Goal: Task Accomplishment & Management: Complete application form

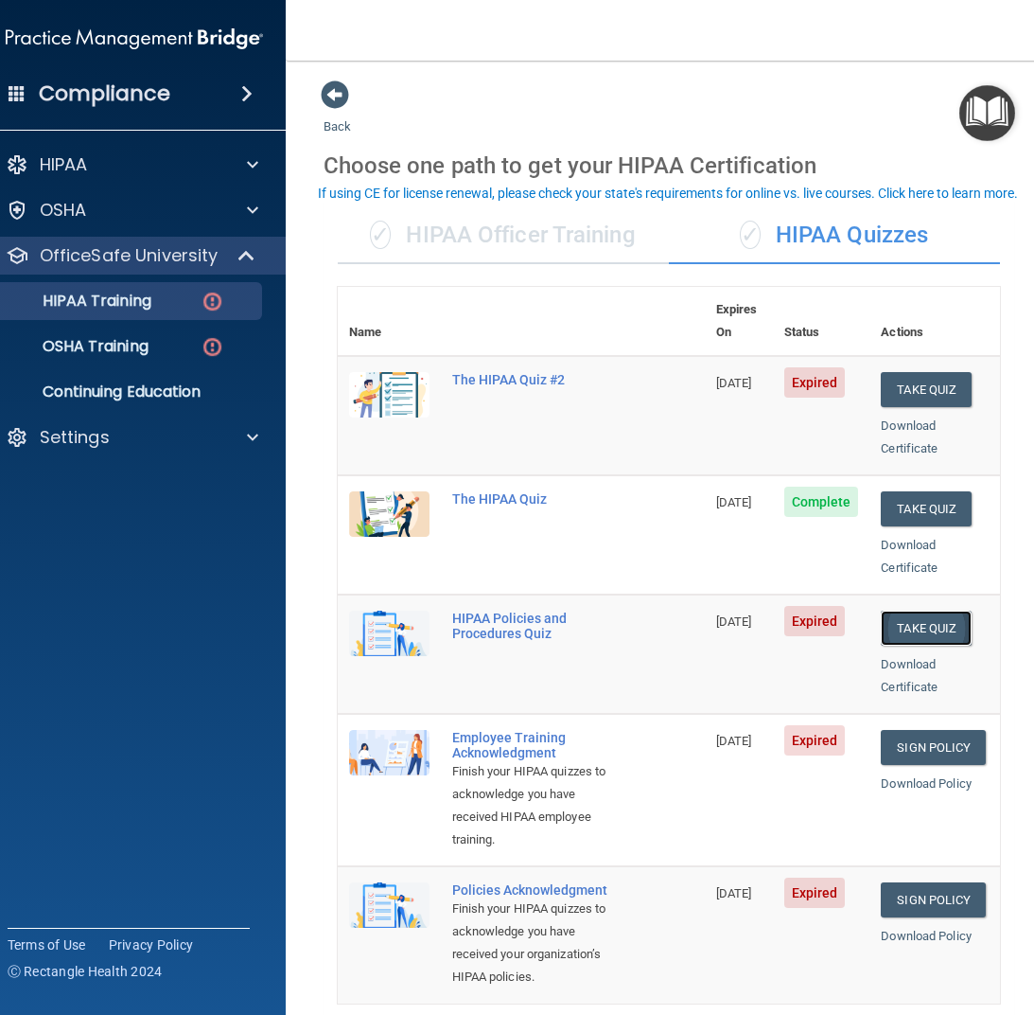
click at [916, 610] on button "Take Quiz" at bounding box center [926, 627] width 91 height 35
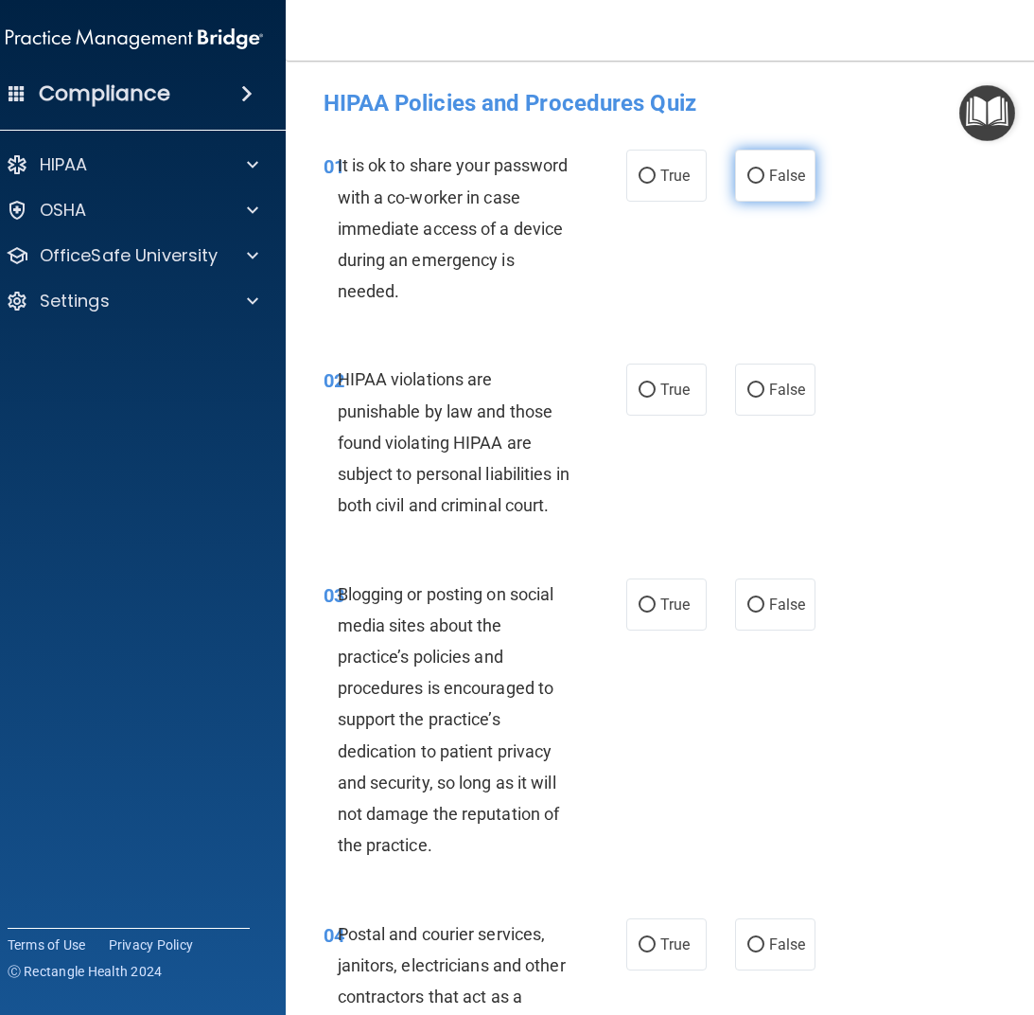
click at [749, 178] on input "False" at bounding box center [756, 176] width 17 height 14
radio input "true"
click at [642, 390] on input "True" at bounding box center [647, 390] width 17 height 14
radio input "true"
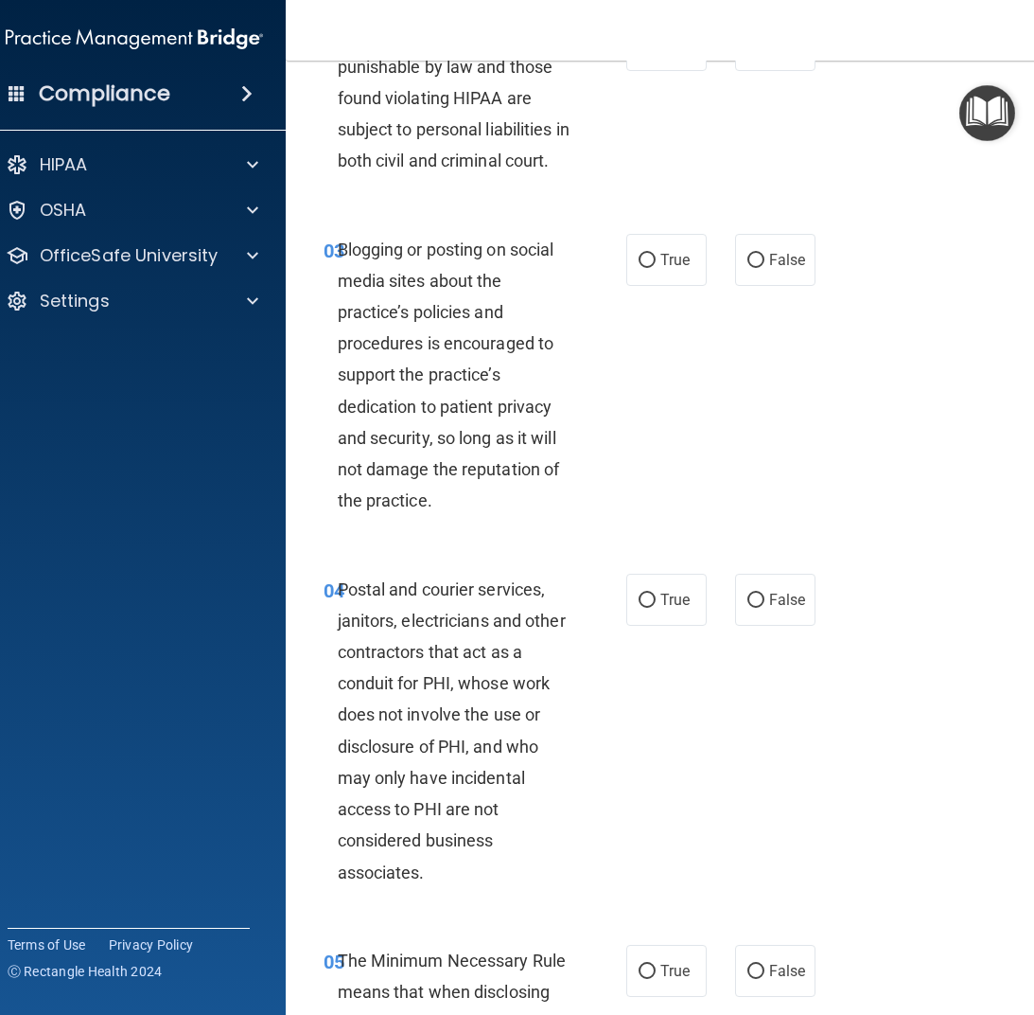
scroll to position [379, 0]
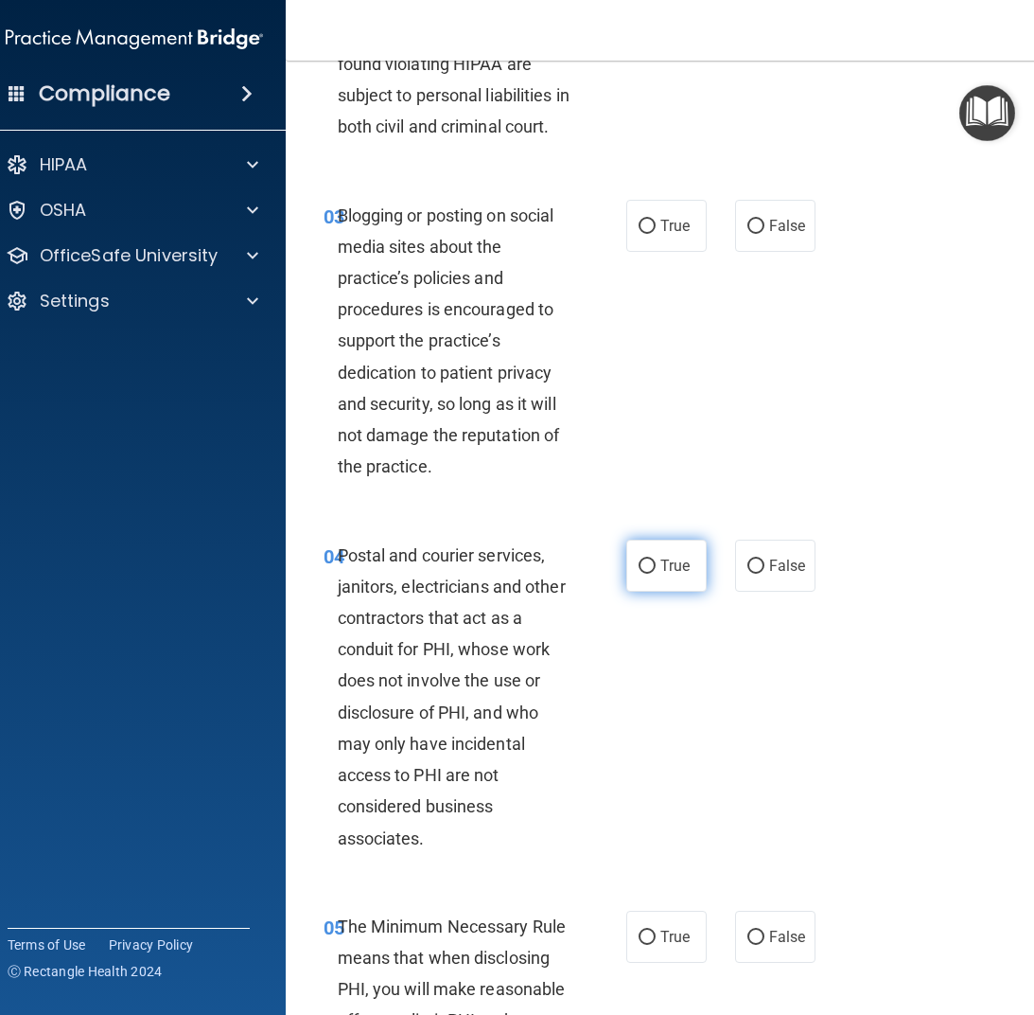
click at [644, 569] on input "True" at bounding box center [647, 566] width 17 height 14
radio input "true"
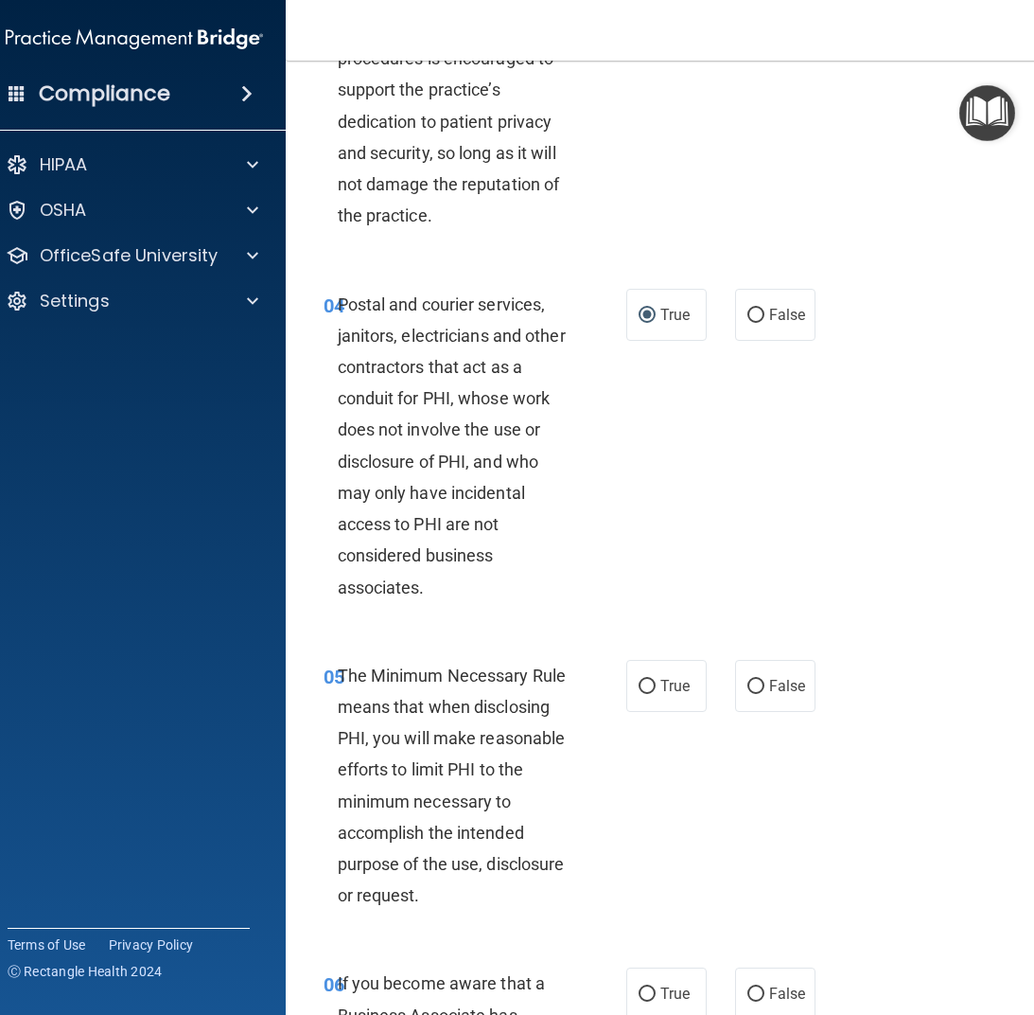
scroll to position [662, 0]
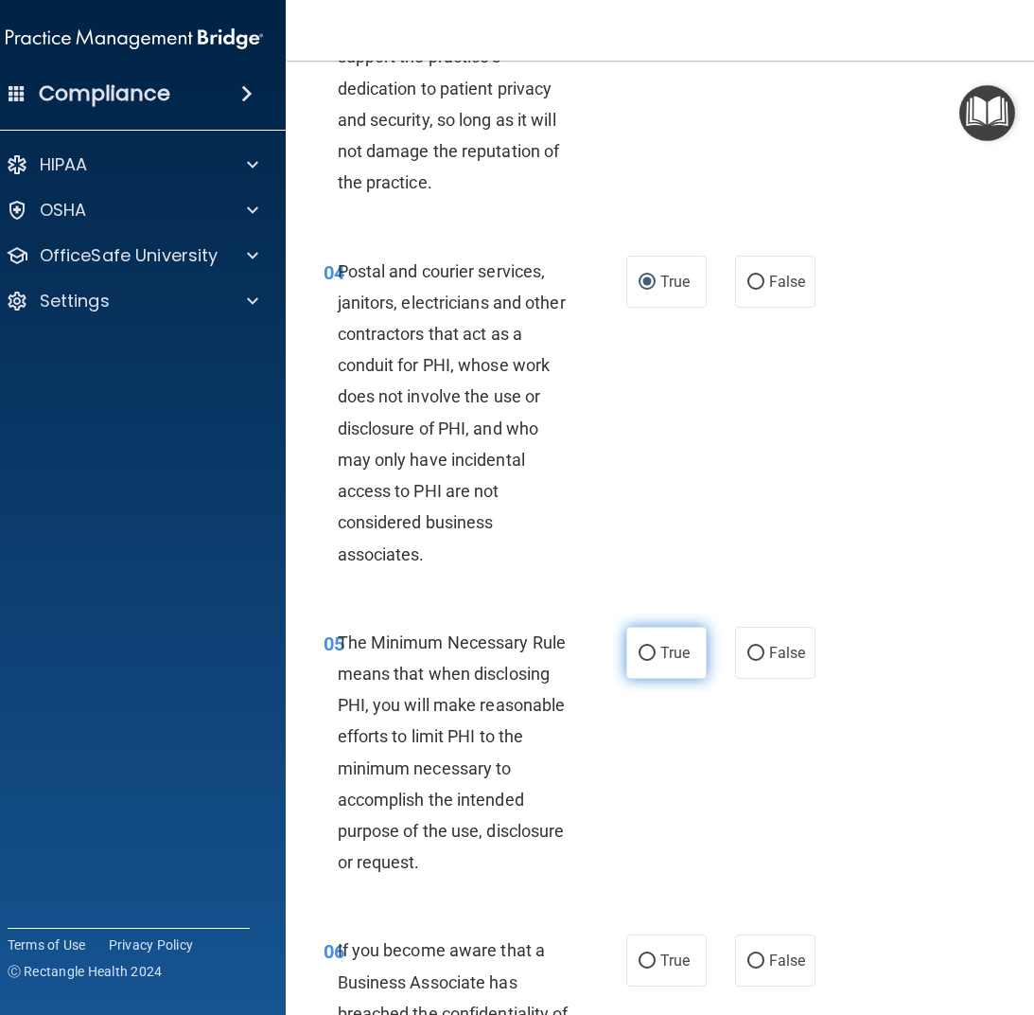
click at [639, 654] on input "True" at bounding box center [647, 653] width 17 height 14
radio input "true"
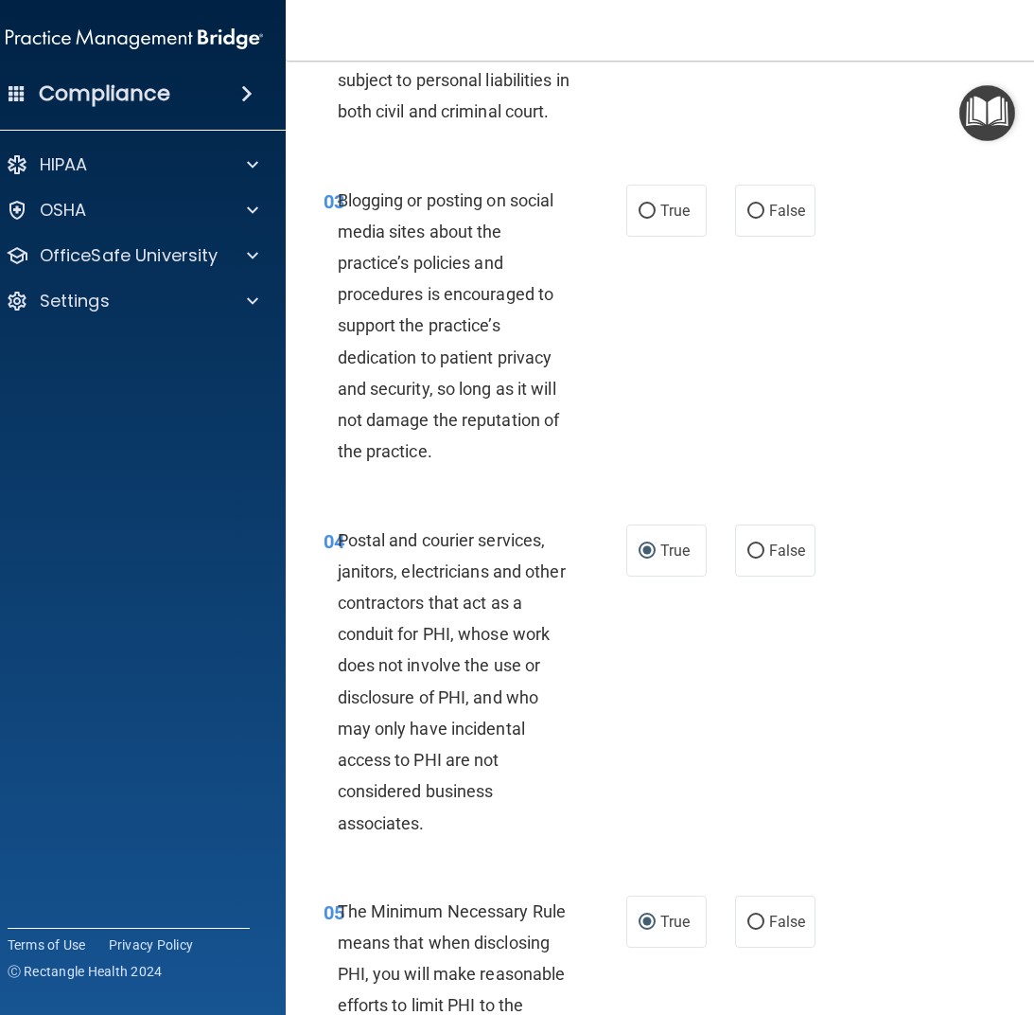
scroll to position [379, 0]
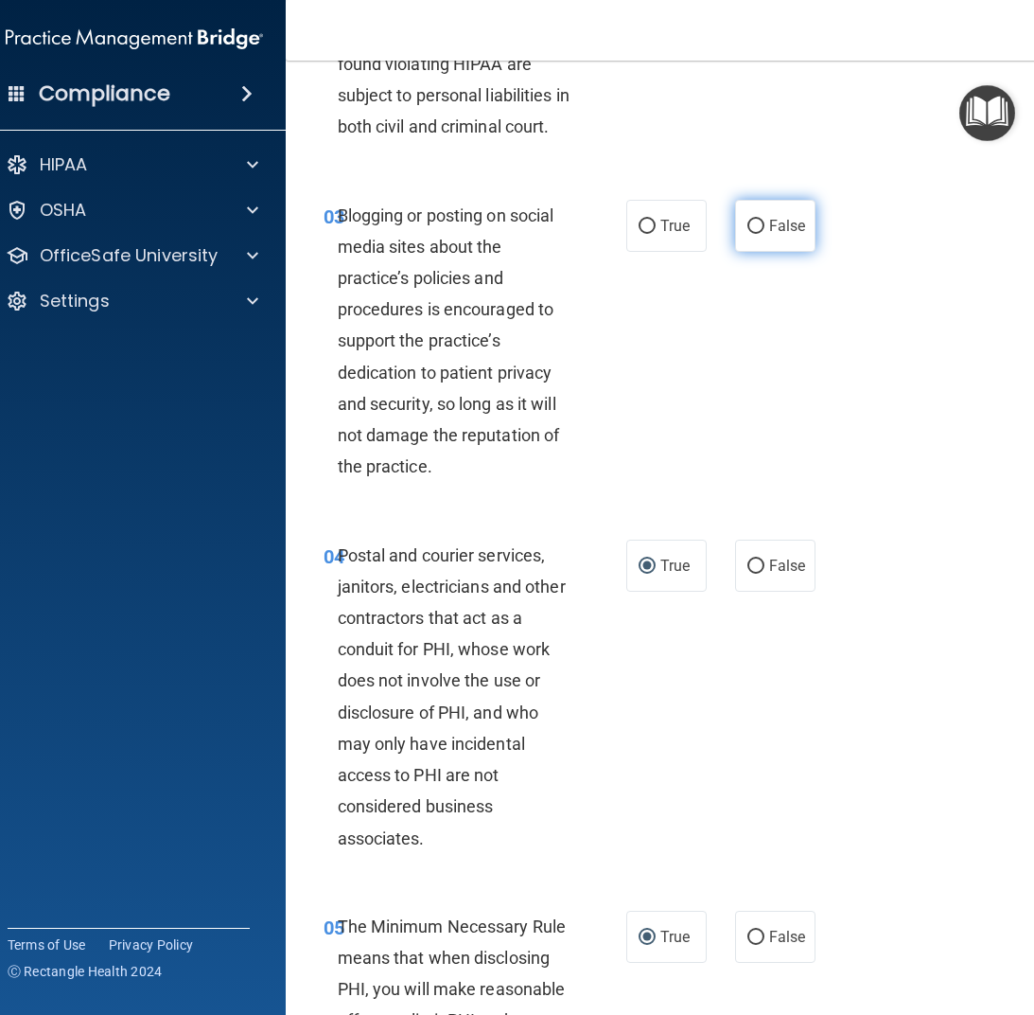
click at [748, 221] on input "False" at bounding box center [756, 227] width 17 height 14
radio input "true"
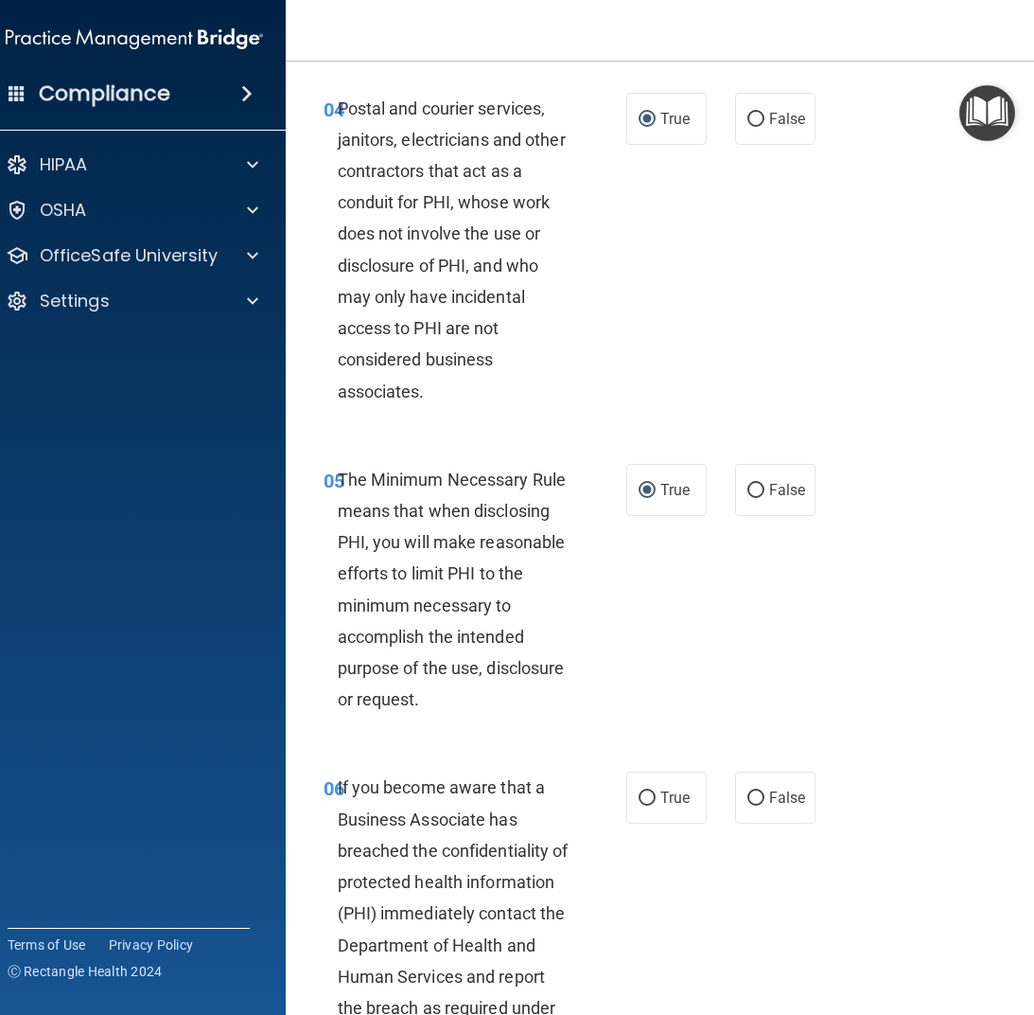
scroll to position [946, 0]
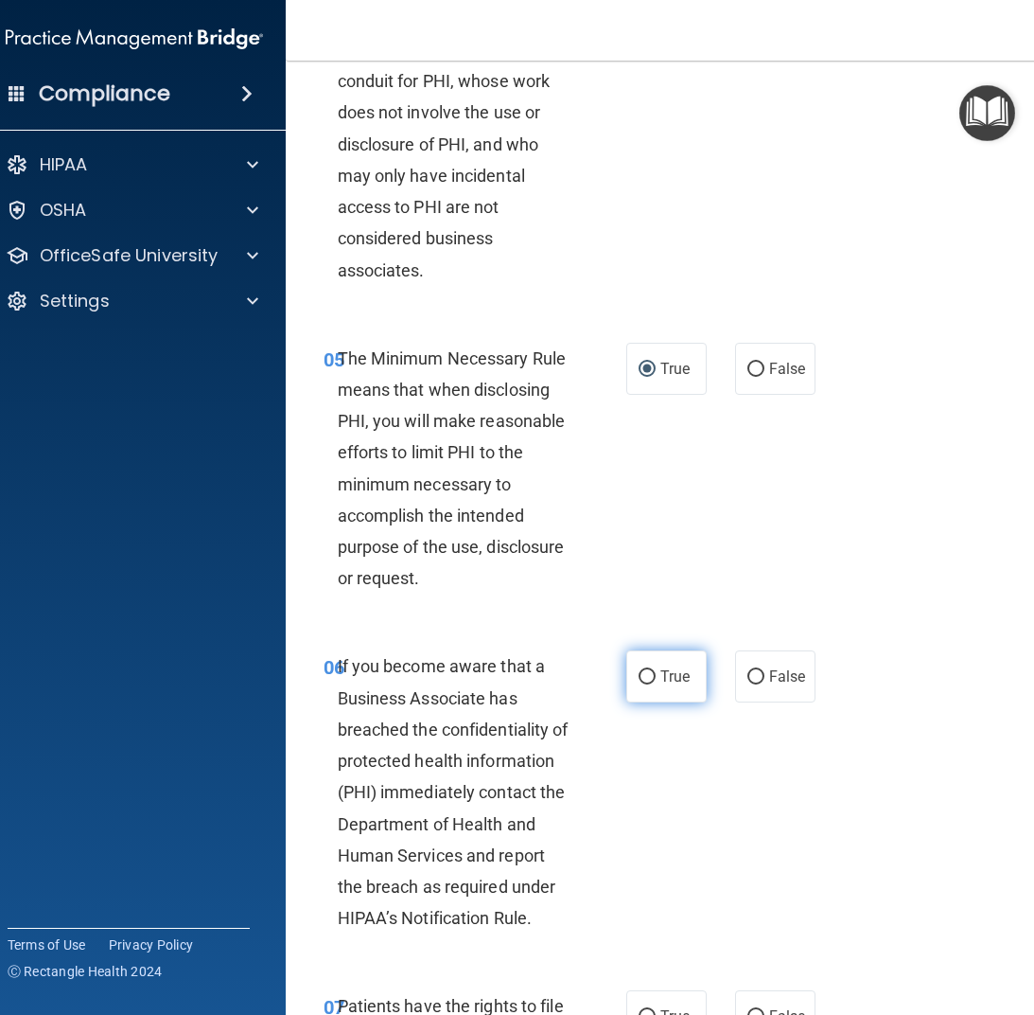
click at [639, 677] on input "True" at bounding box center [647, 677] width 17 height 14
radio input "true"
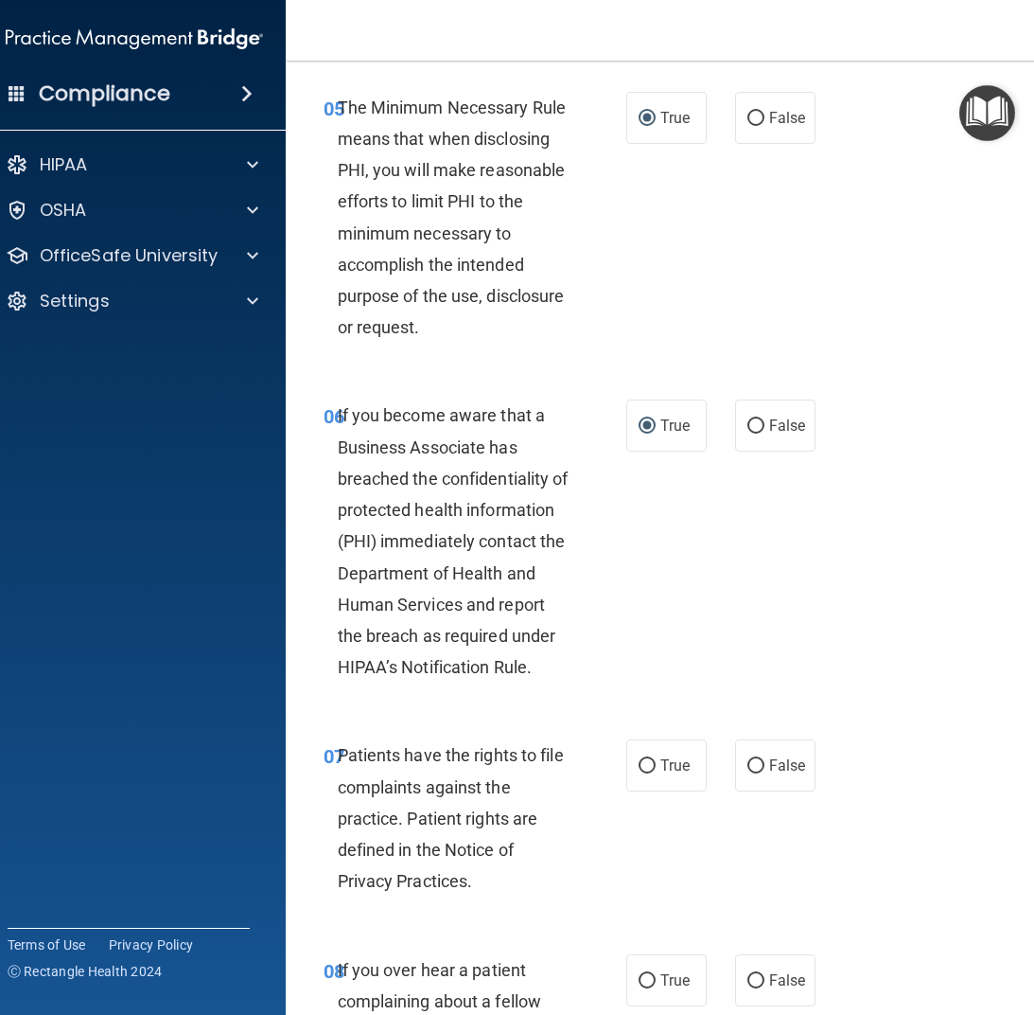
scroll to position [1230, 0]
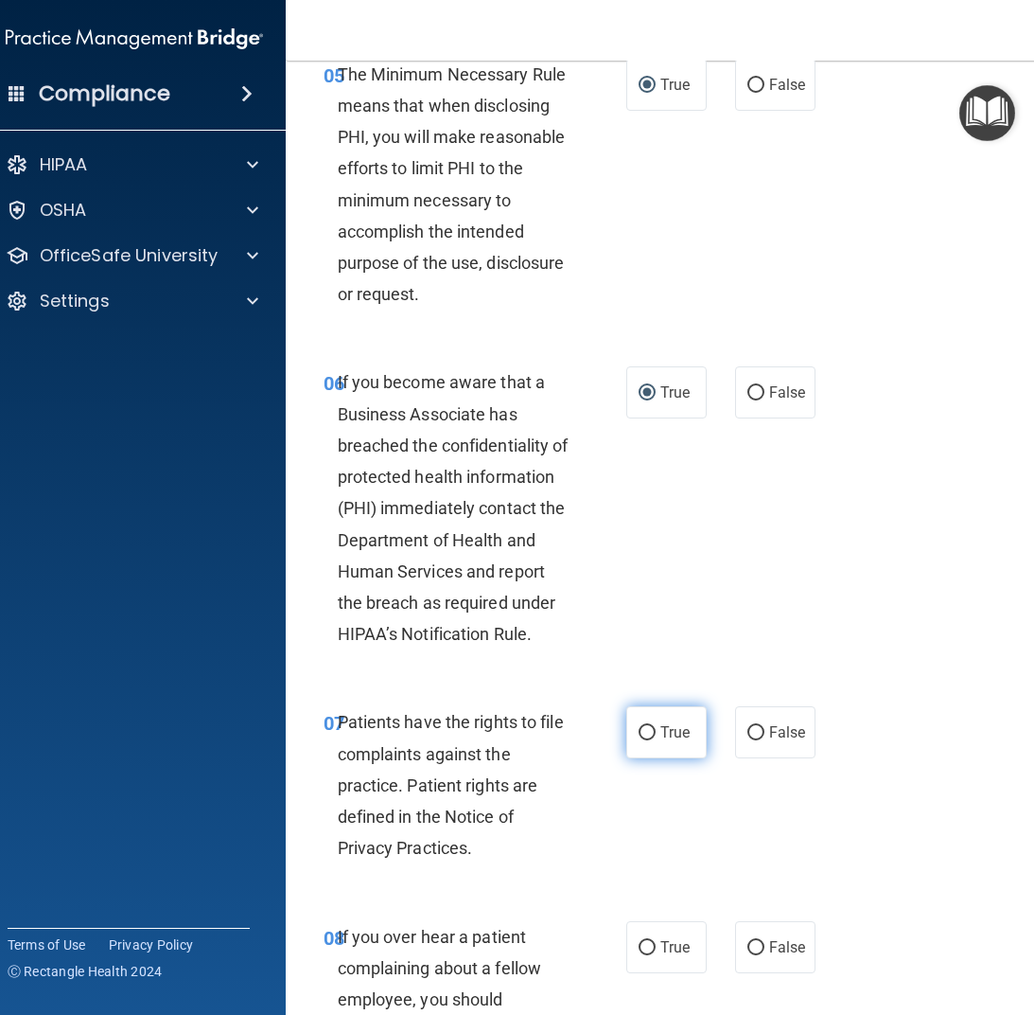
click at [648, 732] on label "True" at bounding box center [666, 732] width 80 height 52
click at [648, 732] on input "True" at bounding box center [647, 733] width 17 height 14
radio input "true"
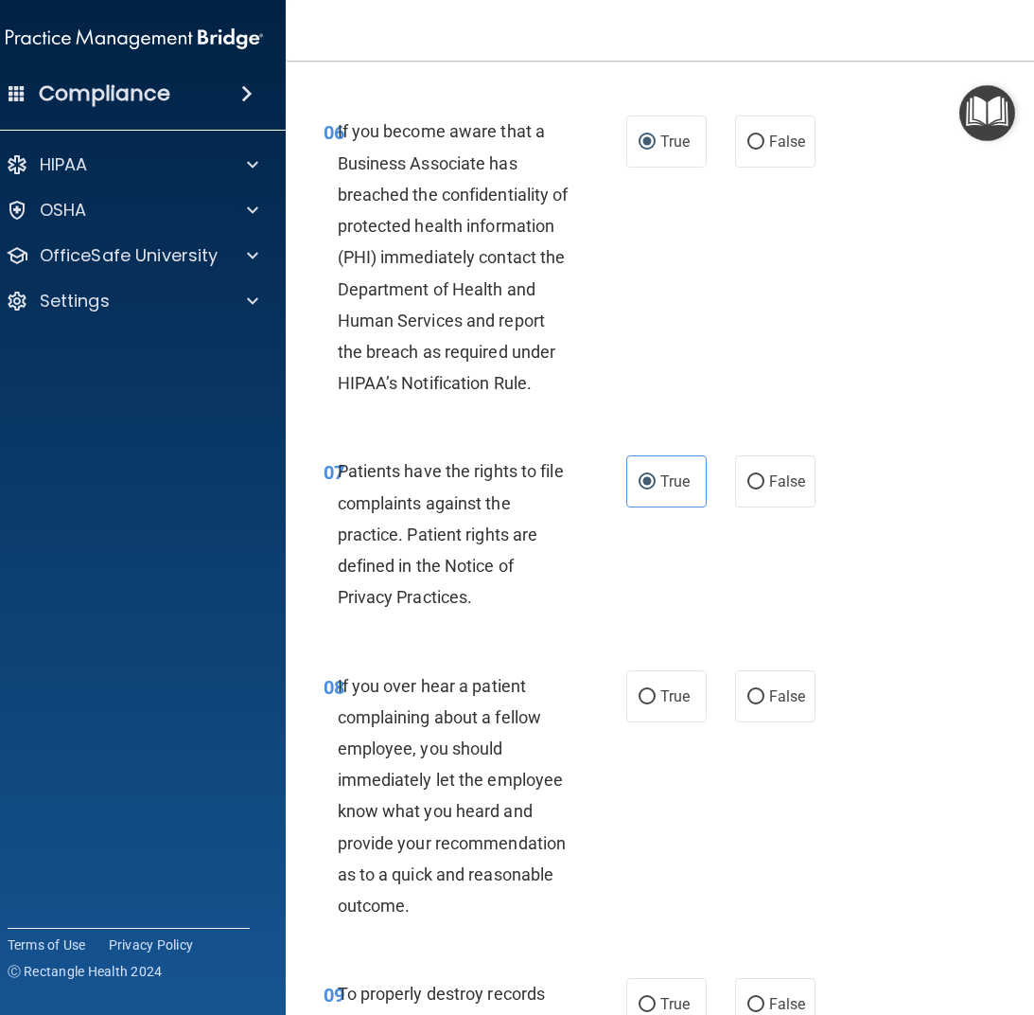
scroll to position [1514, 0]
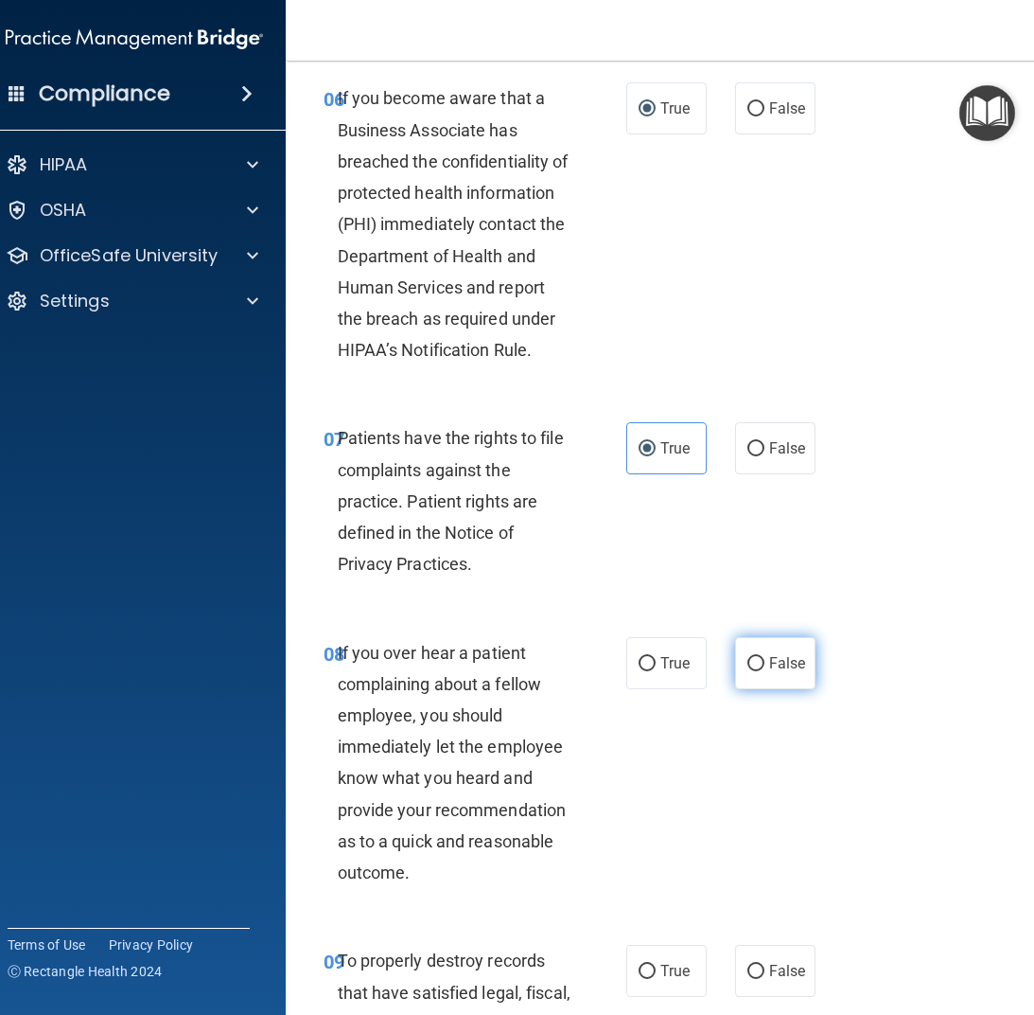
click at [748, 666] on input "False" at bounding box center [756, 664] width 17 height 14
radio input "true"
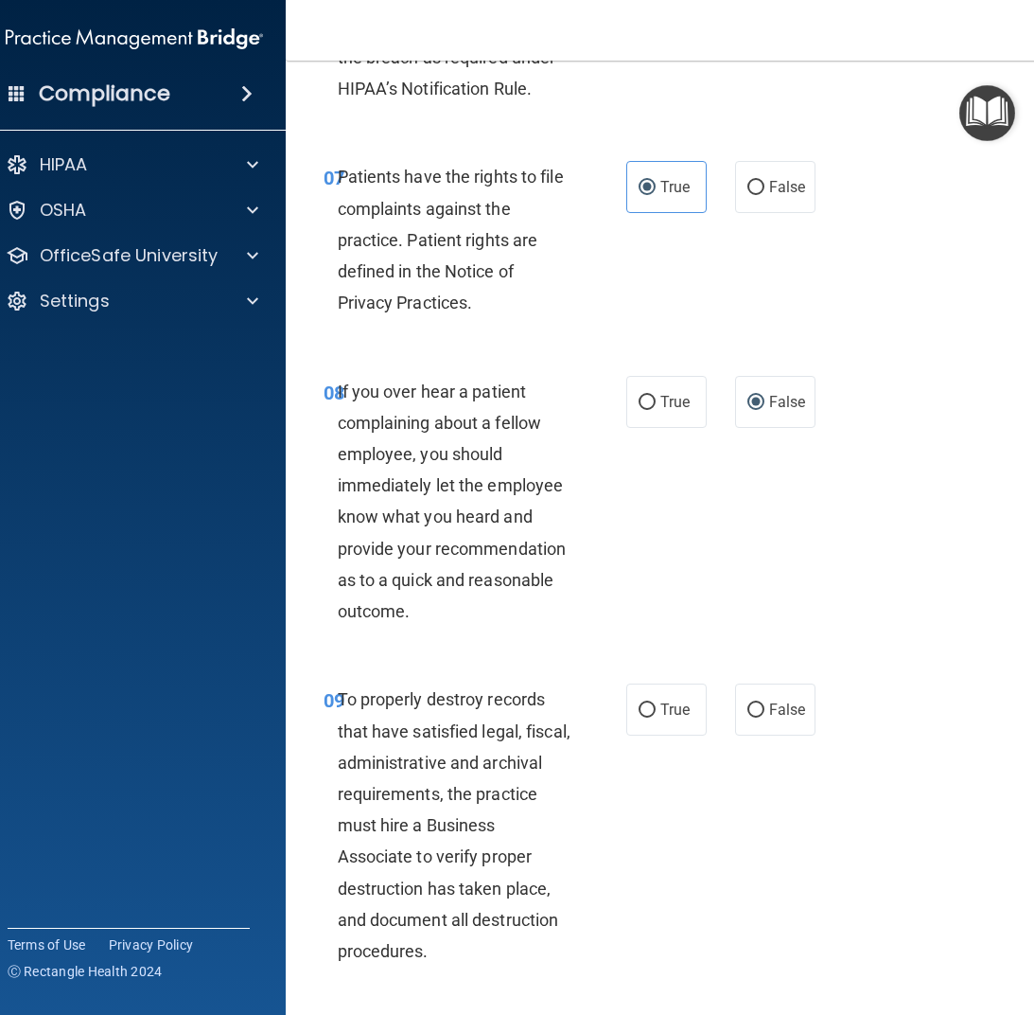
scroll to position [1798, 0]
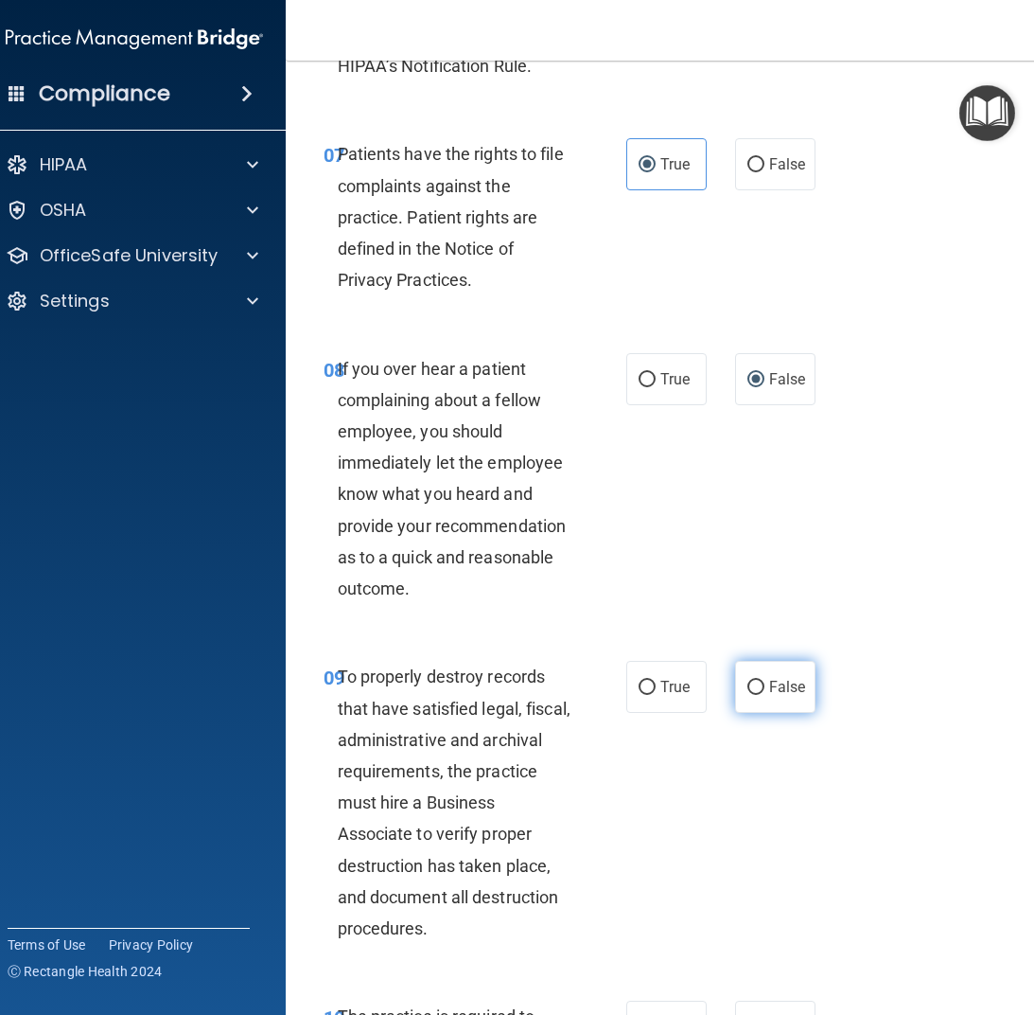
click at [748, 690] on input "False" at bounding box center [756, 687] width 17 height 14
radio input "true"
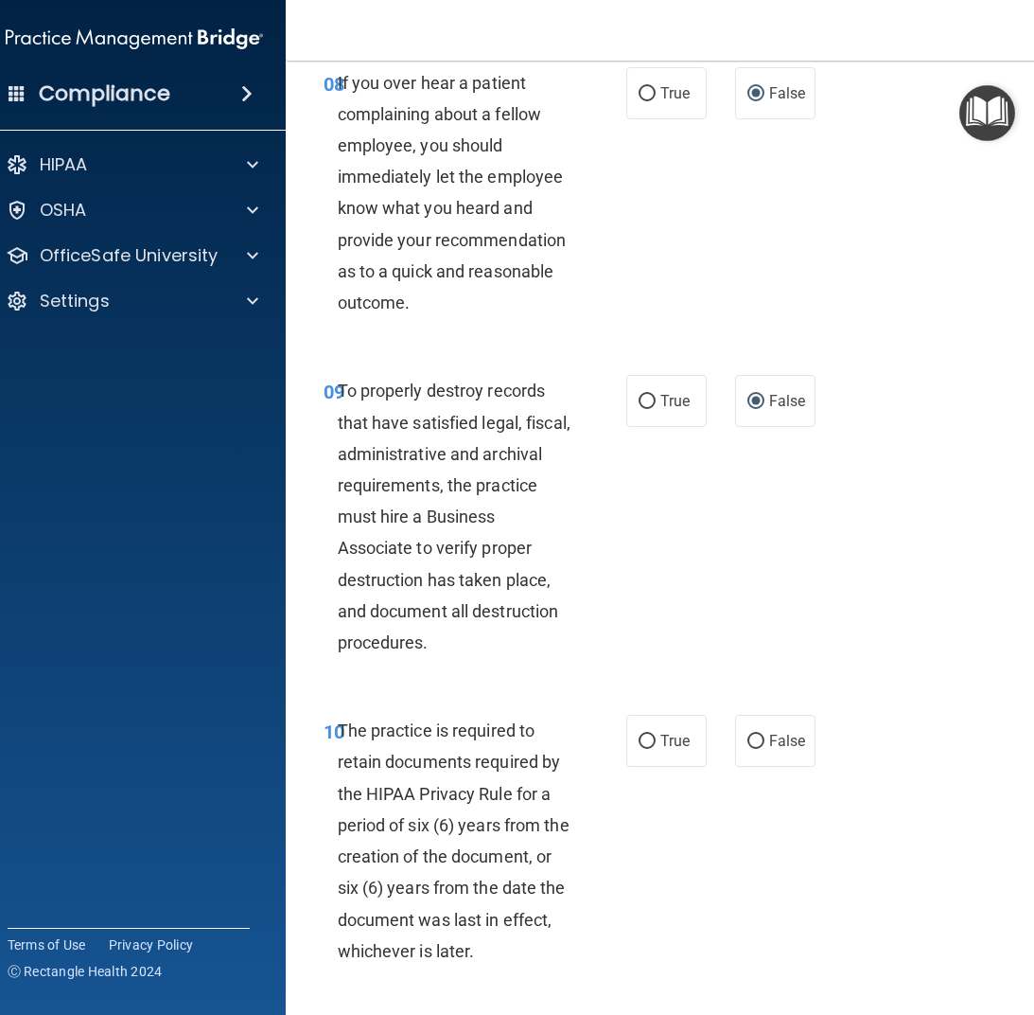
scroll to position [2271, 0]
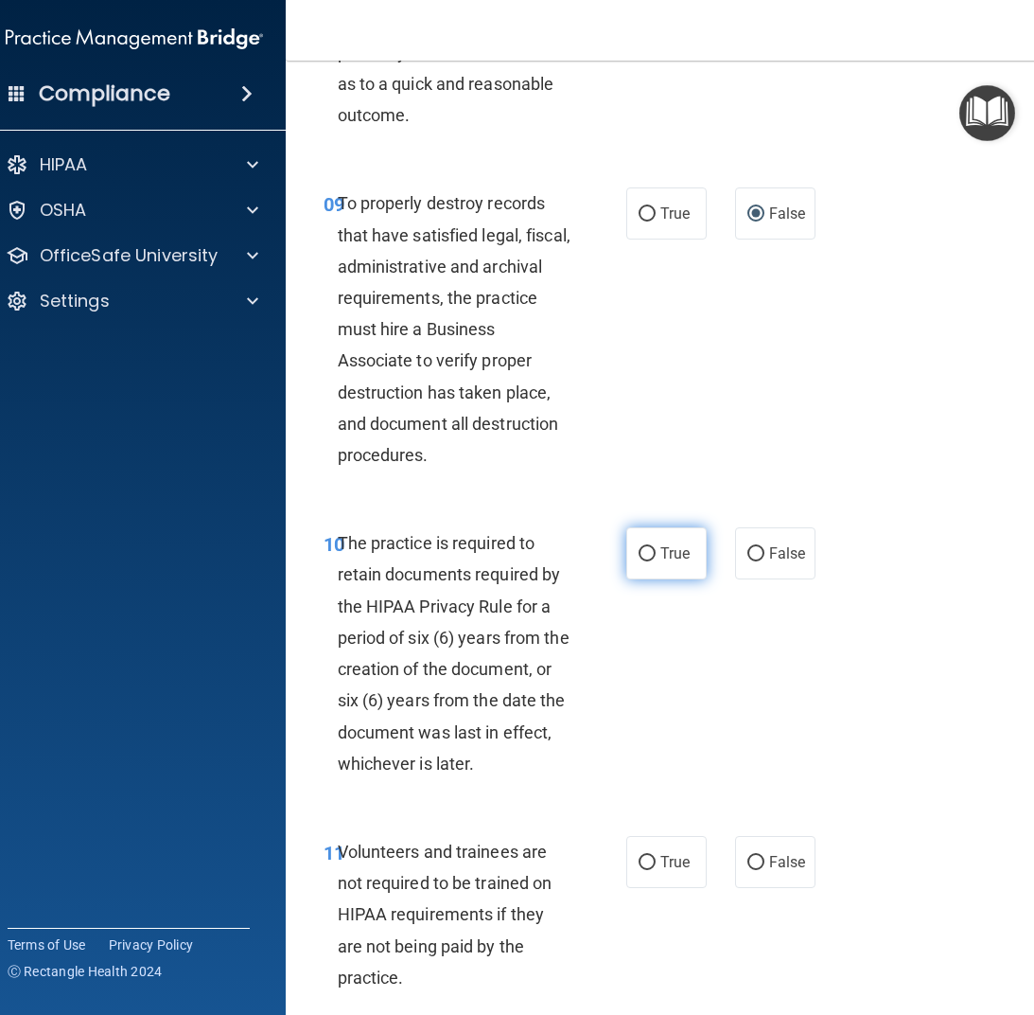
click at [639, 551] on input "True" at bounding box center [647, 554] width 17 height 14
radio input "true"
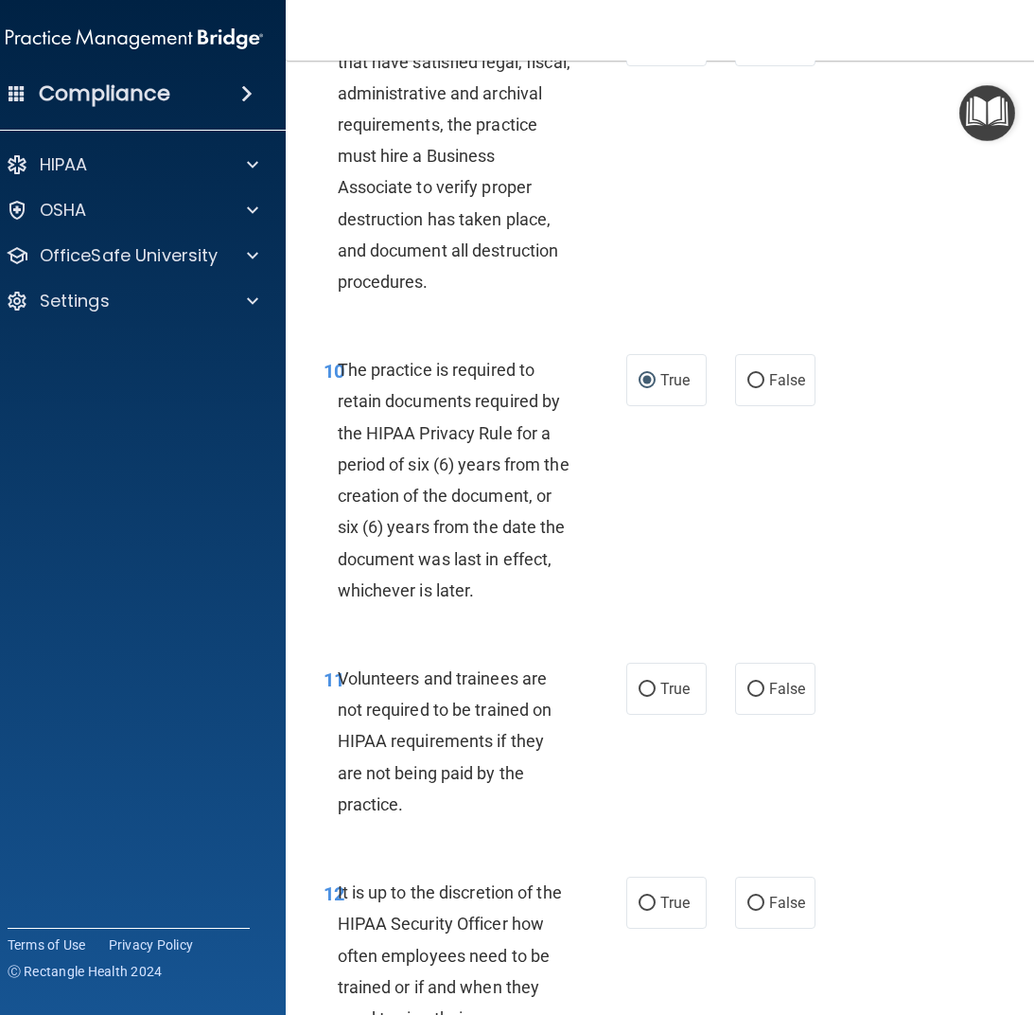
scroll to position [2461, 0]
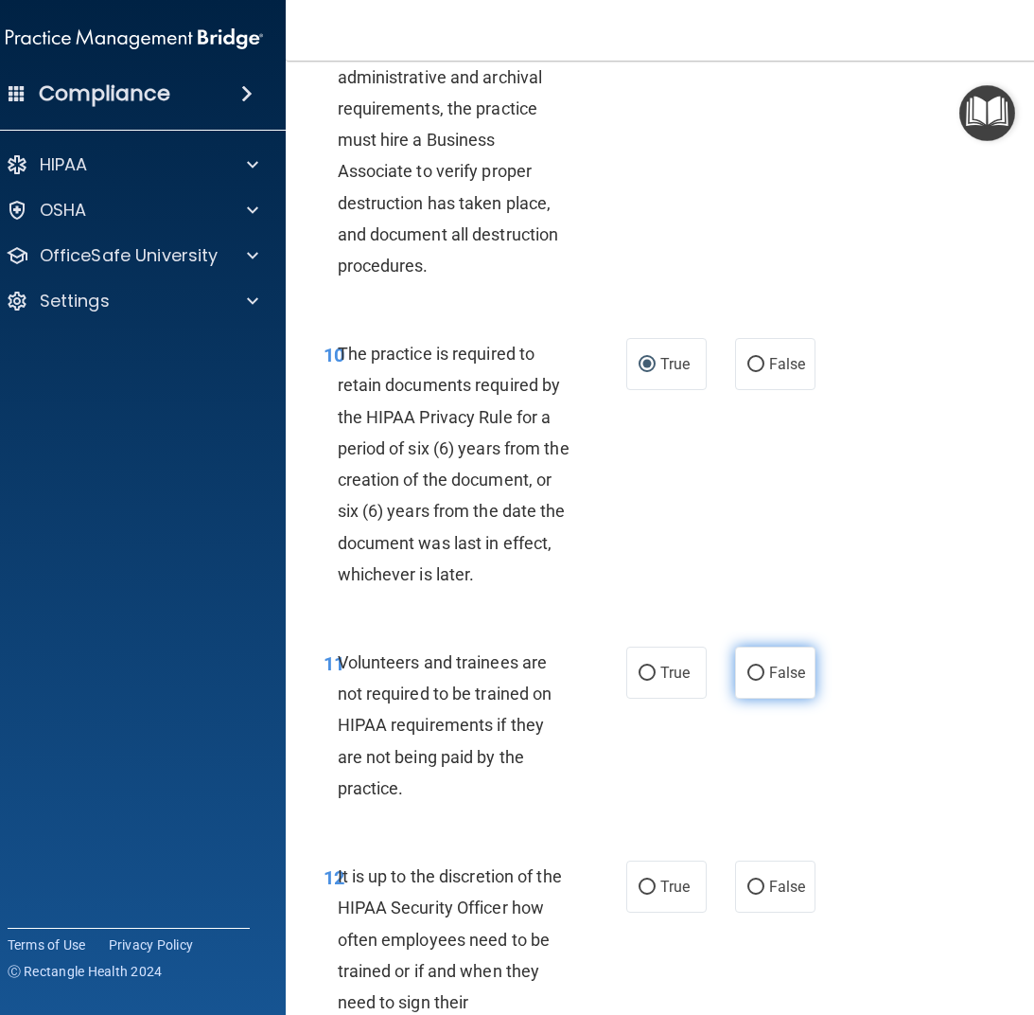
click at [753, 676] on input "False" at bounding box center [756, 673] width 17 height 14
radio input "true"
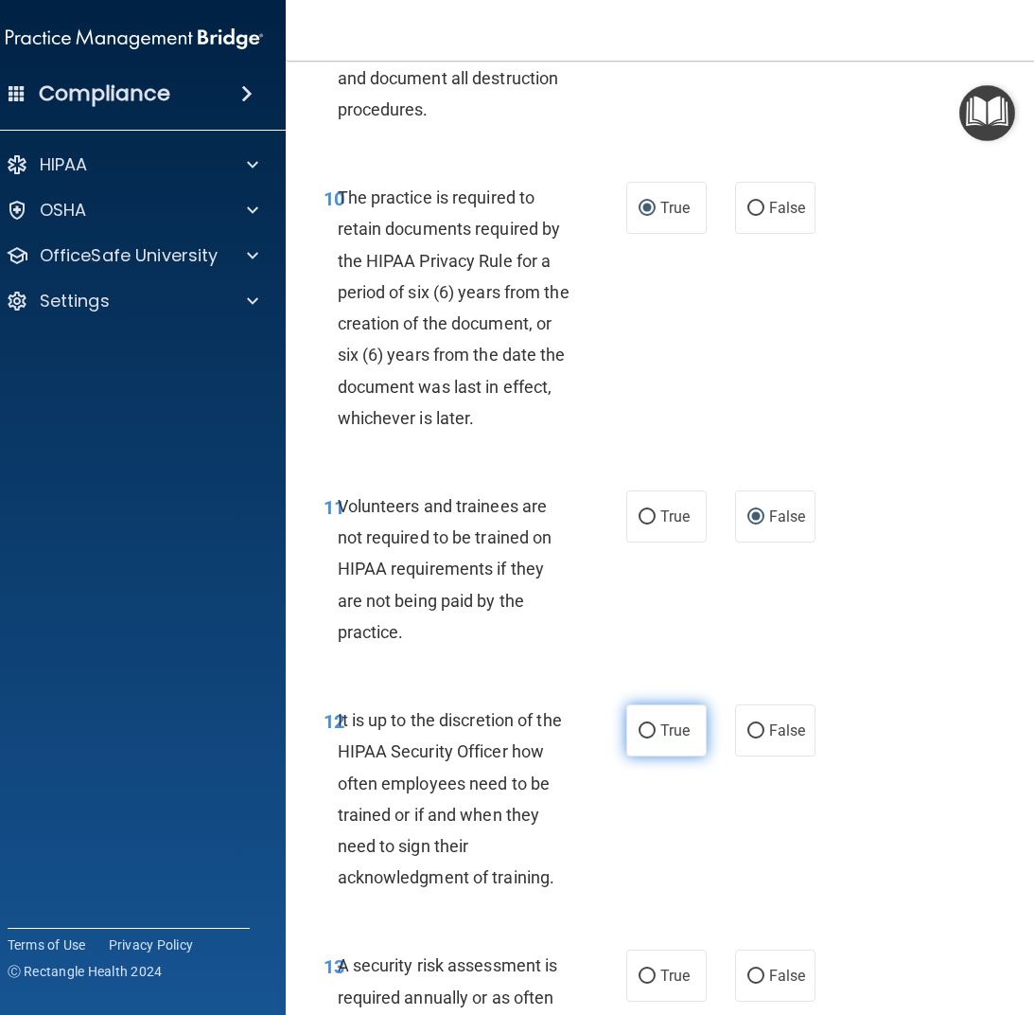
scroll to position [2650, 0]
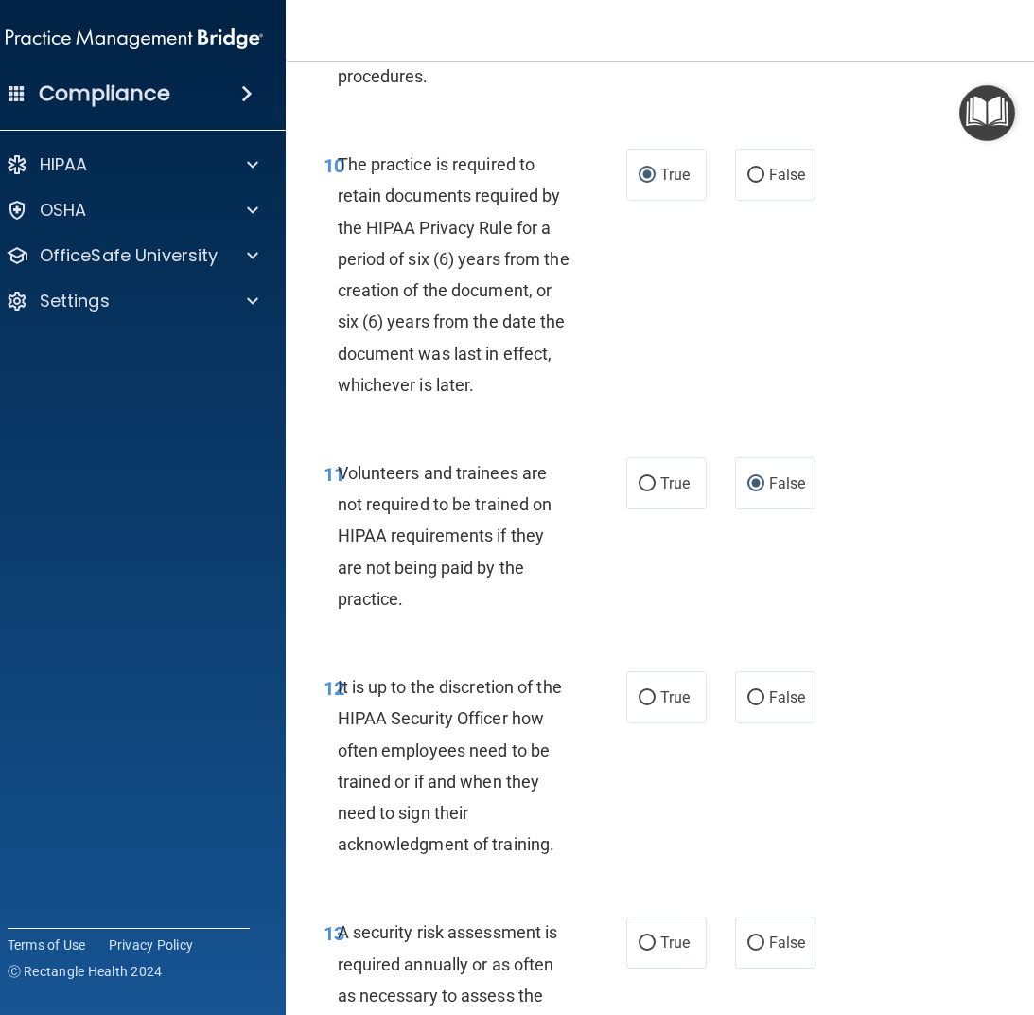
drag, startPoint x: 755, startPoint y: 696, endPoint x: 722, endPoint y: 706, distance: 34.7
click at [750, 698] on input "False" at bounding box center [756, 698] width 17 height 14
radio input "true"
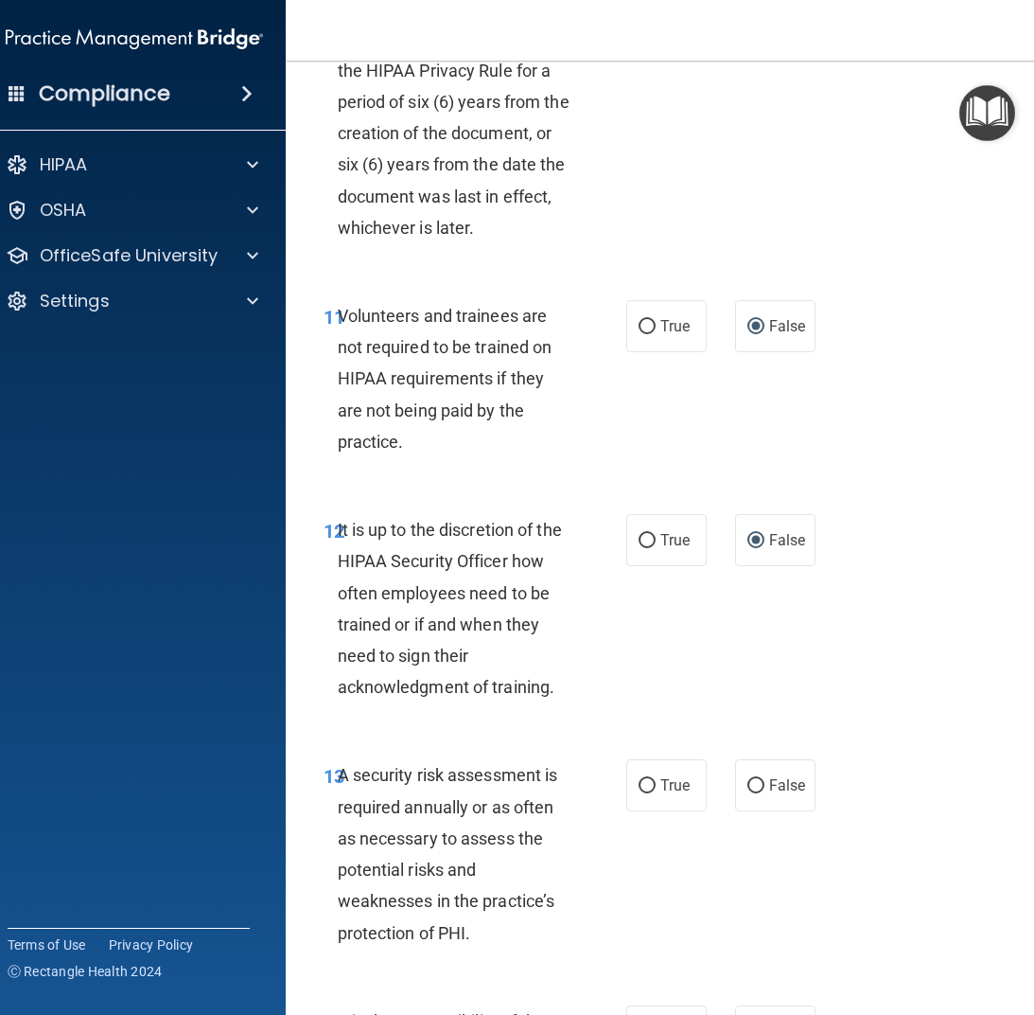
scroll to position [2839, 0]
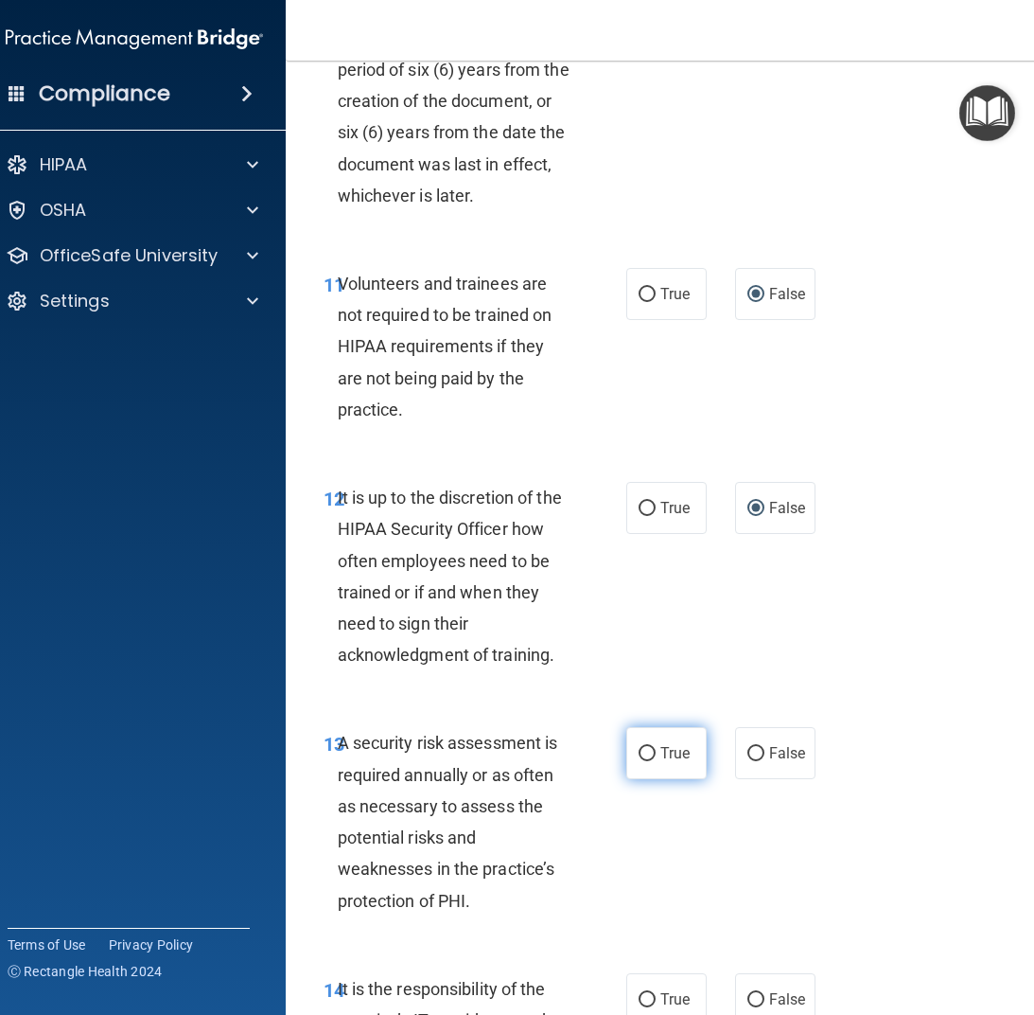
click at [639, 755] on input "True" at bounding box center [647, 754] width 17 height 14
radio input "true"
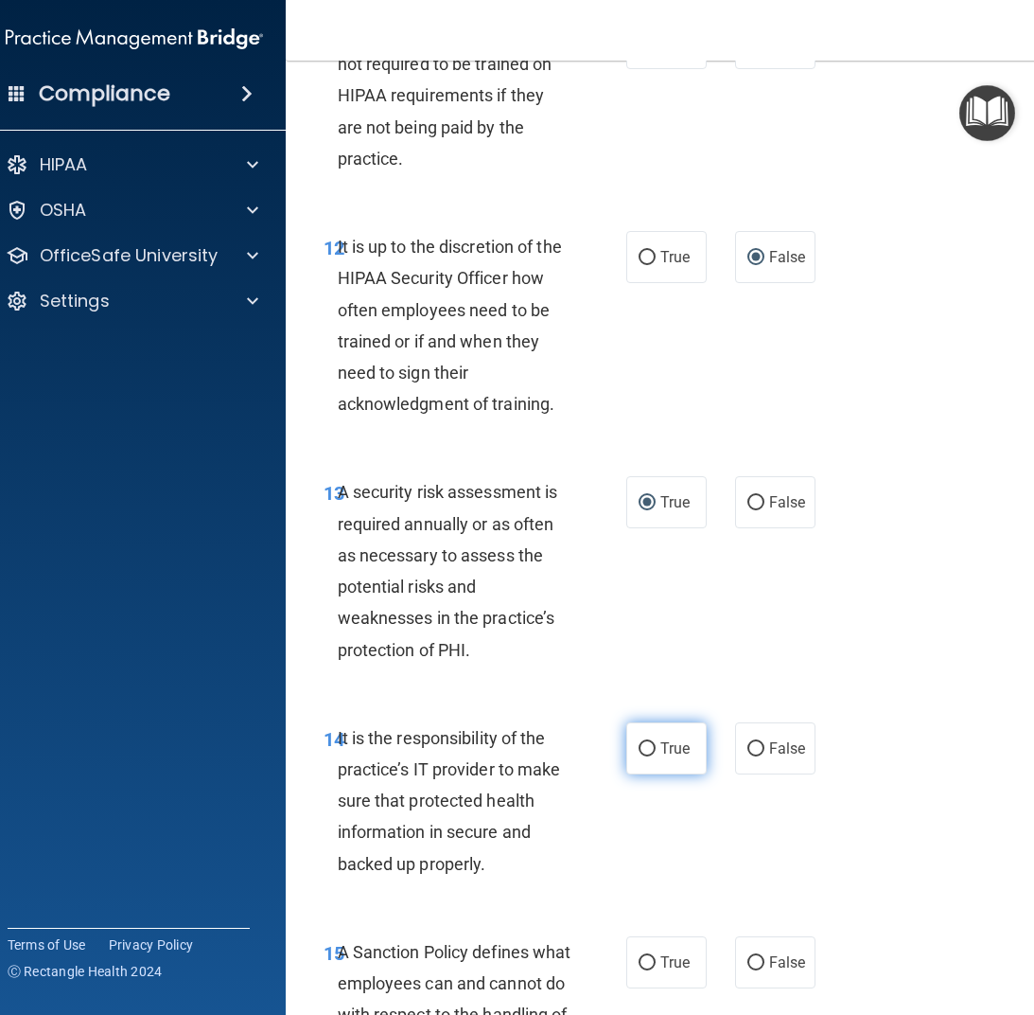
scroll to position [3123, 0]
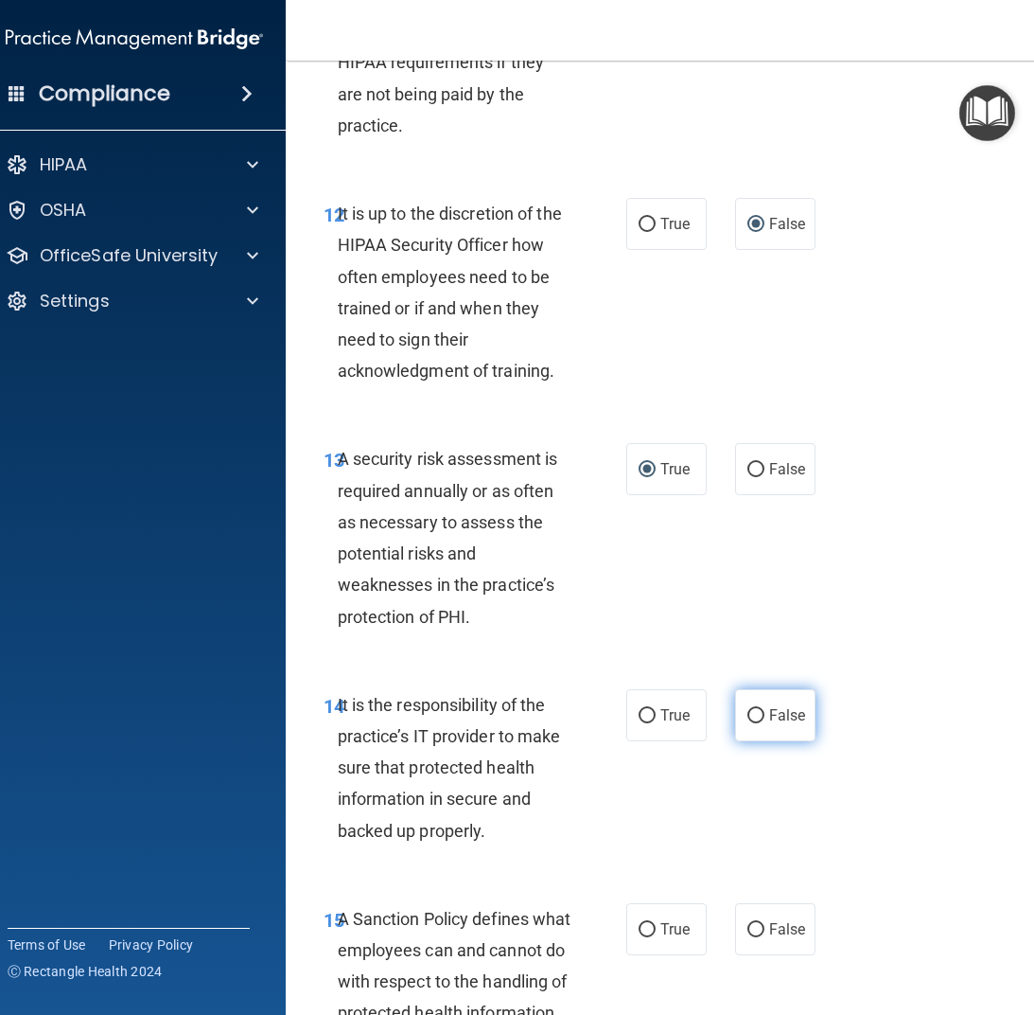
click at [748, 712] on input "False" at bounding box center [756, 716] width 17 height 14
radio input "true"
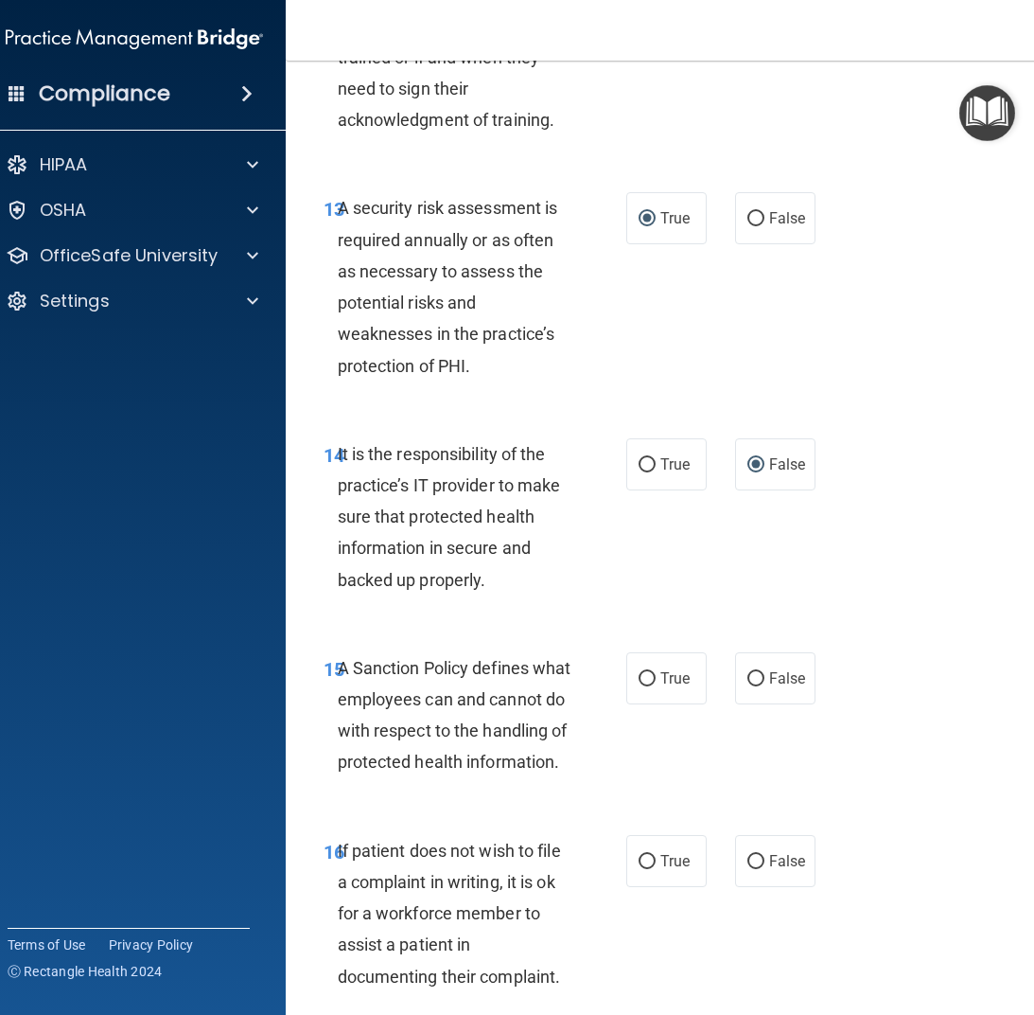
scroll to position [3407, 0]
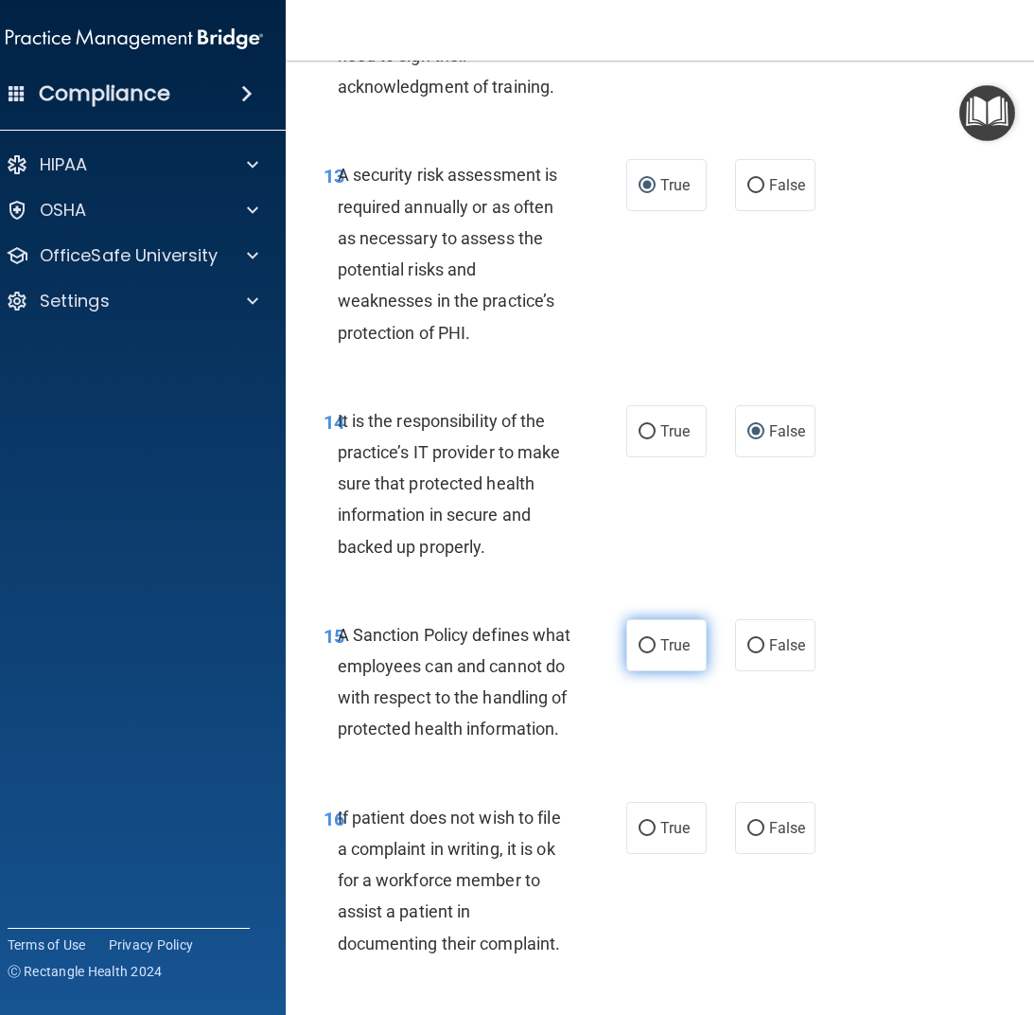
click at [642, 645] on input "True" at bounding box center [647, 646] width 17 height 14
radio input "true"
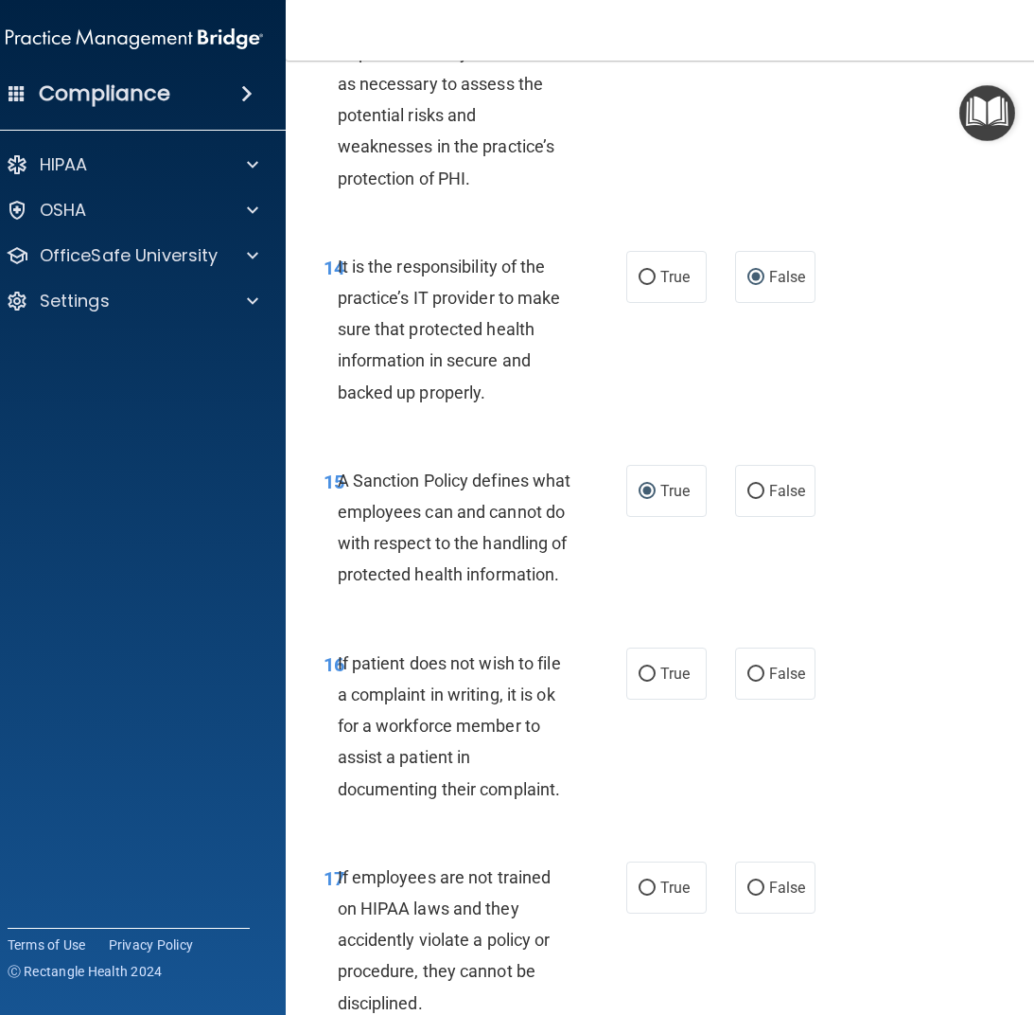
scroll to position [3596, 0]
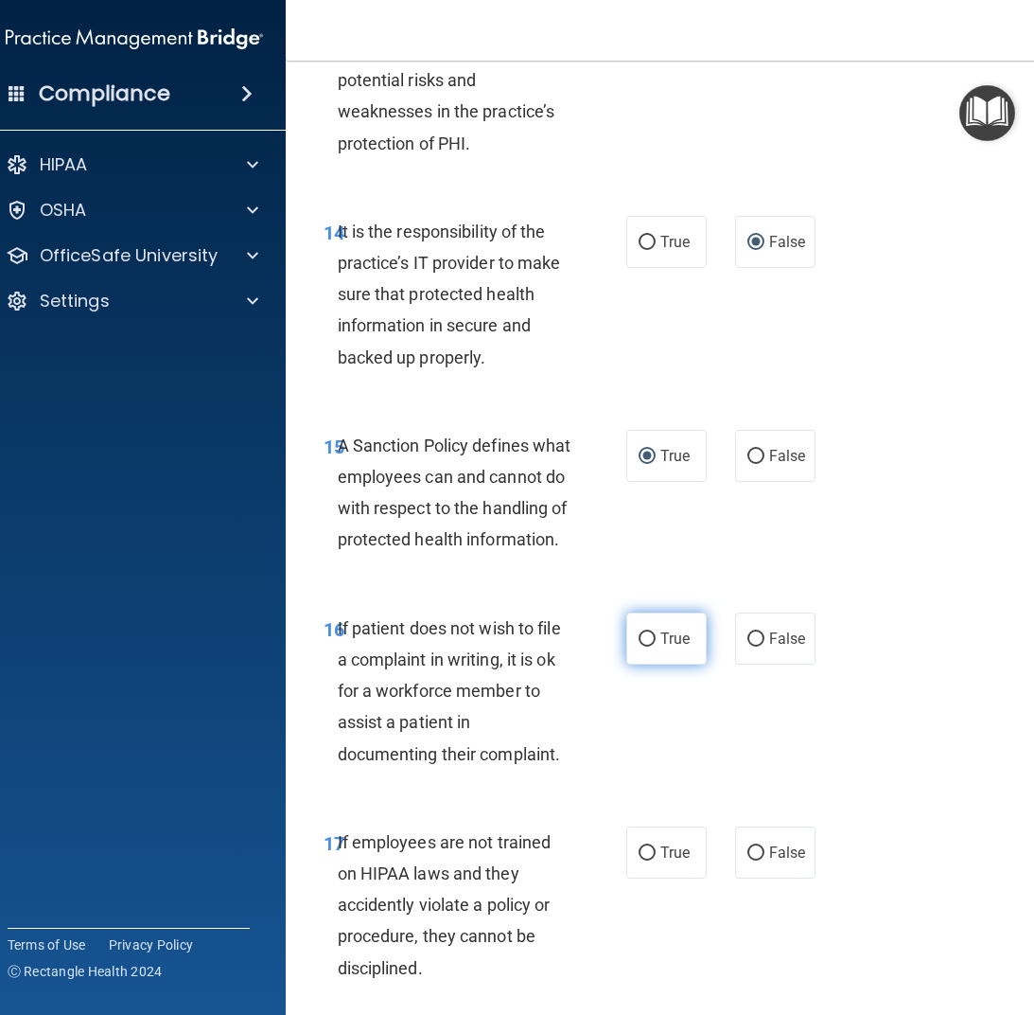
click at [639, 638] on input "True" at bounding box center [647, 639] width 17 height 14
radio input "true"
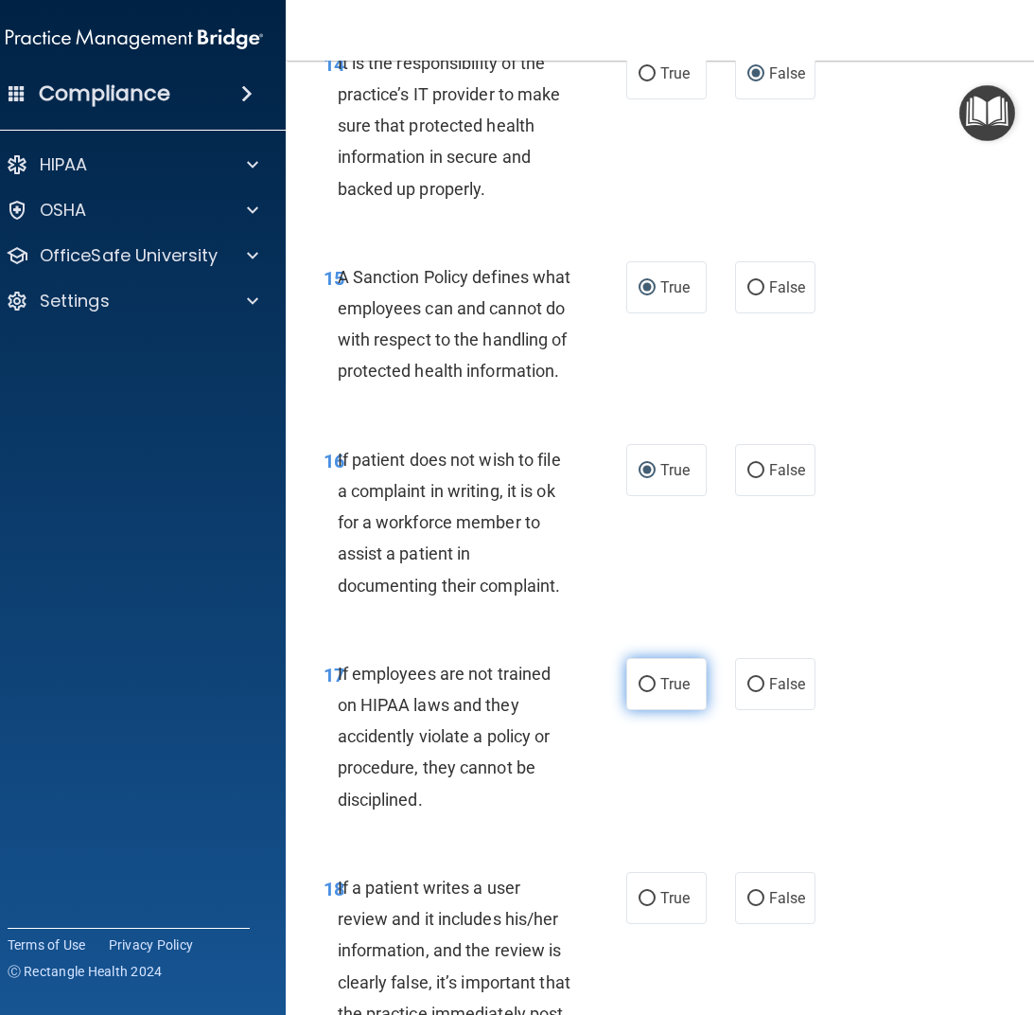
scroll to position [3785, 0]
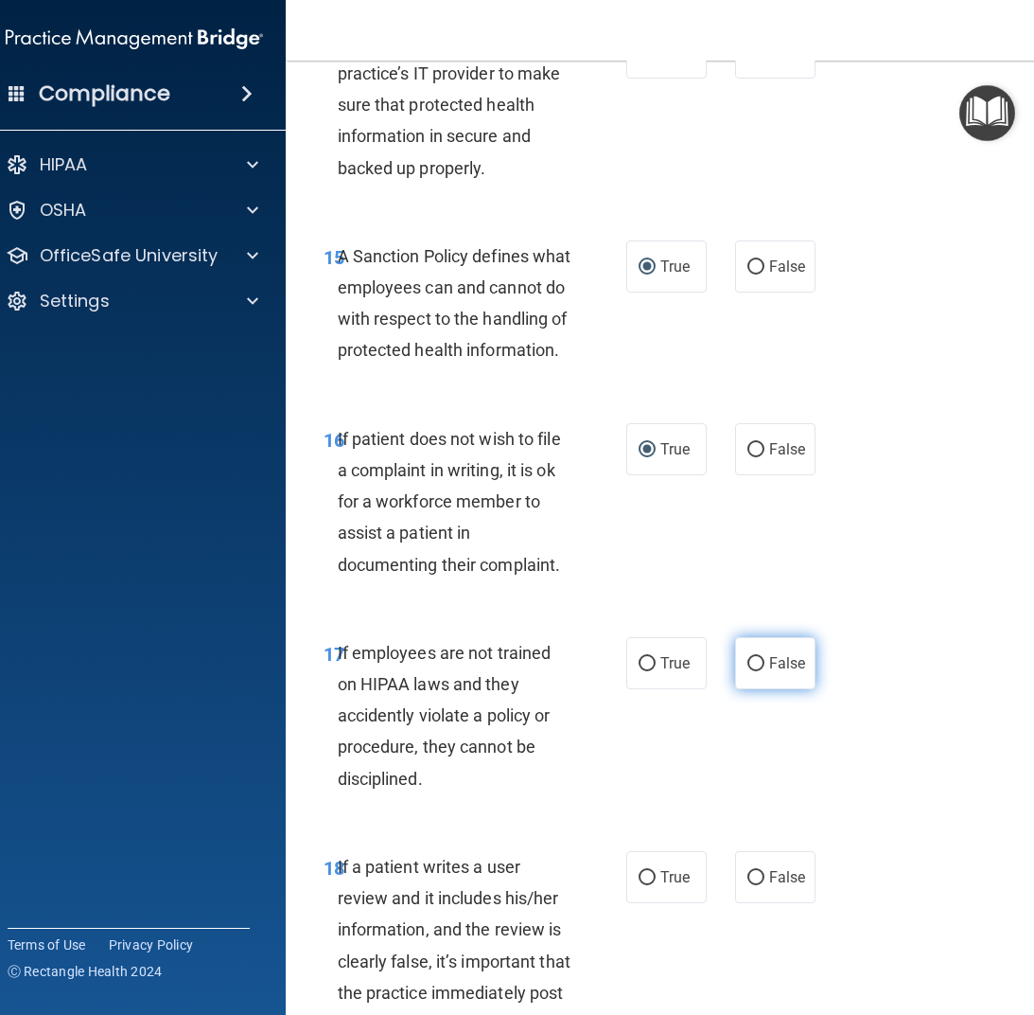
click at [749, 659] on input "False" at bounding box center [756, 664] width 17 height 14
radio input "true"
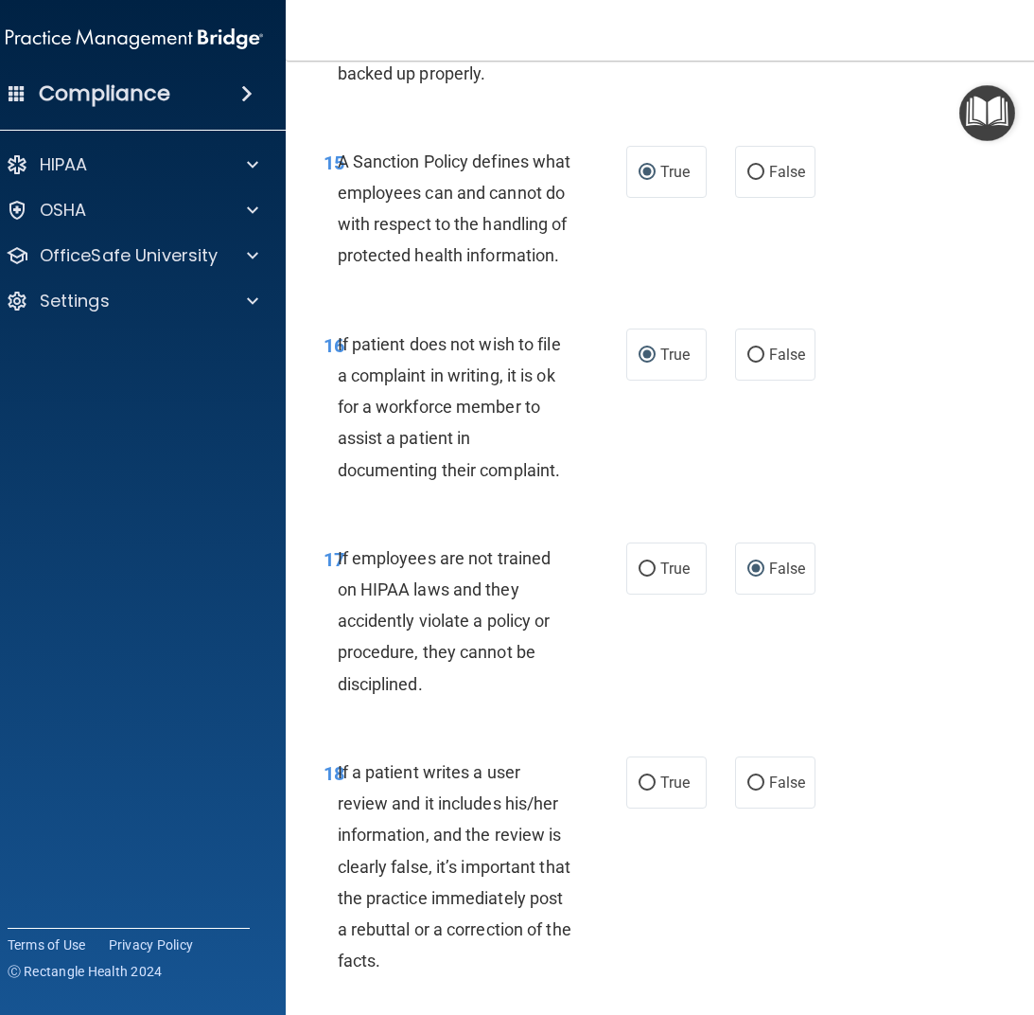
scroll to position [3975, 0]
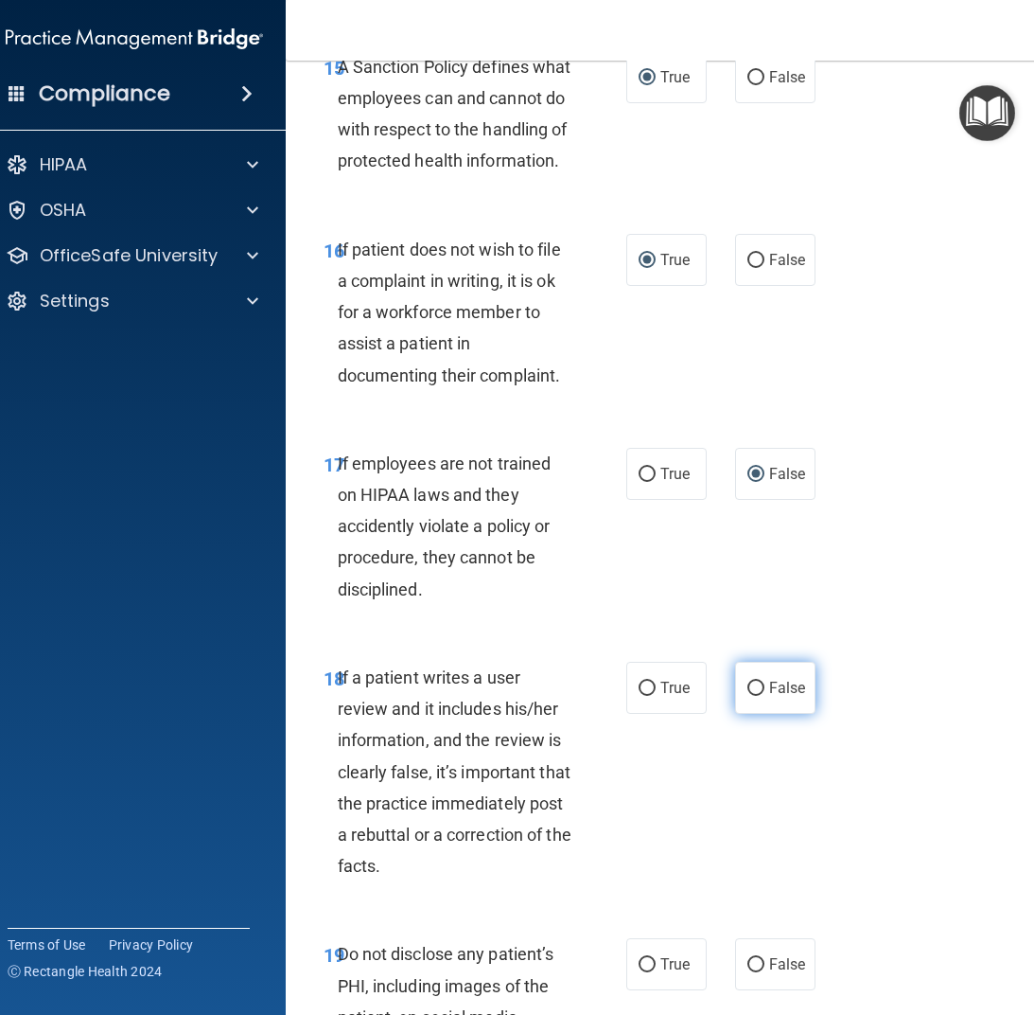
click at [750, 681] on input "False" at bounding box center [756, 688] width 17 height 14
radio input "true"
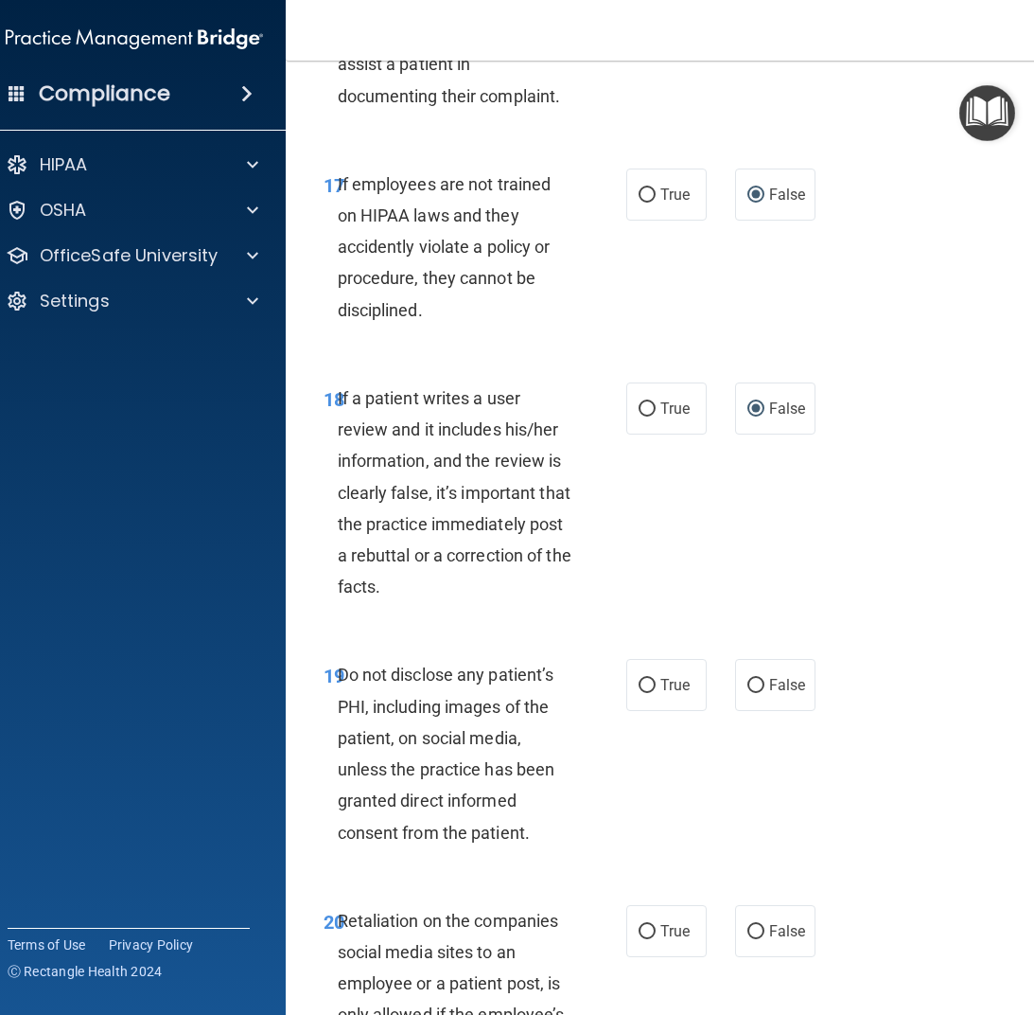
scroll to position [4259, 0]
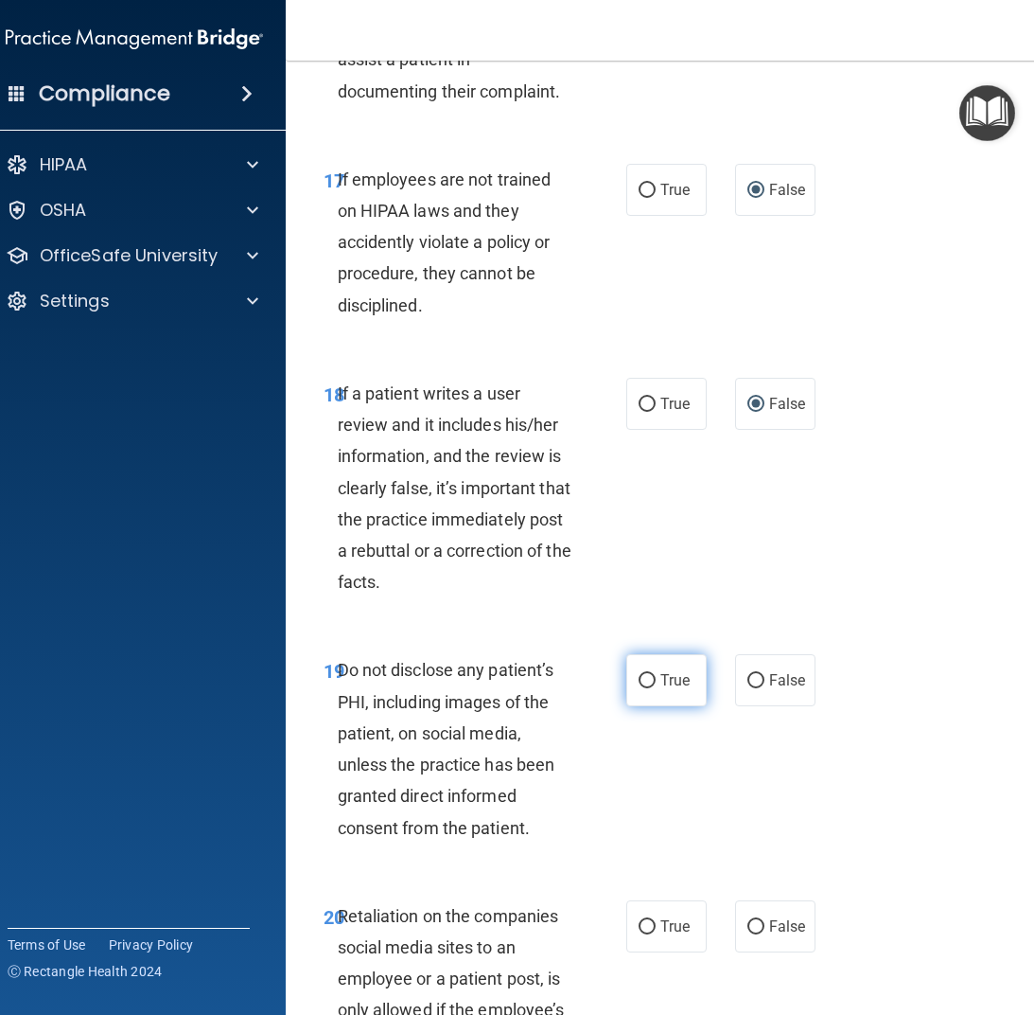
click at [641, 682] on input "True" at bounding box center [647, 681] width 17 height 14
radio input "true"
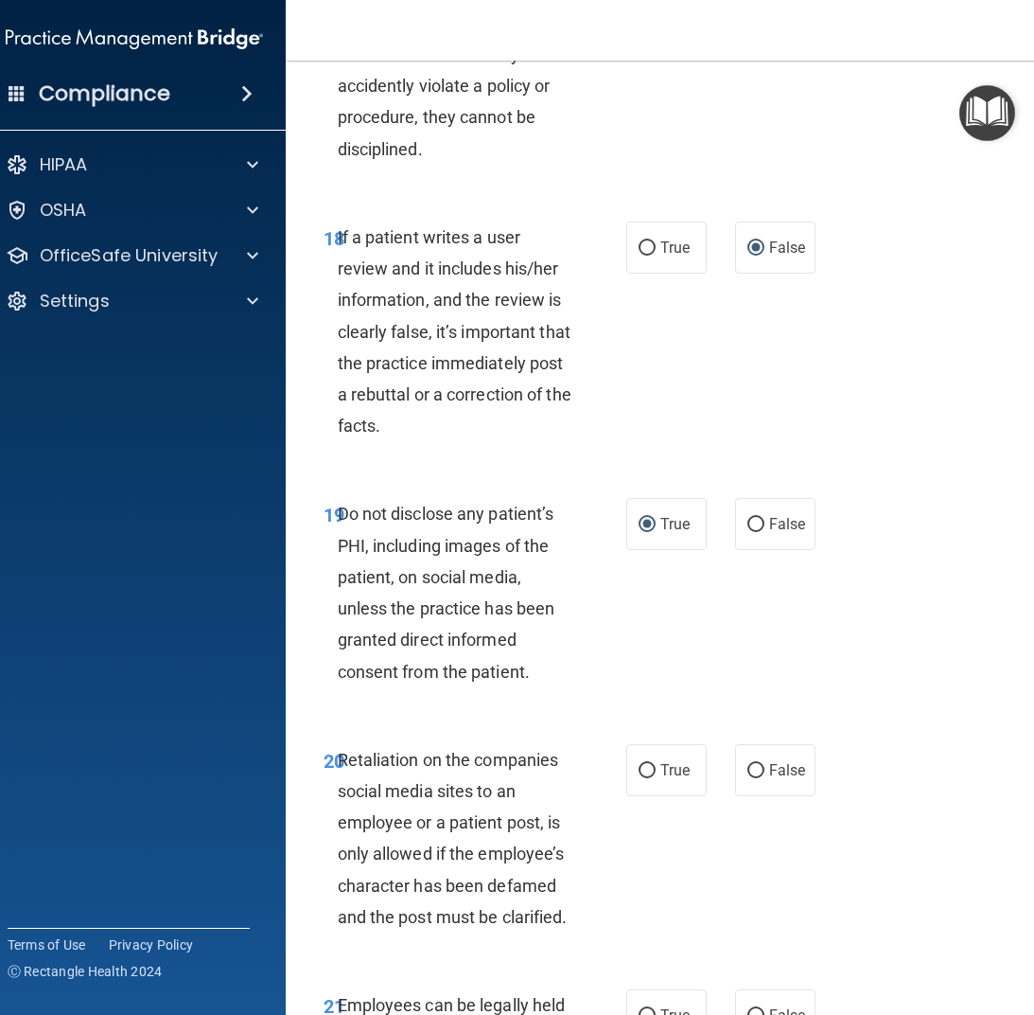
scroll to position [4448, 0]
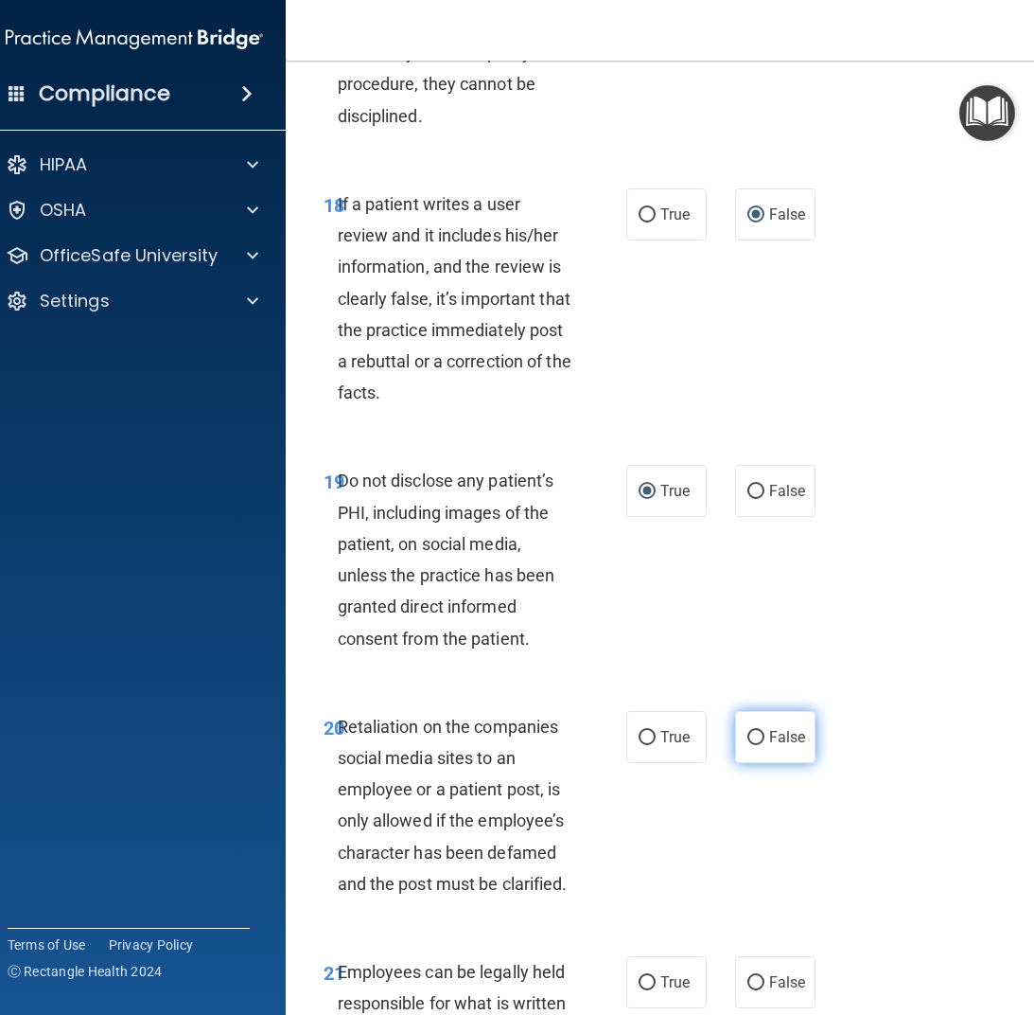
click at [750, 741] on input "False" at bounding box center [756, 738] width 17 height 14
radio input "true"
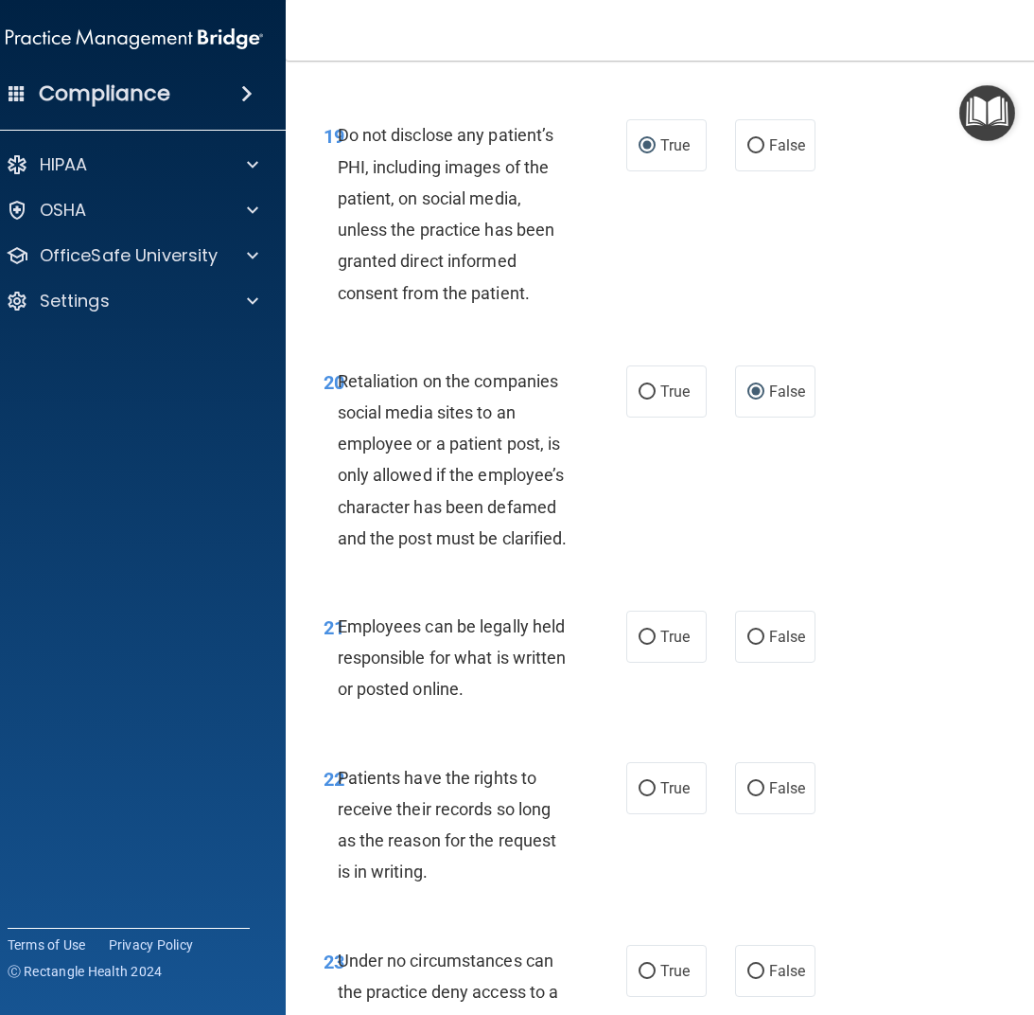
scroll to position [4826, 0]
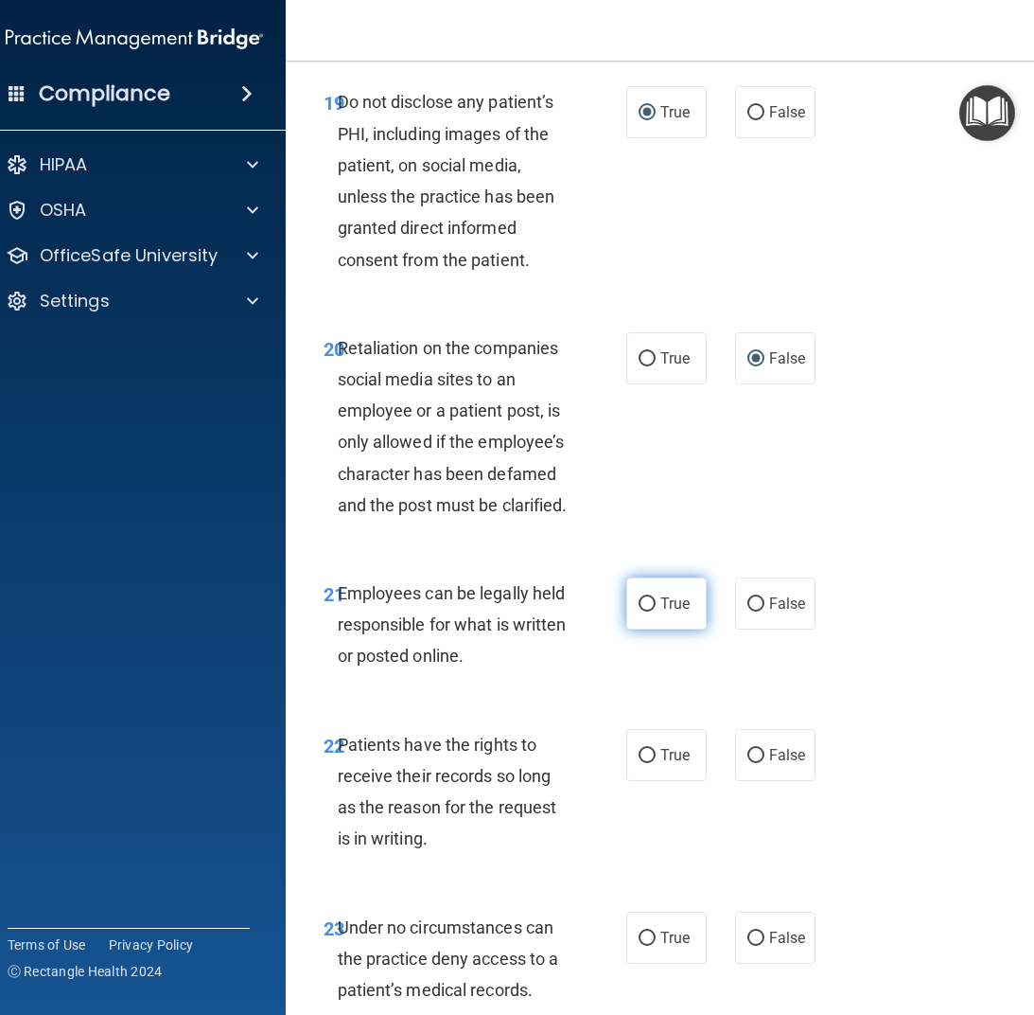
click at [639, 602] on input "True" at bounding box center [647, 604] width 17 height 14
radio input "true"
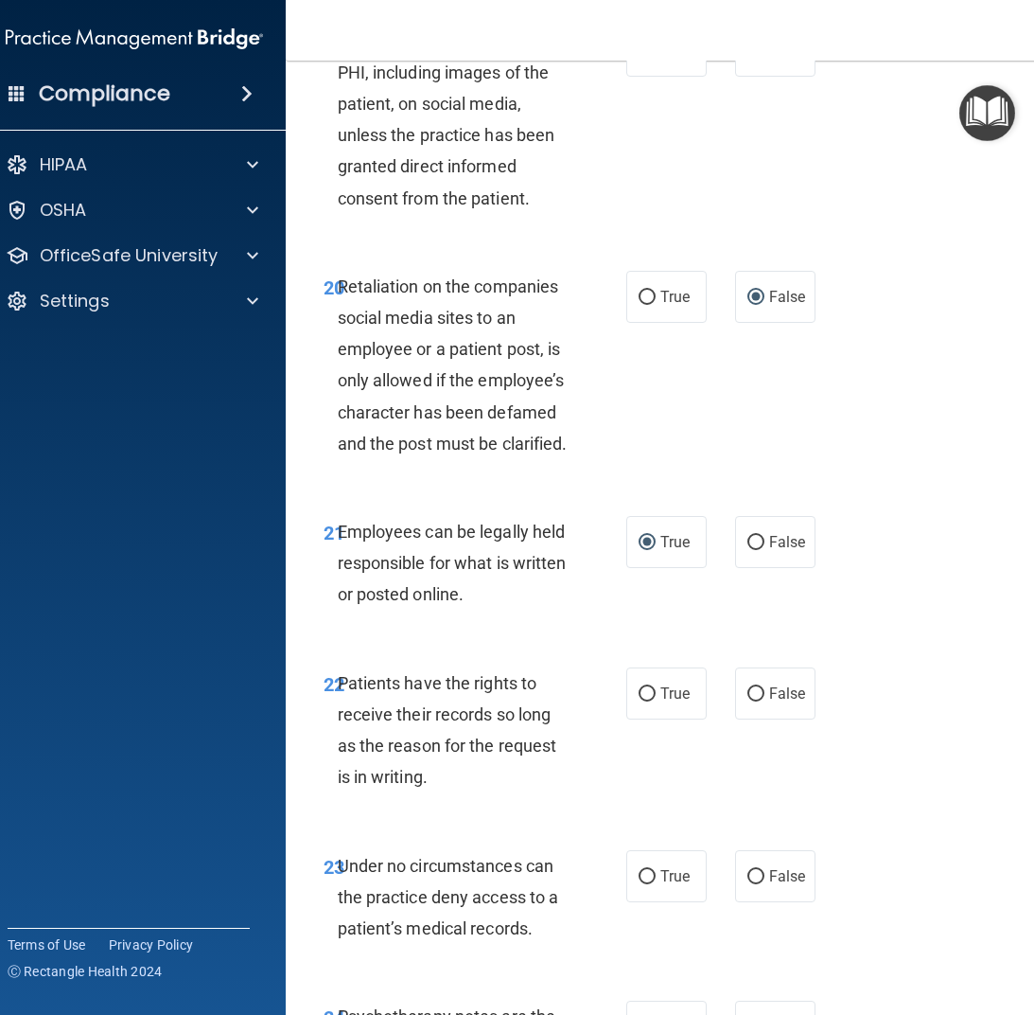
scroll to position [4921, 0]
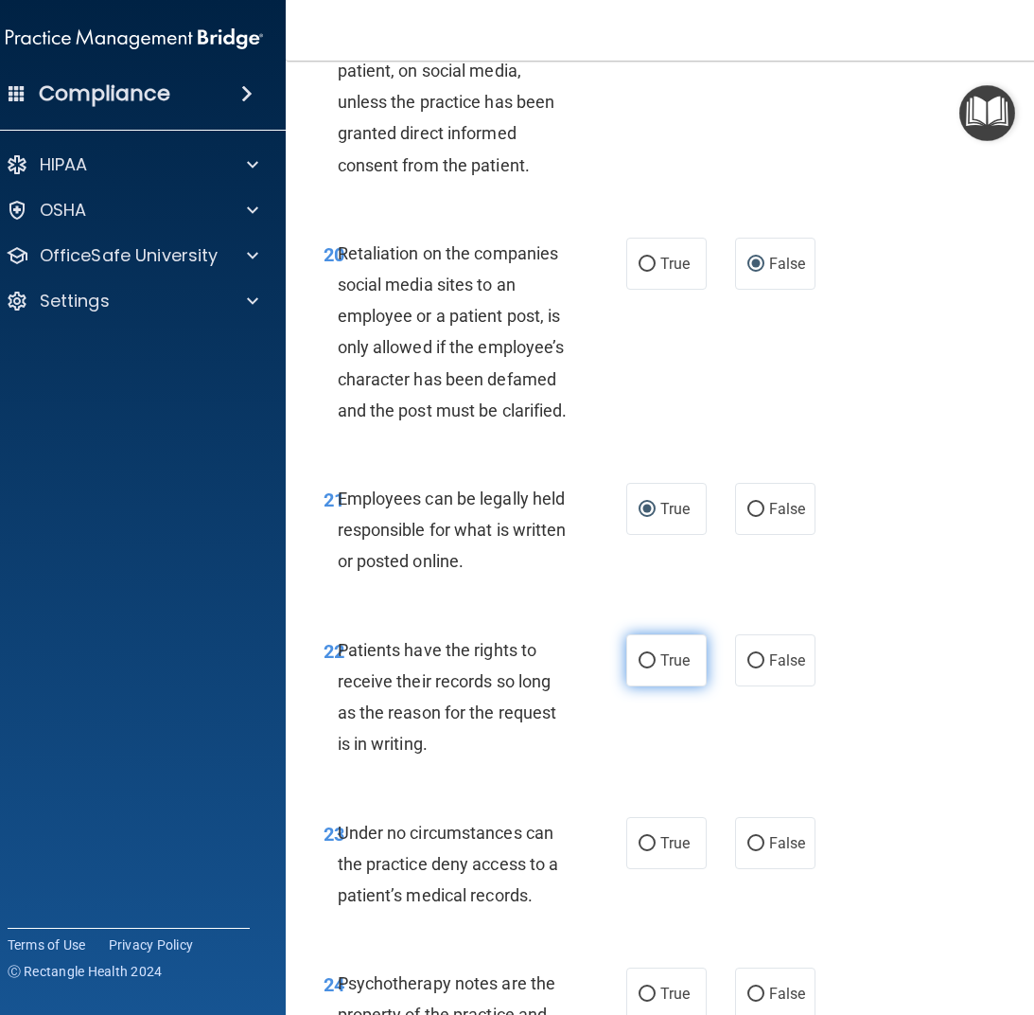
click at [639, 660] on input "True" at bounding box center [647, 661] width 17 height 14
radio input "true"
click at [641, 844] on input "True" at bounding box center [647, 844] width 17 height 14
radio input "true"
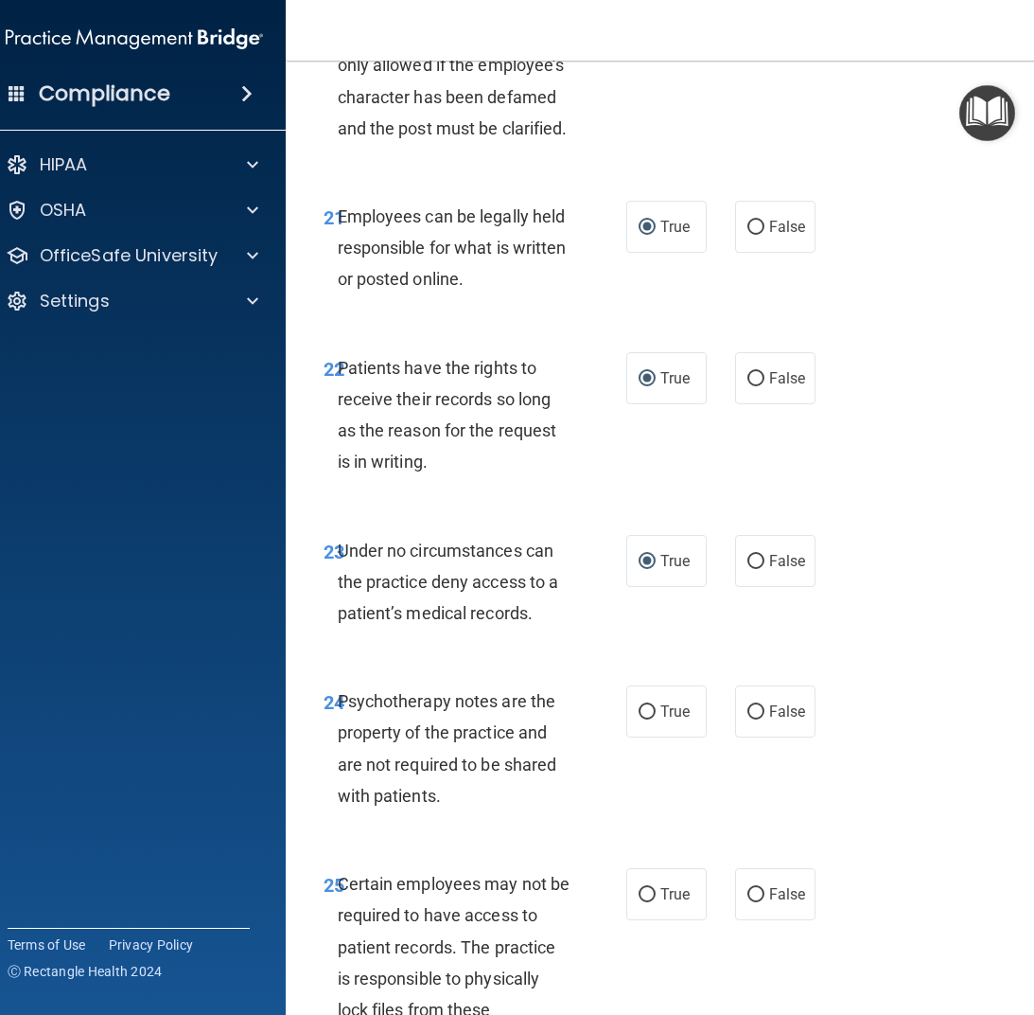
scroll to position [5205, 0]
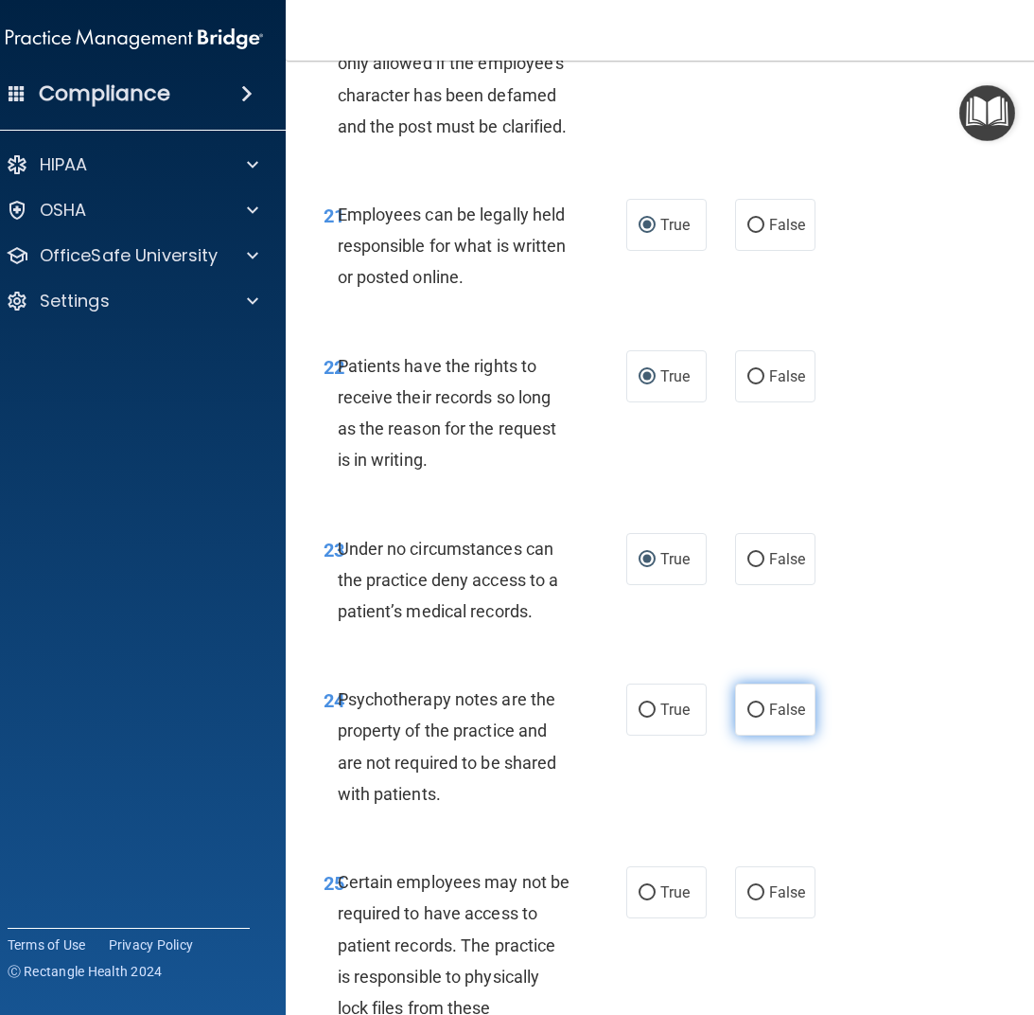
click at [748, 705] on input "False" at bounding box center [756, 710] width 17 height 14
radio input "true"
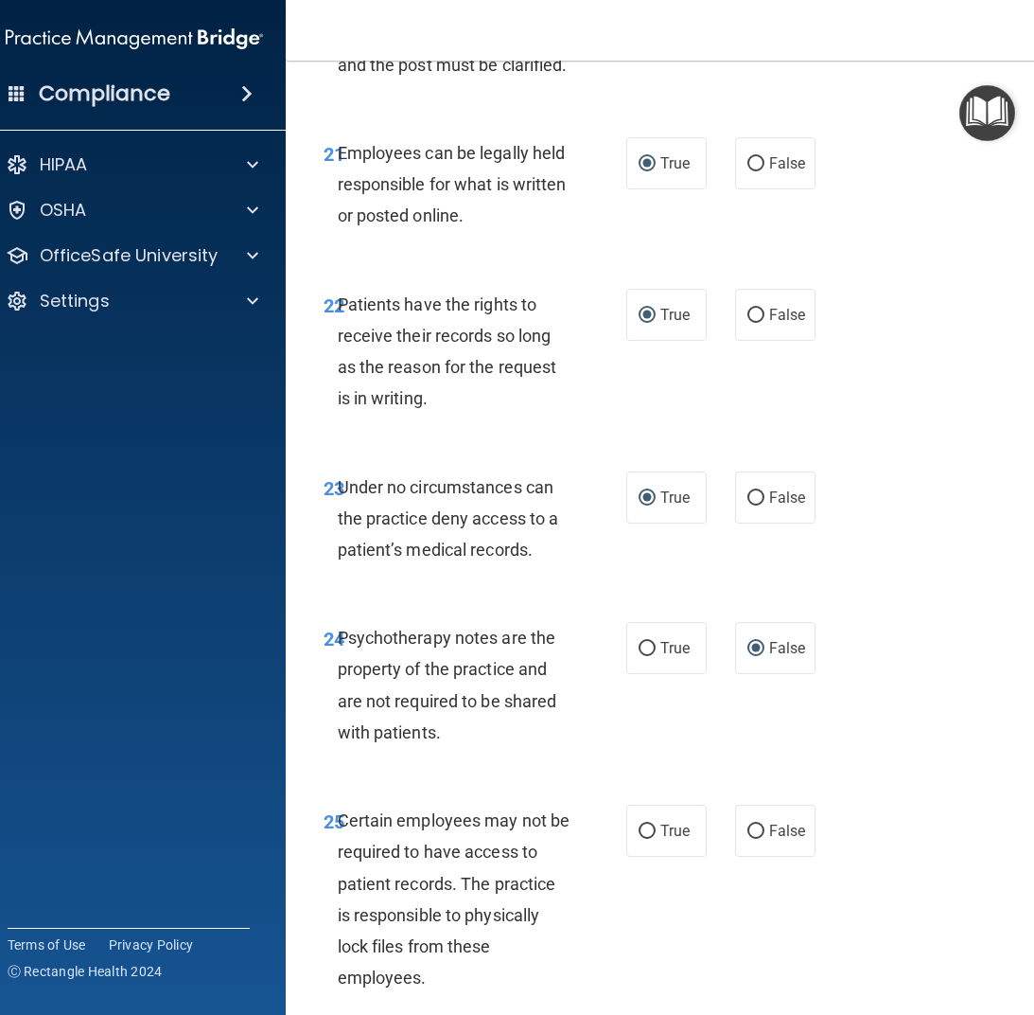
scroll to position [5300, 0]
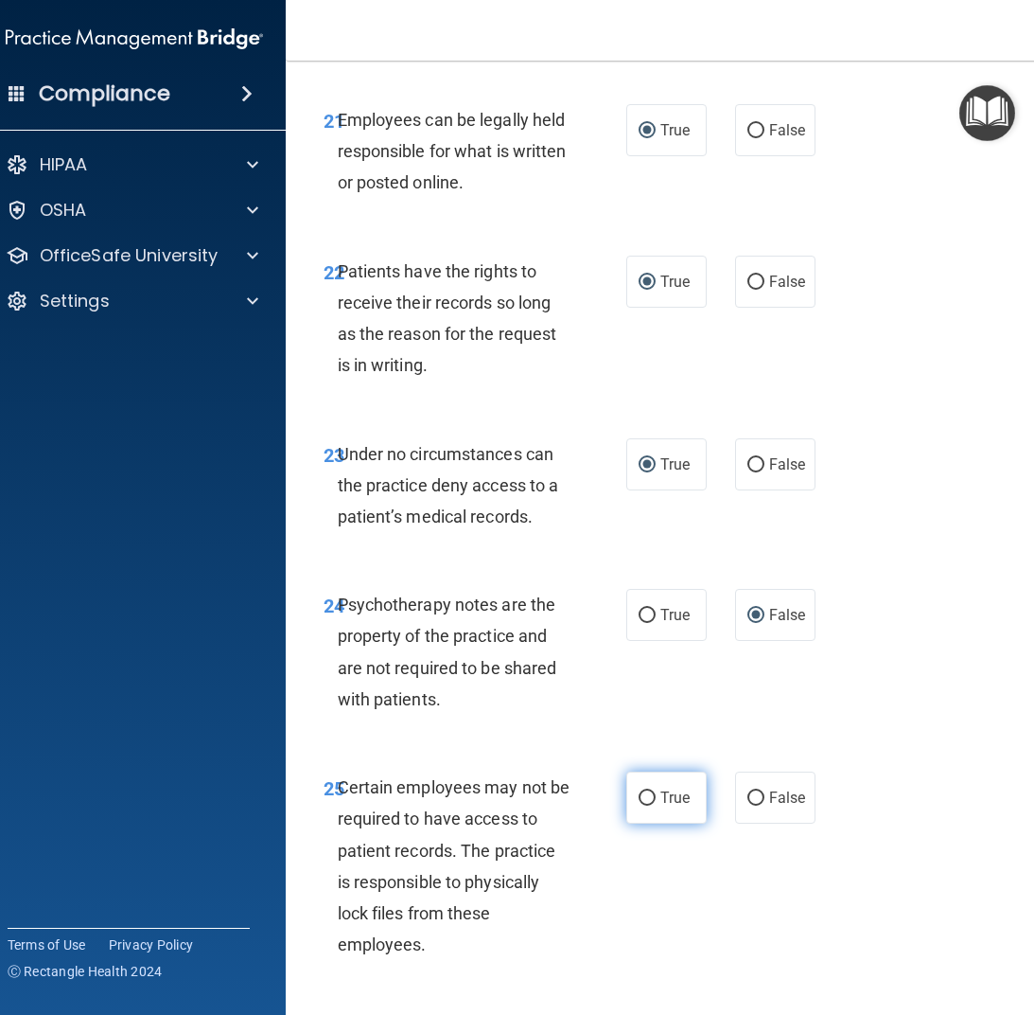
click at [629, 799] on label "True" at bounding box center [666, 797] width 80 height 52
click at [639, 799] on input "True" at bounding box center [647, 798] width 17 height 14
radio input "true"
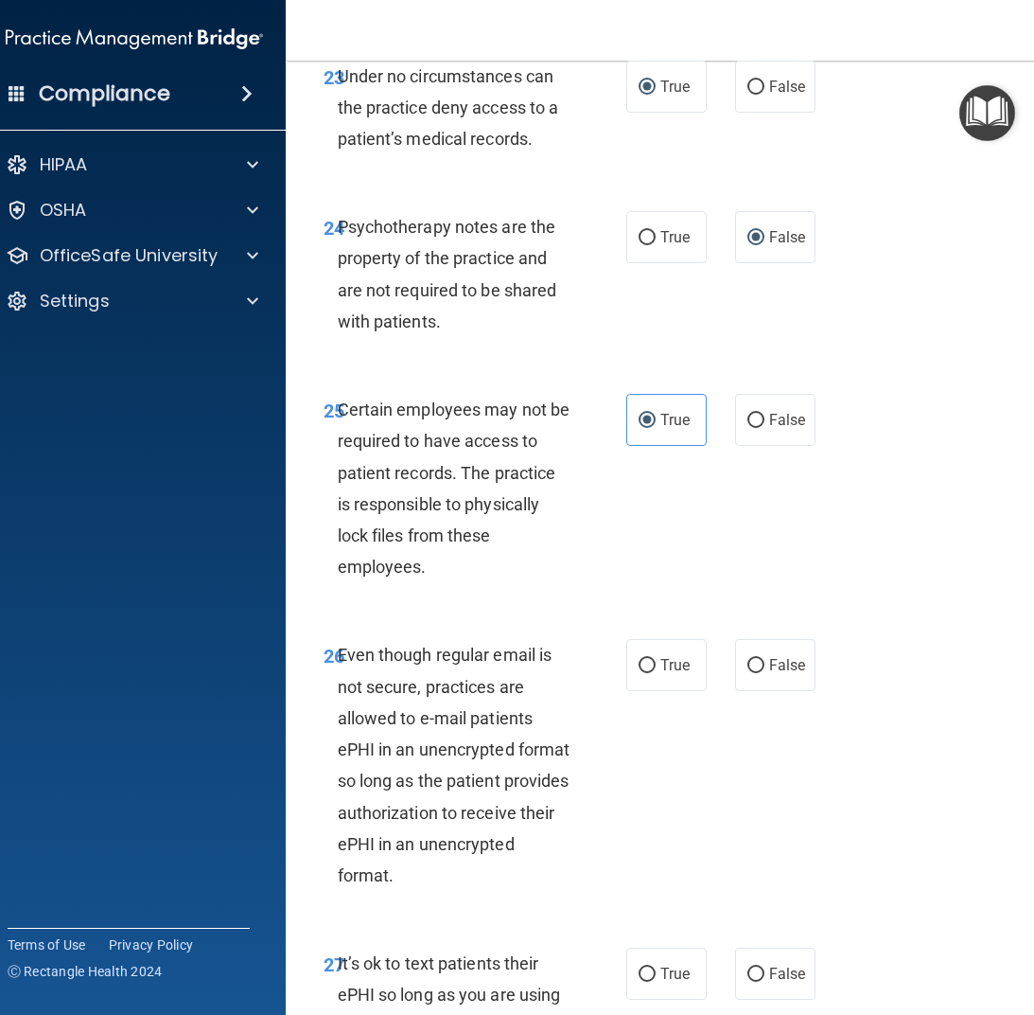
scroll to position [5678, 0]
click at [639, 658] on input "True" at bounding box center [647, 665] width 17 height 14
radio input "true"
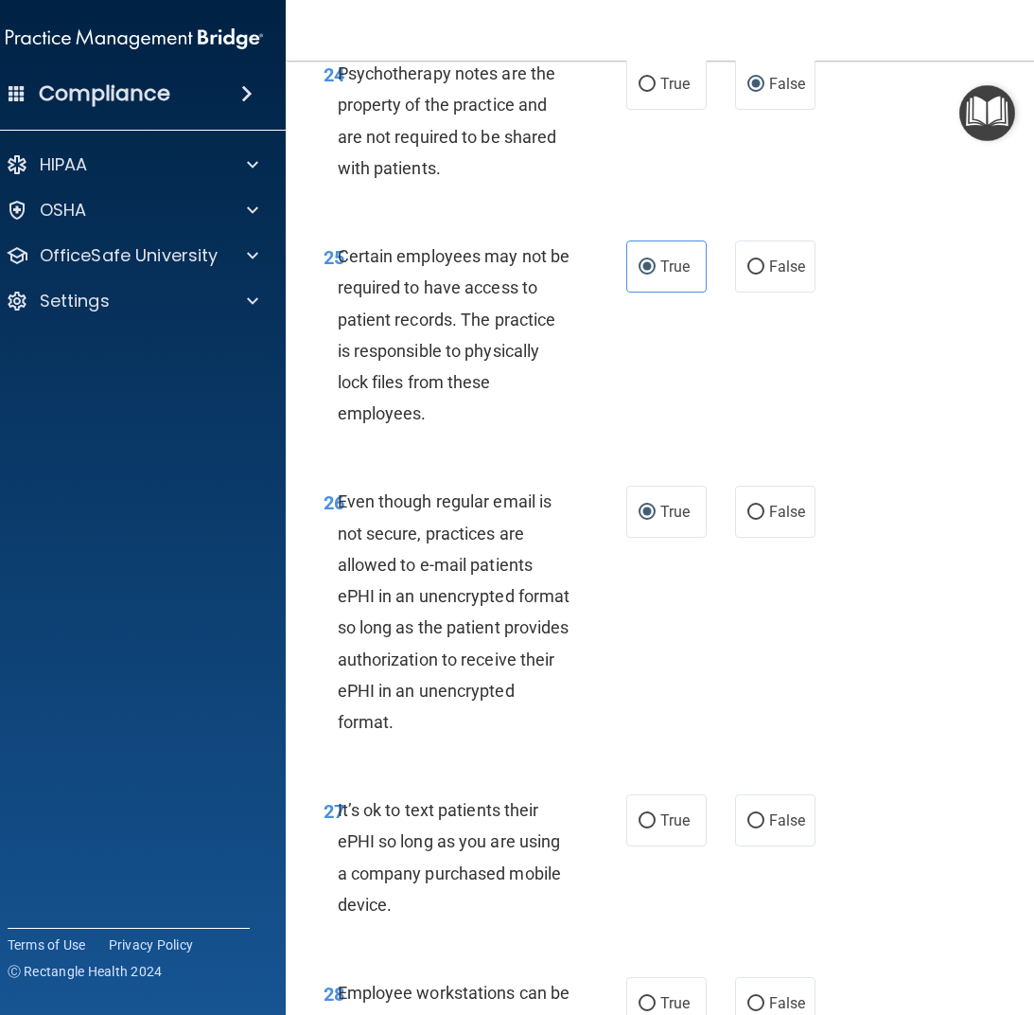
scroll to position [5867, 0]
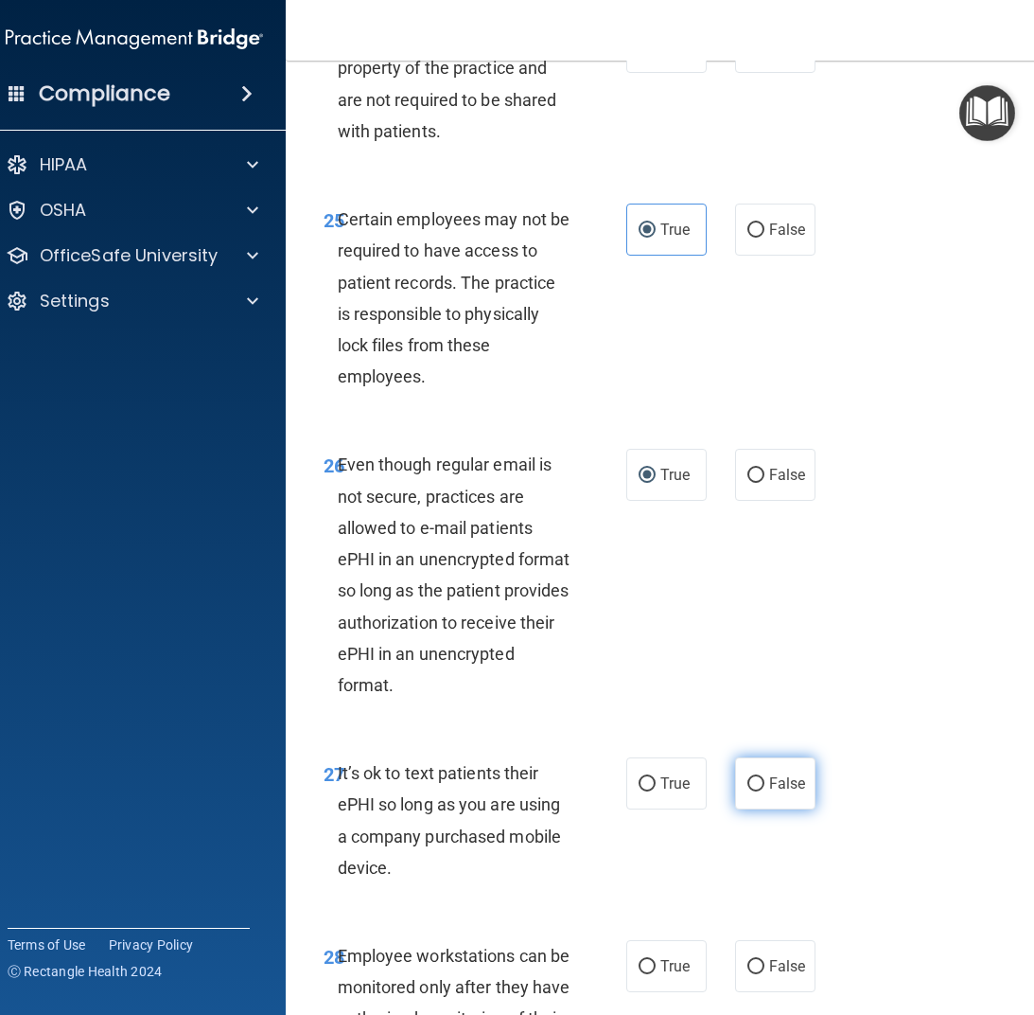
click at [748, 777] on input "False" at bounding box center [756, 784] width 17 height 14
radio input "true"
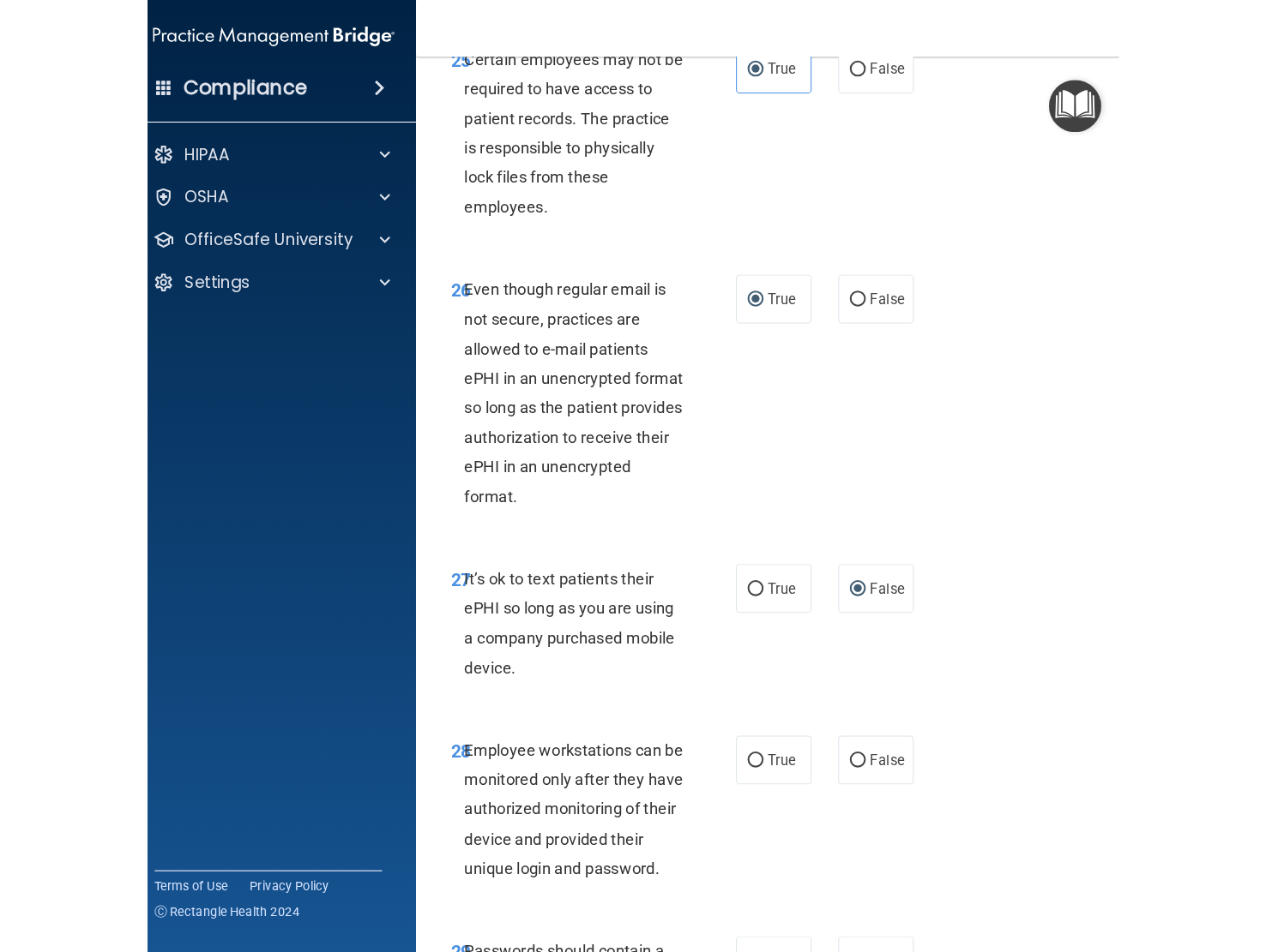
scroll to position [5486, 0]
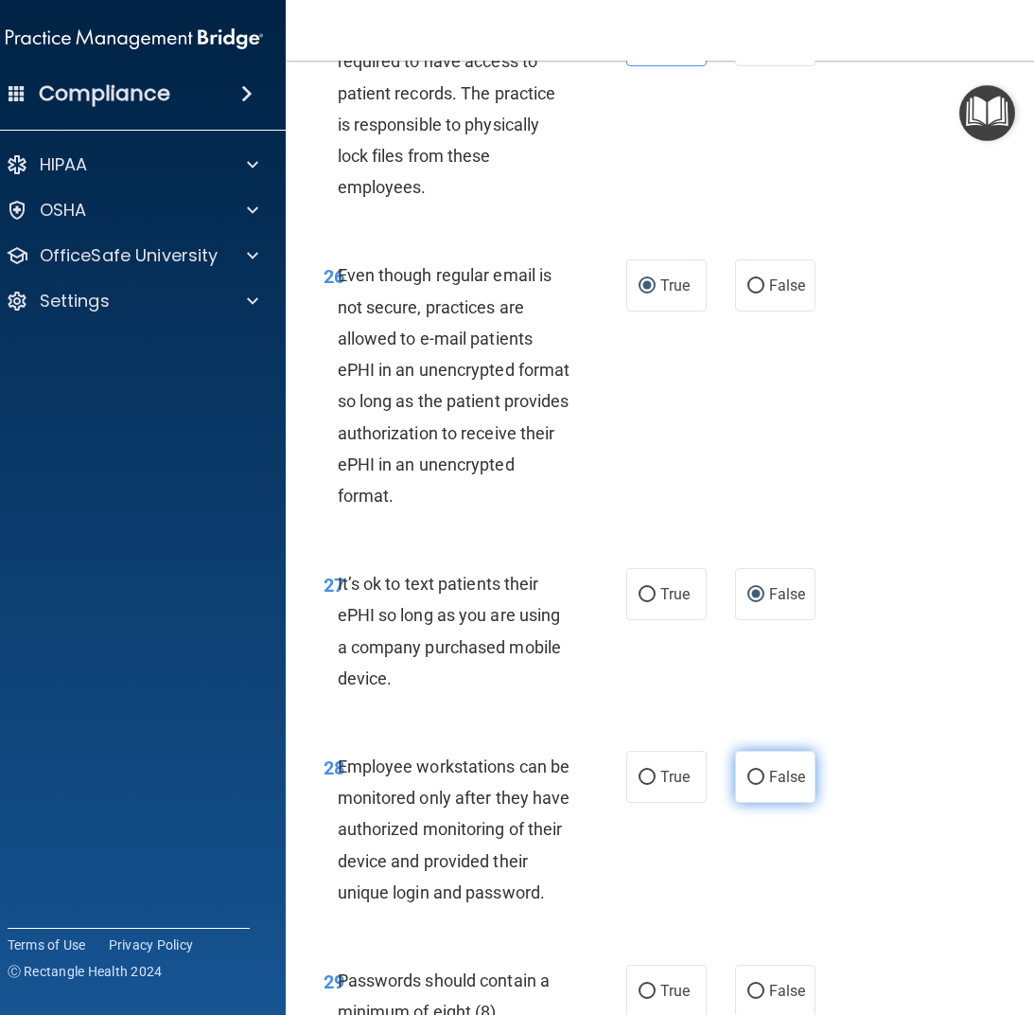
click at [748, 770] on input "False" at bounding box center [756, 777] width 17 height 14
radio input "true"
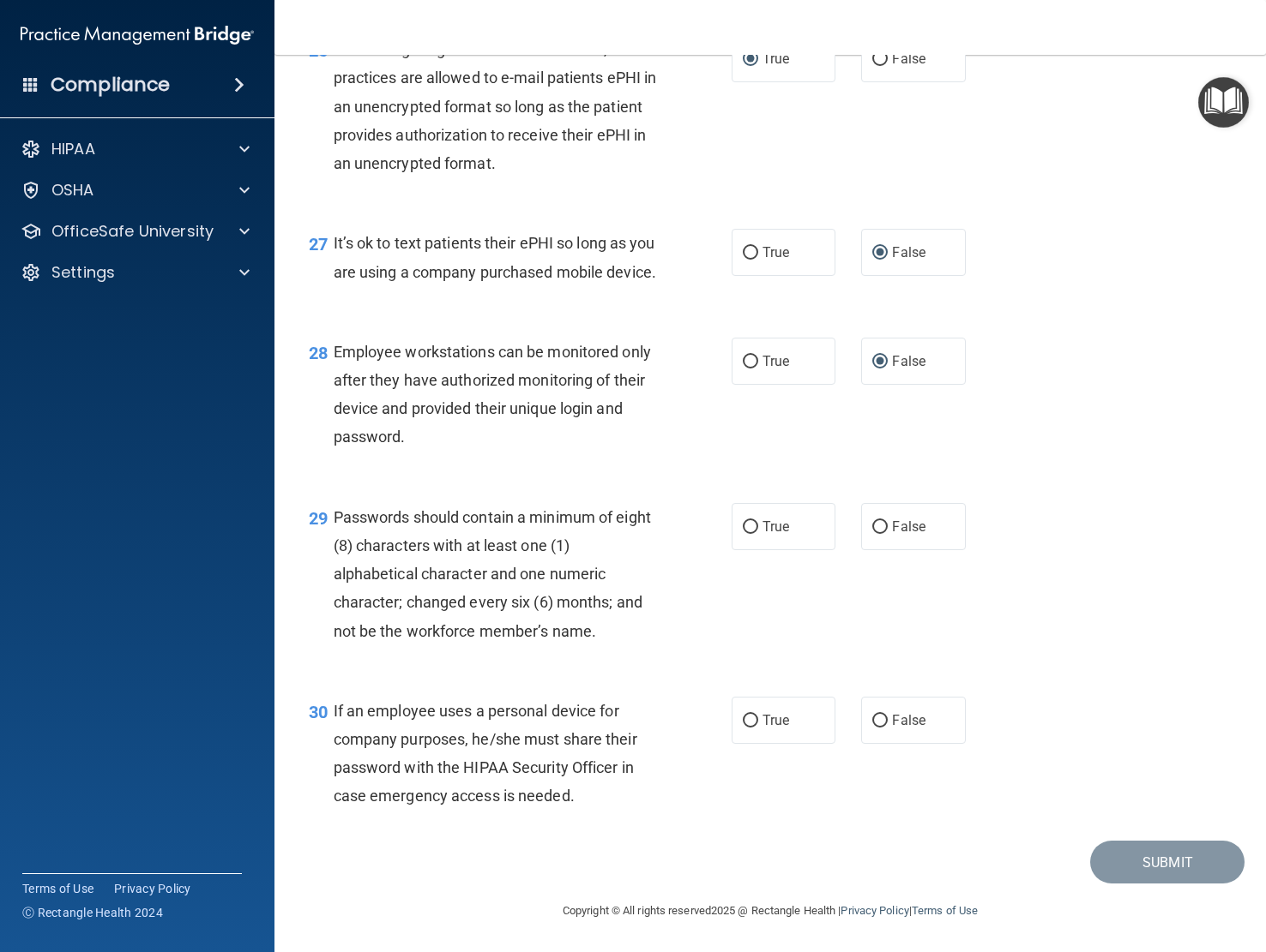
scroll to position [4177, 0]
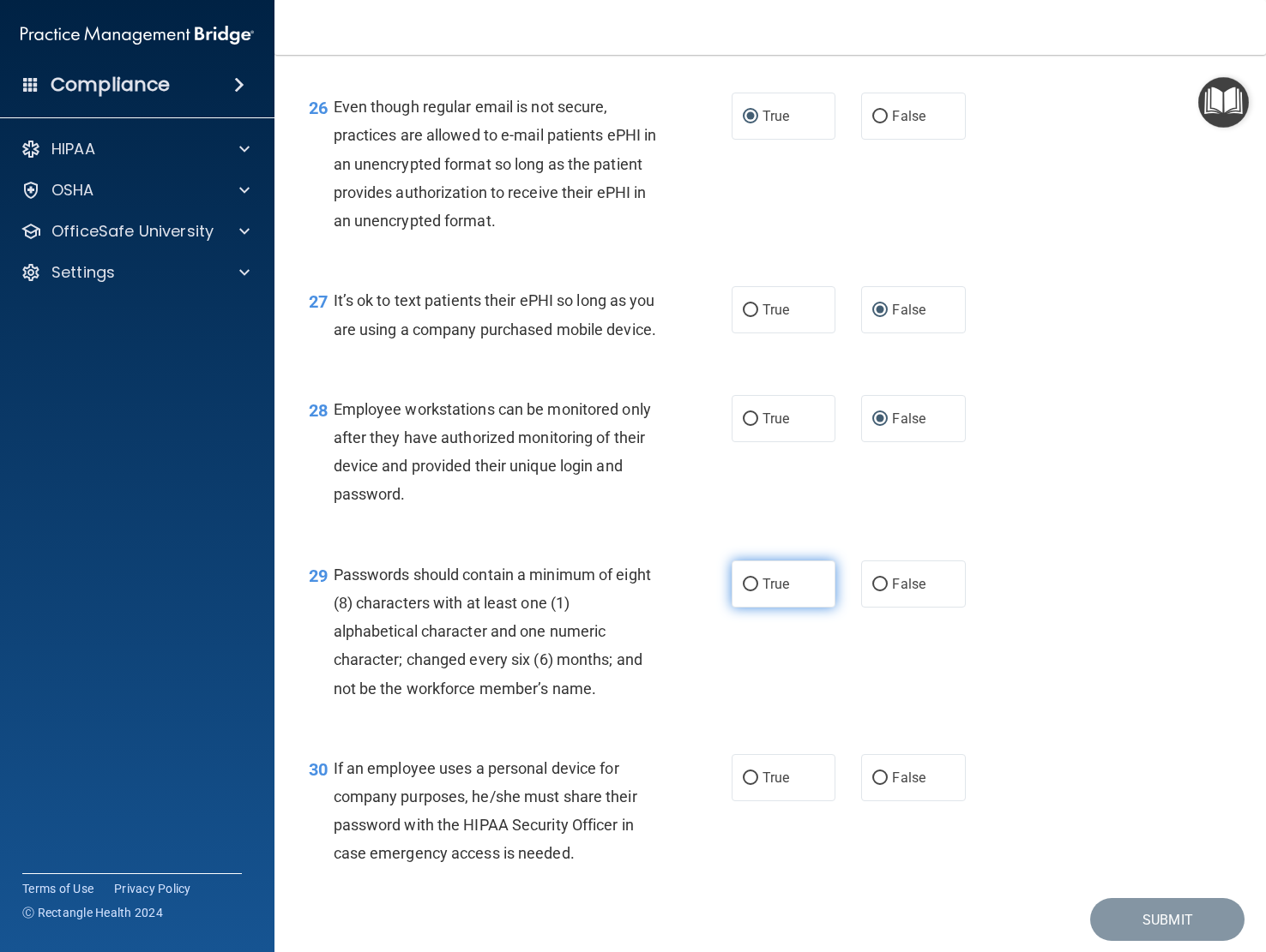
click at [744, 591] on input "True" at bounding box center [750, 585] width 15 height 13
radio input "true"
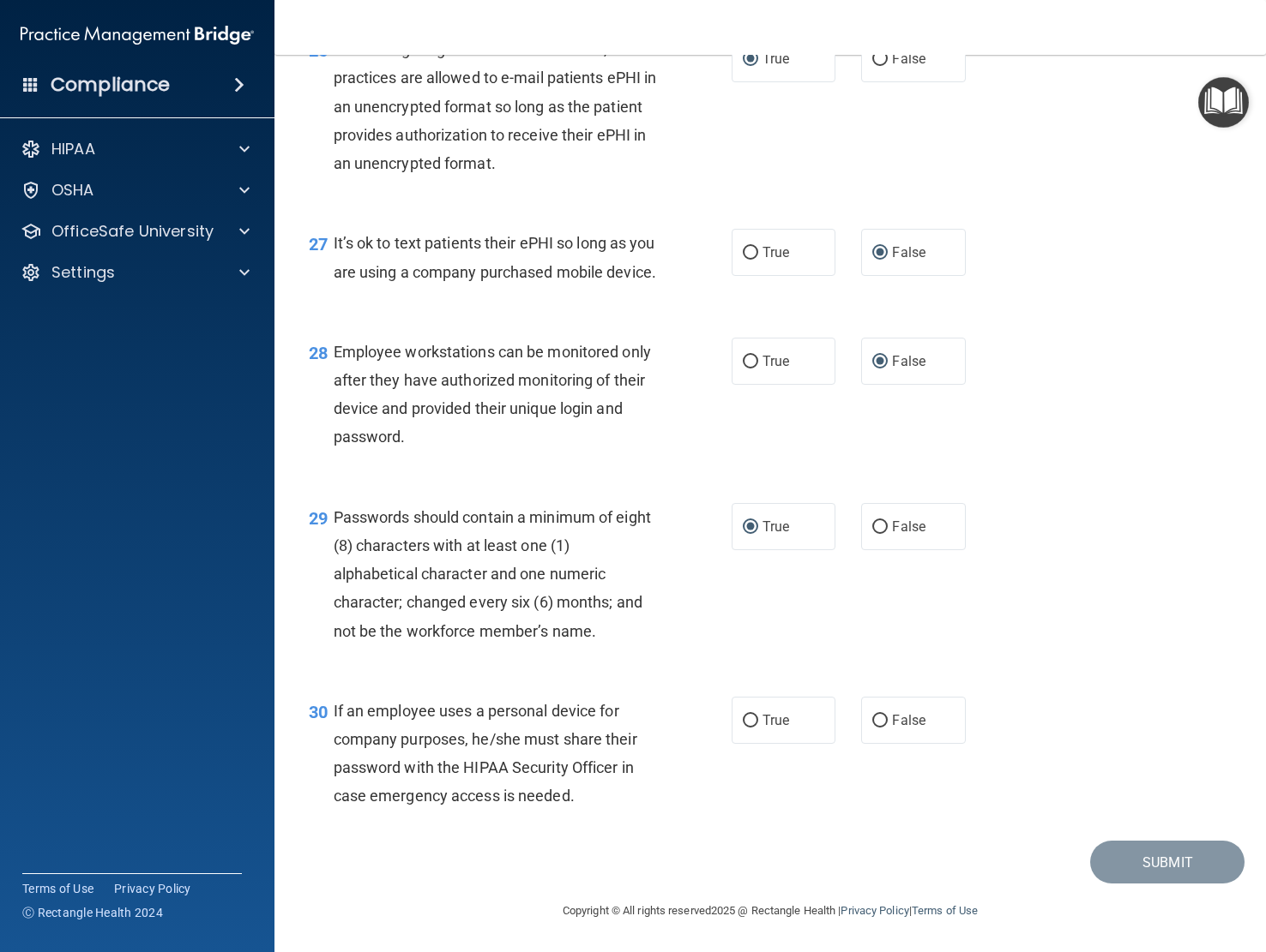
scroll to position [4348, 0]
click at [872, 721] on input "False" at bounding box center [879, 721] width 15 height 13
radio input "true"
click at [936, 852] on button "Submit" at bounding box center [1167, 862] width 154 height 43
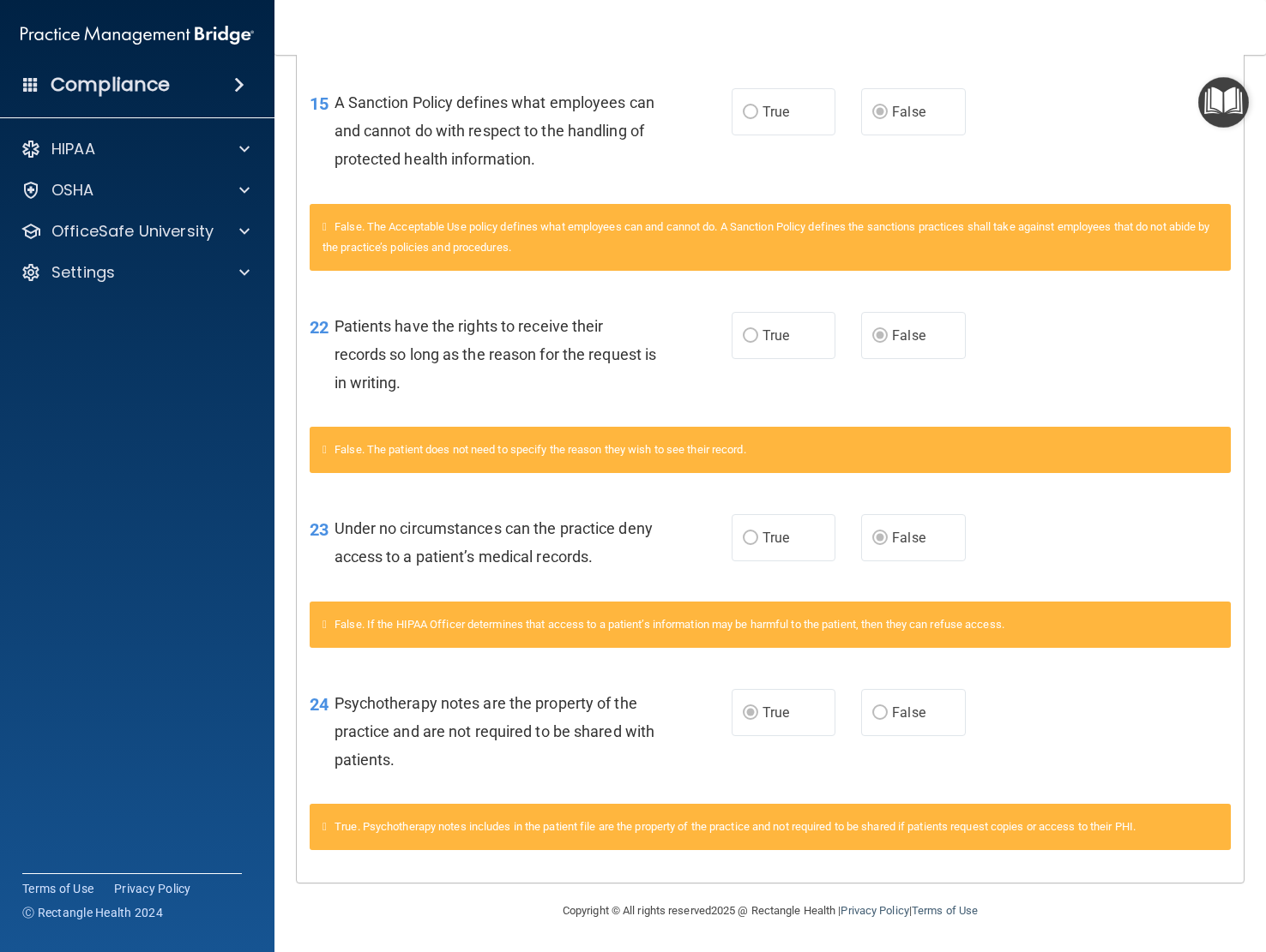
scroll to position [711, 0]
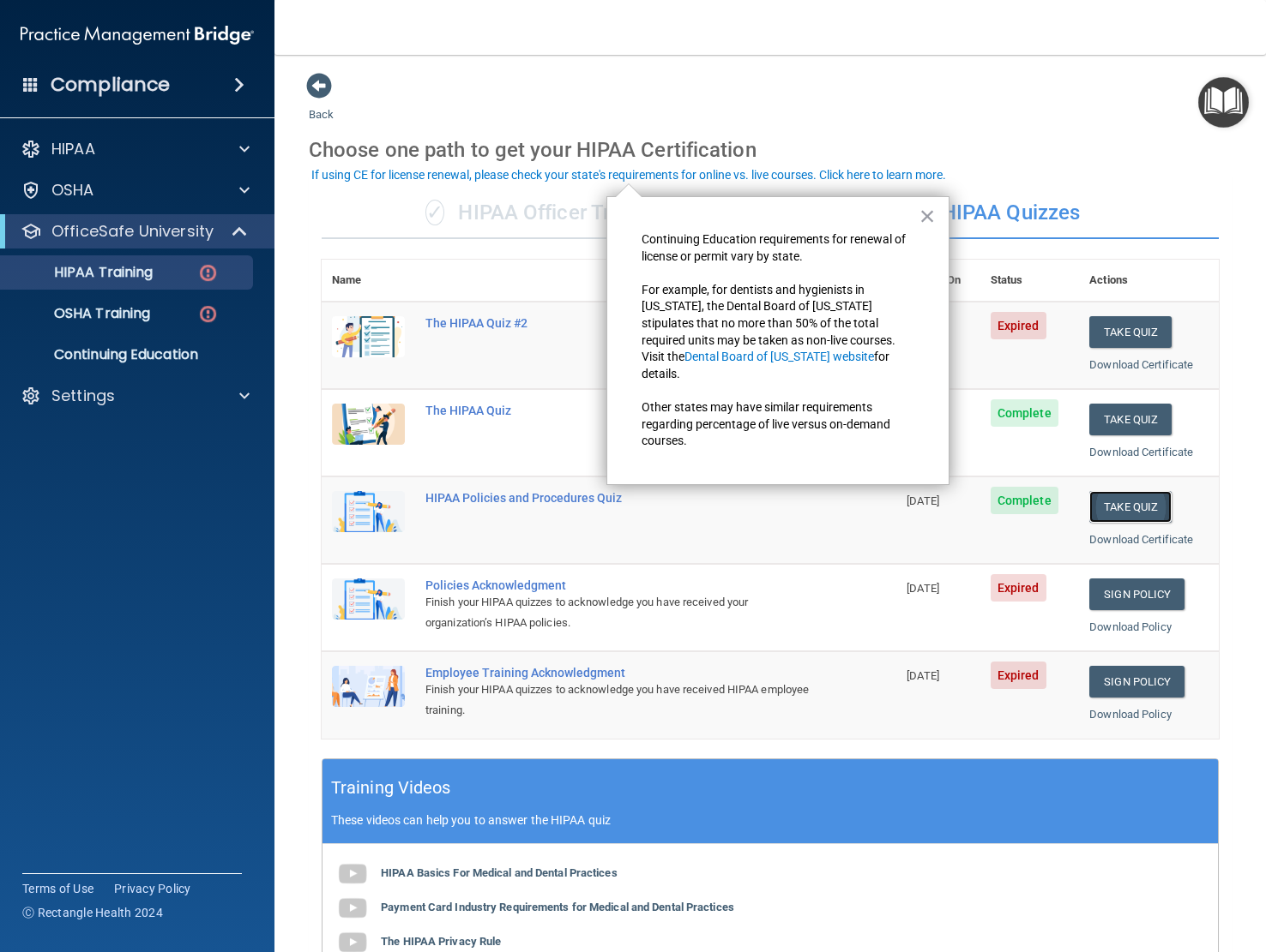
click at [936, 509] on button "Take Quiz" at bounding box center [1130, 506] width 82 height 32
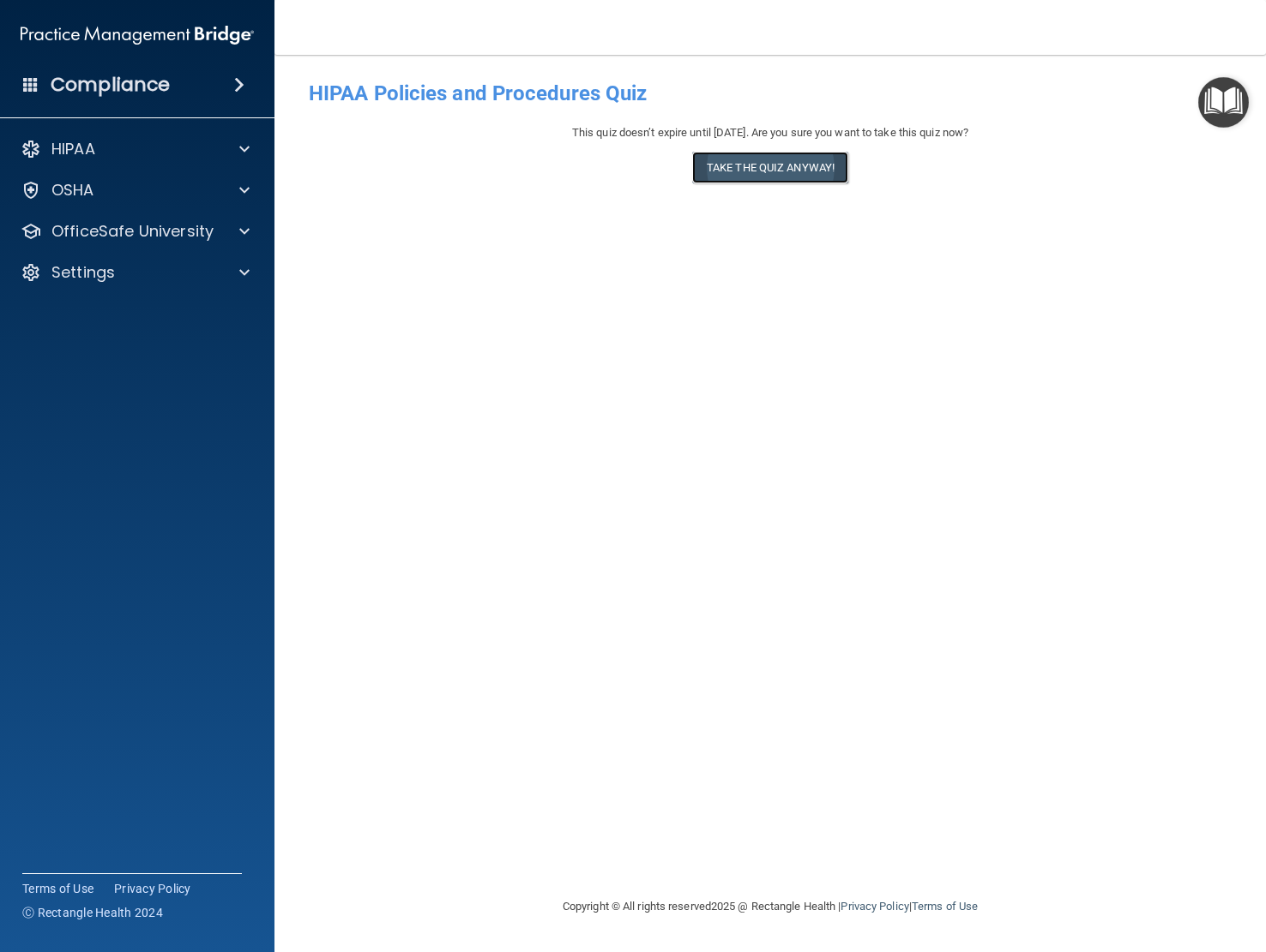
click at [756, 170] on button "Take the quiz anyway!" at bounding box center [770, 168] width 156 height 32
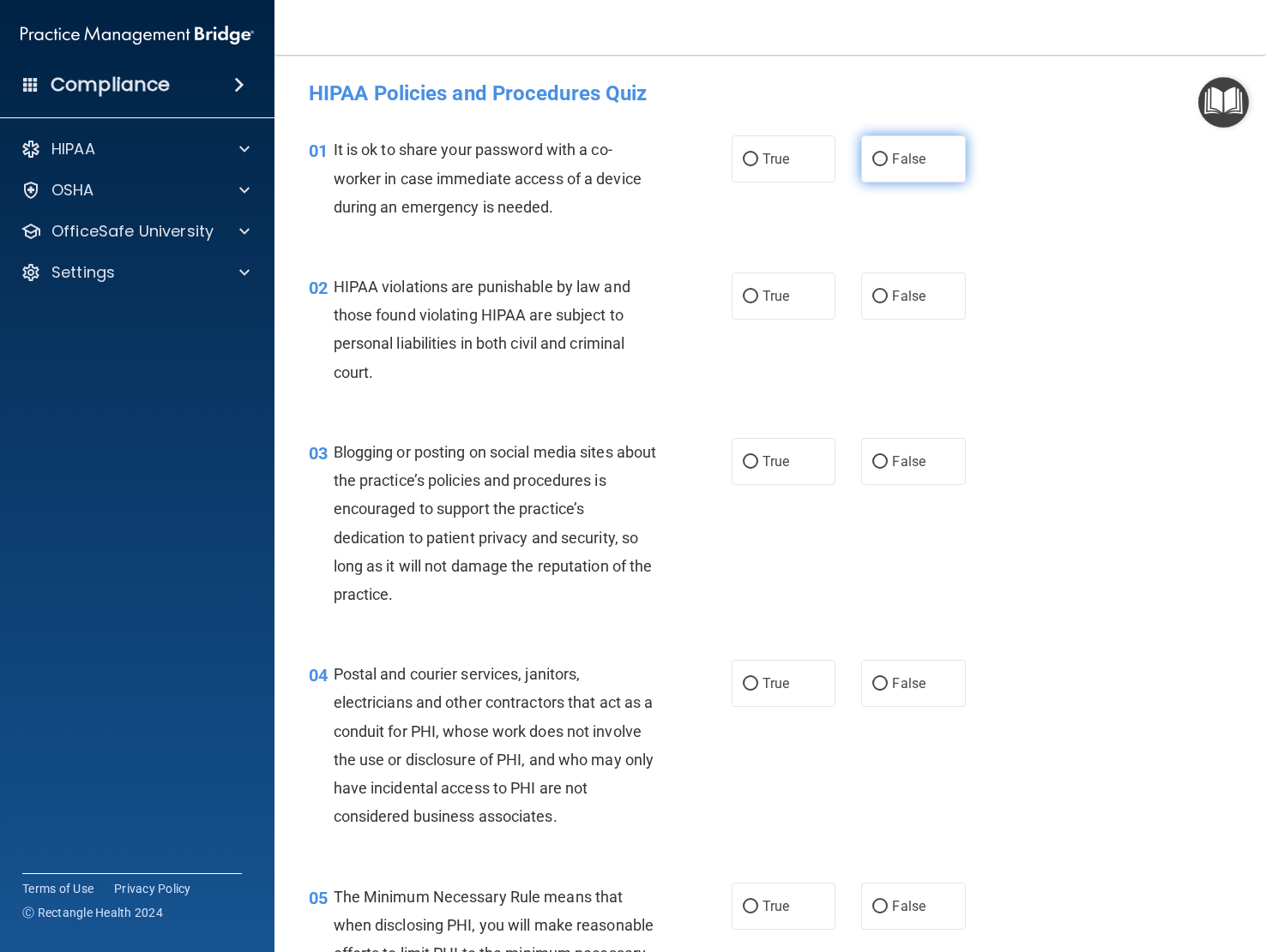
click at [872, 159] on input "False" at bounding box center [879, 159] width 15 height 13
radio input "true"
click at [744, 294] on input "True" at bounding box center [750, 297] width 15 height 13
radio input "true"
click at [872, 465] on input "False" at bounding box center [879, 462] width 15 height 13
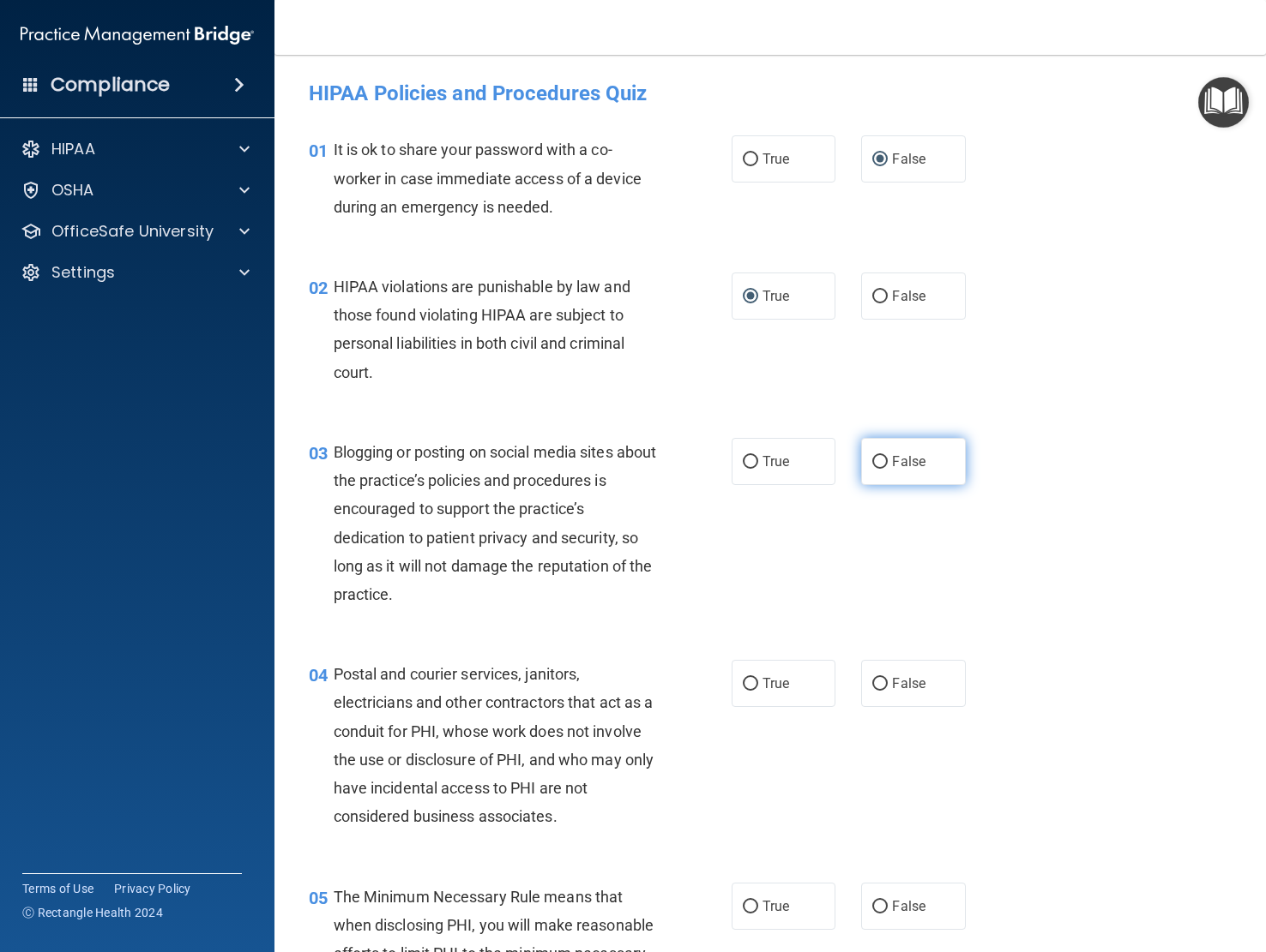
radio input "true"
click at [745, 684] on input "True" at bounding box center [750, 685] width 15 height 13
radio input "true"
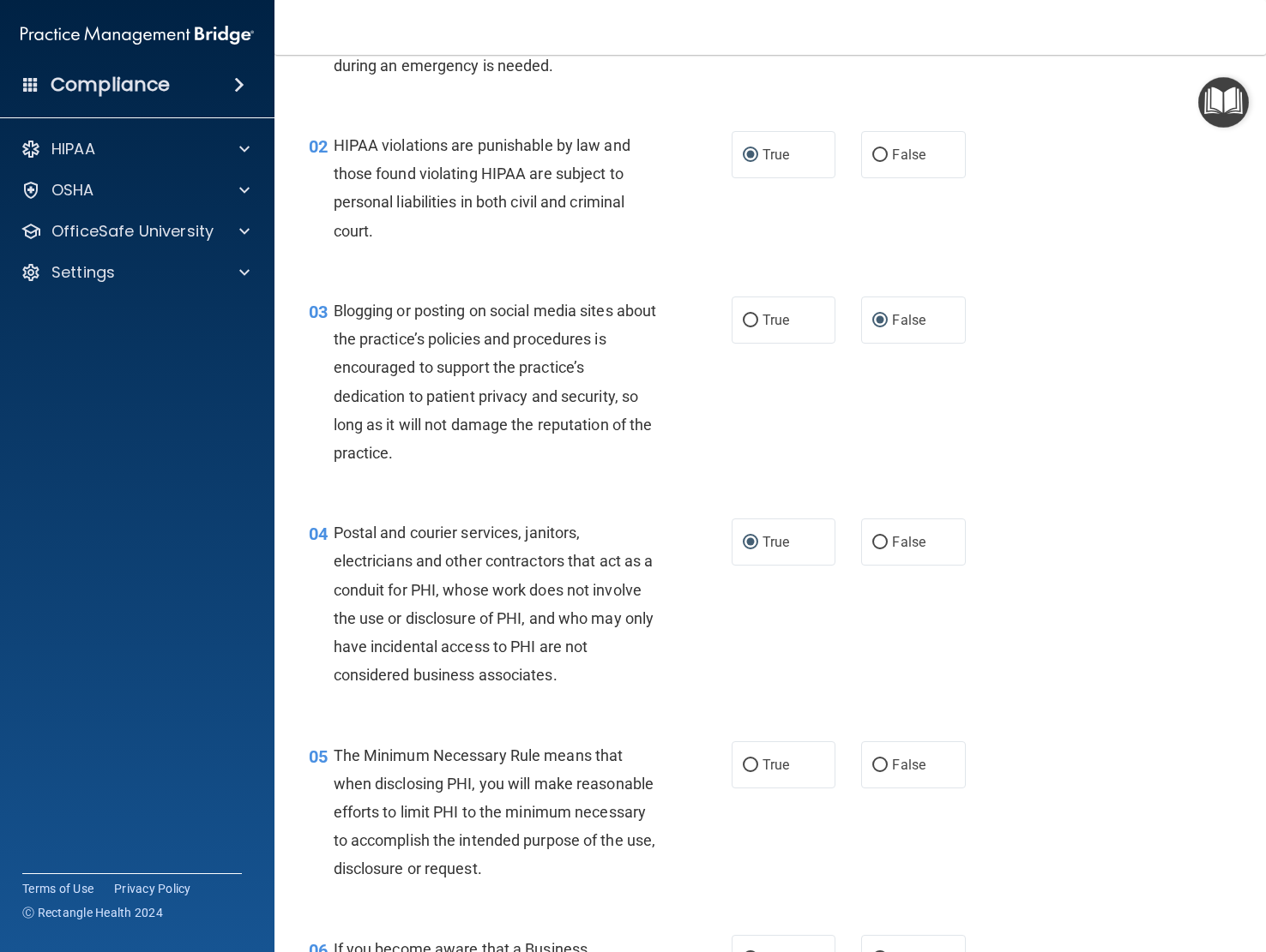
scroll to position [171, 0]
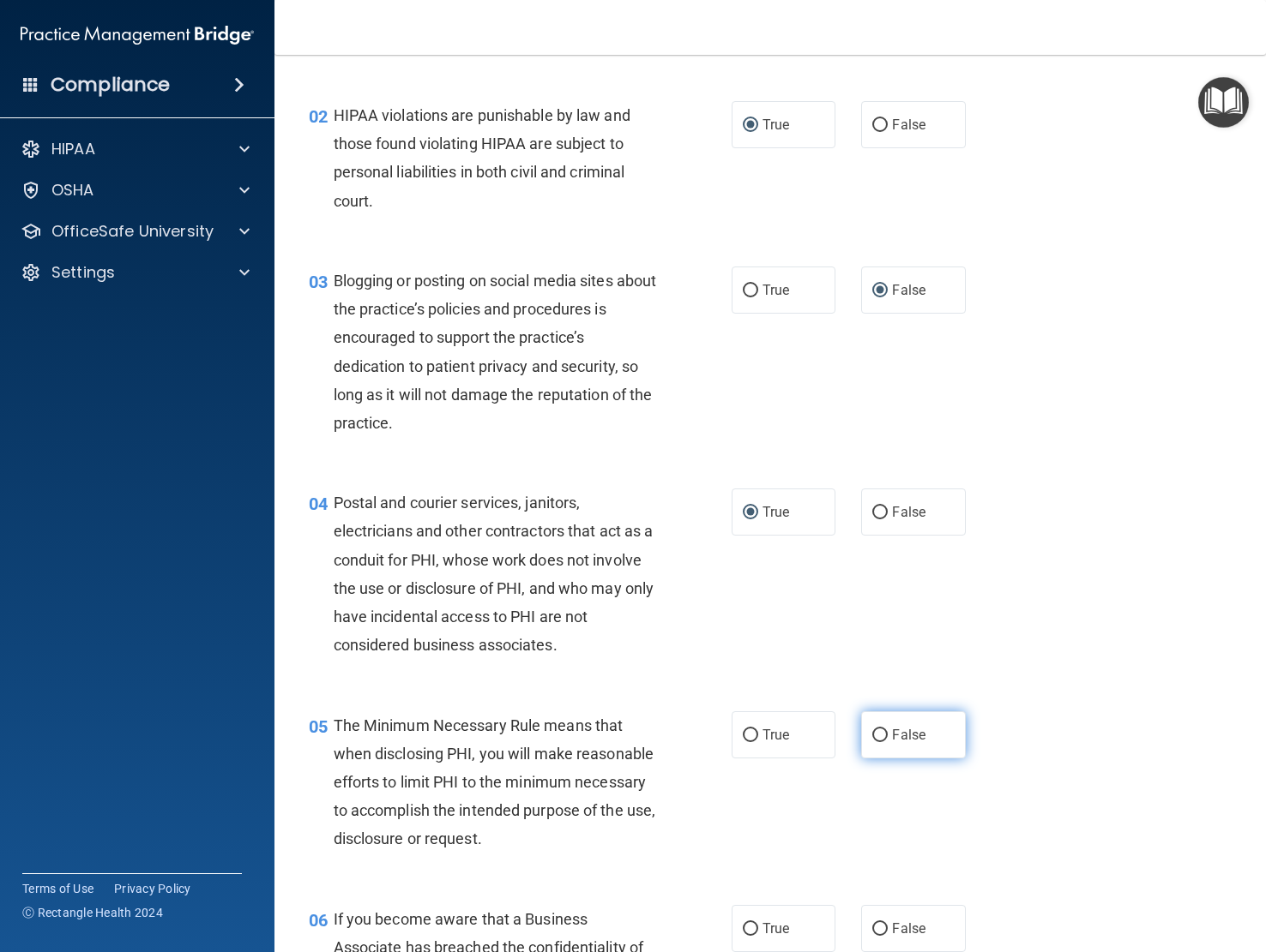
drag, startPoint x: 747, startPoint y: 738, endPoint x: 853, endPoint y: 723, distance: 107.1
click at [747, 736] on input "True" at bounding box center [750, 736] width 15 height 13
radio input "true"
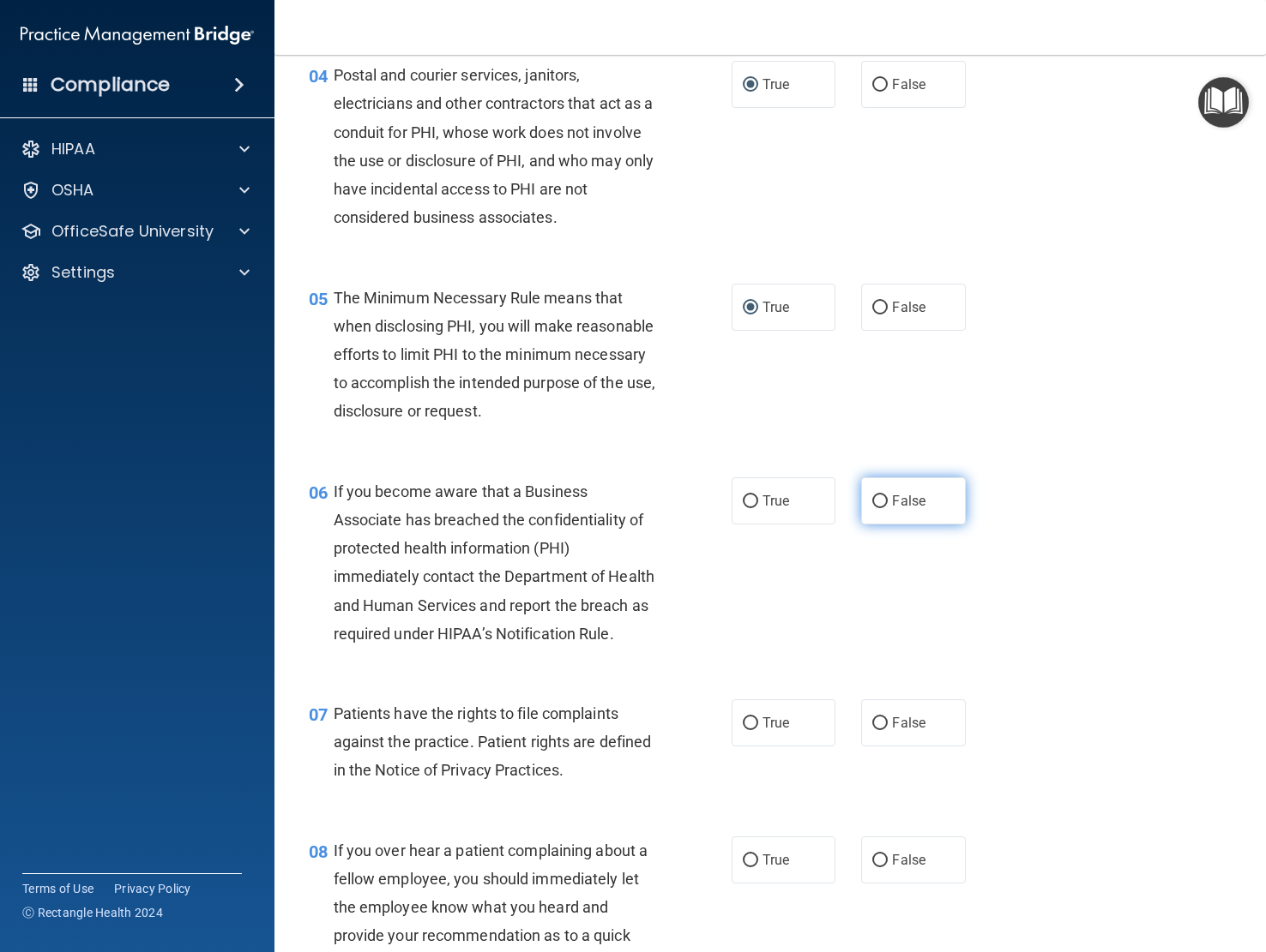
scroll to position [600, 0]
drag, startPoint x: 873, startPoint y: 529, endPoint x: 912, endPoint y: 563, distance: 51.7
click at [874, 507] on input "False" at bounding box center [879, 501] width 15 height 13
radio input "true"
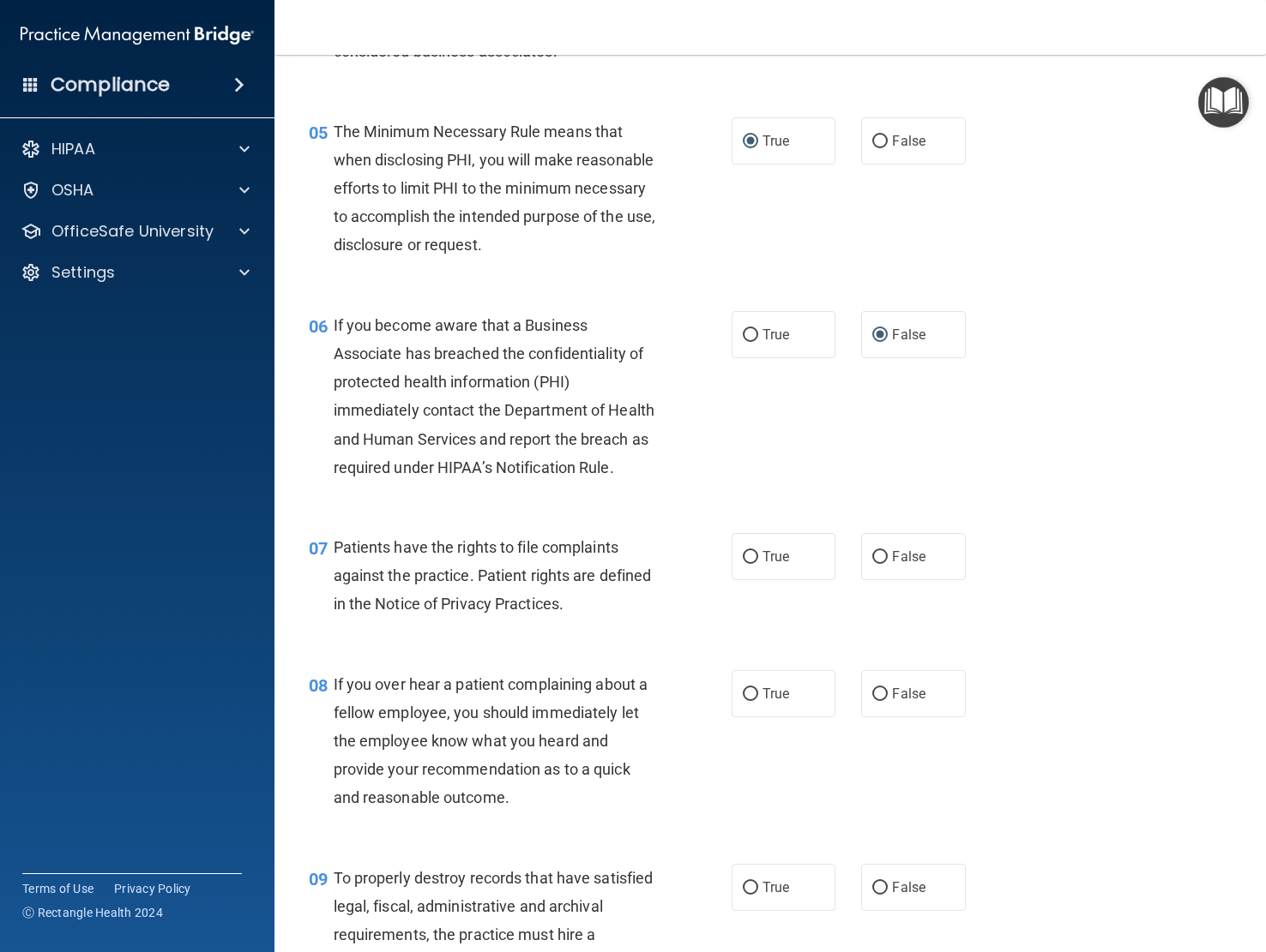
scroll to position [772, 0]
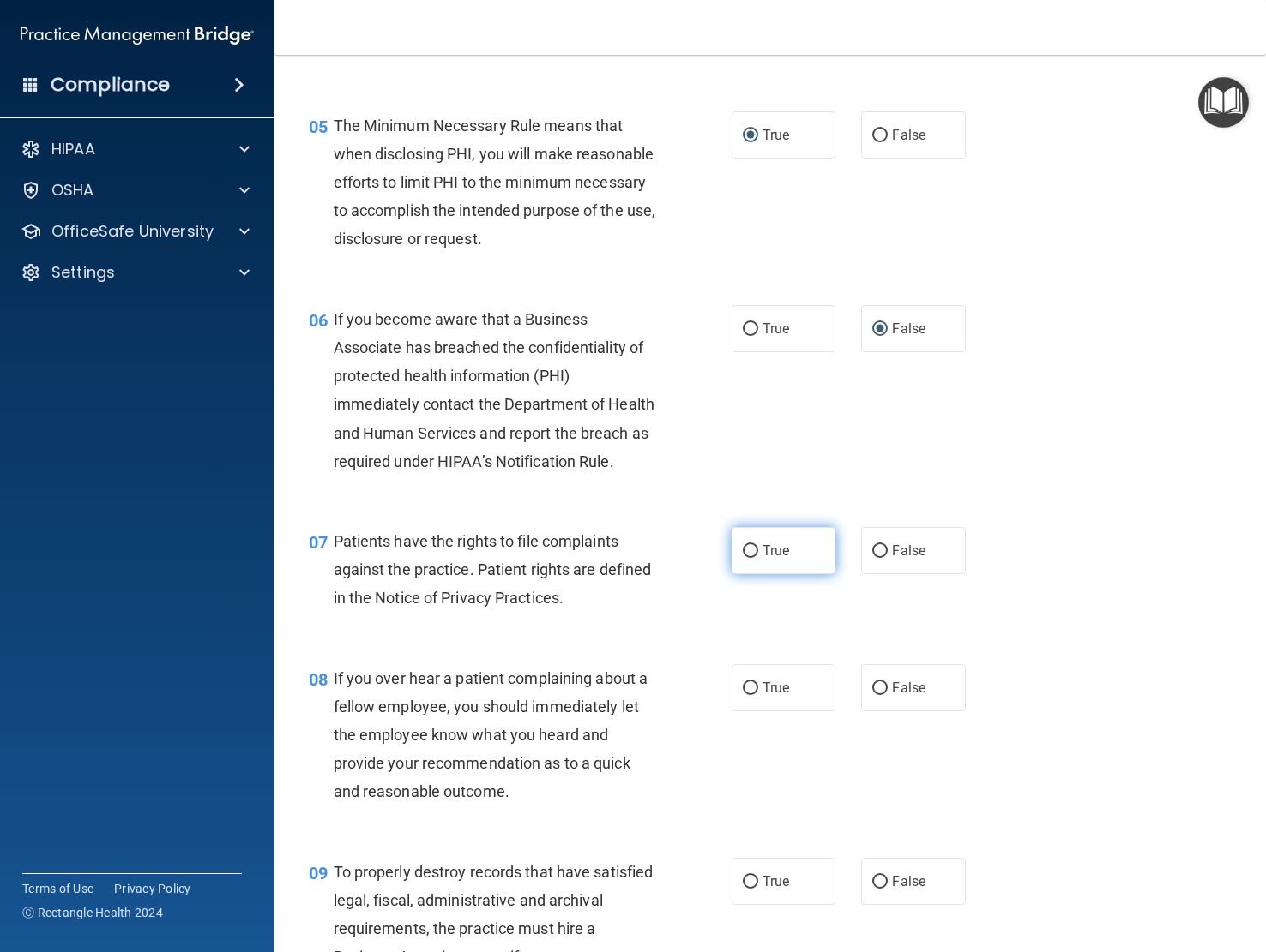
click at [743, 558] on input "True" at bounding box center [750, 552] width 15 height 13
radio input "true"
click at [875, 696] on input "False" at bounding box center [879, 688] width 15 height 13
radio input "true"
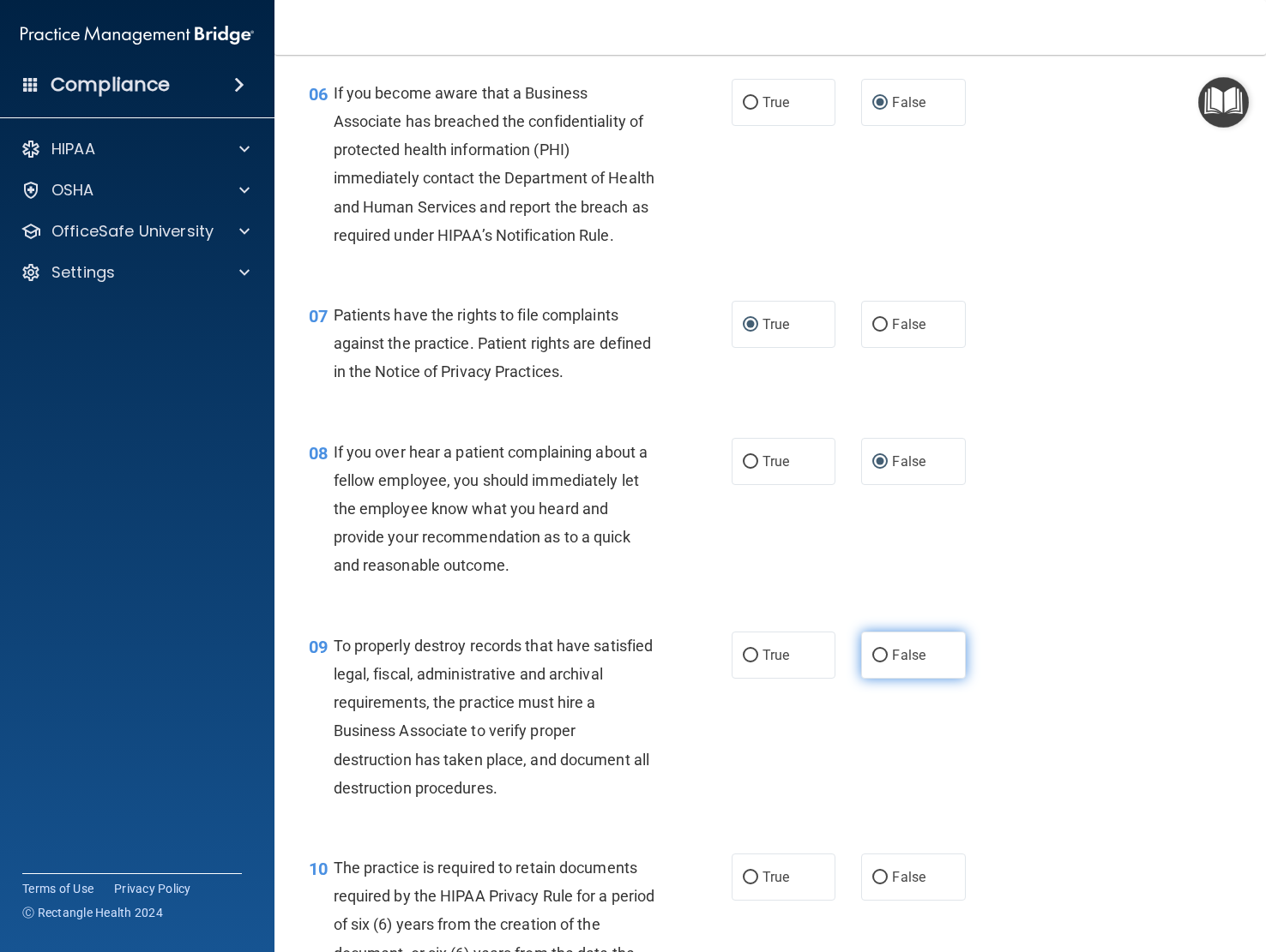
scroll to position [1029, 0]
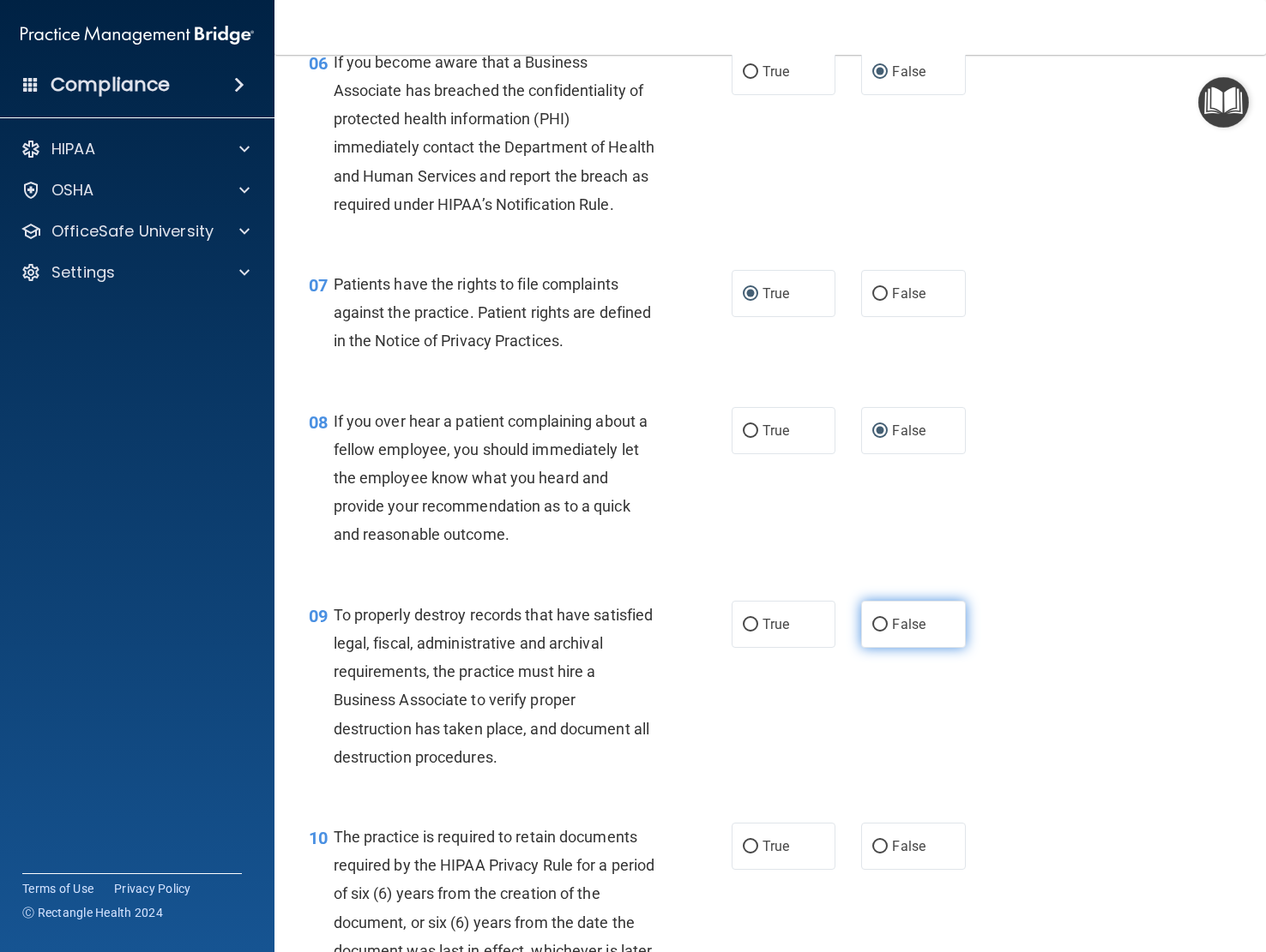
click at [872, 631] on input "False" at bounding box center [879, 625] width 15 height 13
radio input "true"
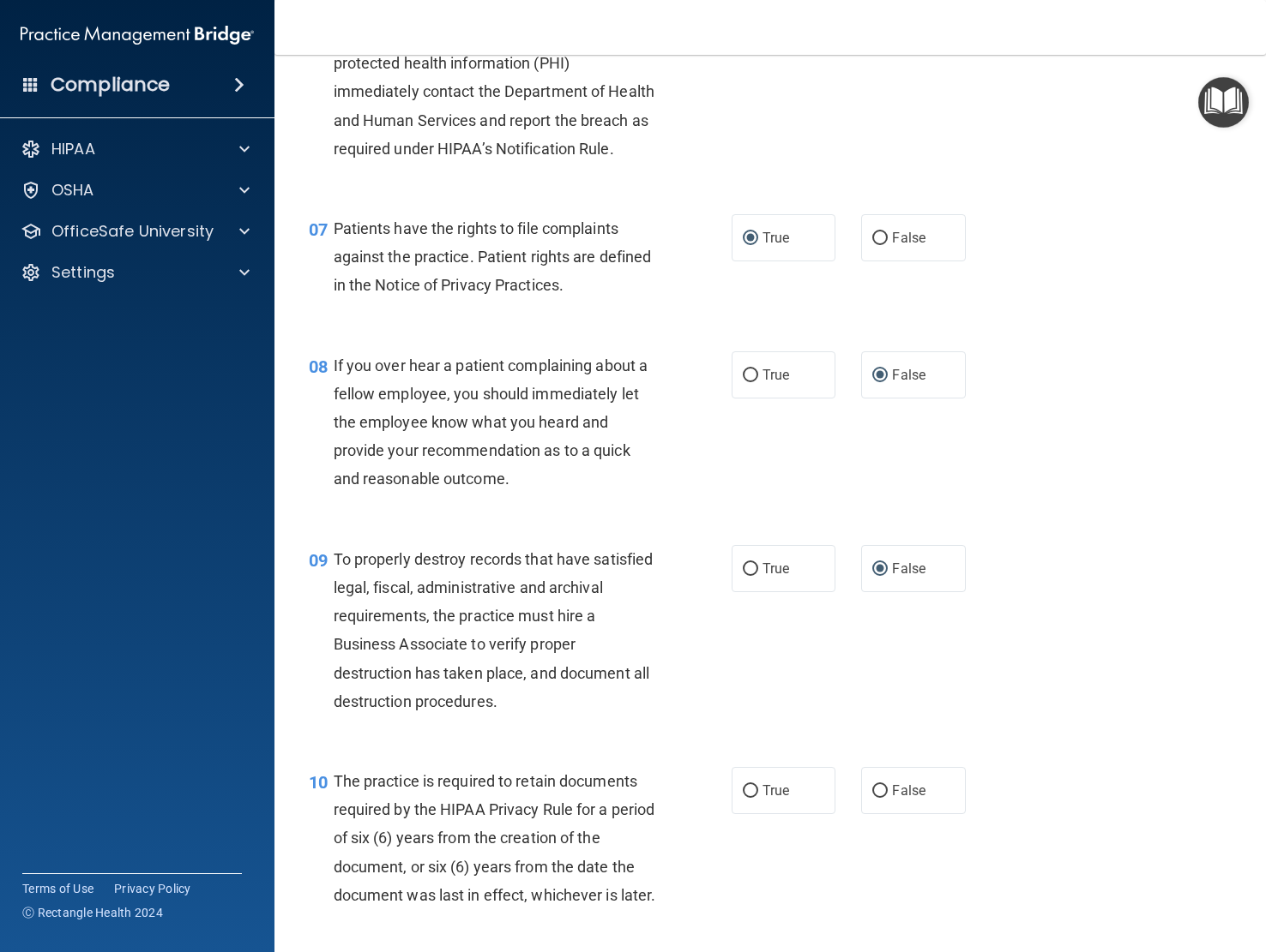
scroll to position [1114, 0]
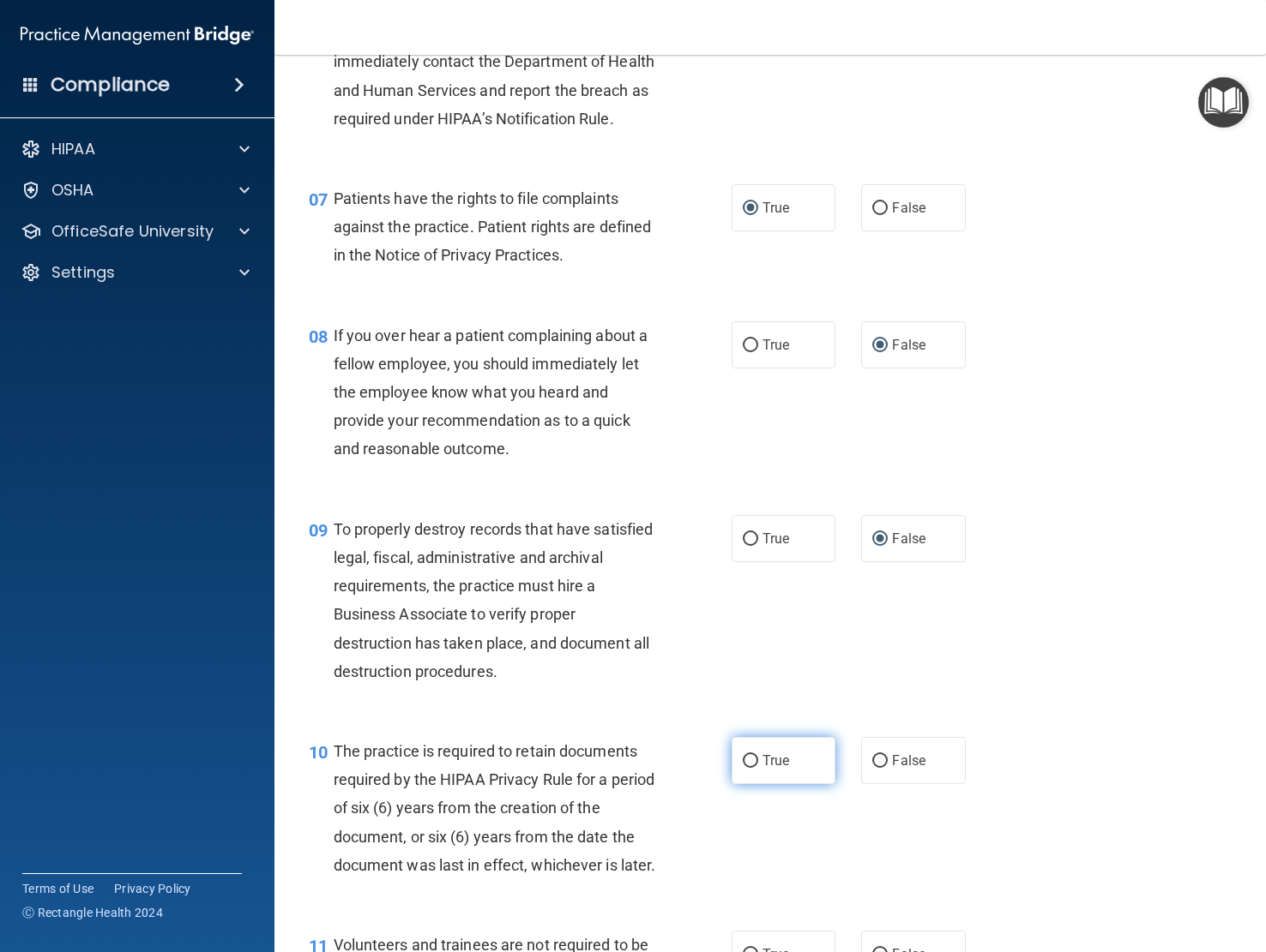
click at [745, 768] on input "True" at bounding box center [750, 762] width 15 height 13
radio input "true"
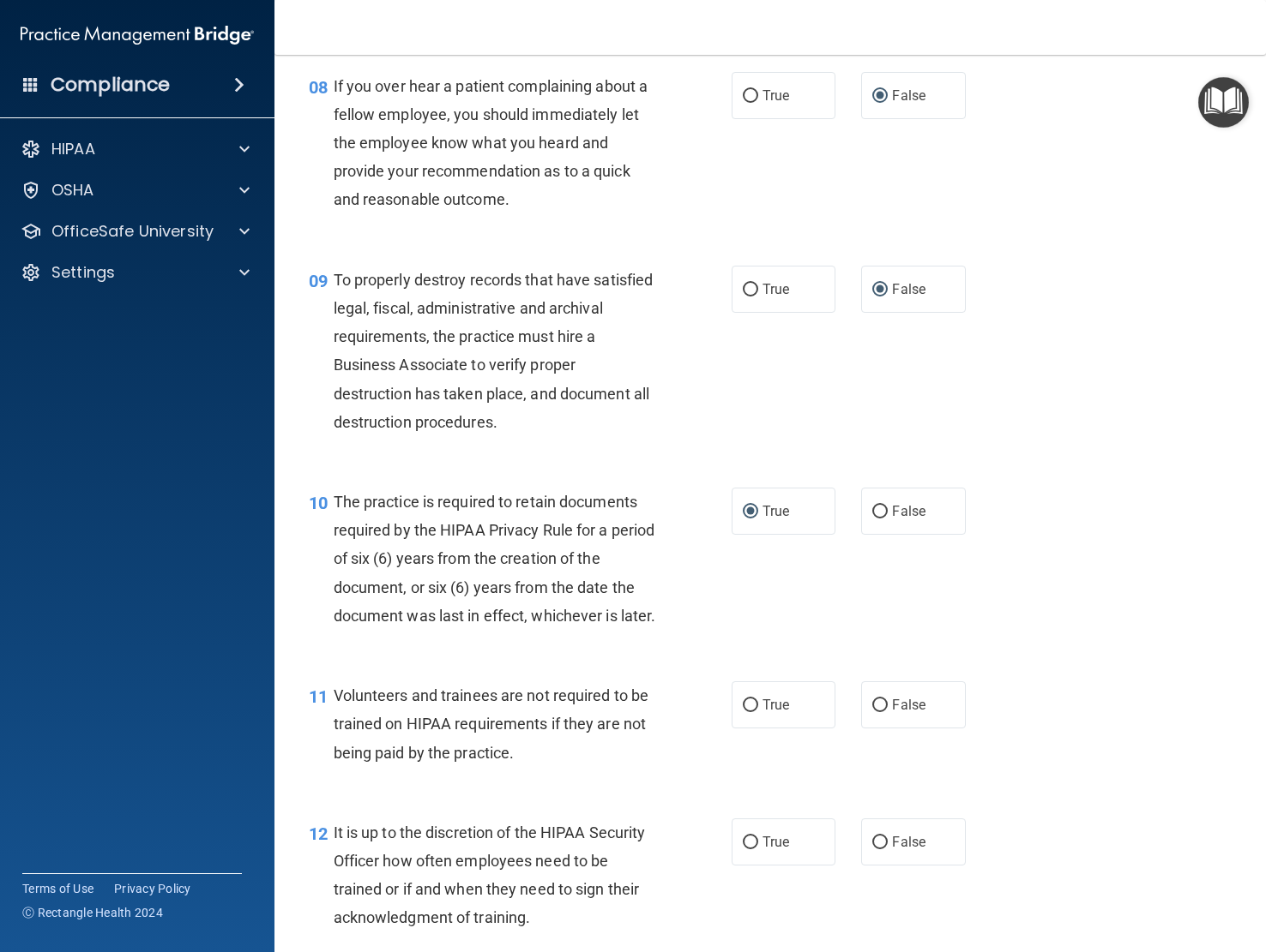
scroll to position [1371, 0]
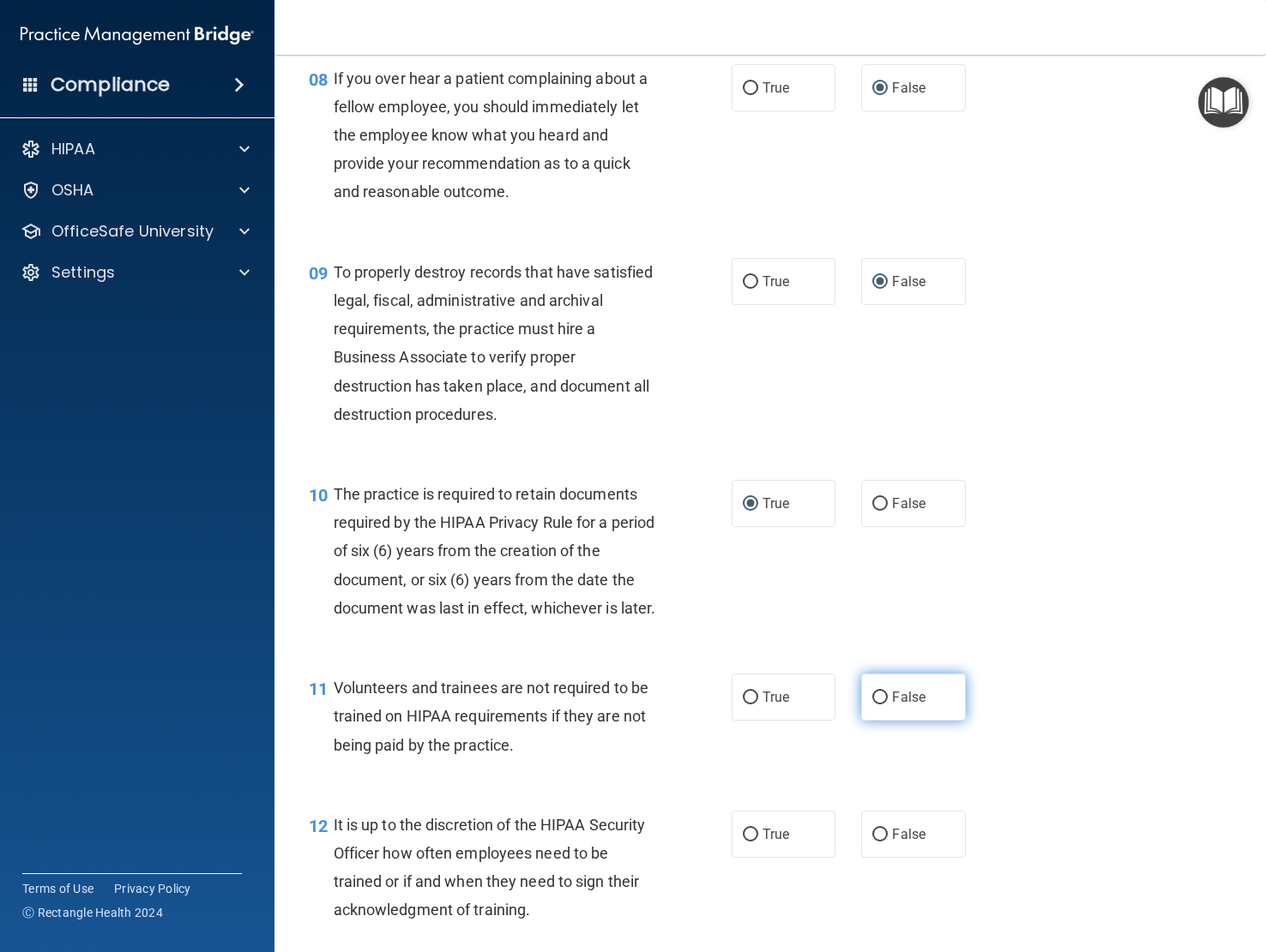
click at [872, 705] on input "False" at bounding box center [879, 698] width 15 height 13
radio input "true"
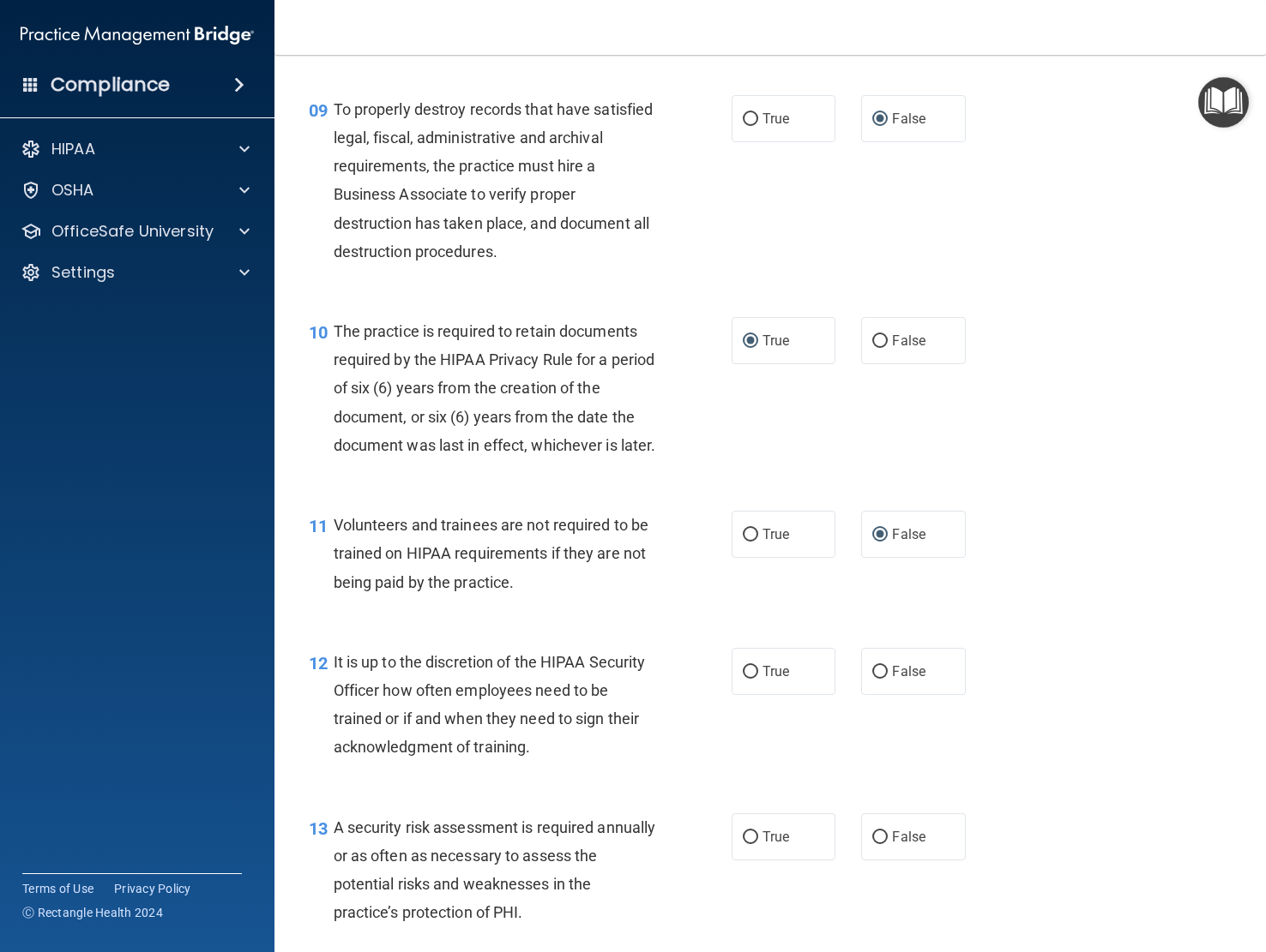
scroll to position [1543, 0]
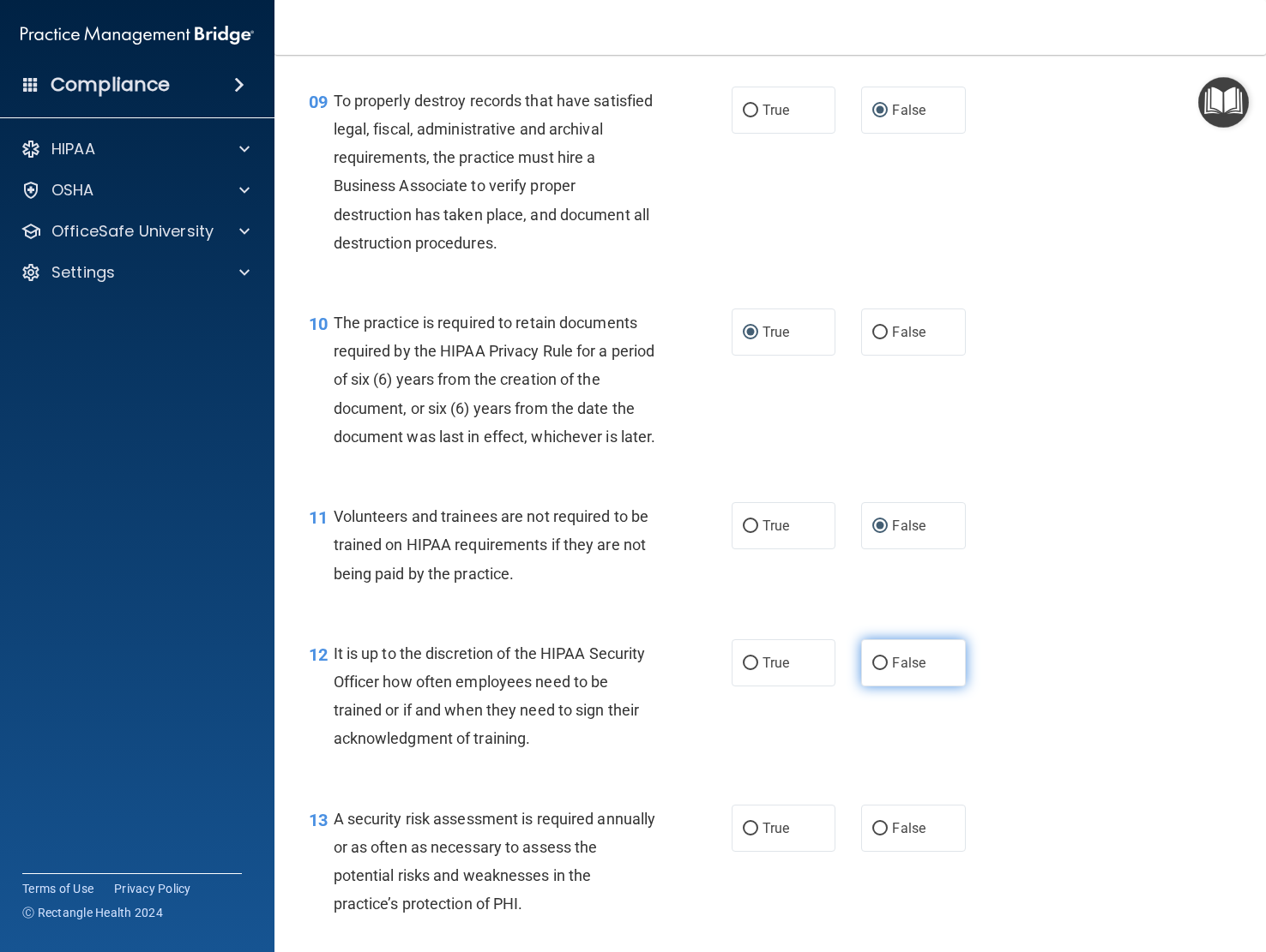
click at [875, 670] on input "False" at bounding box center [879, 664] width 15 height 13
radio input "true"
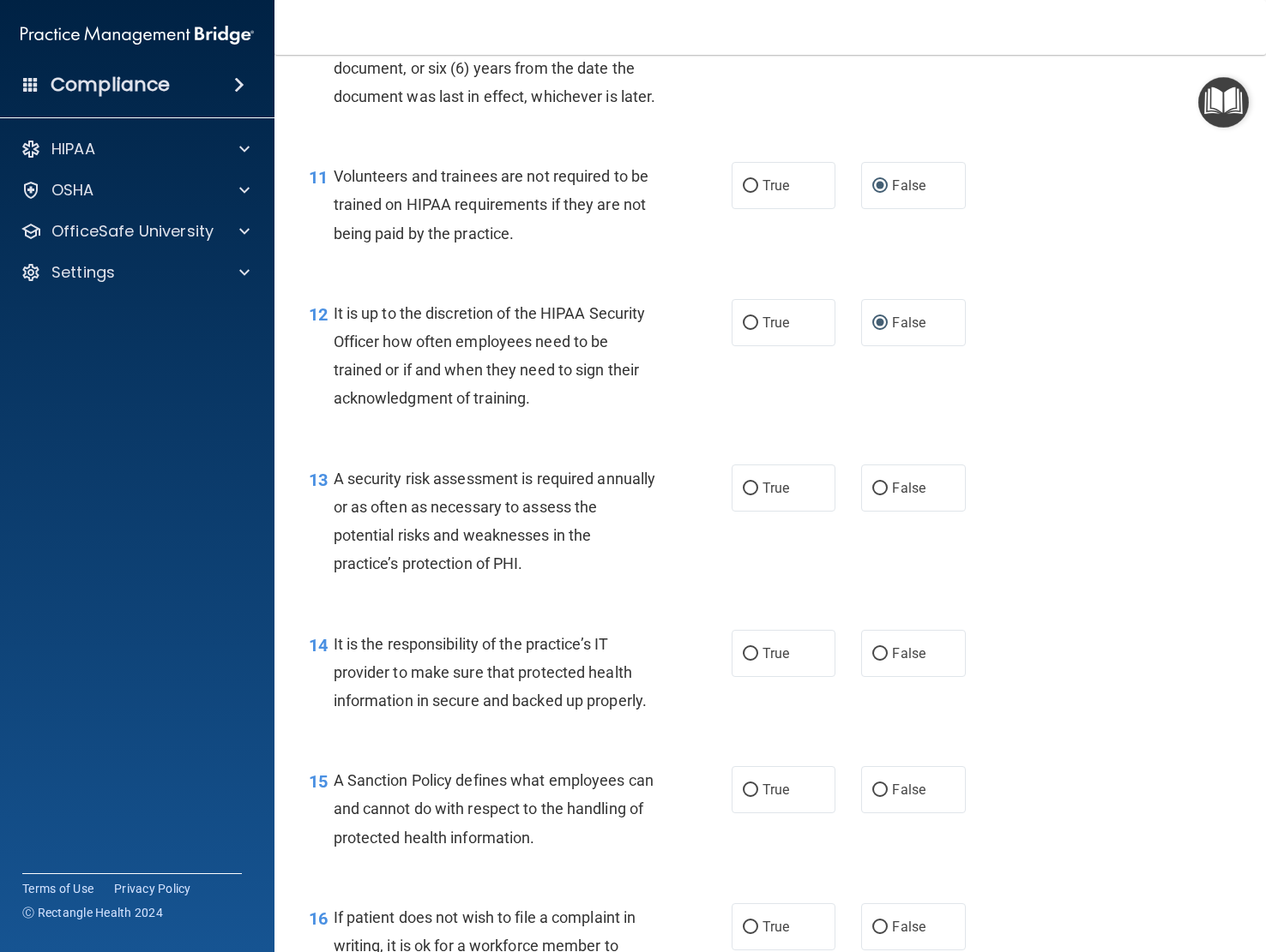
scroll to position [1886, 0]
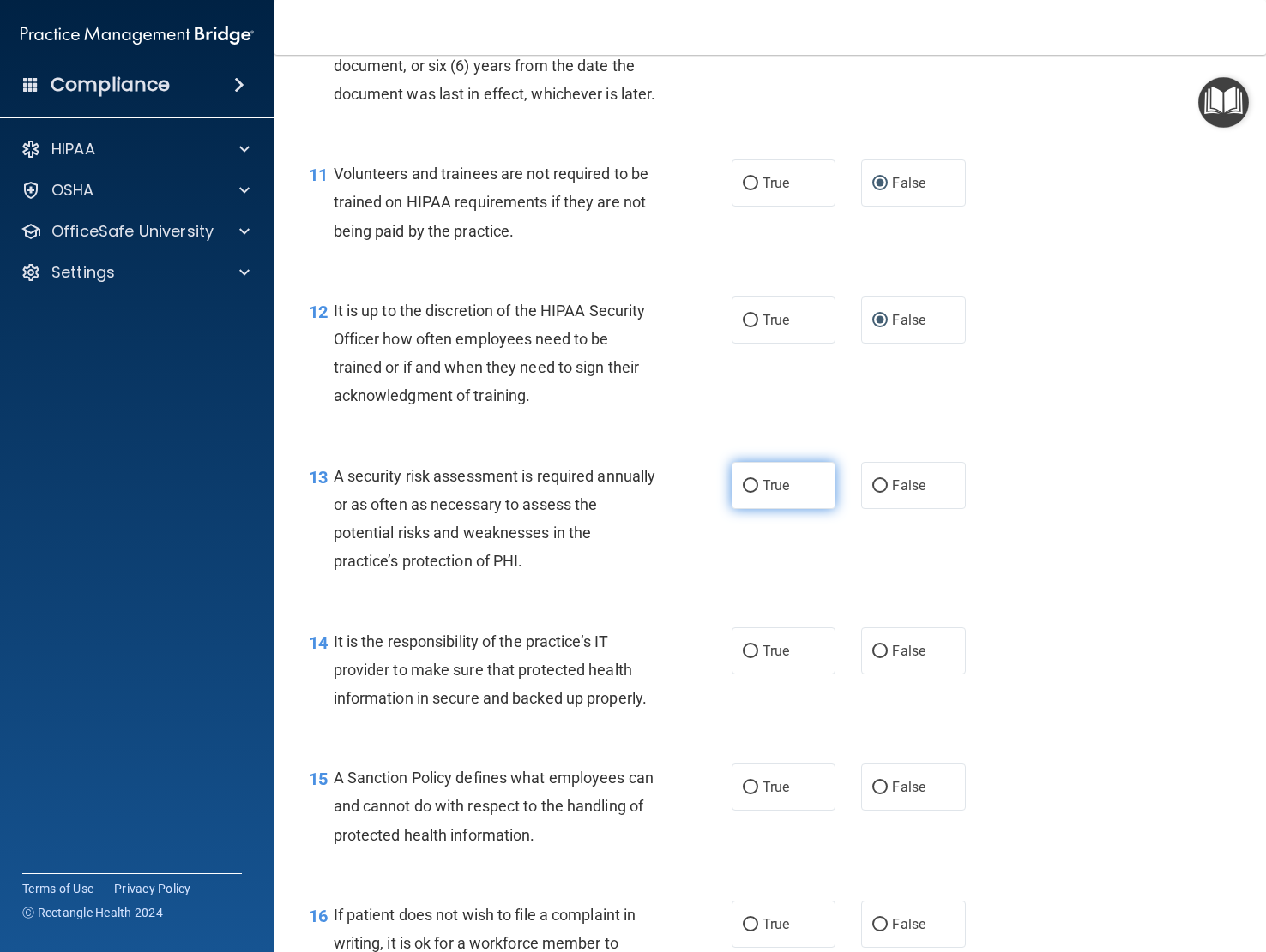
click at [744, 493] on input "True" at bounding box center [750, 486] width 15 height 13
radio input "true"
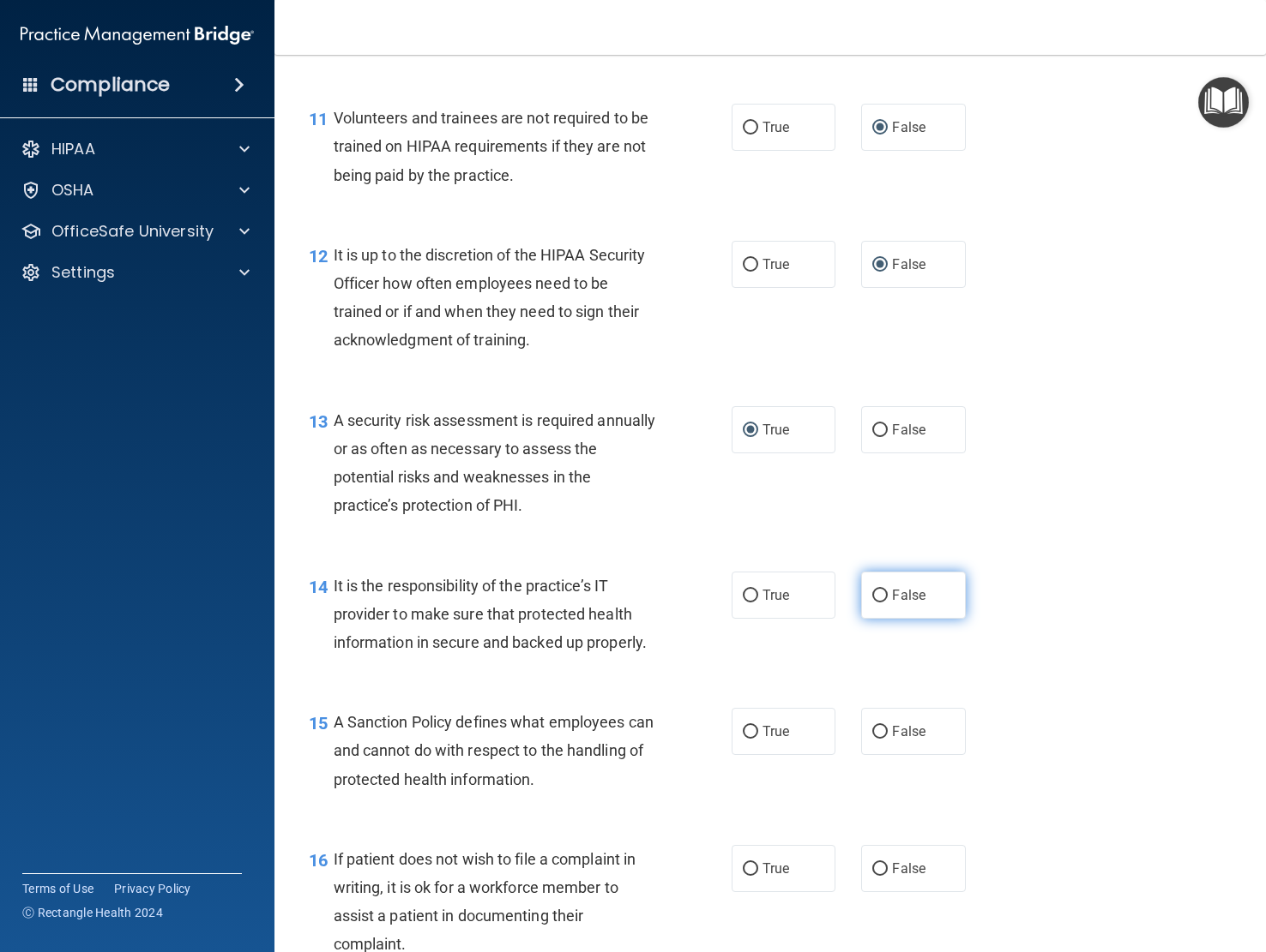
scroll to position [1972, 0]
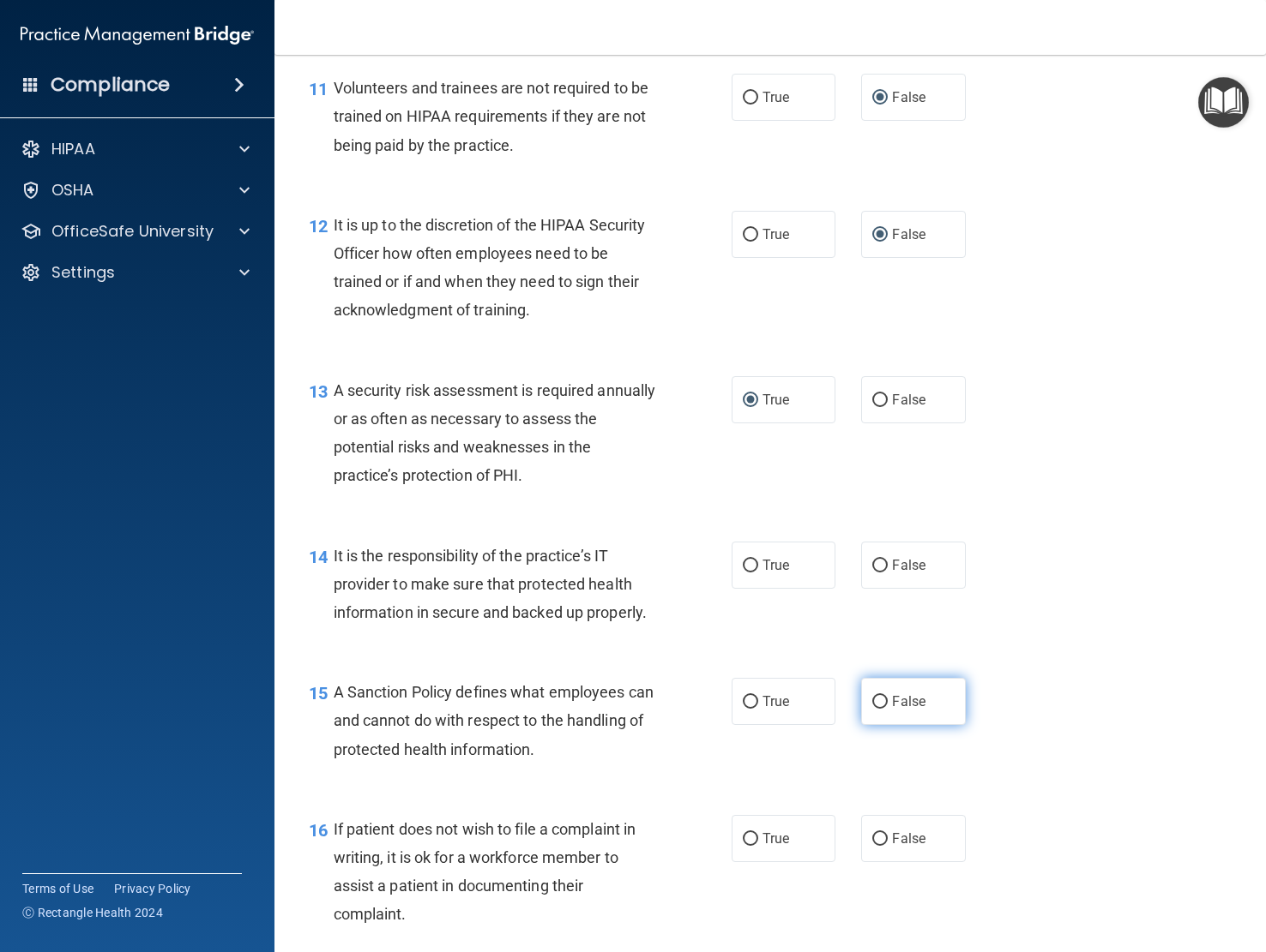
click at [873, 709] on input "False" at bounding box center [879, 702] width 15 height 13
radio input "true"
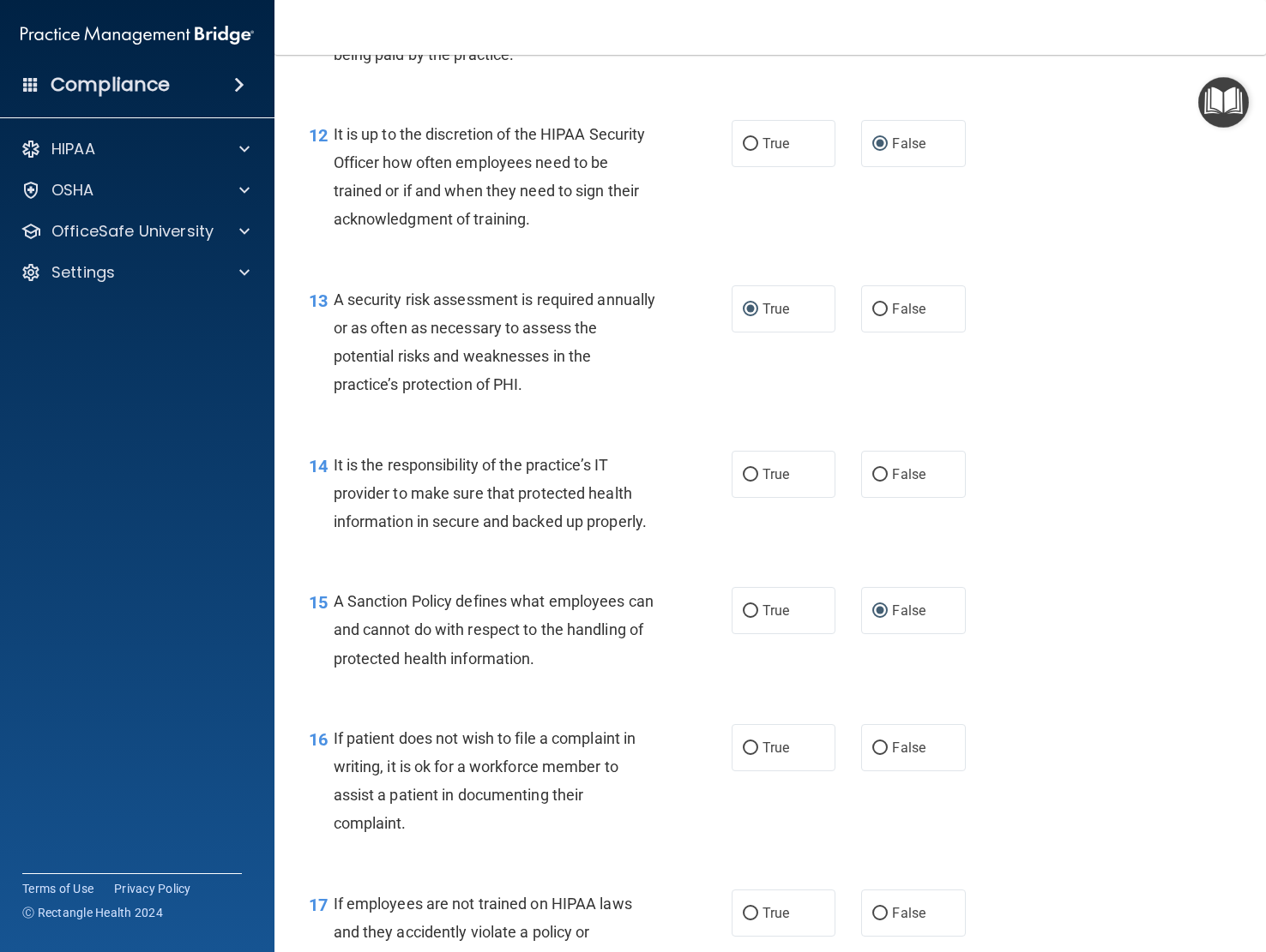
scroll to position [2143, 0]
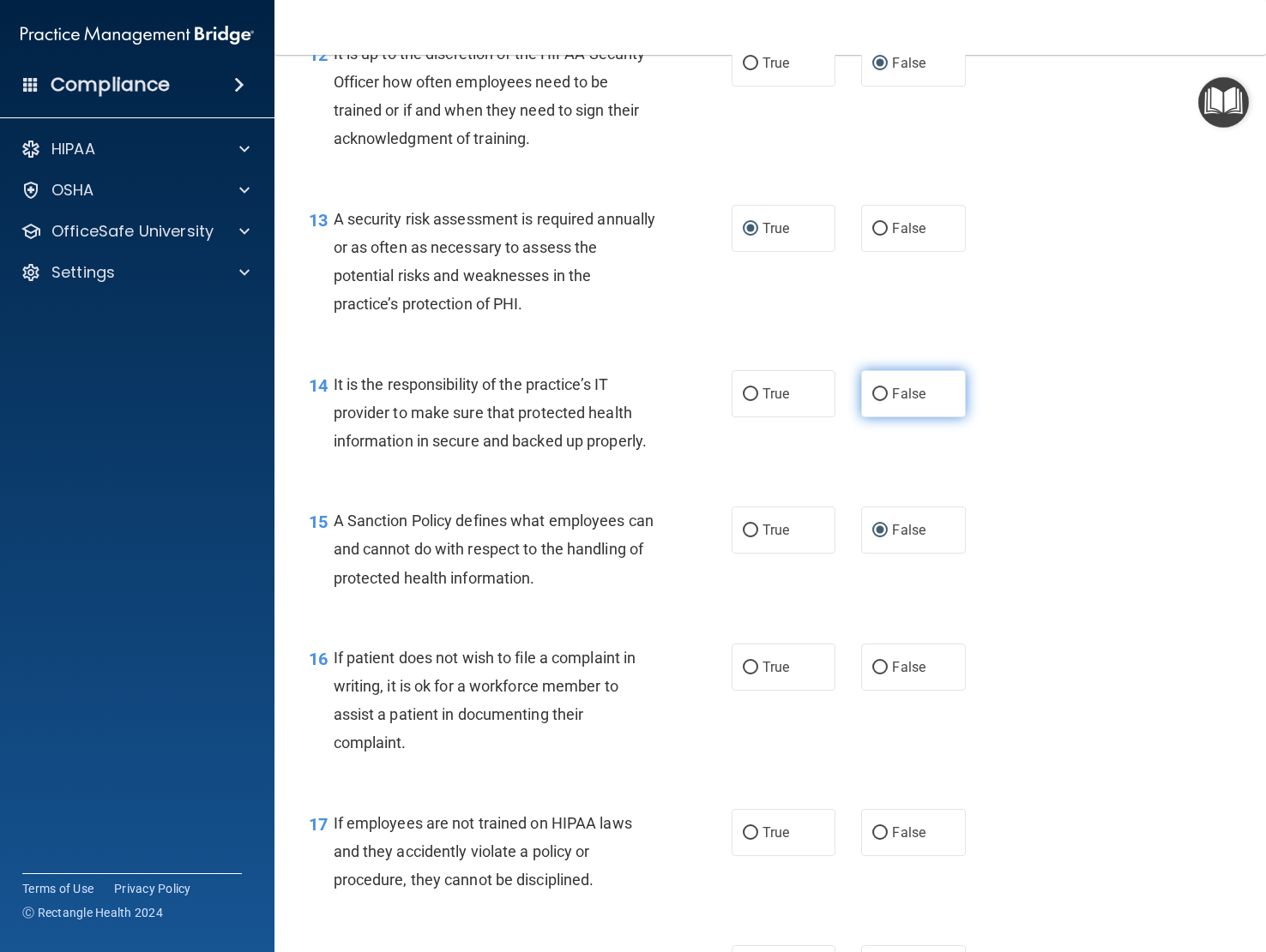
drag, startPoint x: 871, startPoint y: 474, endPoint x: 896, endPoint y: 486, distance: 27.7
click at [872, 401] on input "False" at bounding box center [879, 395] width 15 height 13
radio input "true"
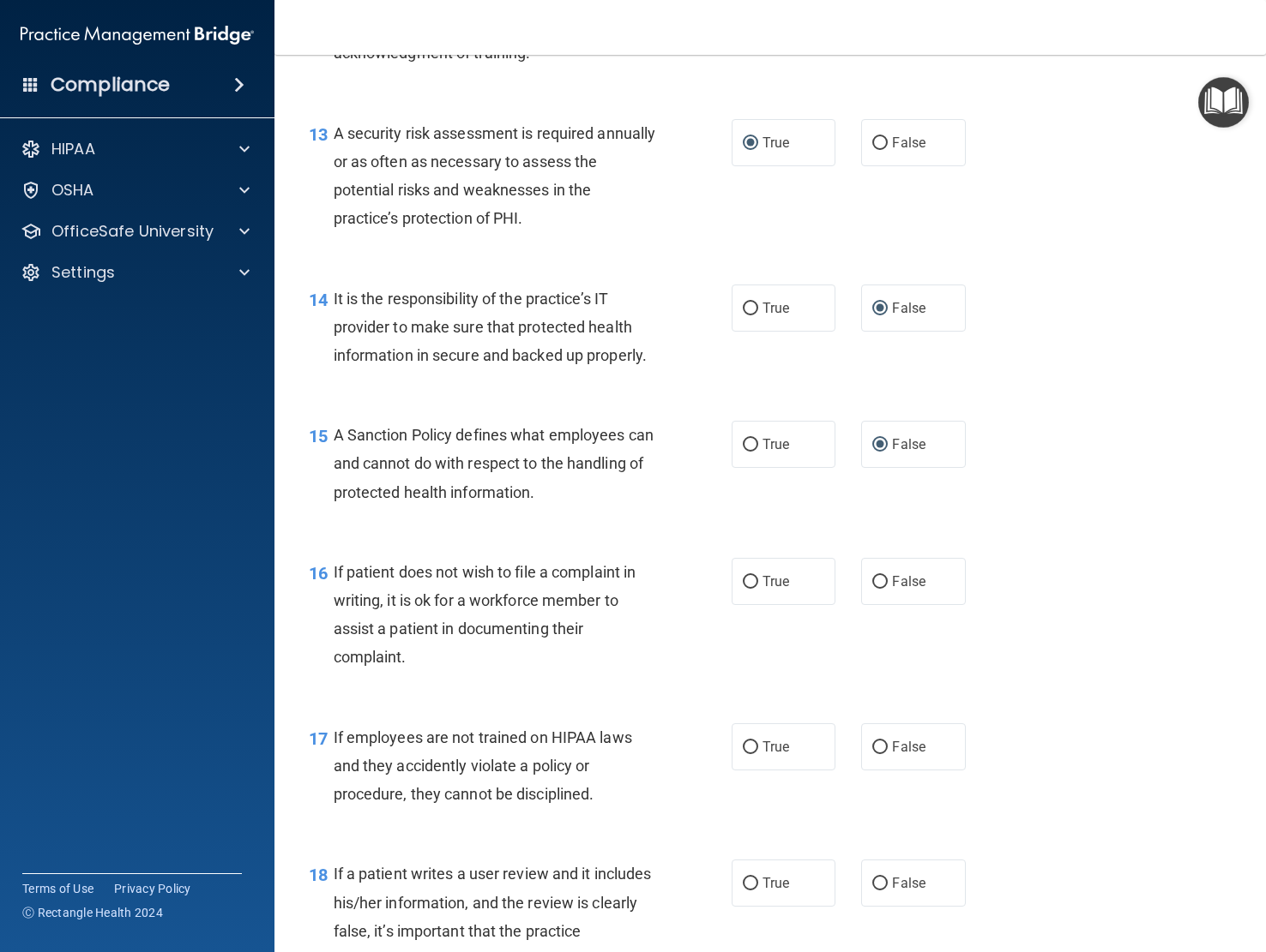
scroll to position [2314, 0]
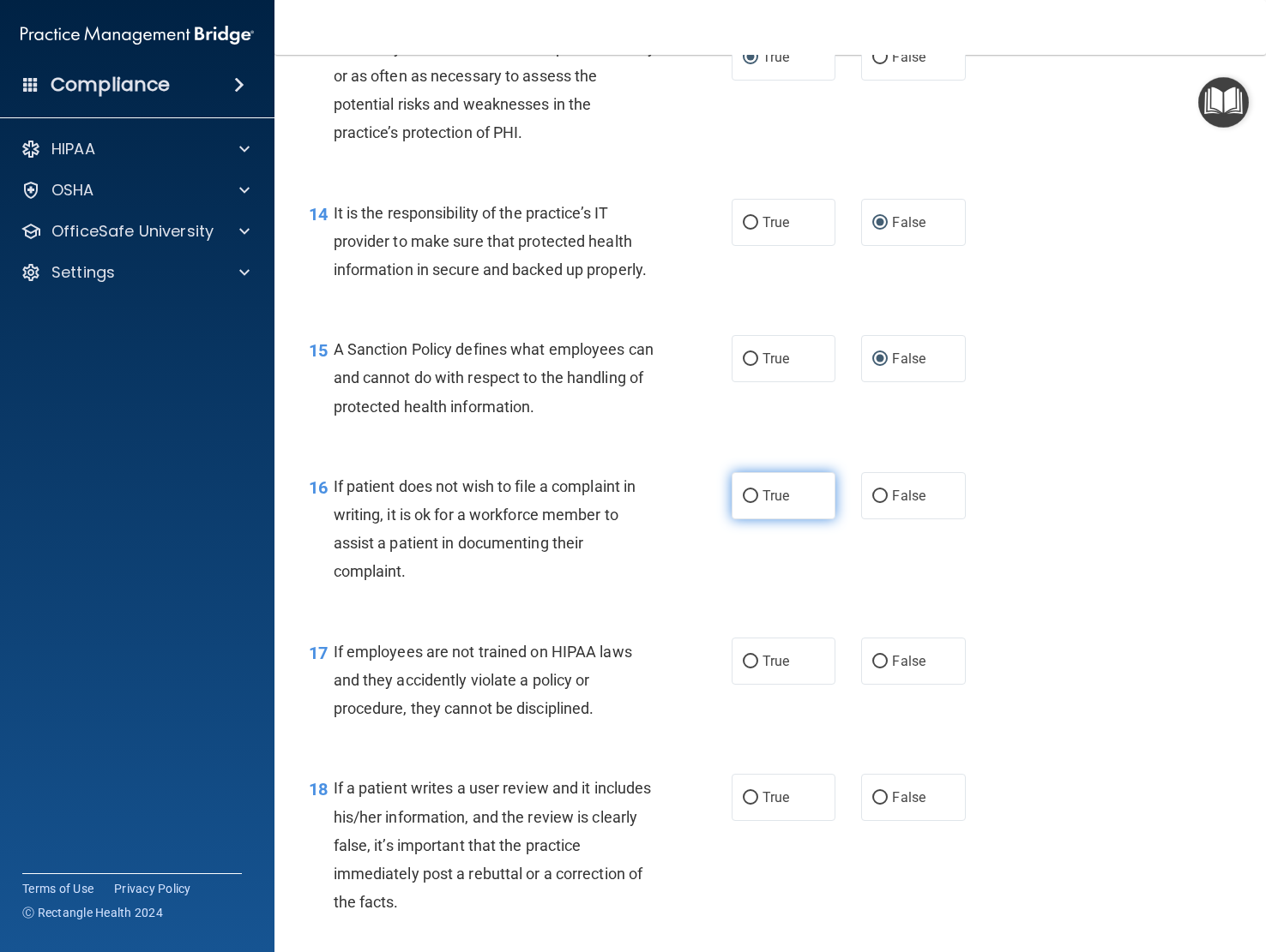
click at [743, 504] on input "True" at bounding box center [750, 496] width 15 height 13
radio input "true"
click at [877, 668] on input "False" at bounding box center [879, 662] width 15 height 13
radio input "true"
click at [872, 805] on input "False" at bounding box center [879, 798] width 15 height 13
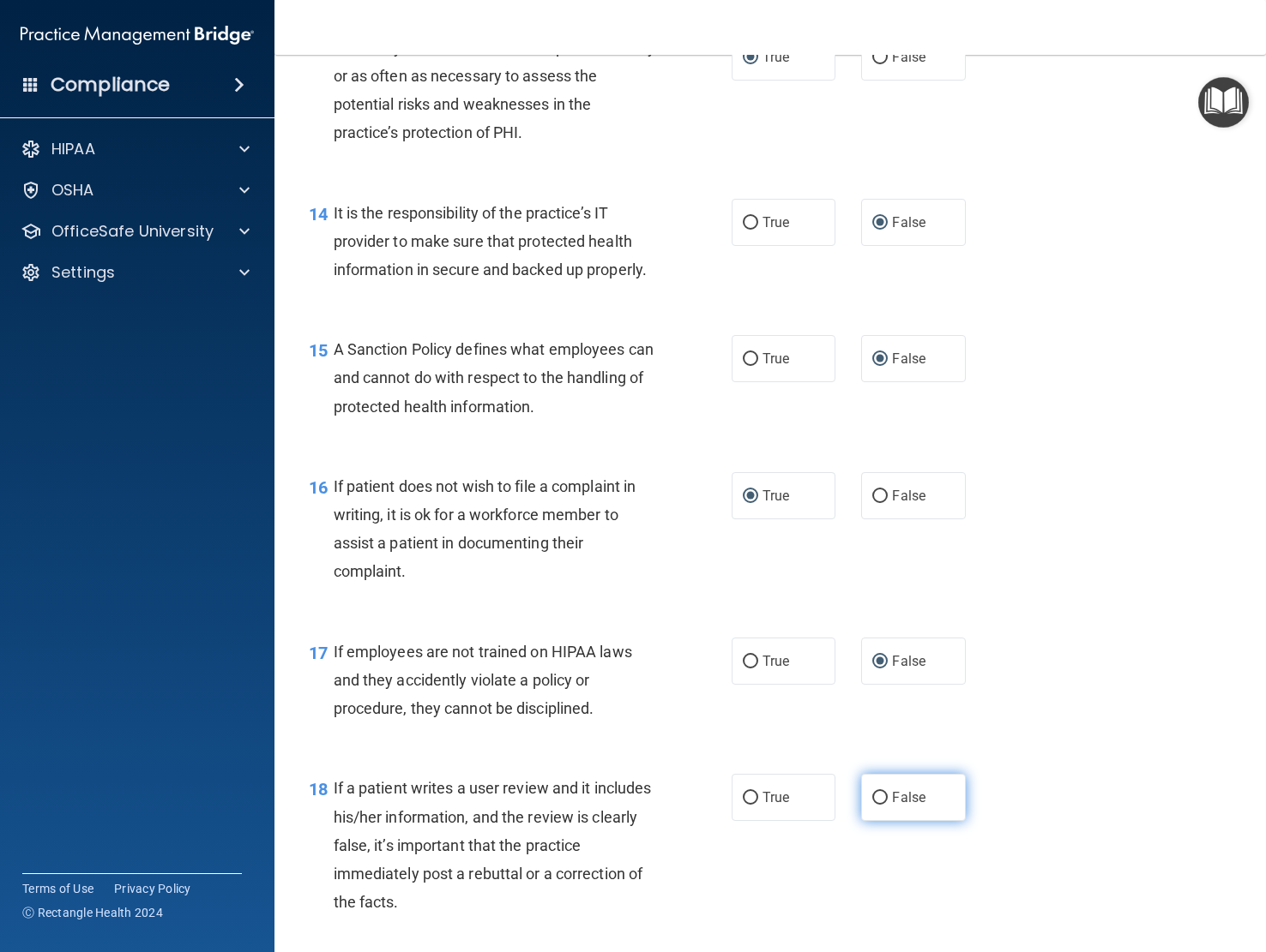
radio input "true"
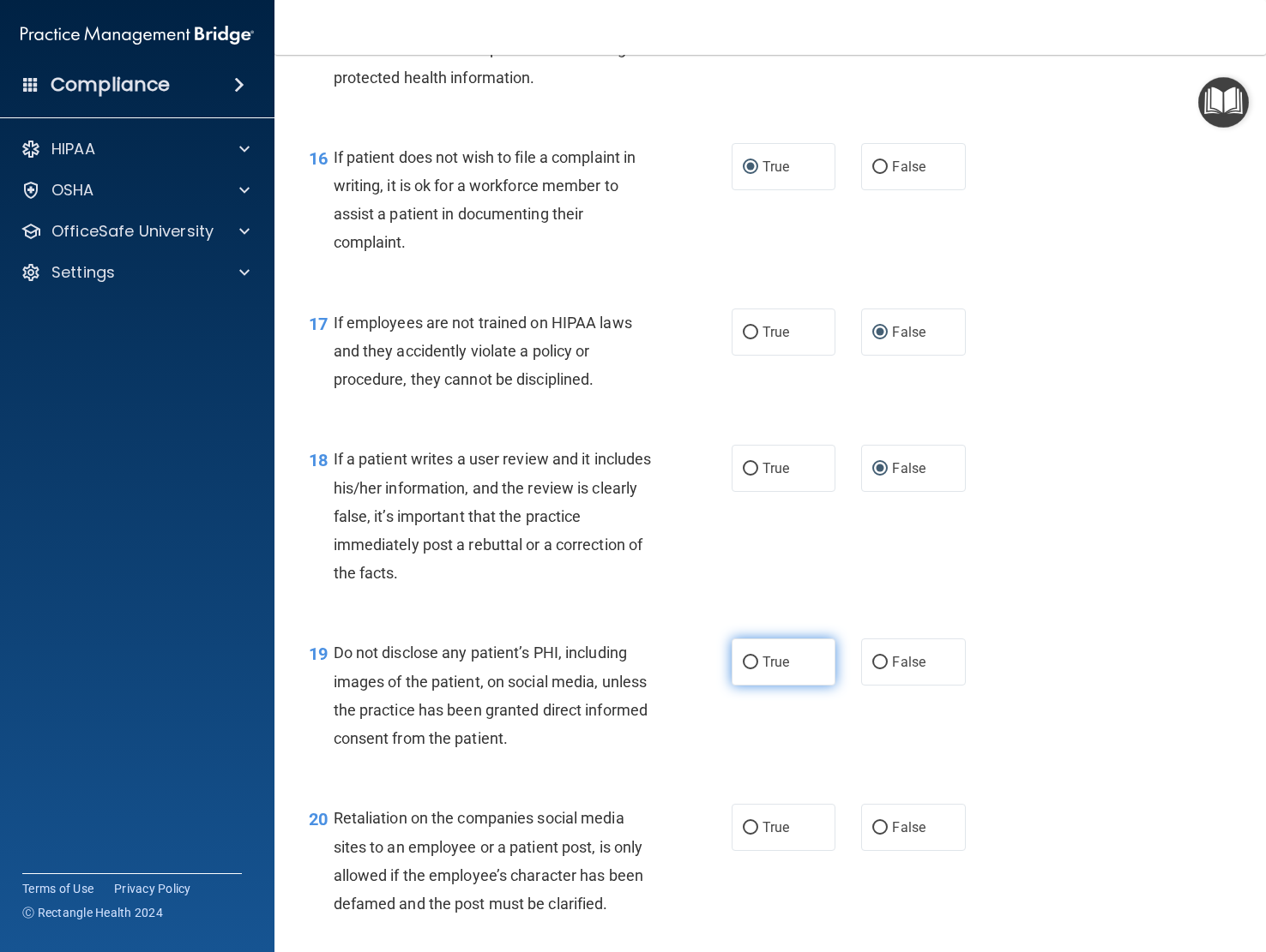
scroll to position [2658, 0]
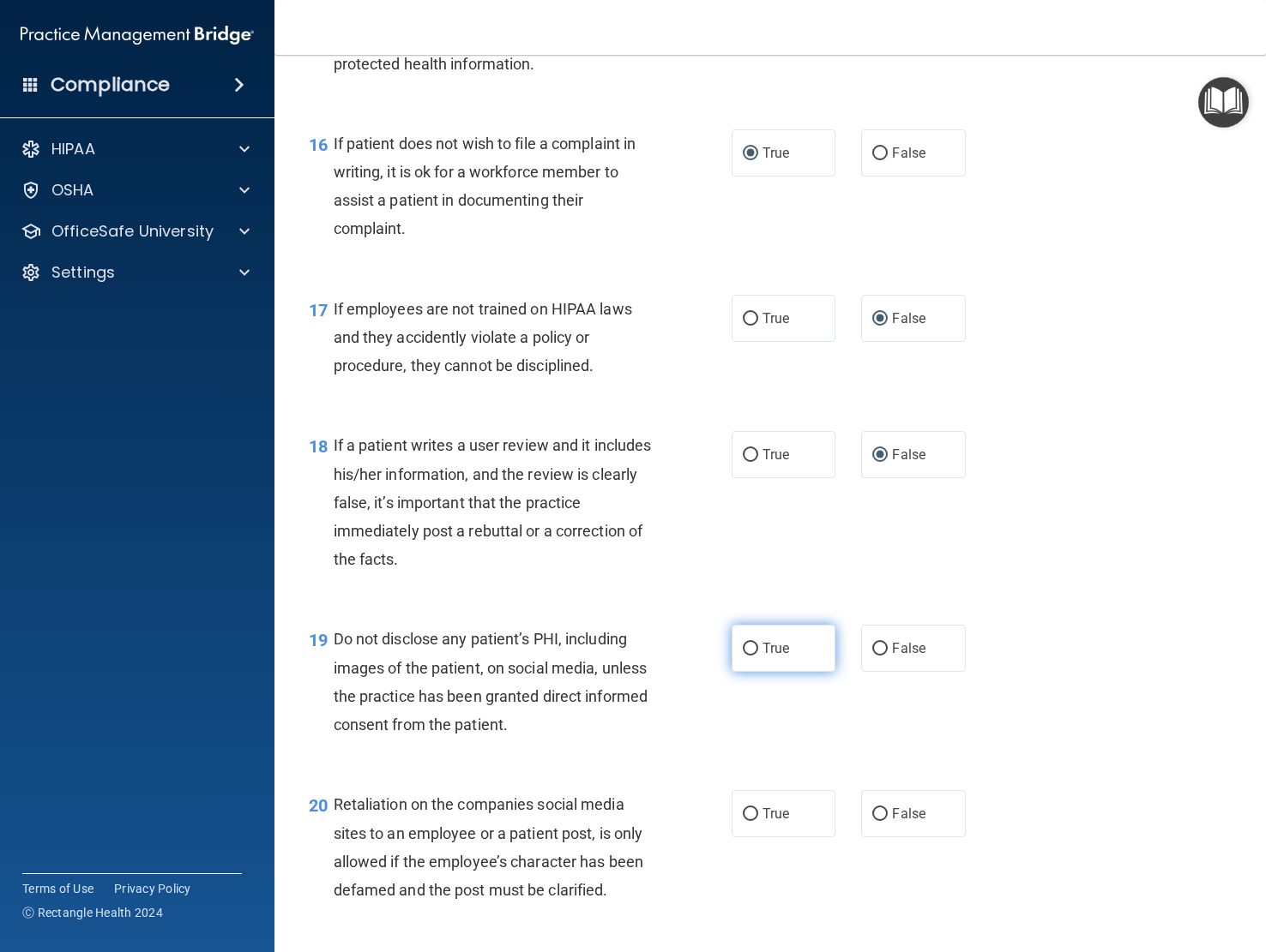
click at [743, 656] on input "True" at bounding box center [750, 649] width 15 height 13
radio input "true"
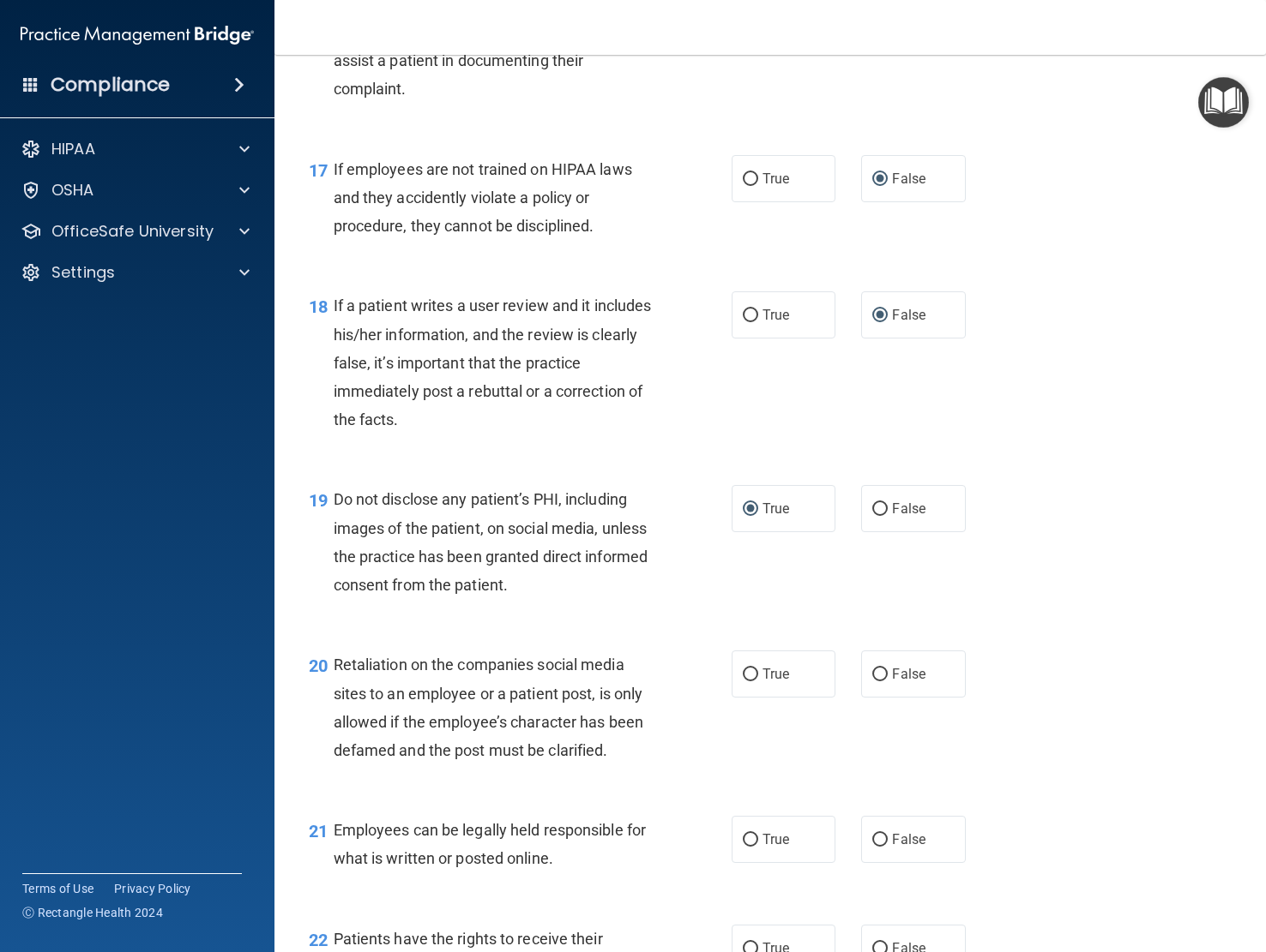
scroll to position [2829, 0]
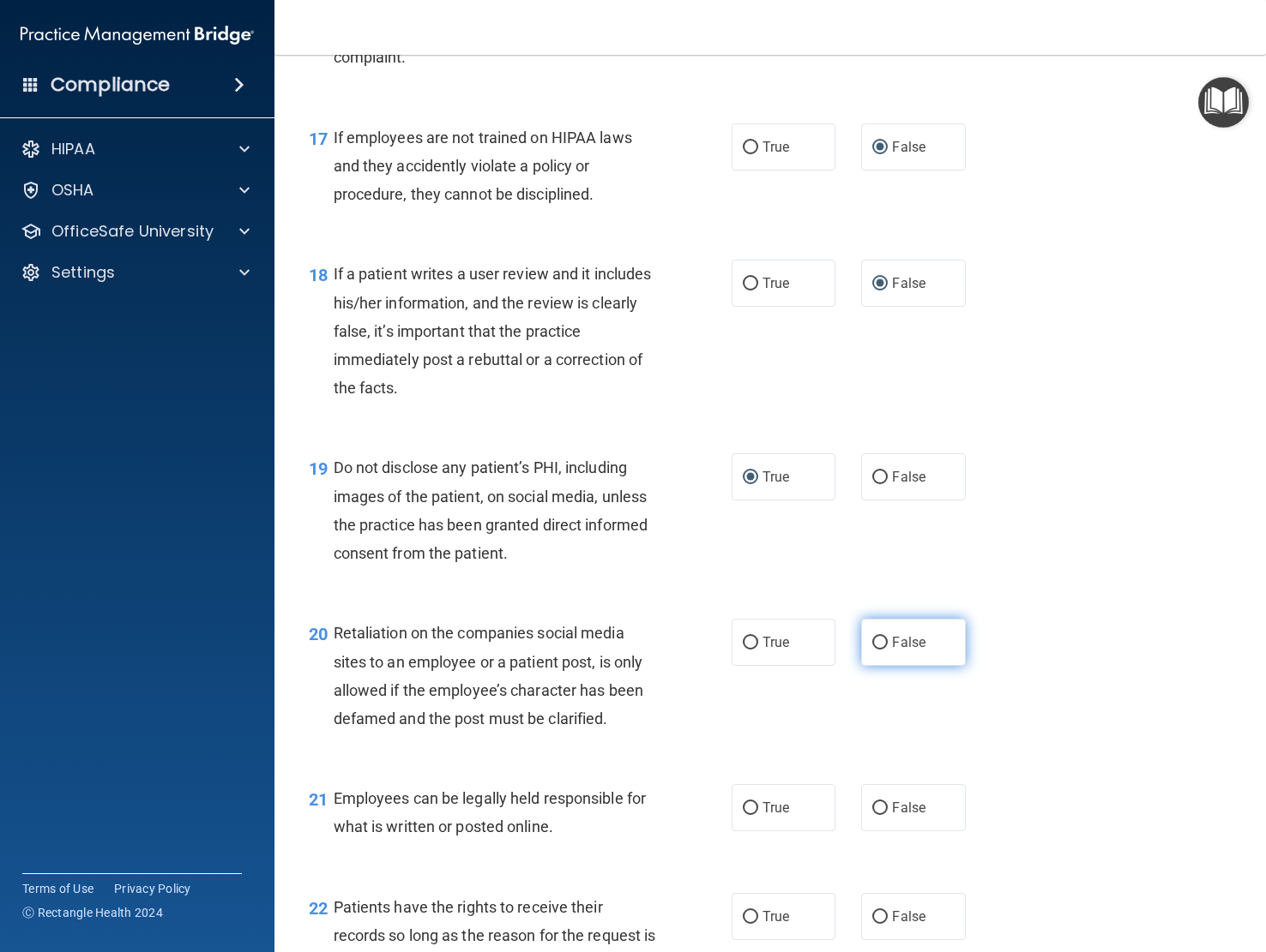
click at [872, 649] on input "False" at bounding box center [879, 643] width 15 height 13
radio input "true"
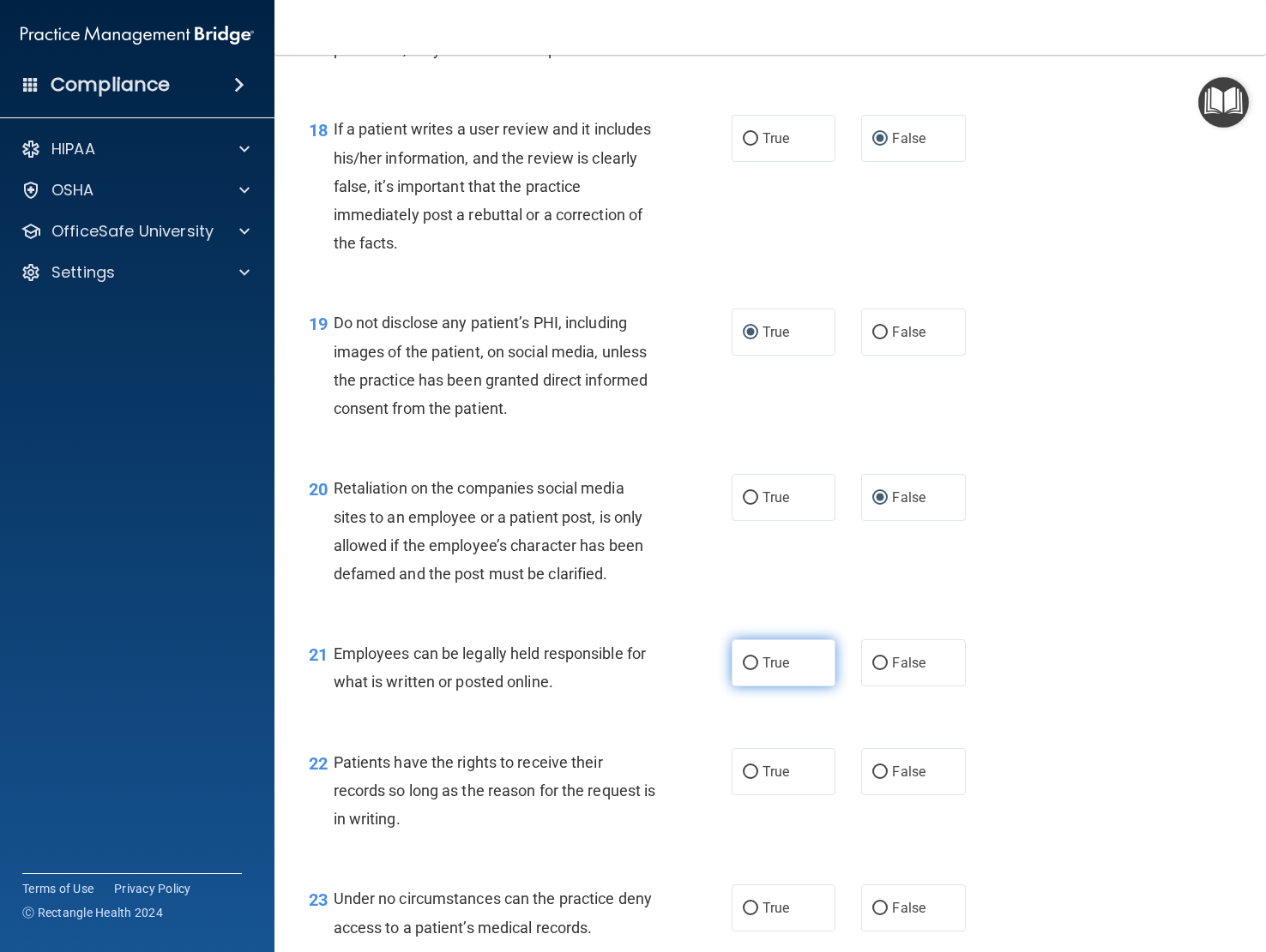
scroll to position [3000, 0]
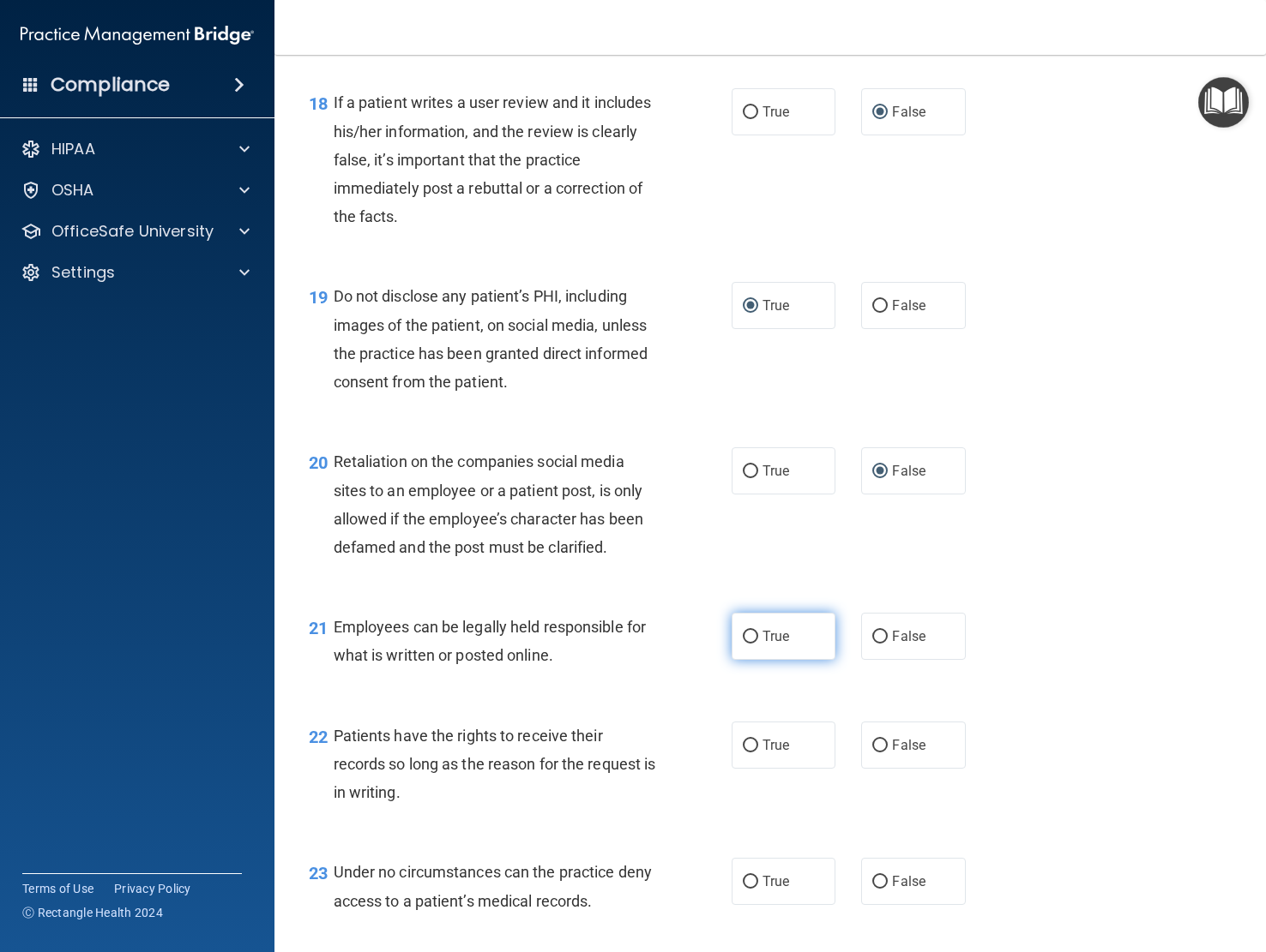
click at [749, 644] on input "True" at bounding box center [750, 638] width 15 height 13
radio input "true"
click at [872, 753] on input "False" at bounding box center [879, 746] width 15 height 13
radio input "true"
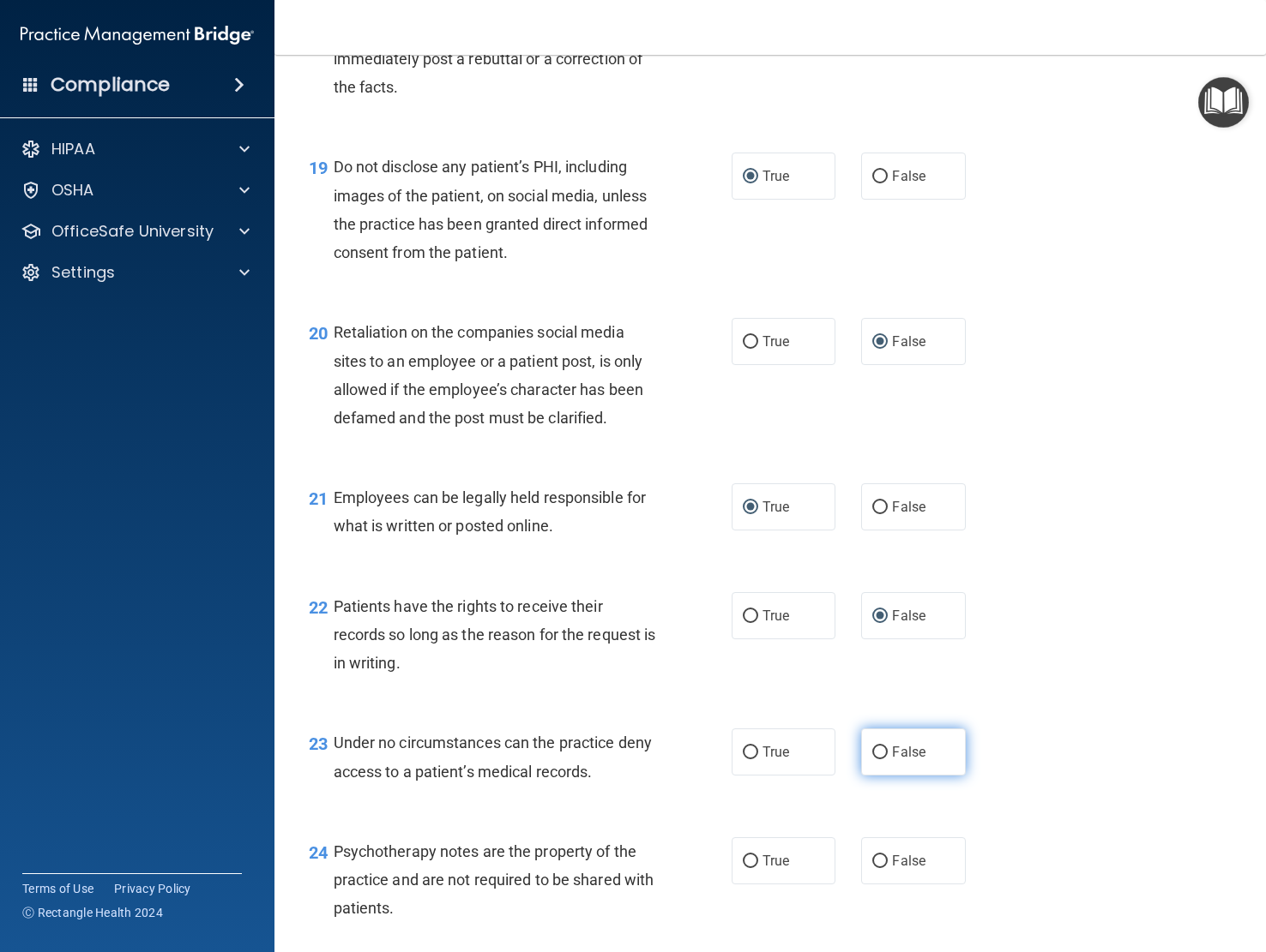
scroll to position [3172, 0]
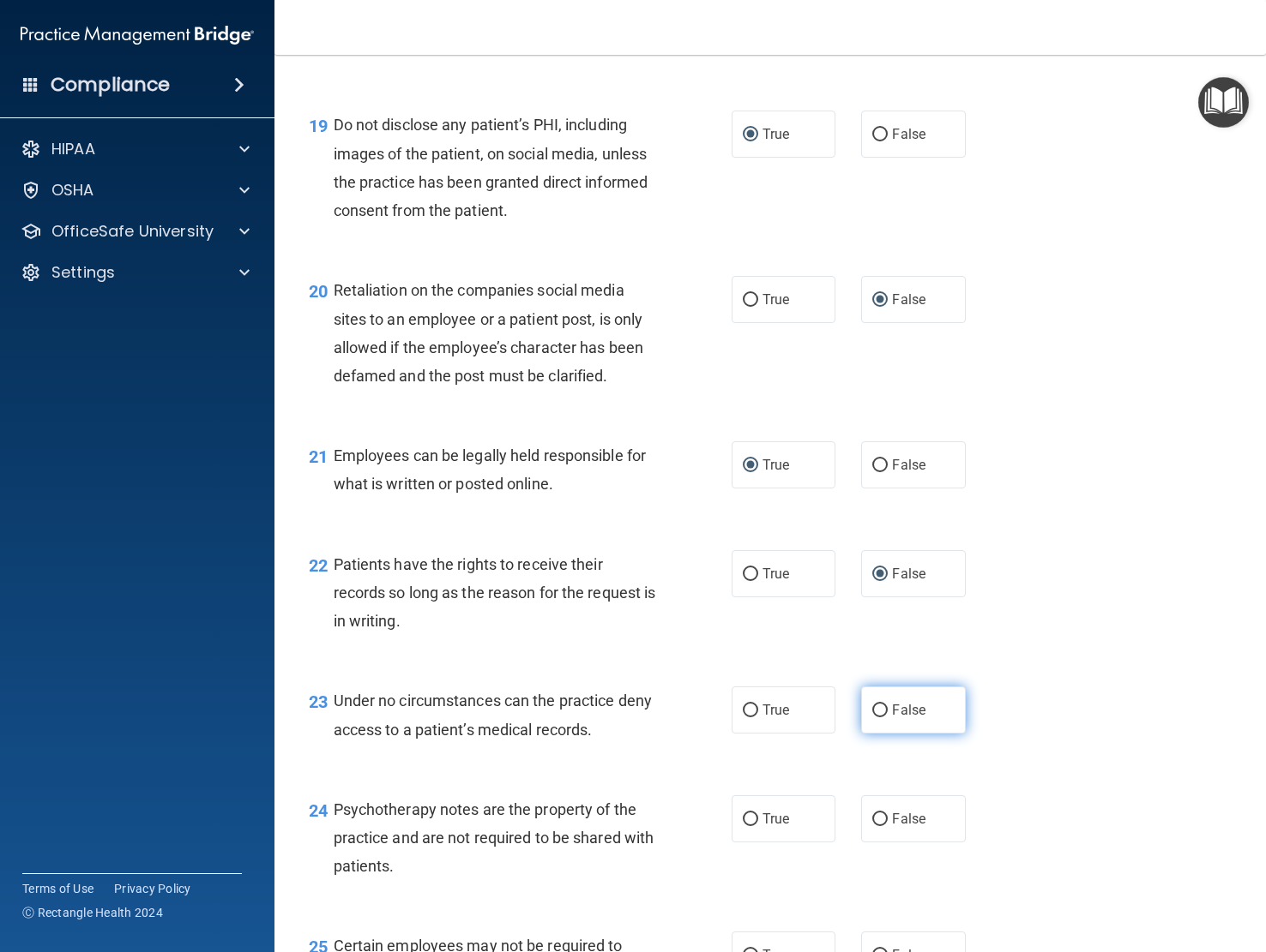
click at [872, 717] on input "False" at bounding box center [879, 711] width 15 height 13
radio input "true"
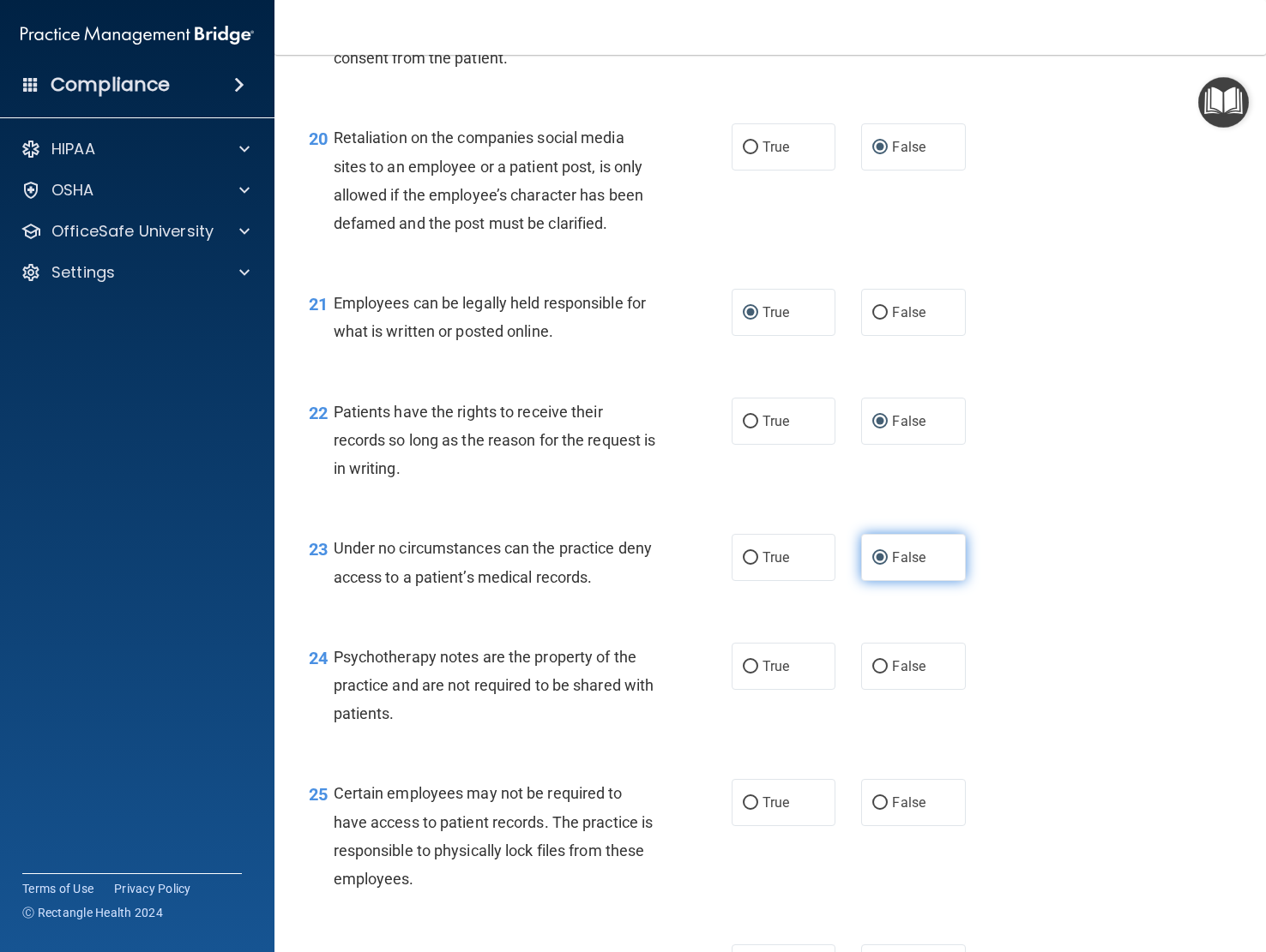
scroll to position [3343, 0]
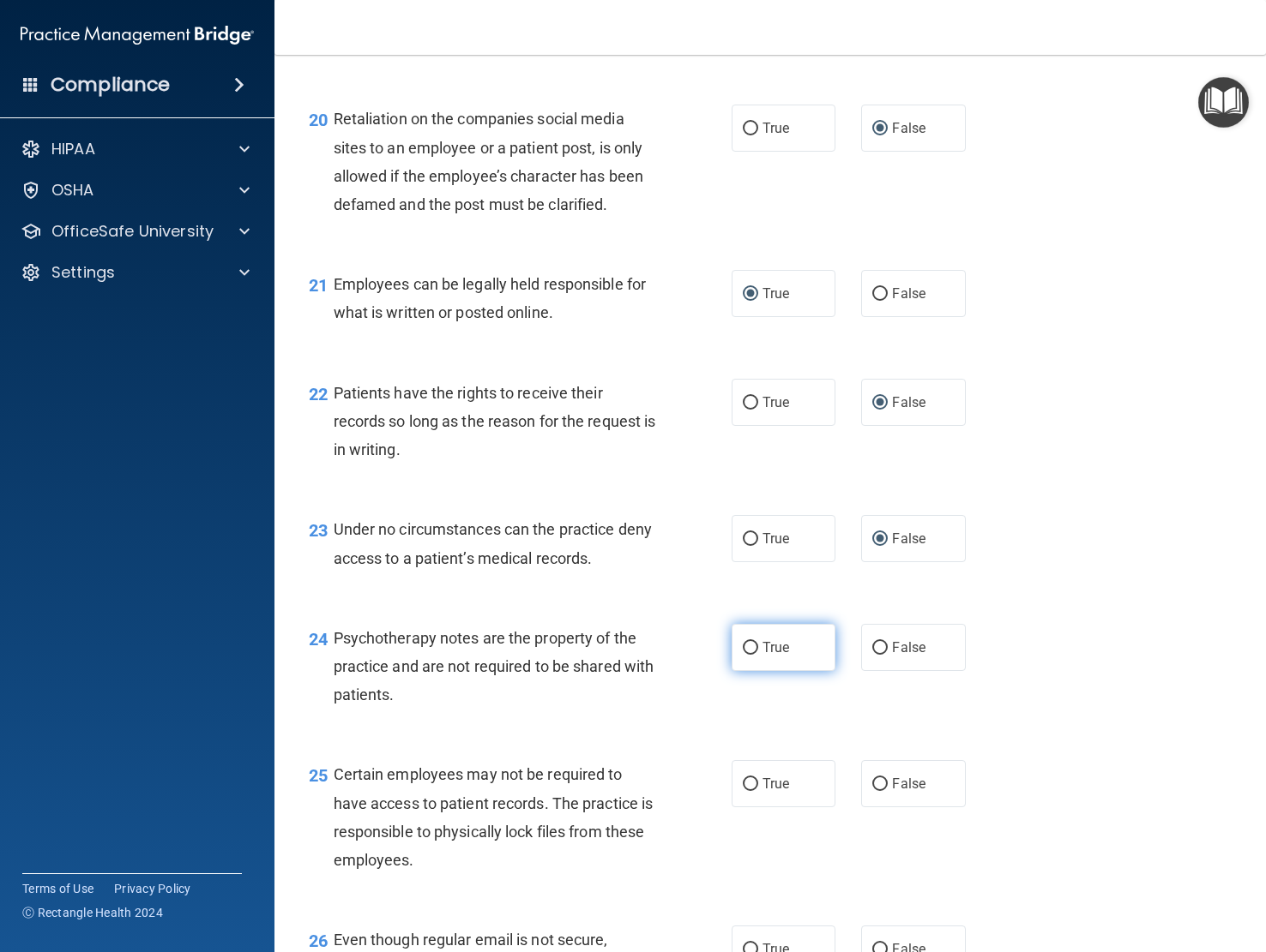
click at [745, 655] on input "True" at bounding box center [750, 649] width 15 height 13
radio input "true"
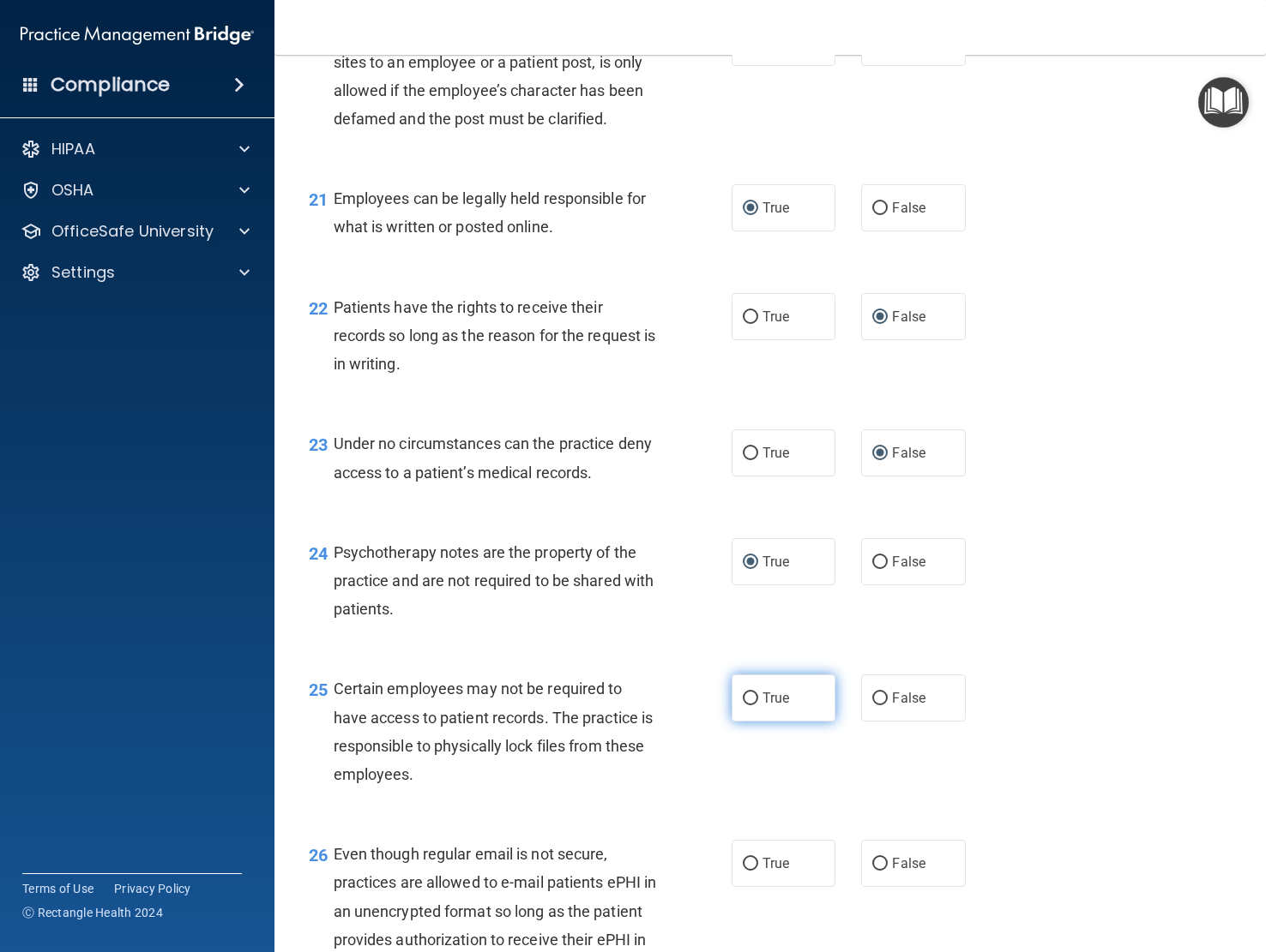
click at [745, 706] on input "True" at bounding box center [750, 699] width 15 height 13
radio input "true"
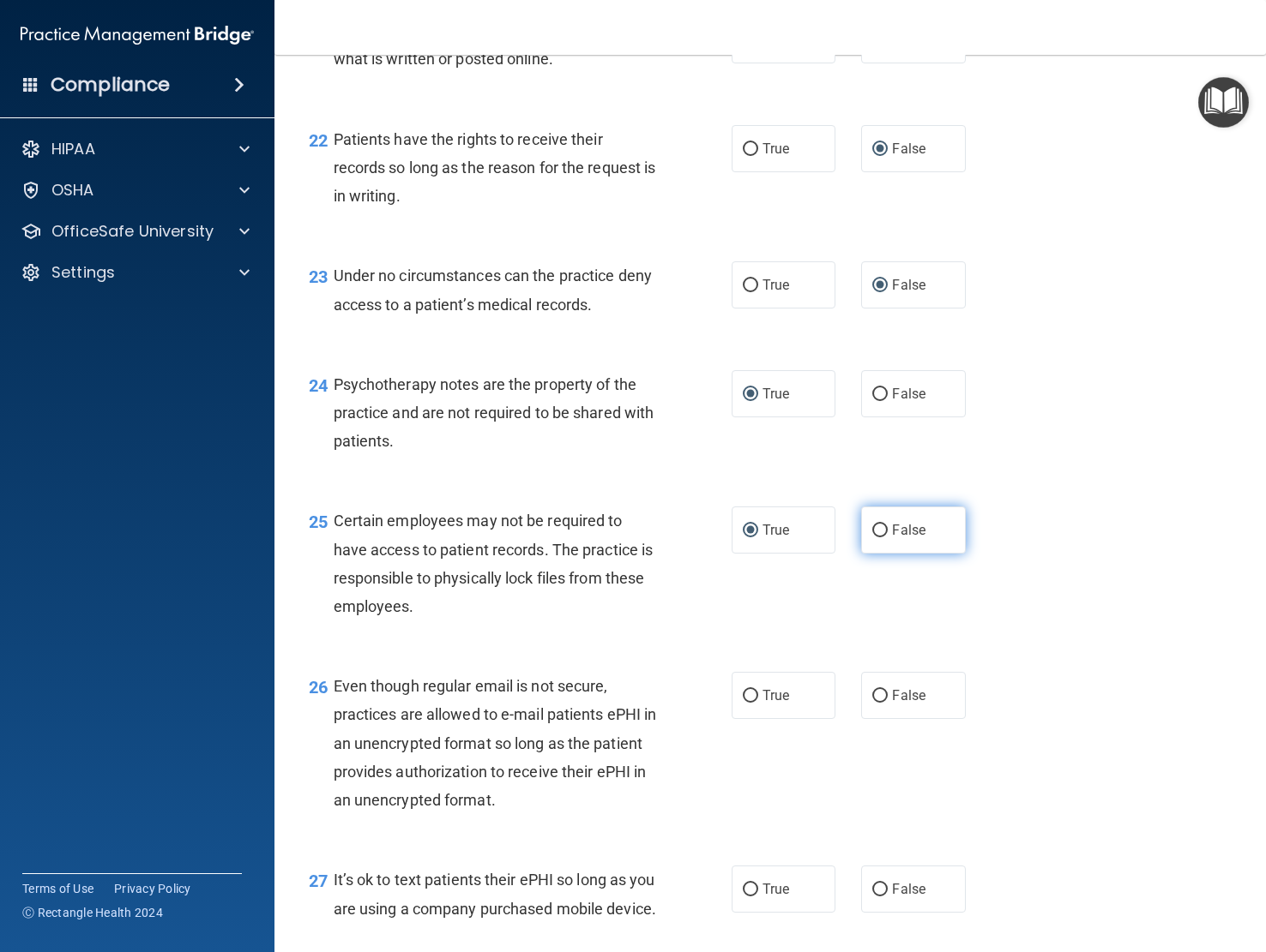
scroll to position [3601, 0]
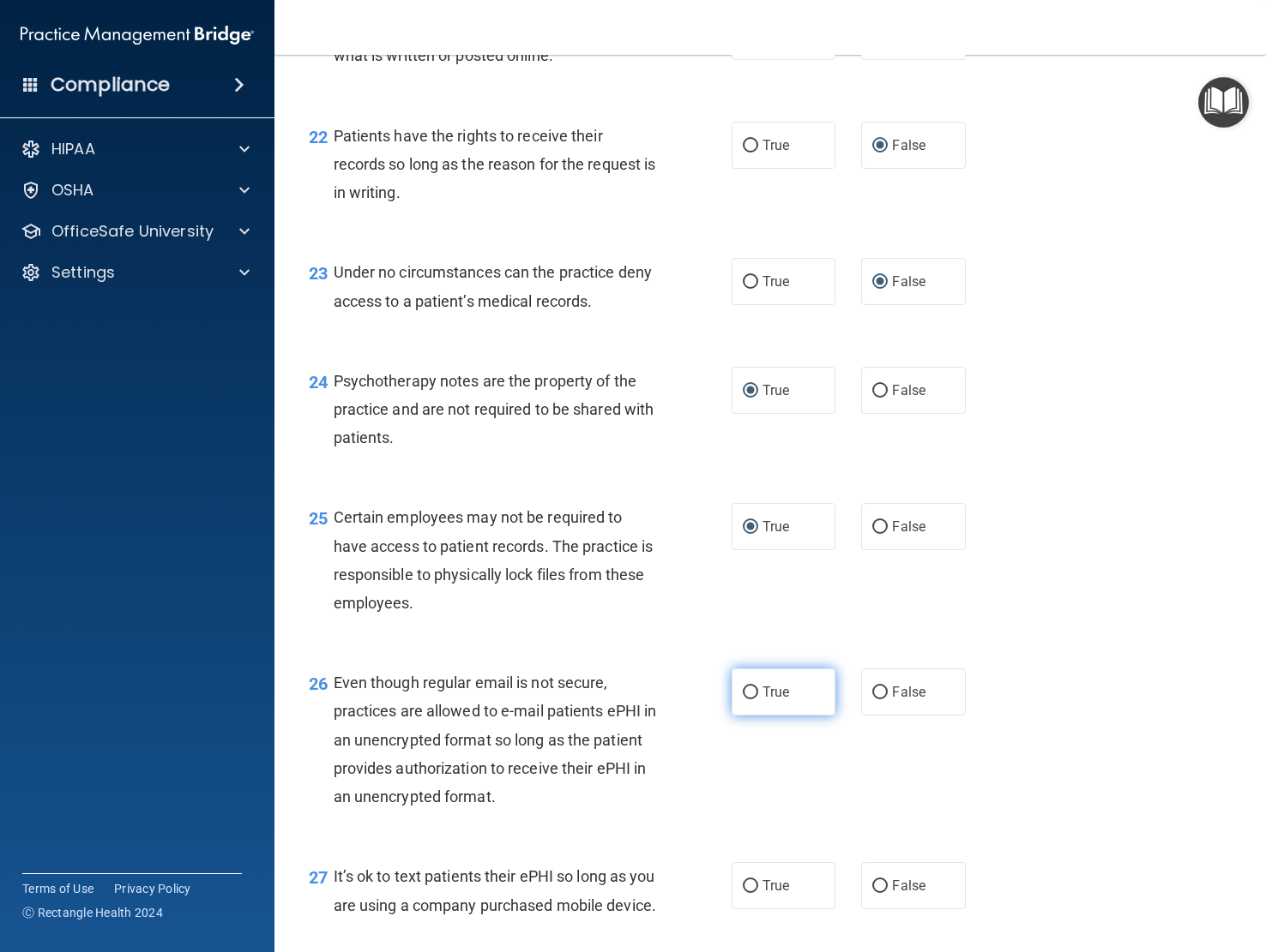
click at [749, 699] on input "True" at bounding box center [750, 693] width 15 height 13
radio input "true"
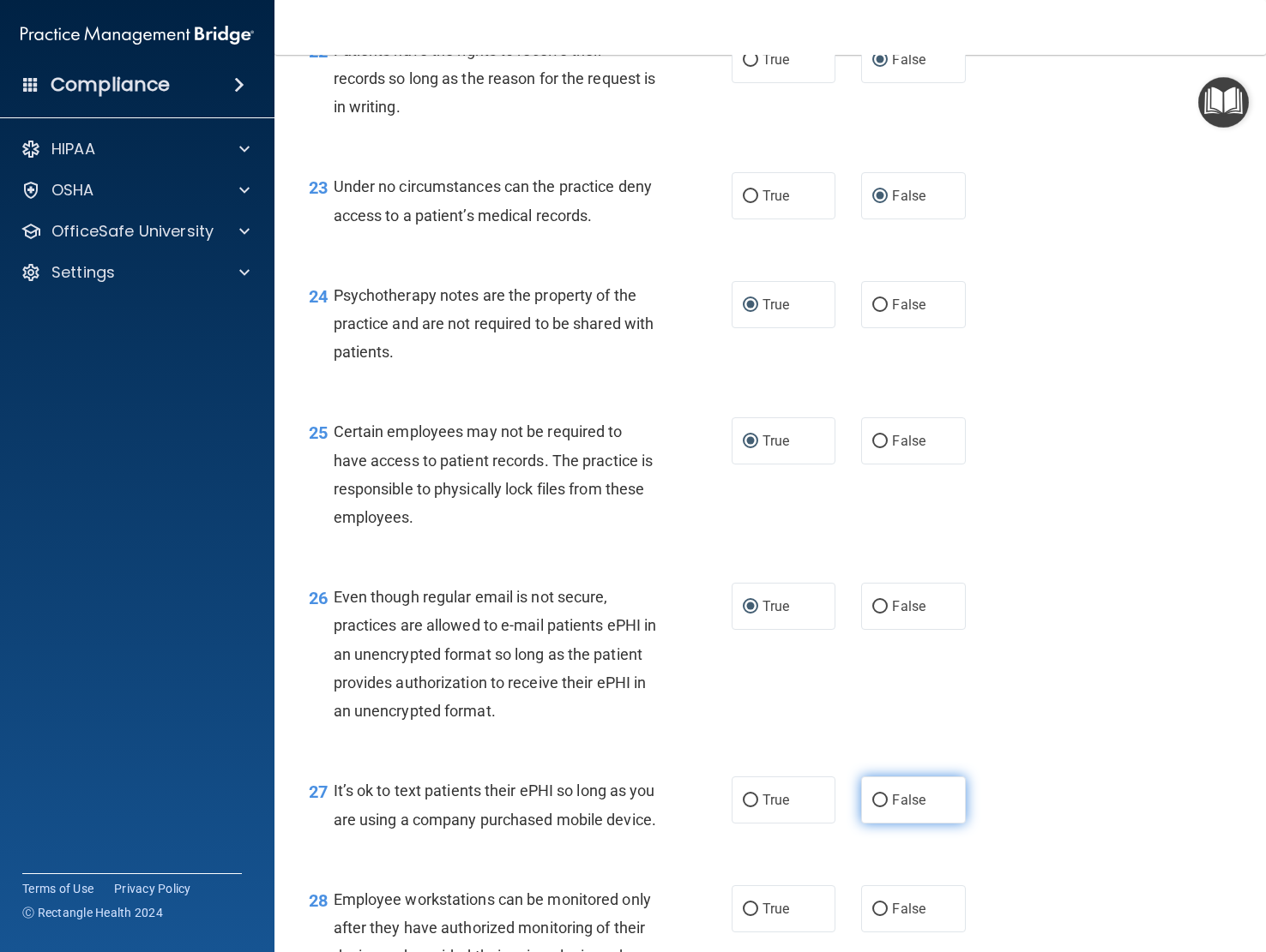
click at [872, 807] on input "False" at bounding box center [879, 801] width 15 height 13
radio input "true"
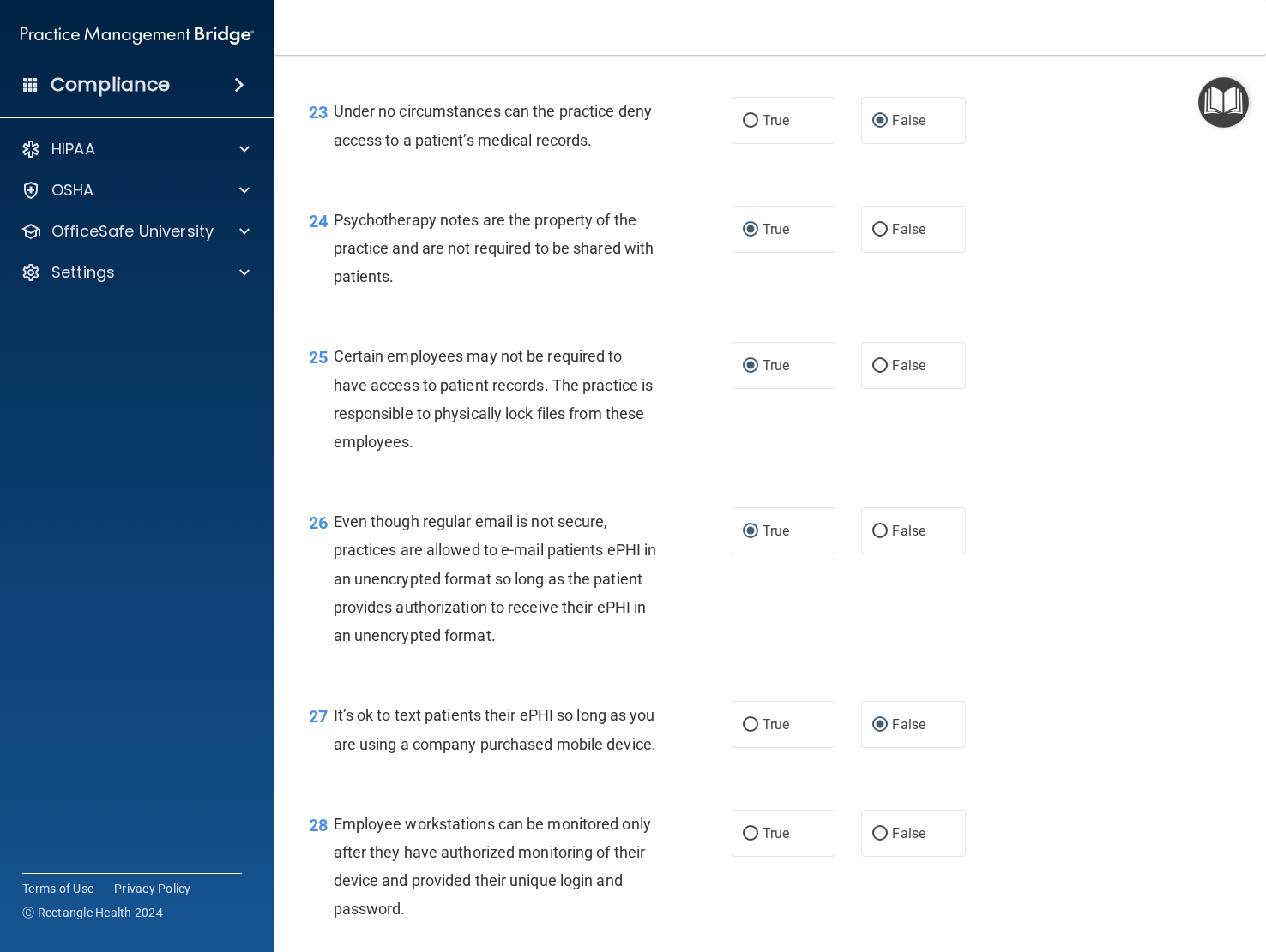
scroll to position [3858, 0]
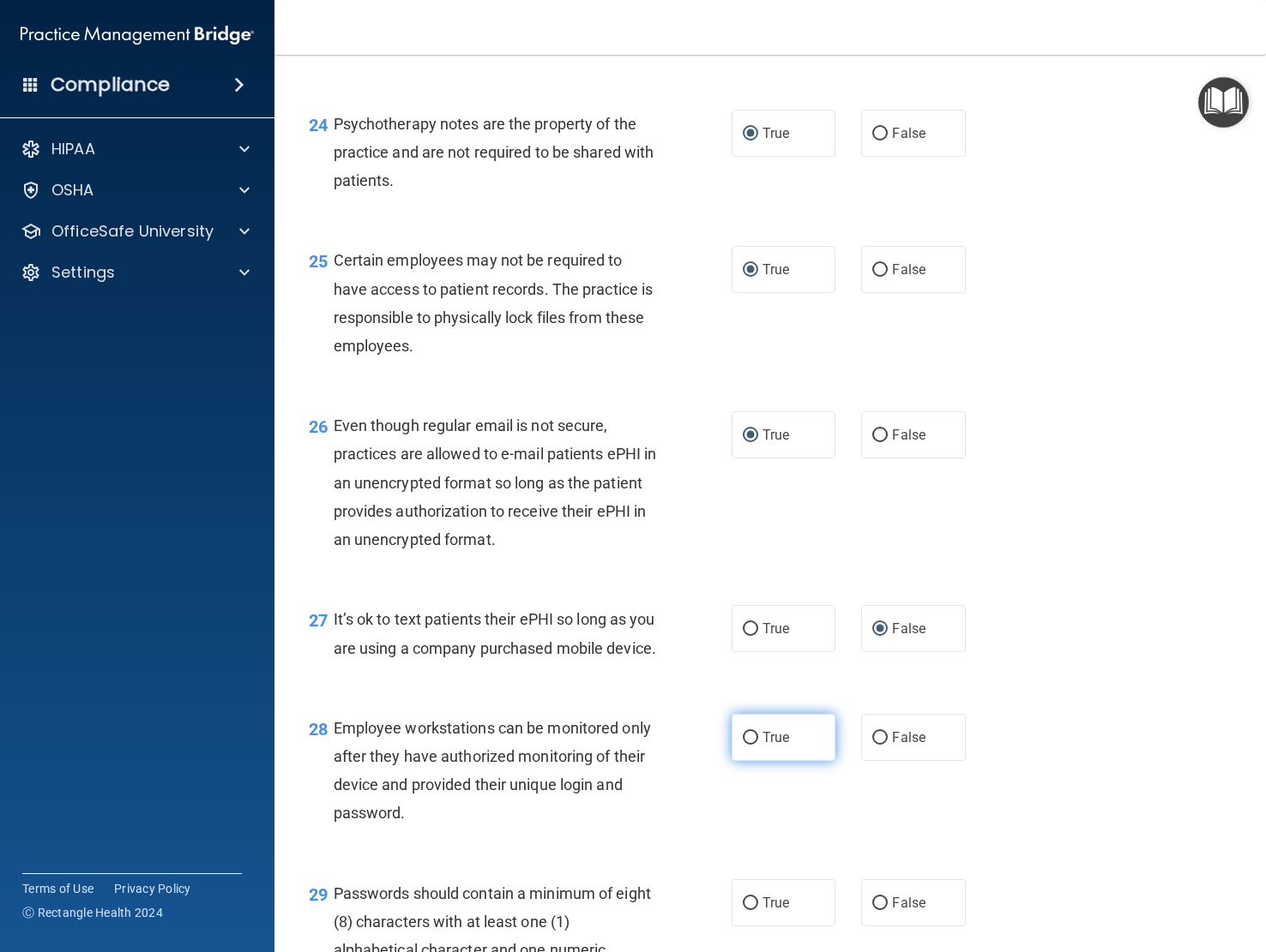
click at [743, 745] on input "True" at bounding box center [750, 738] width 15 height 13
radio input "true"
click at [874, 745] on input "False" at bounding box center [879, 738] width 15 height 13
radio input "true"
radio input "false"
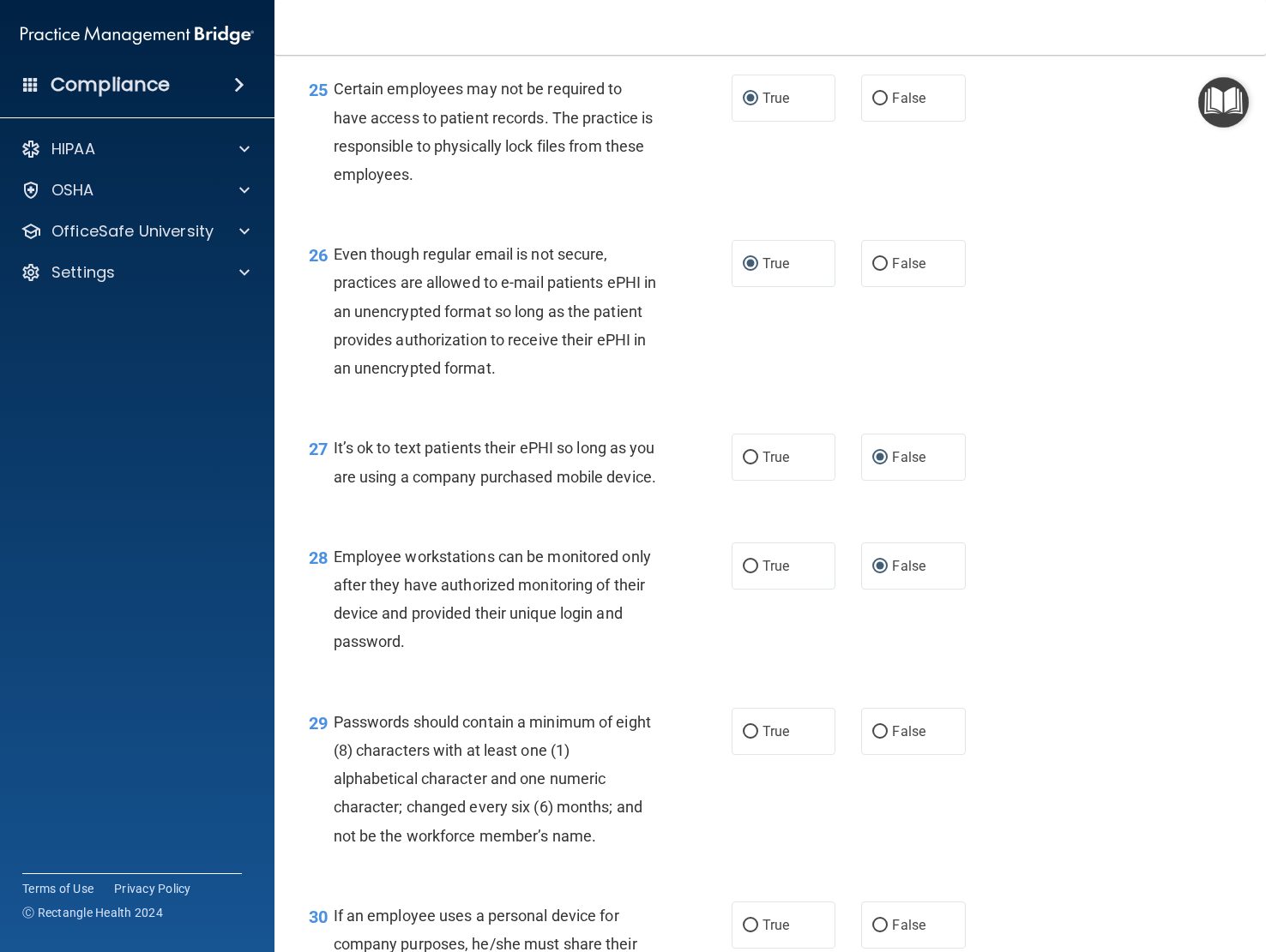
scroll to position [4115, 0]
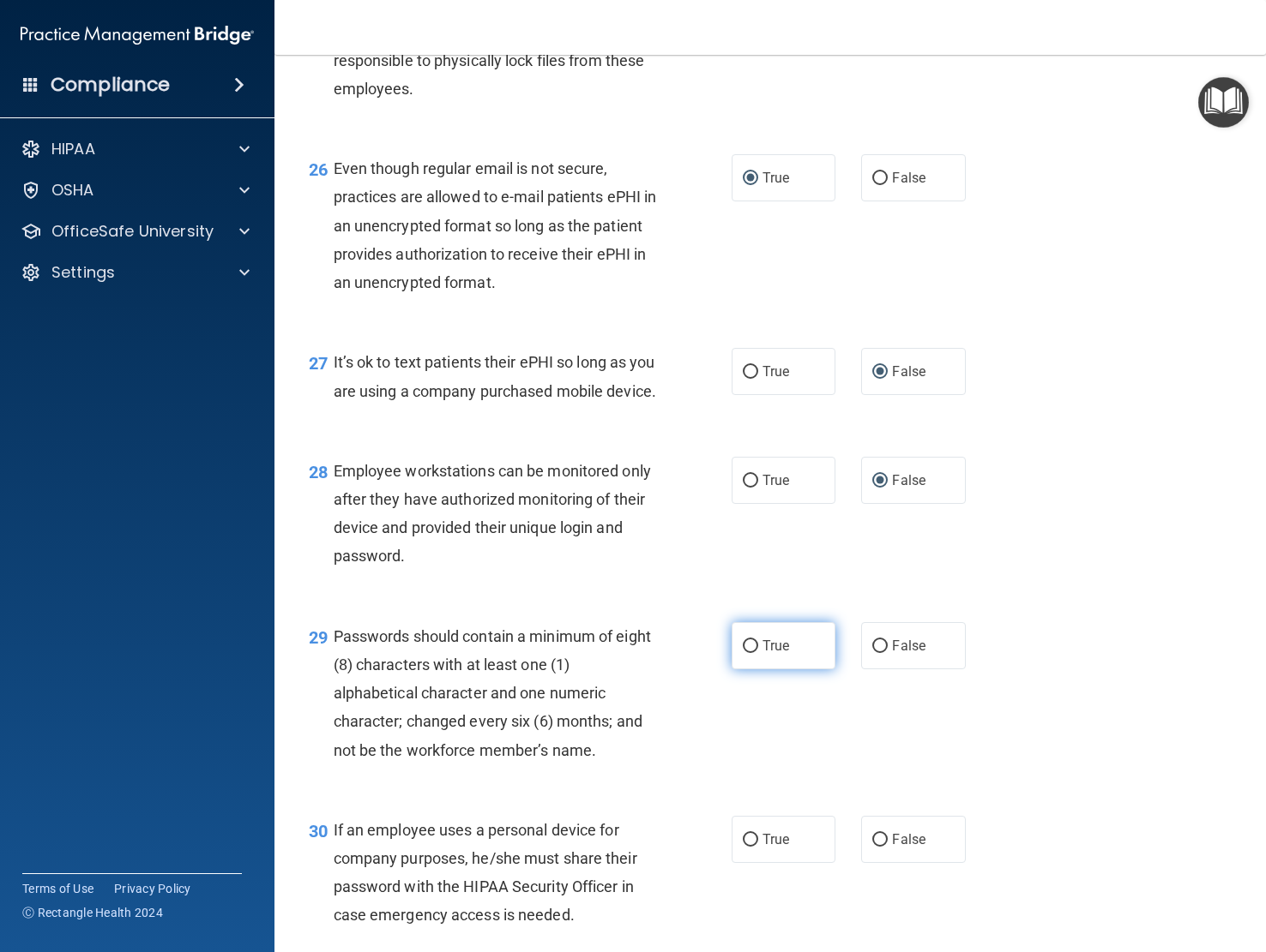
click at [743, 653] on input "True" at bounding box center [750, 647] width 15 height 13
radio input "true"
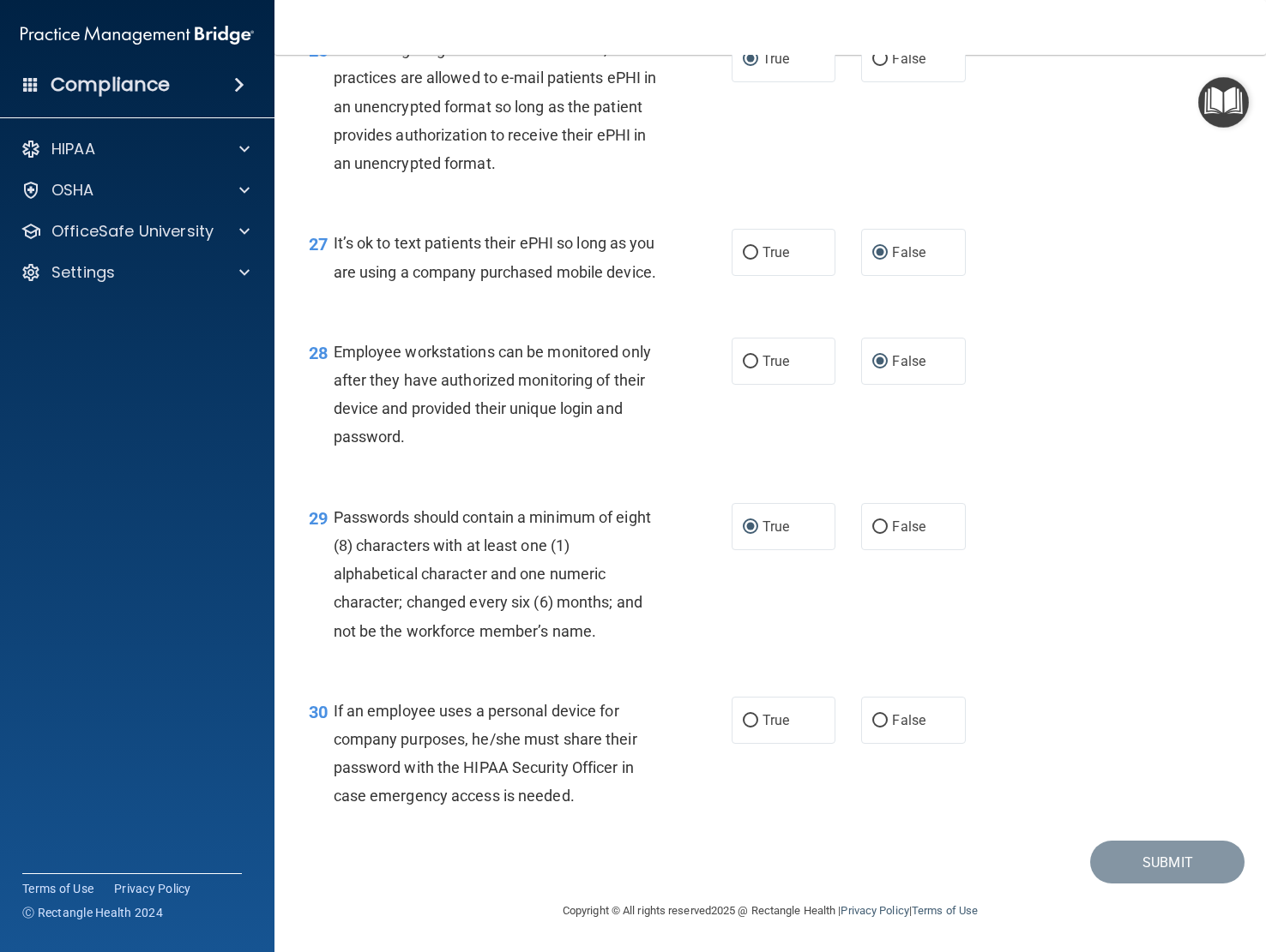
scroll to position [4286, 0]
click at [872, 727] on input "False" at bounding box center [879, 721] width 15 height 13
radio input "true"
click at [936, 856] on button "Submit" at bounding box center [1167, 862] width 154 height 43
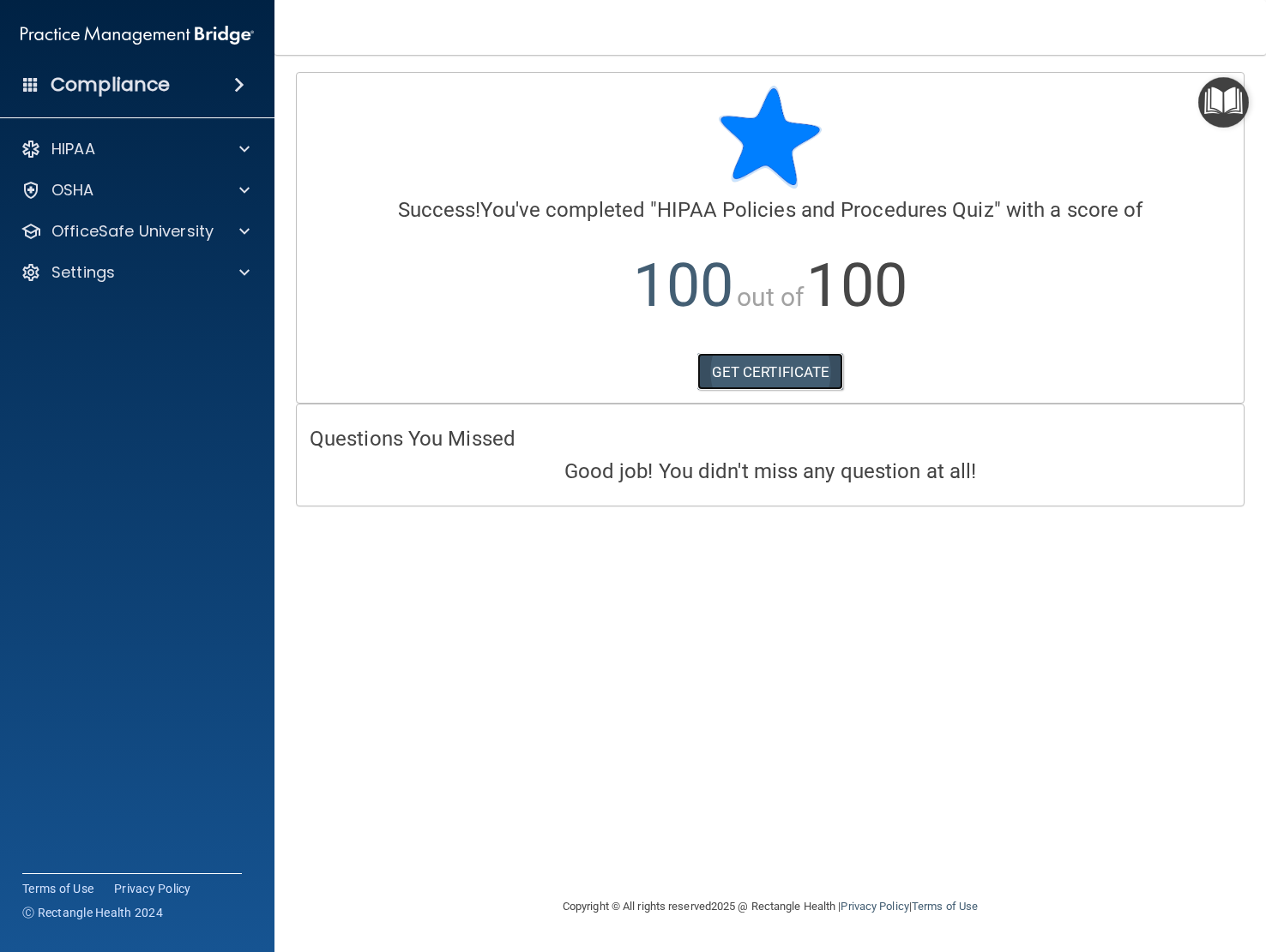
click at [784, 371] on link "GET CERTIFICATE" at bounding box center [770, 372] width 147 height 38
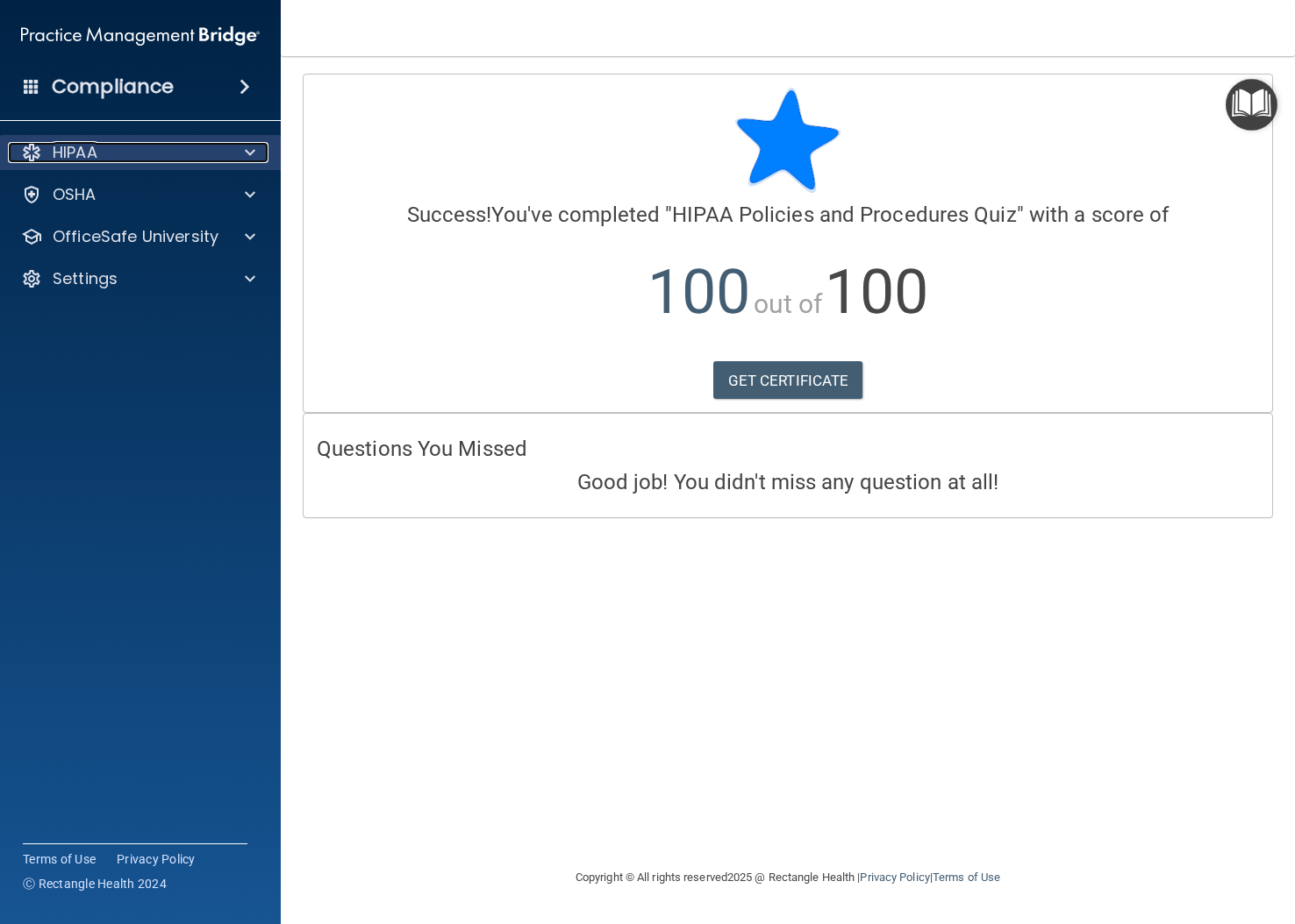
click at [245, 152] on span at bounding box center [249, 152] width 10 height 21
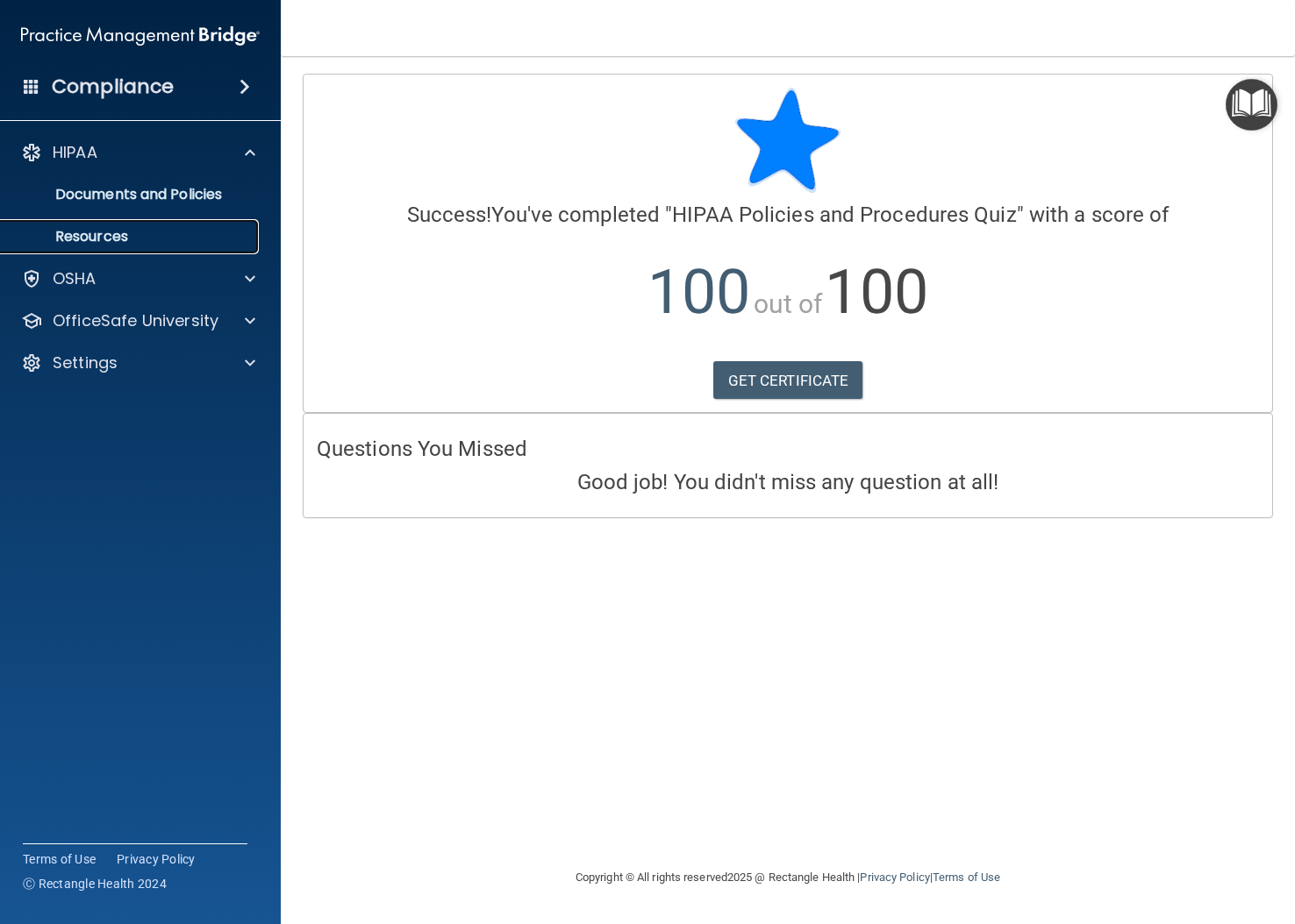
click at [77, 235] on p "Resources" at bounding box center [131, 236] width 239 height 18
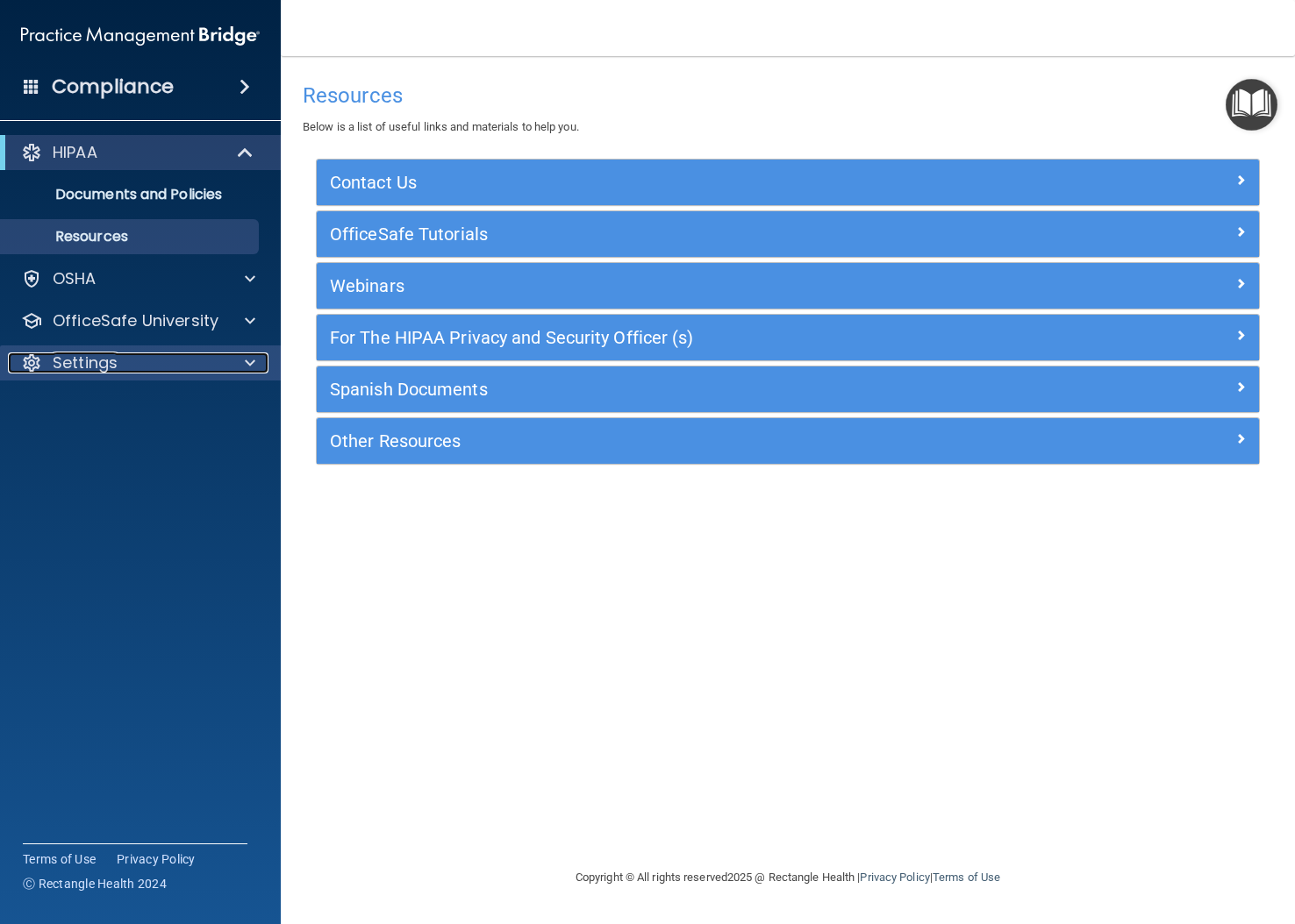
click at [90, 365] on p "Settings" at bounding box center [85, 362] width 65 height 21
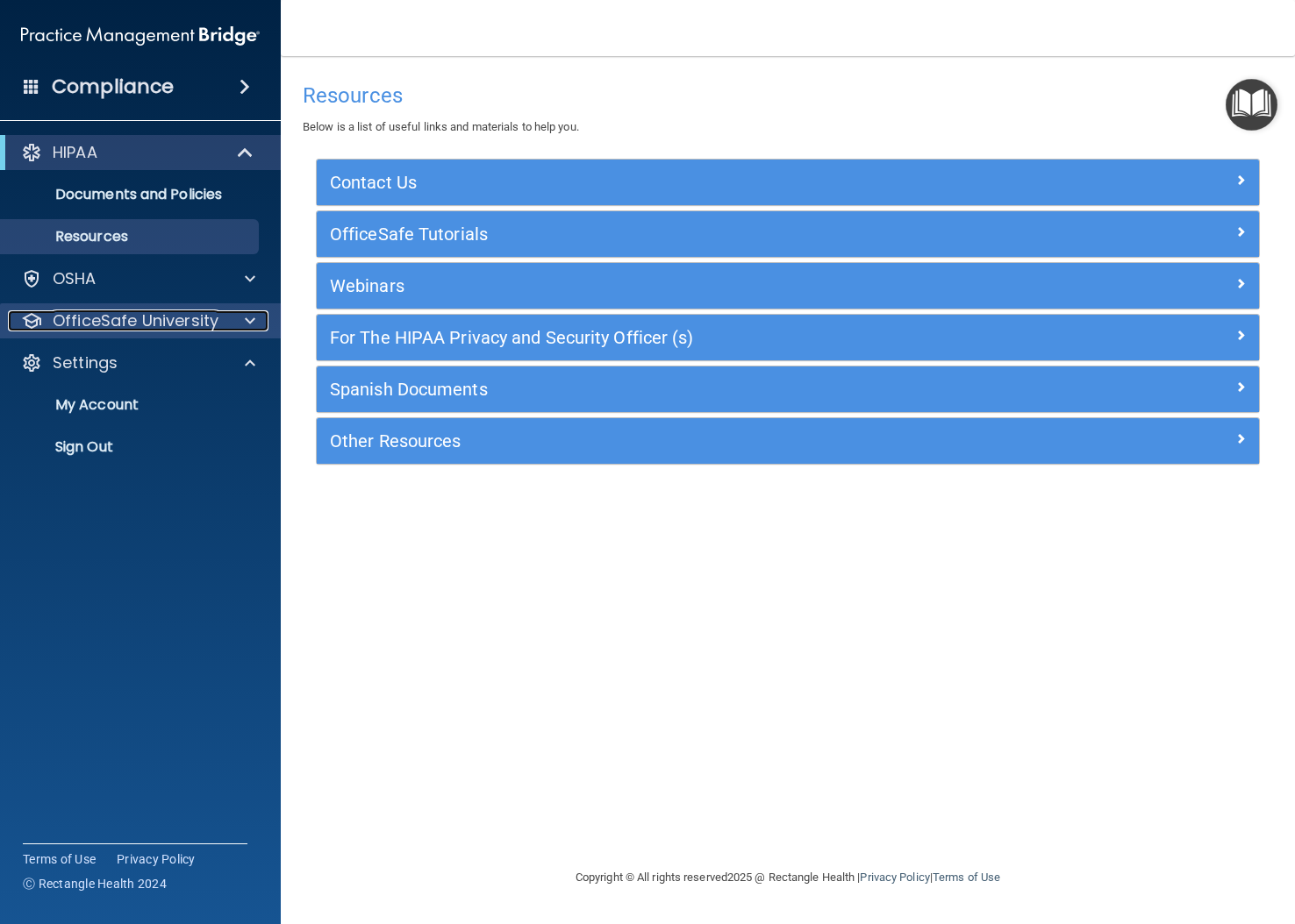
click at [123, 324] on p "OfficeSafe University" at bounding box center [135, 321] width 166 height 21
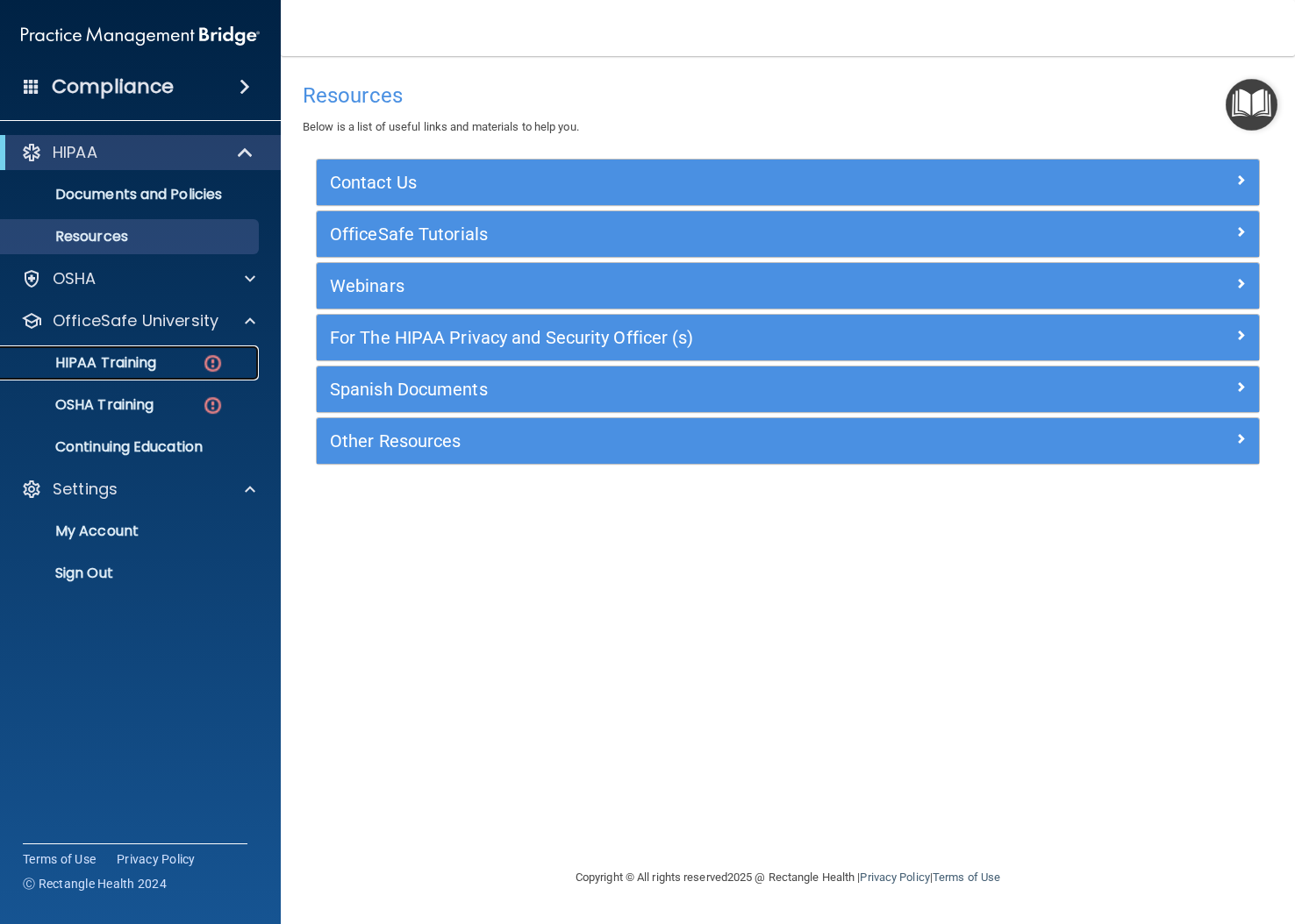
click at [127, 357] on p "HIPAA Training" at bounding box center [83, 362] width 145 height 18
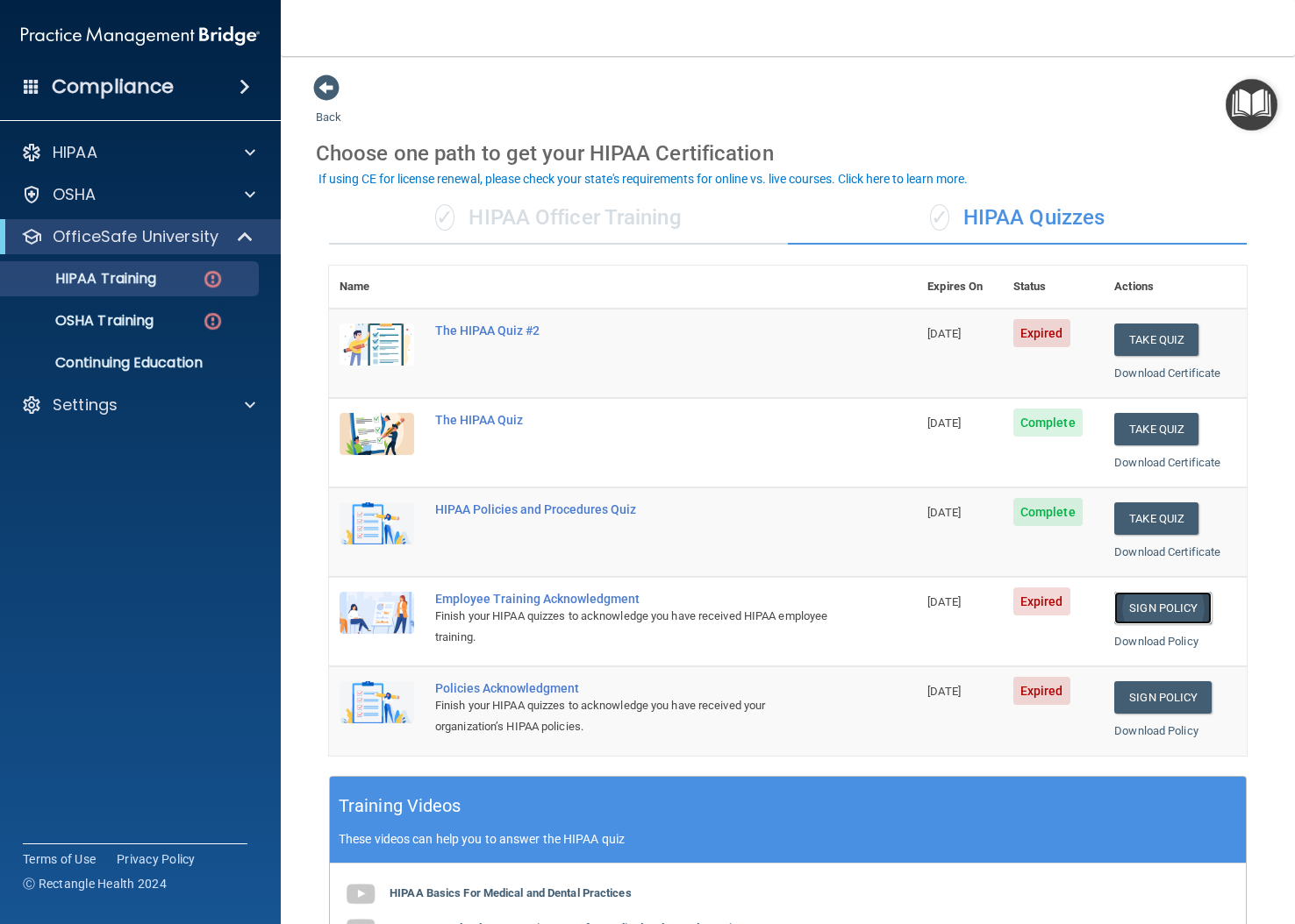
click at [958, 605] on link "Sign Policy" at bounding box center [1162, 608] width 97 height 32
click at [958, 698] on link "Sign Policy" at bounding box center [1162, 697] width 97 height 32
click at [958, 345] on button "Take Quiz" at bounding box center [1156, 339] width 84 height 32
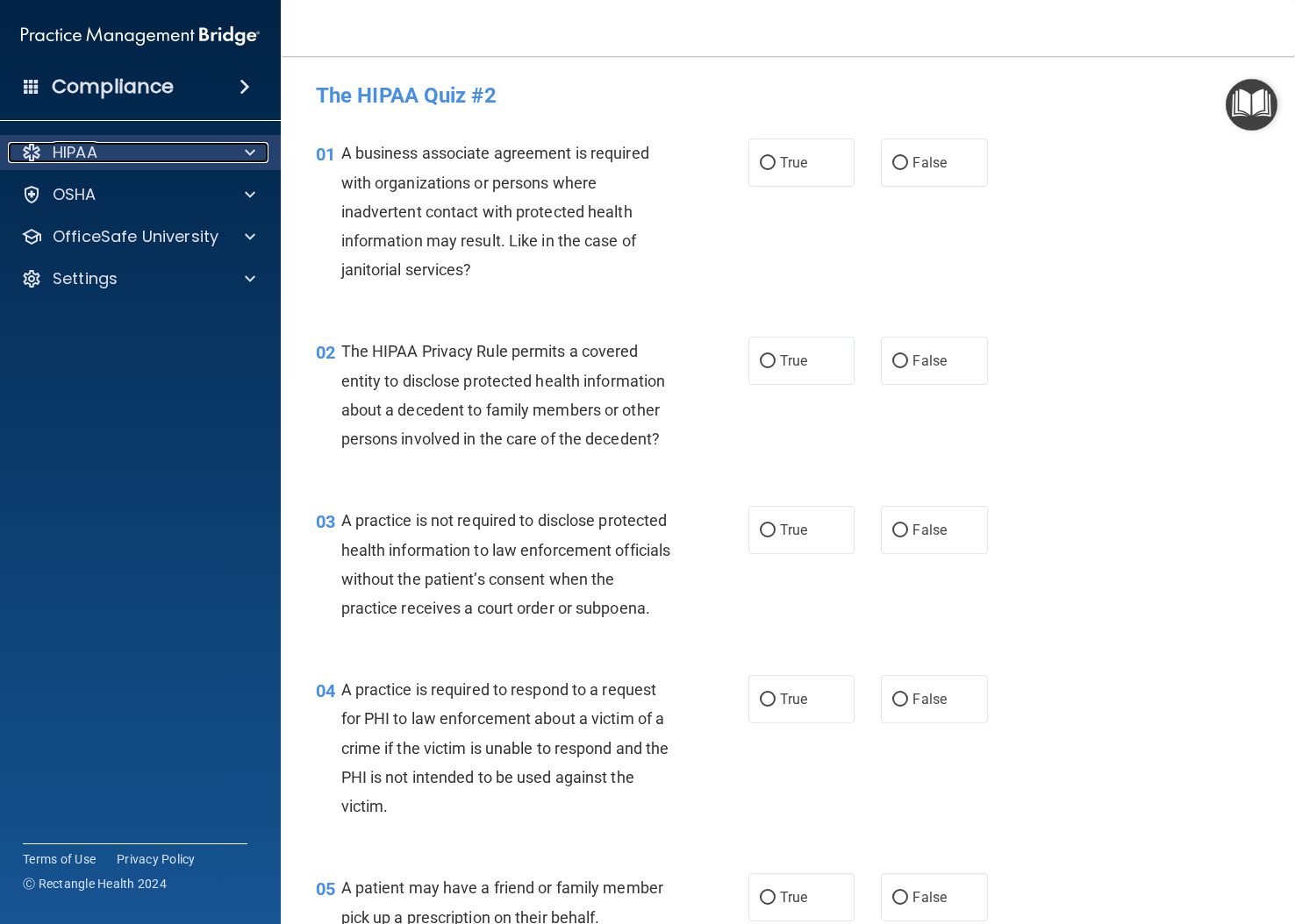
click at [252, 148] on span at bounding box center [249, 152] width 10 height 21
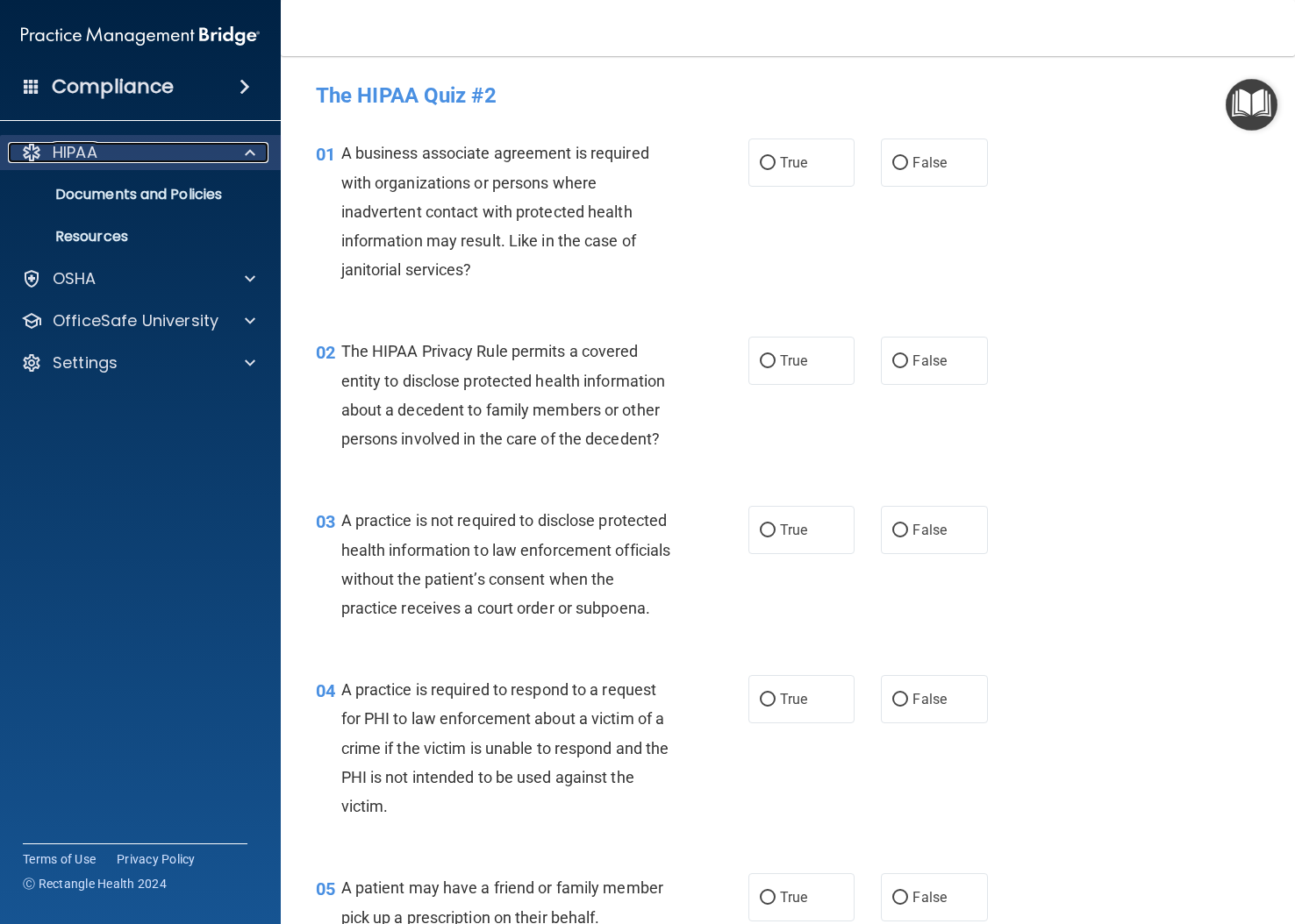
click at [249, 153] on span at bounding box center [249, 152] width 10 height 21
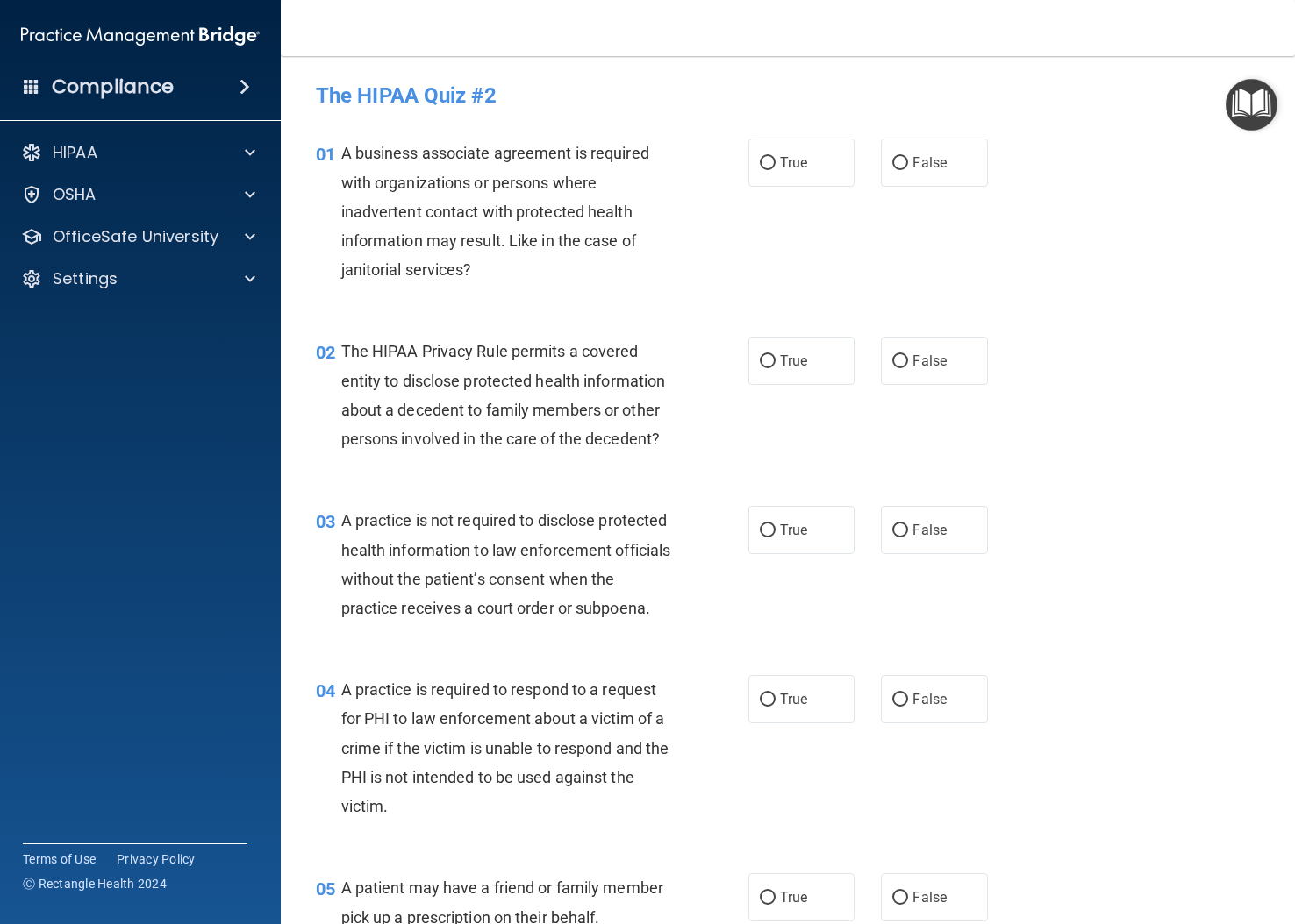
click at [247, 81] on span at bounding box center [244, 86] width 10 height 21
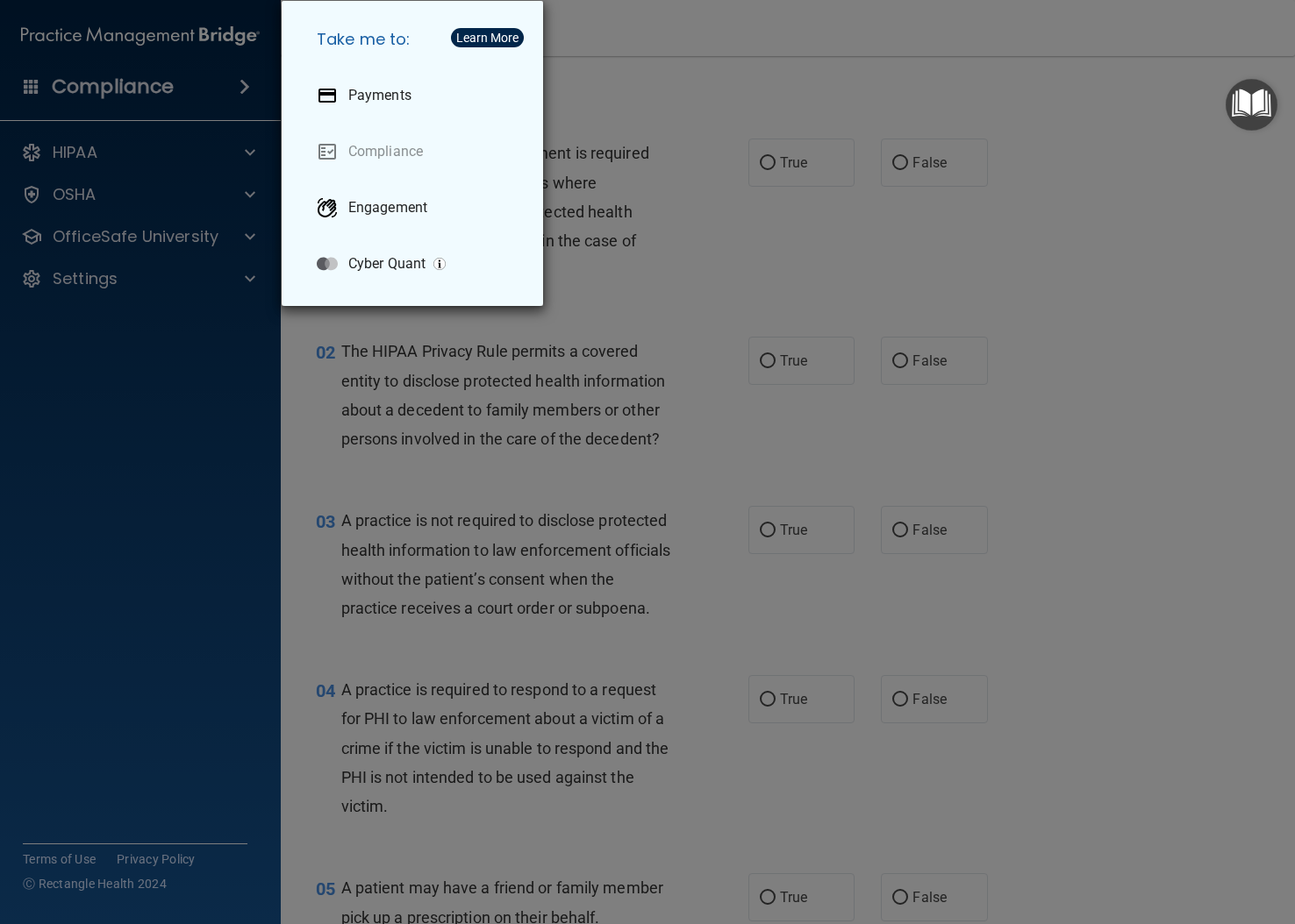
click at [247, 81] on div "Take me to: Payments Compliance Engagement Cyber Quant" at bounding box center [647, 462] width 1295 height 924
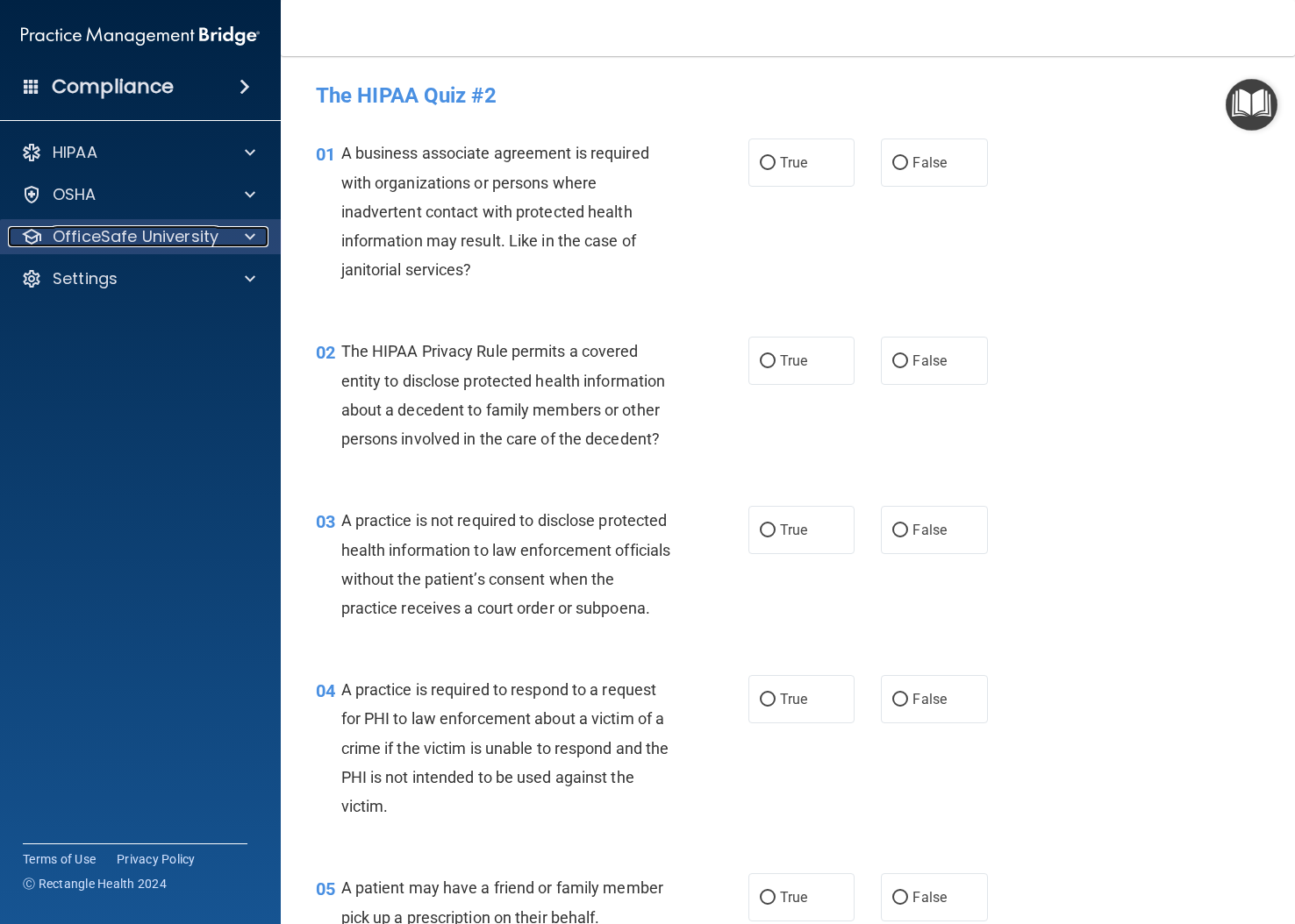
click at [249, 235] on span at bounding box center [249, 236] width 10 height 21
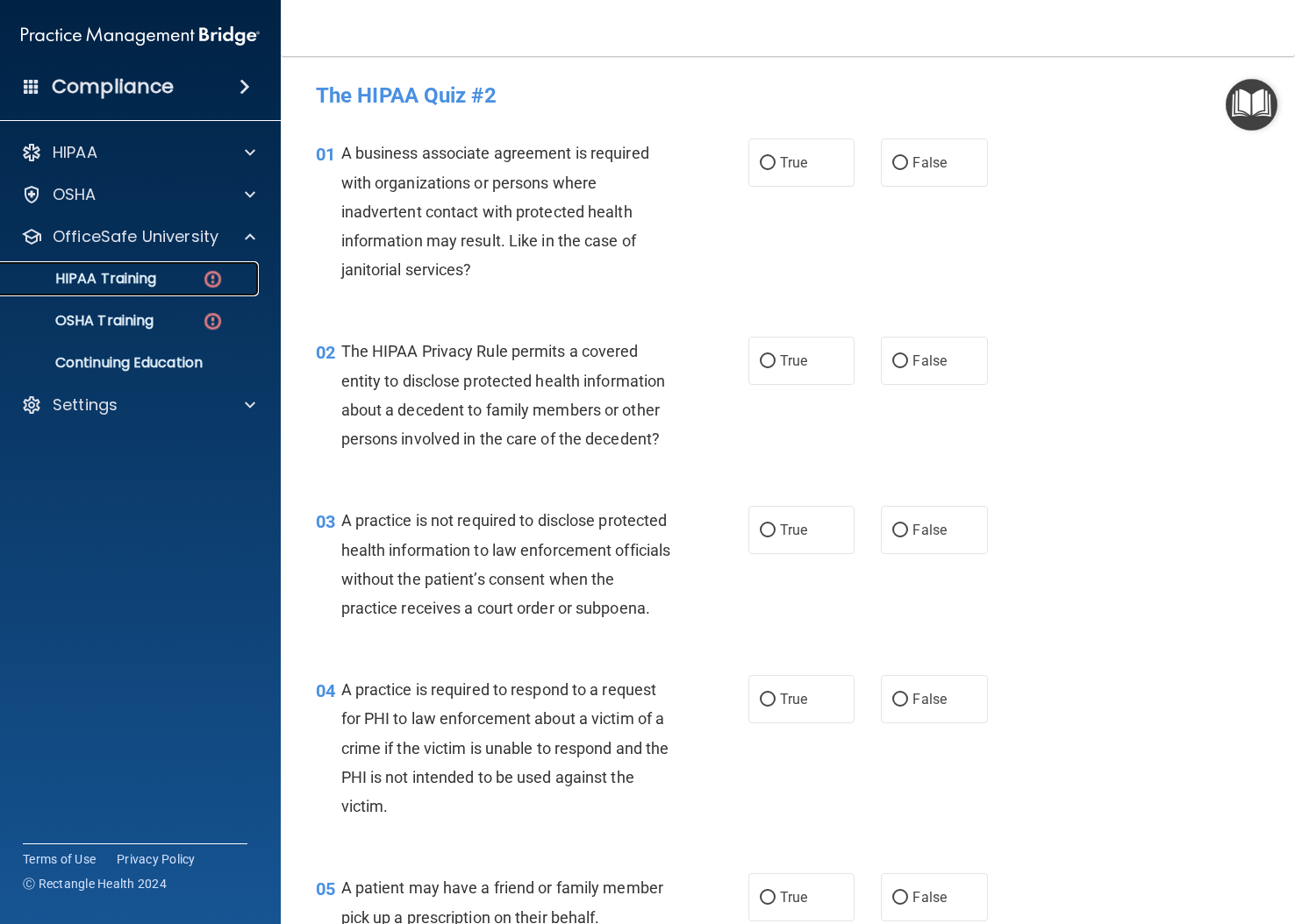
click at [133, 280] on p "HIPAA Training" at bounding box center [83, 278] width 145 height 18
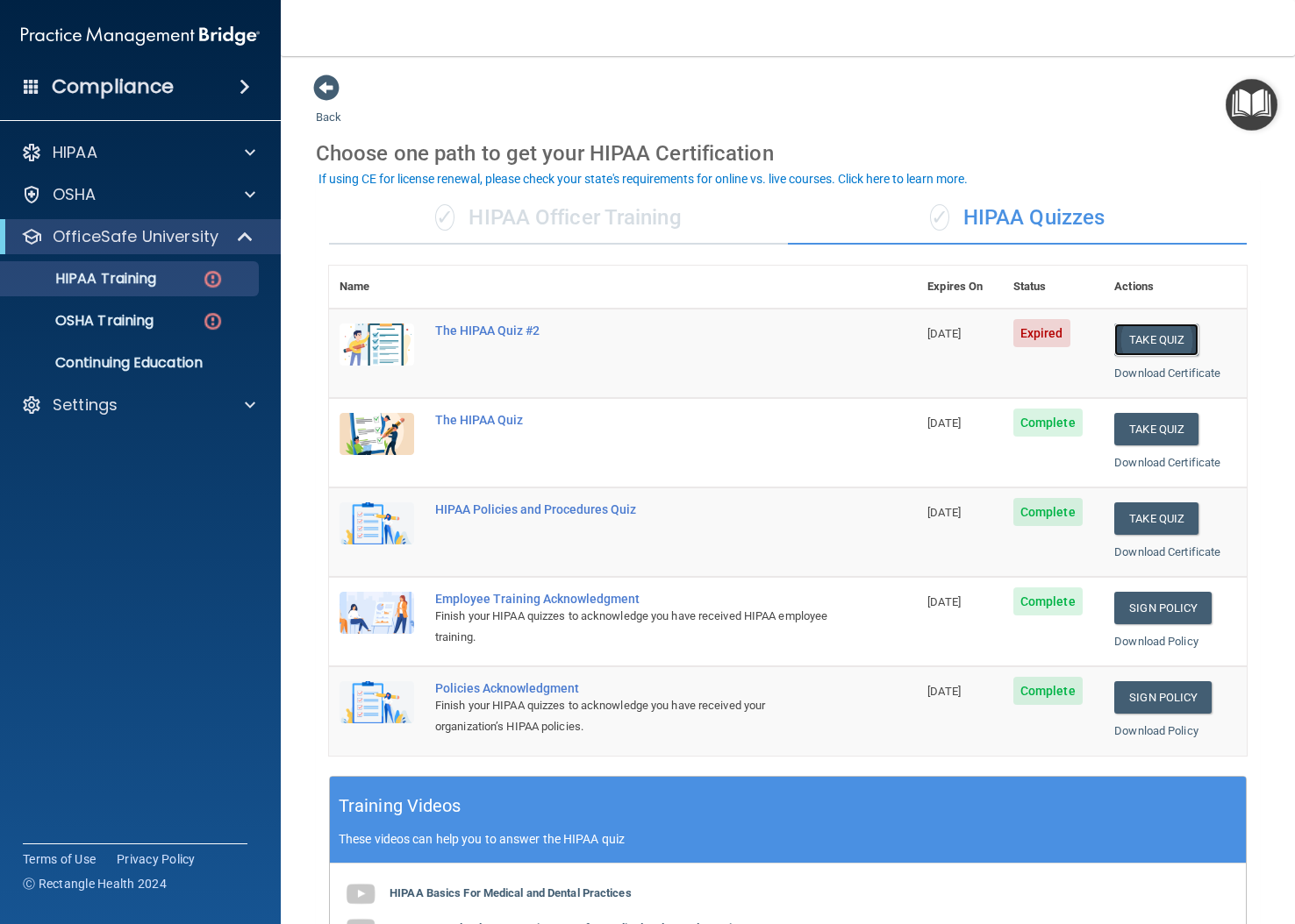
click at [958, 346] on button "Take Quiz" at bounding box center [1156, 339] width 84 height 32
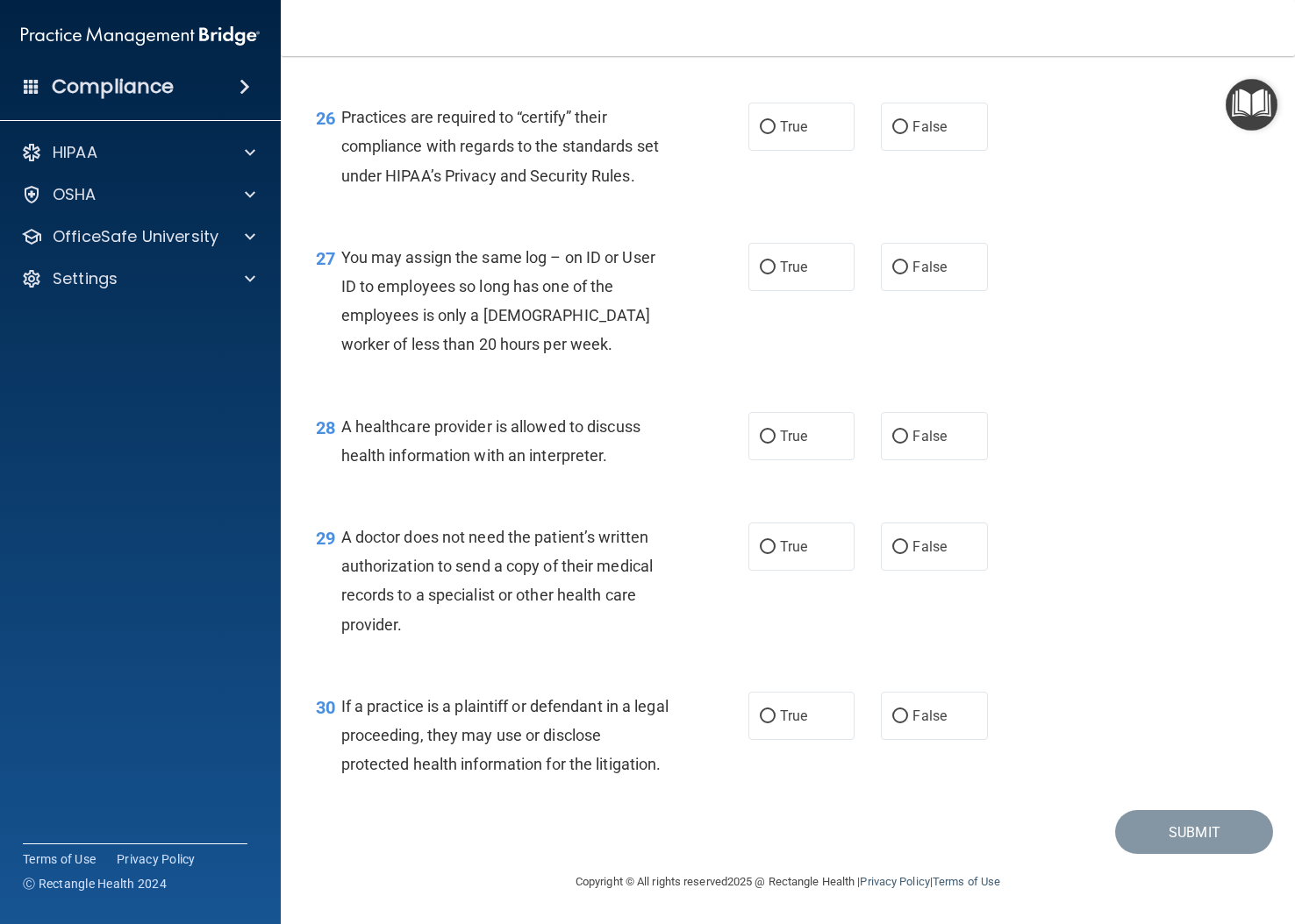
scroll to position [4032, 0]
click at [760, 548] on input "True" at bounding box center [768, 548] width 16 height 13
radio input "true"
click at [892, 715] on input "False" at bounding box center [899, 717] width 16 height 13
radio input "true"
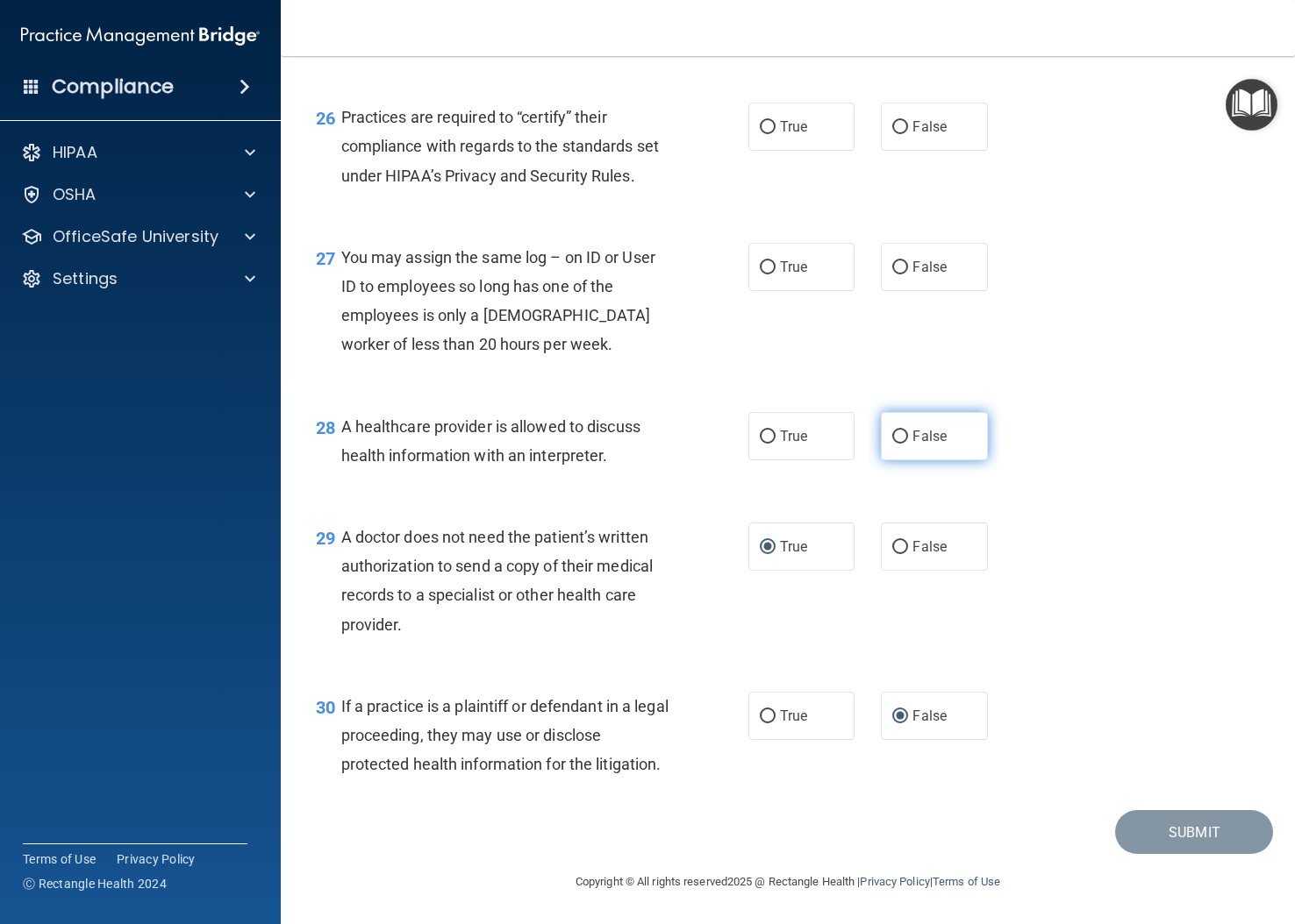
click at [895, 435] on input "False" at bounding box center [899, 437] width 16 height 13
radio input "true"
click at [892, 265] on input "False" at bounding box center [899, 268] width 16 height 13
radio input "true"
click at [762, 122] on input "True" at bounding box center [768, 128] width 16 height 13
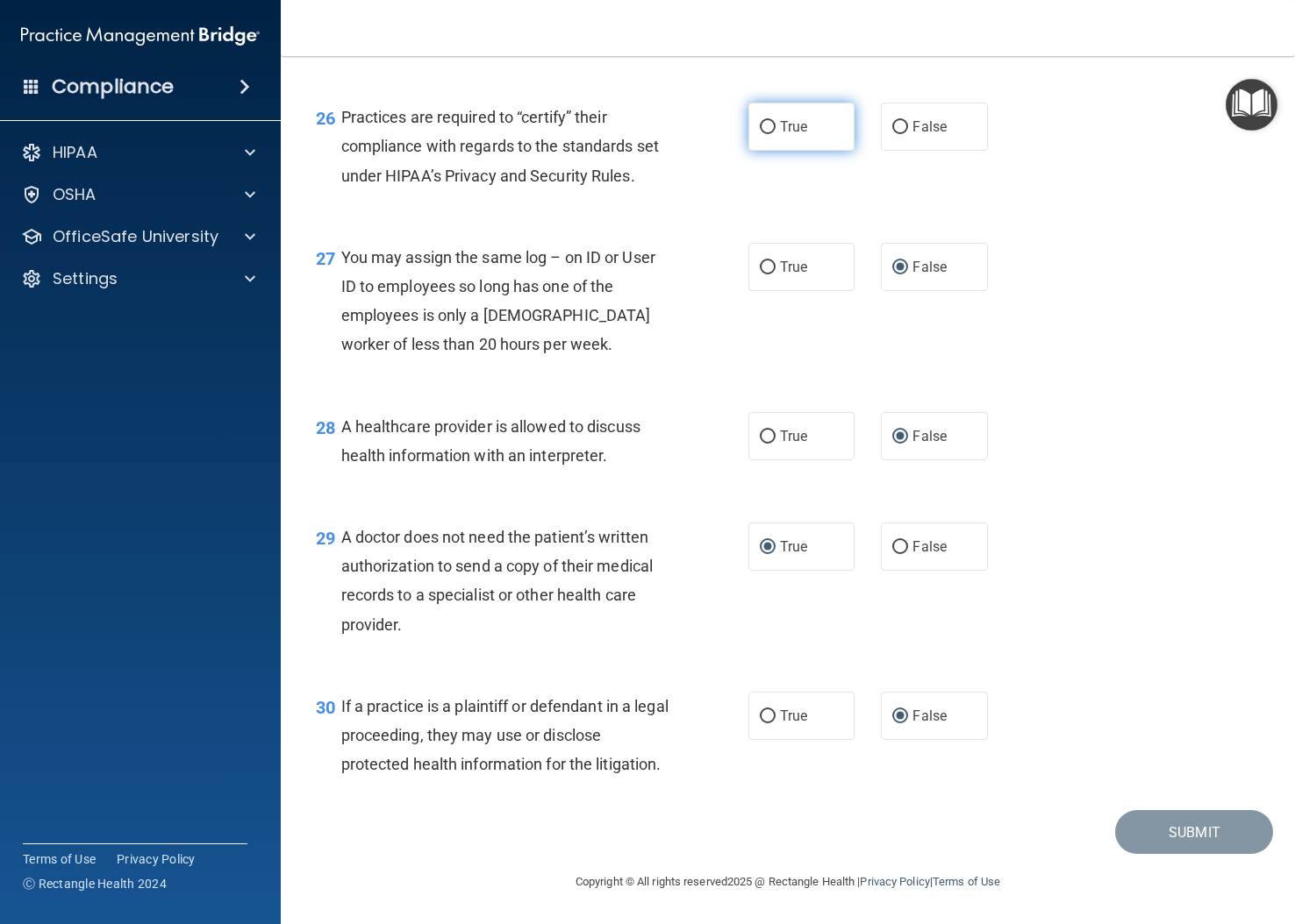
radio input "true"
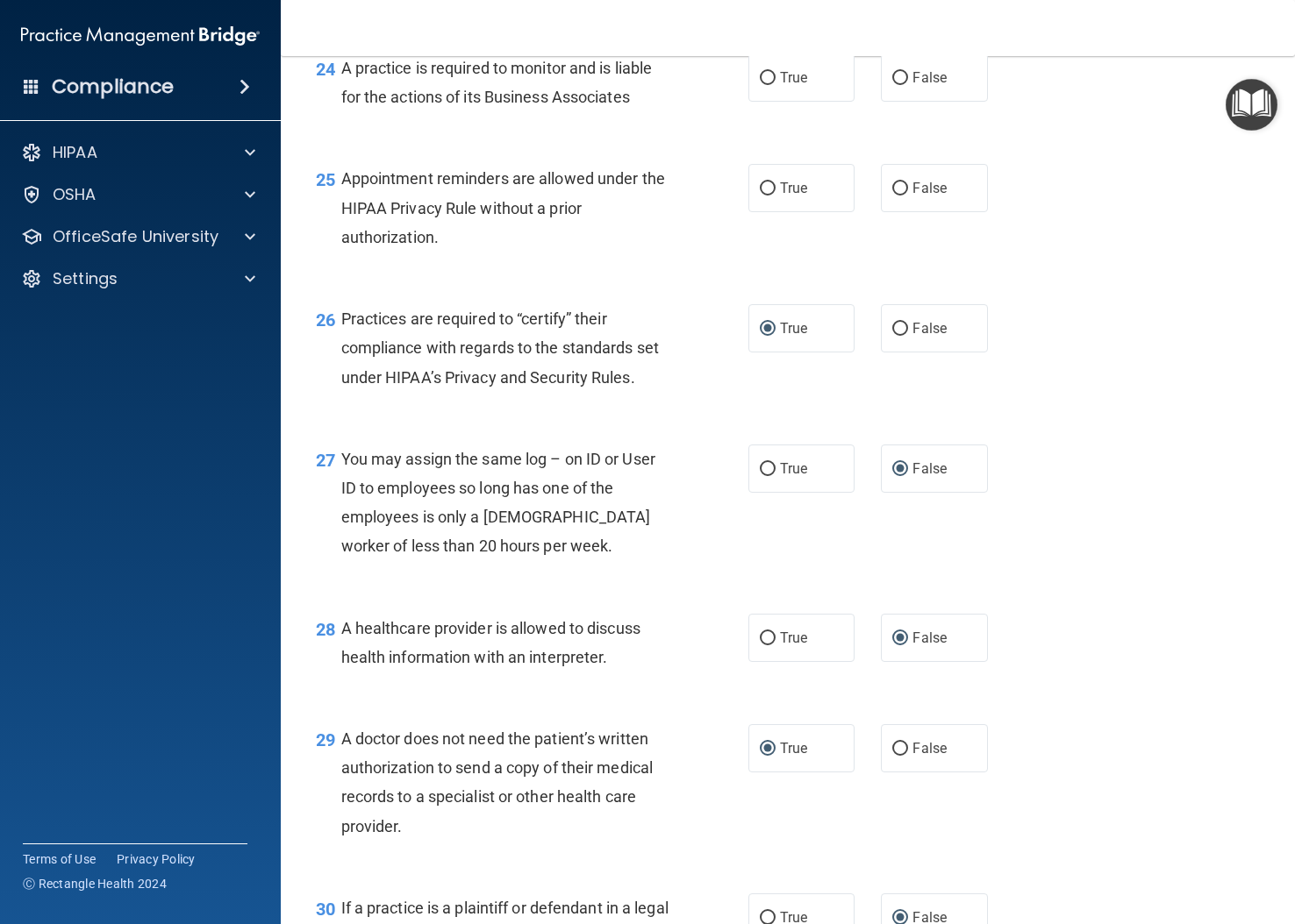
scroll to position [3769, 0]
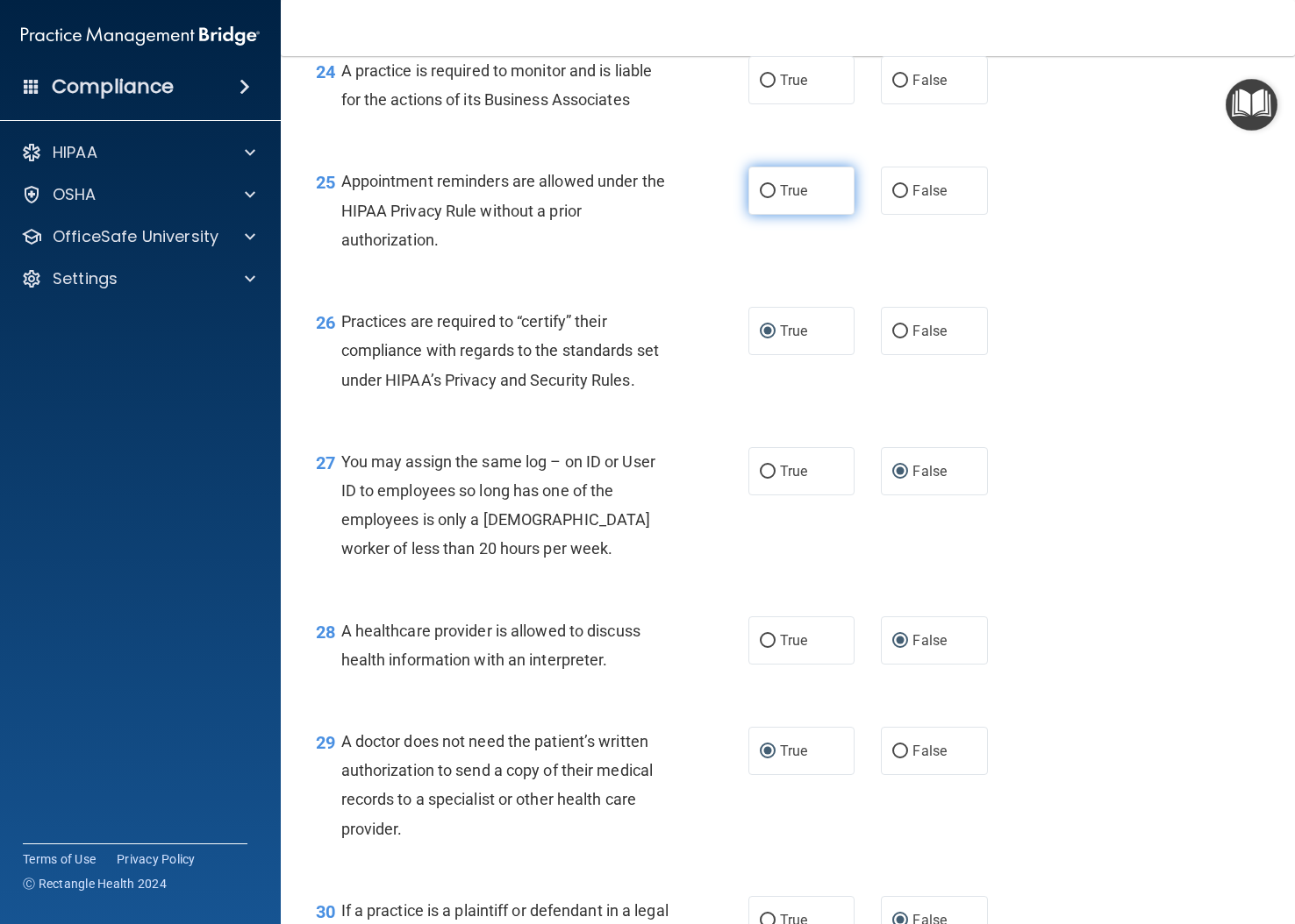
click at [760, 198] on input "True" at bounding box center [768, 192] width 16 height 13
radio input "true"
click at [761, 88] on input "True" at bounding box center [768, 81] width 16 height 13
radio input "true"
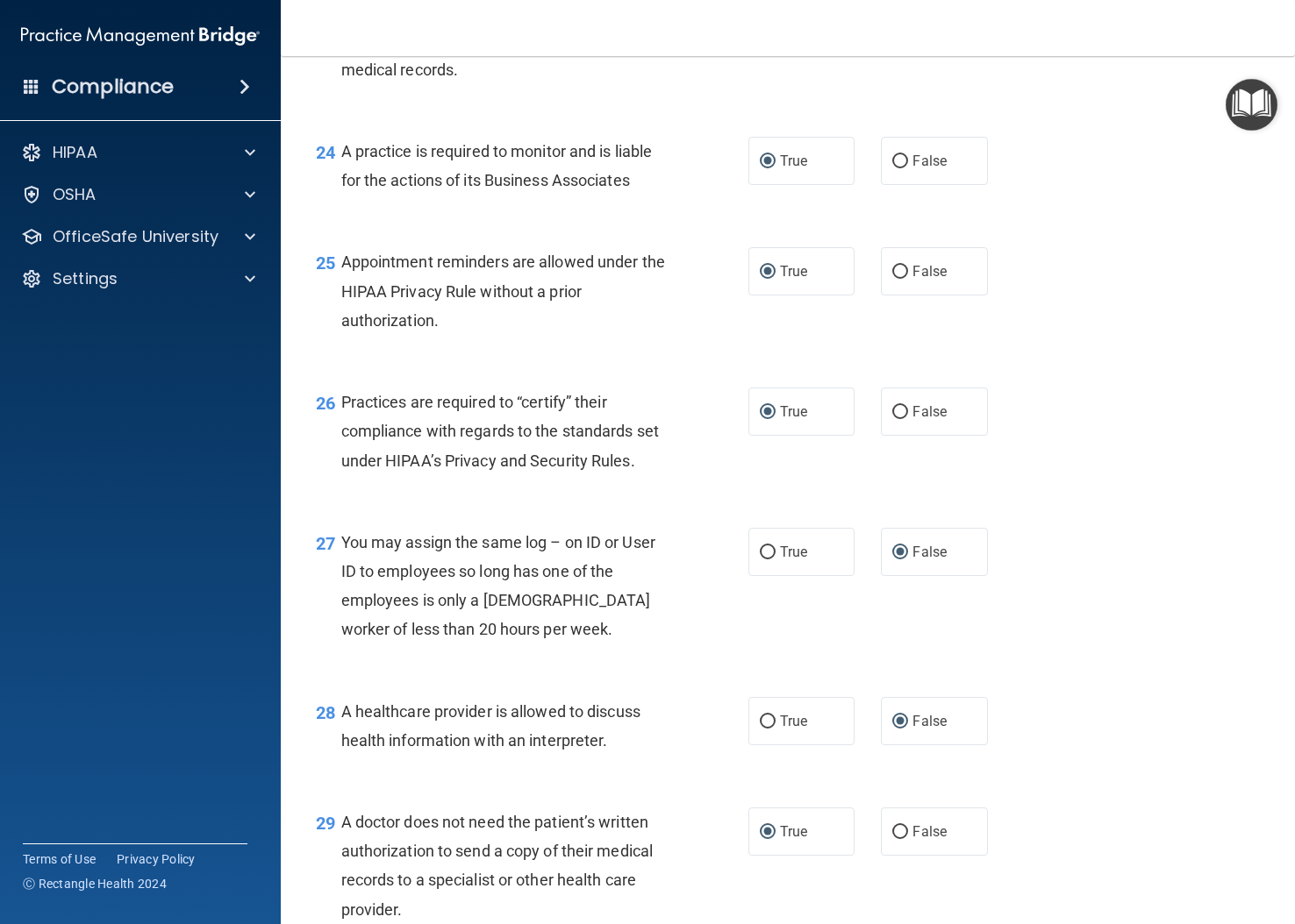
scroll to position [3594, 0]
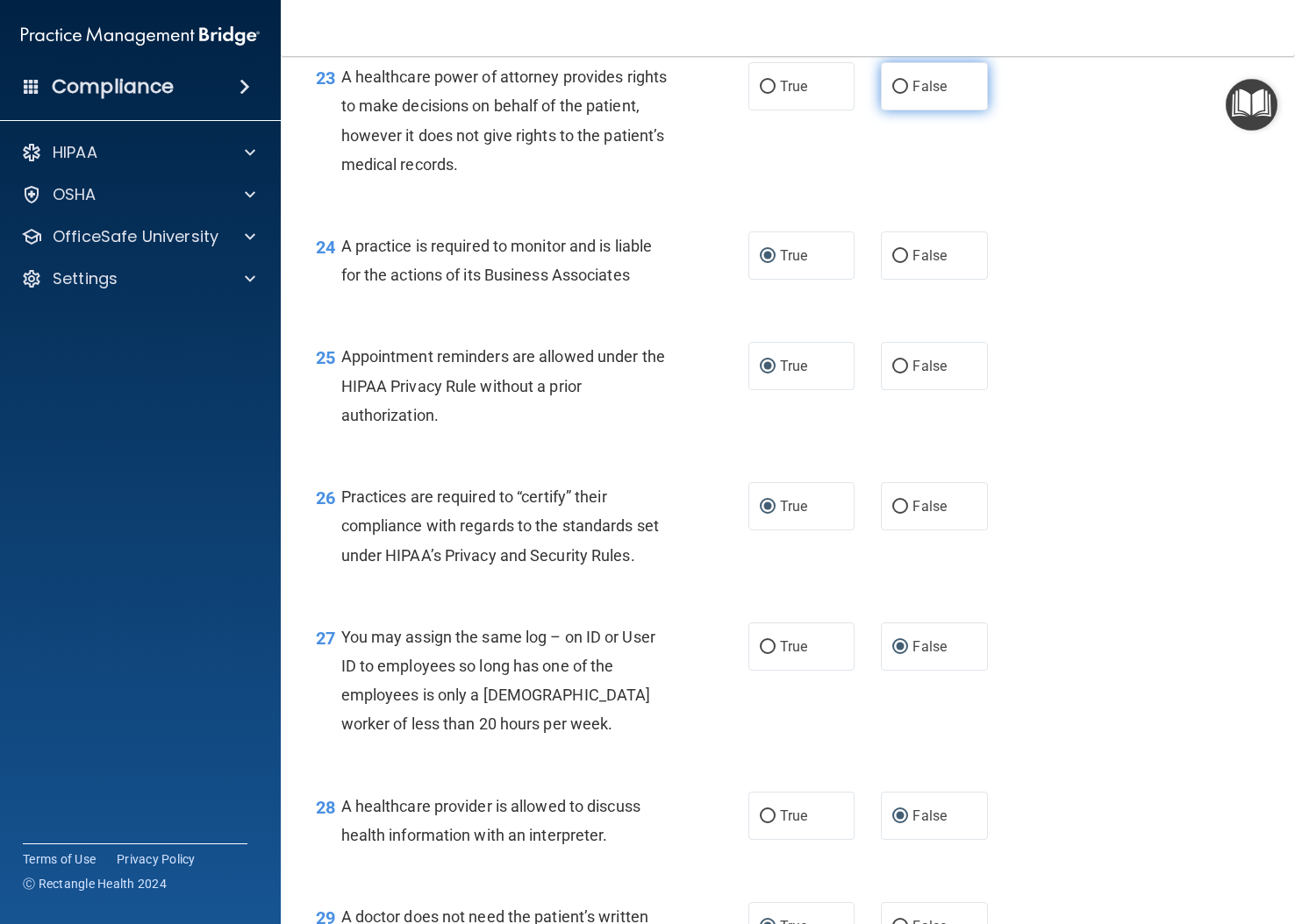
click at [895, 94] on input "False" at bounding box center [899, 87] width 16 height 13
radio input "true"
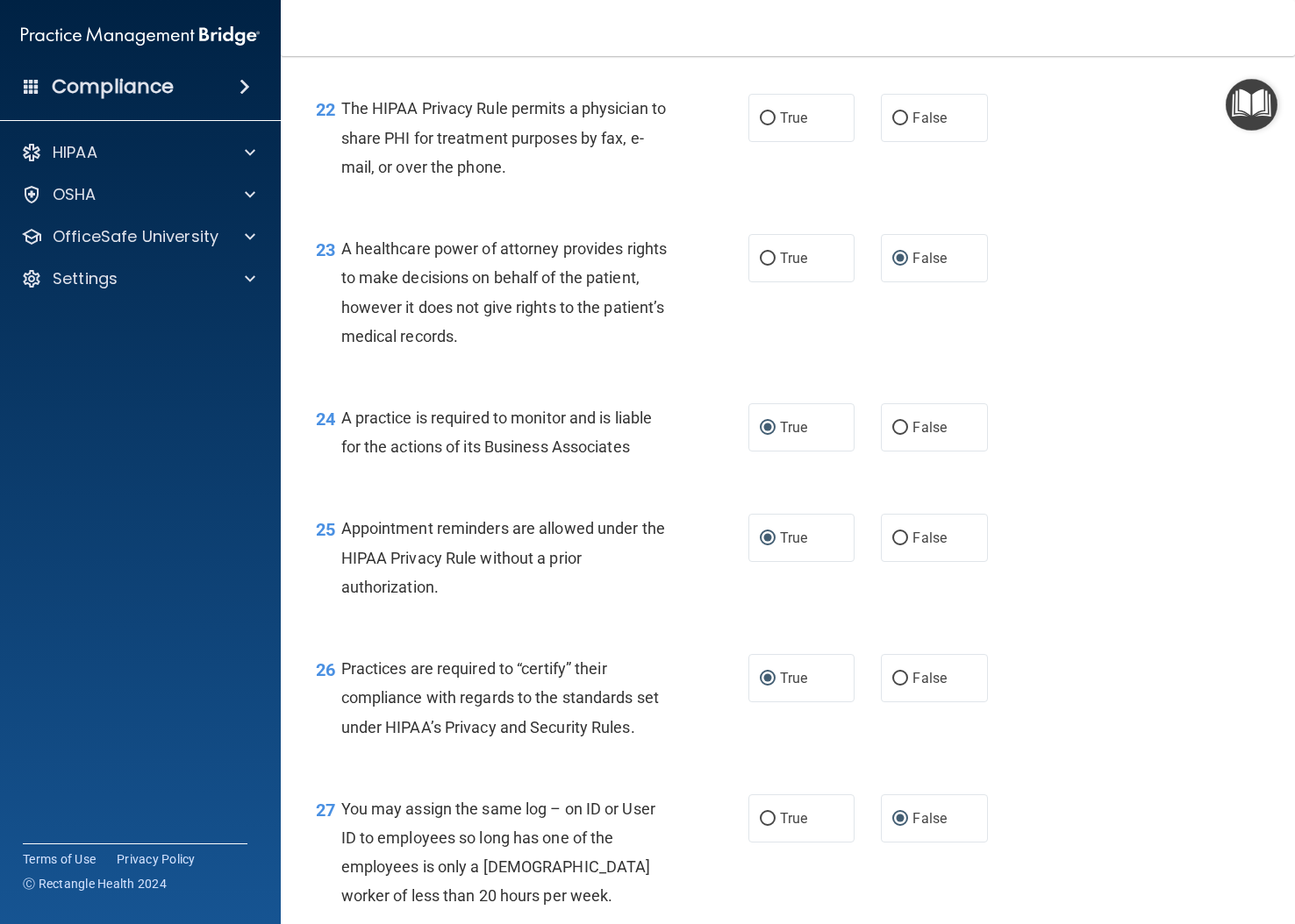
scroll to position [3419, 0]
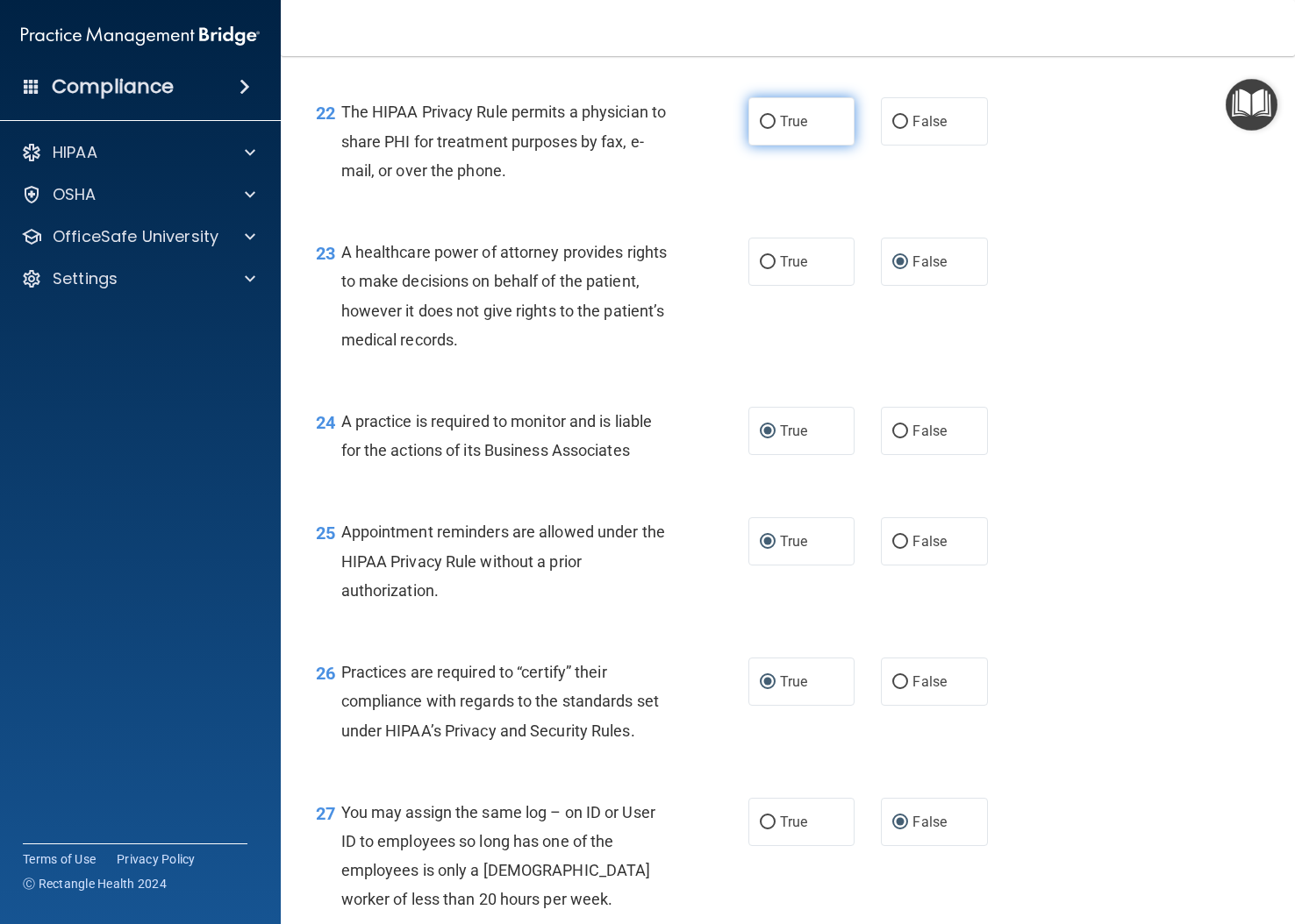
click at [764, 129] on input "True" at bounding box center [768, 122] width 16 height 13
radio input "true"
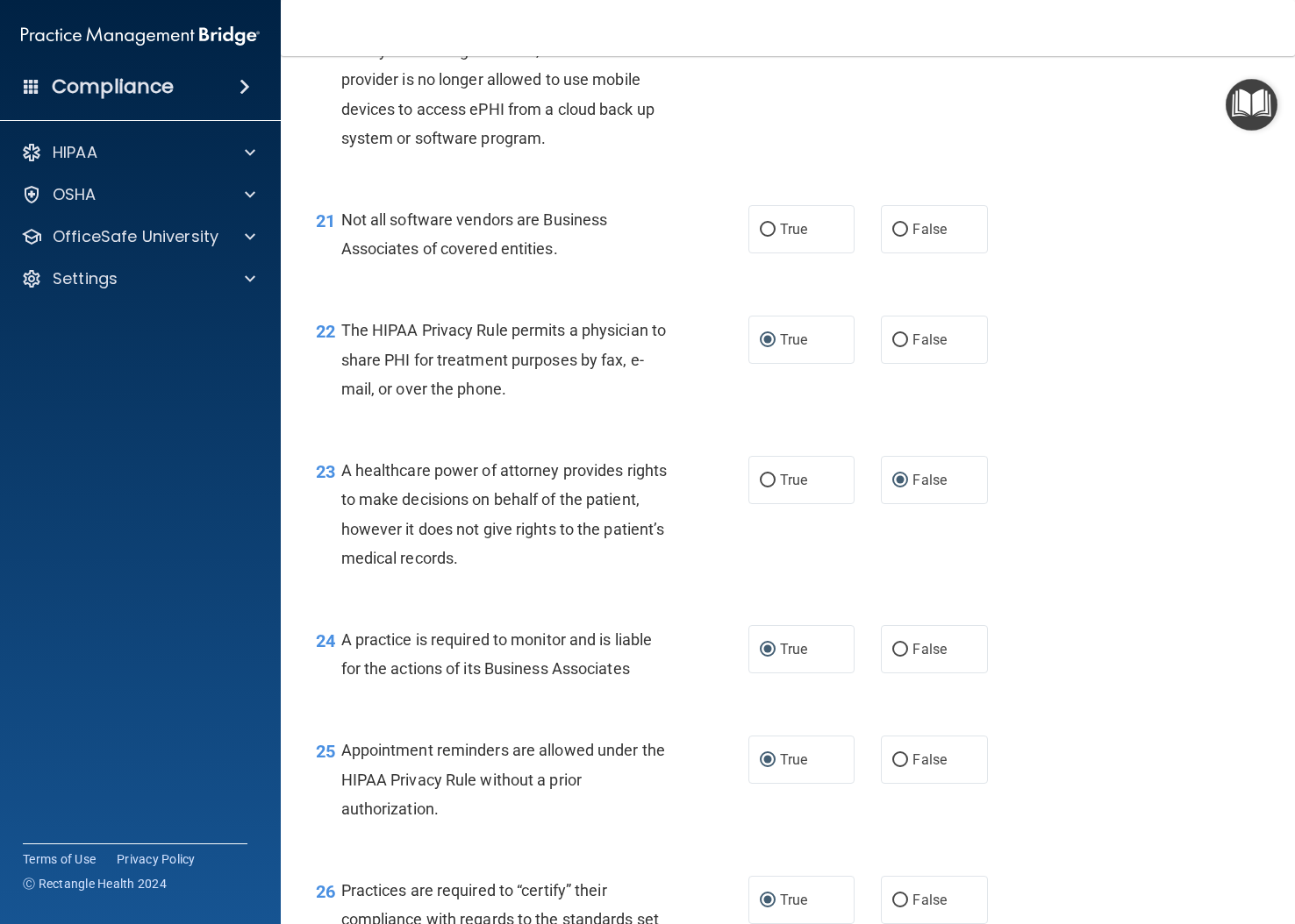
scroll to position [3156, 0]
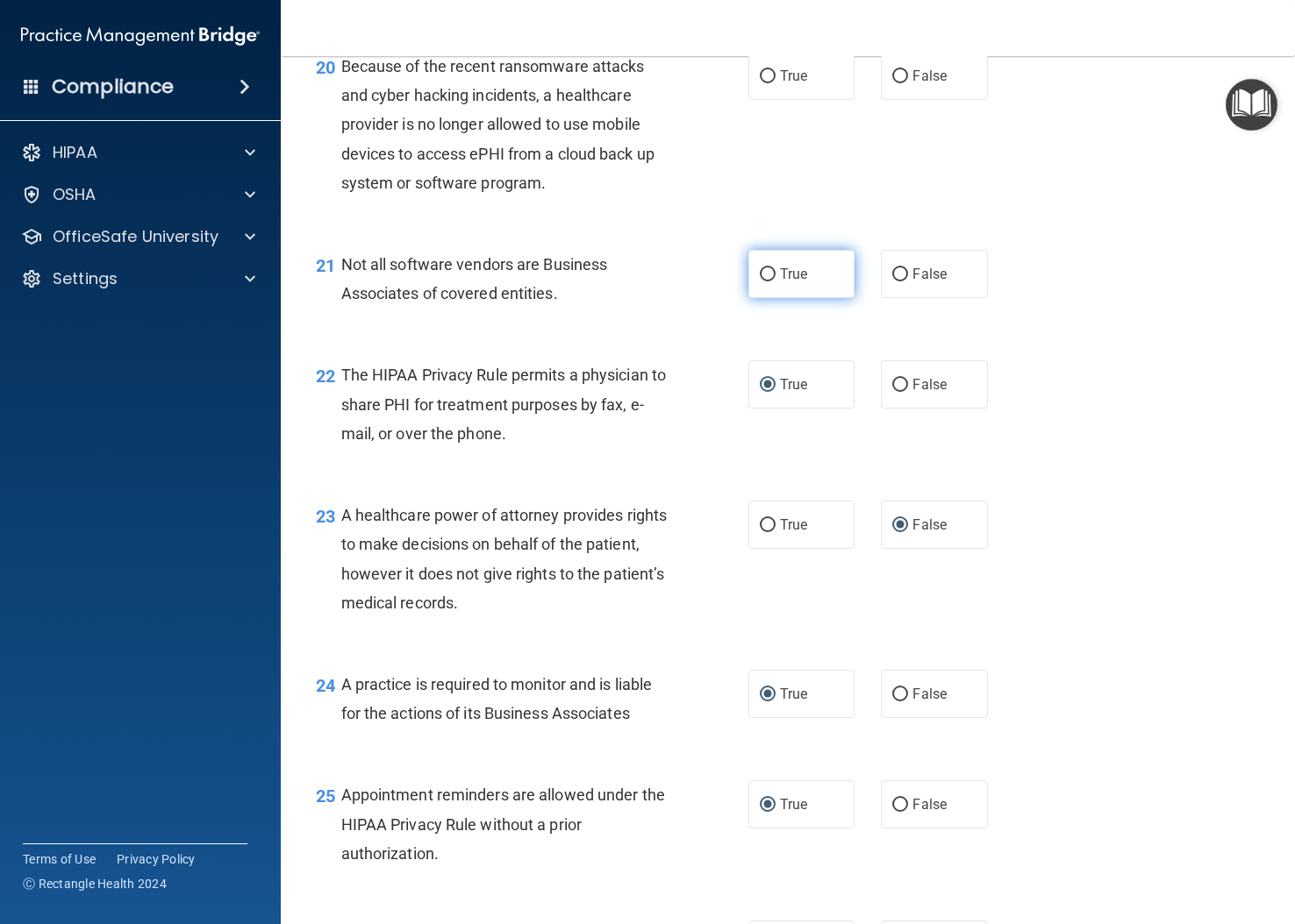
click at [763, 282] on input "True" at bounding box center [768, 275] width 16 height 13
radio input "true"
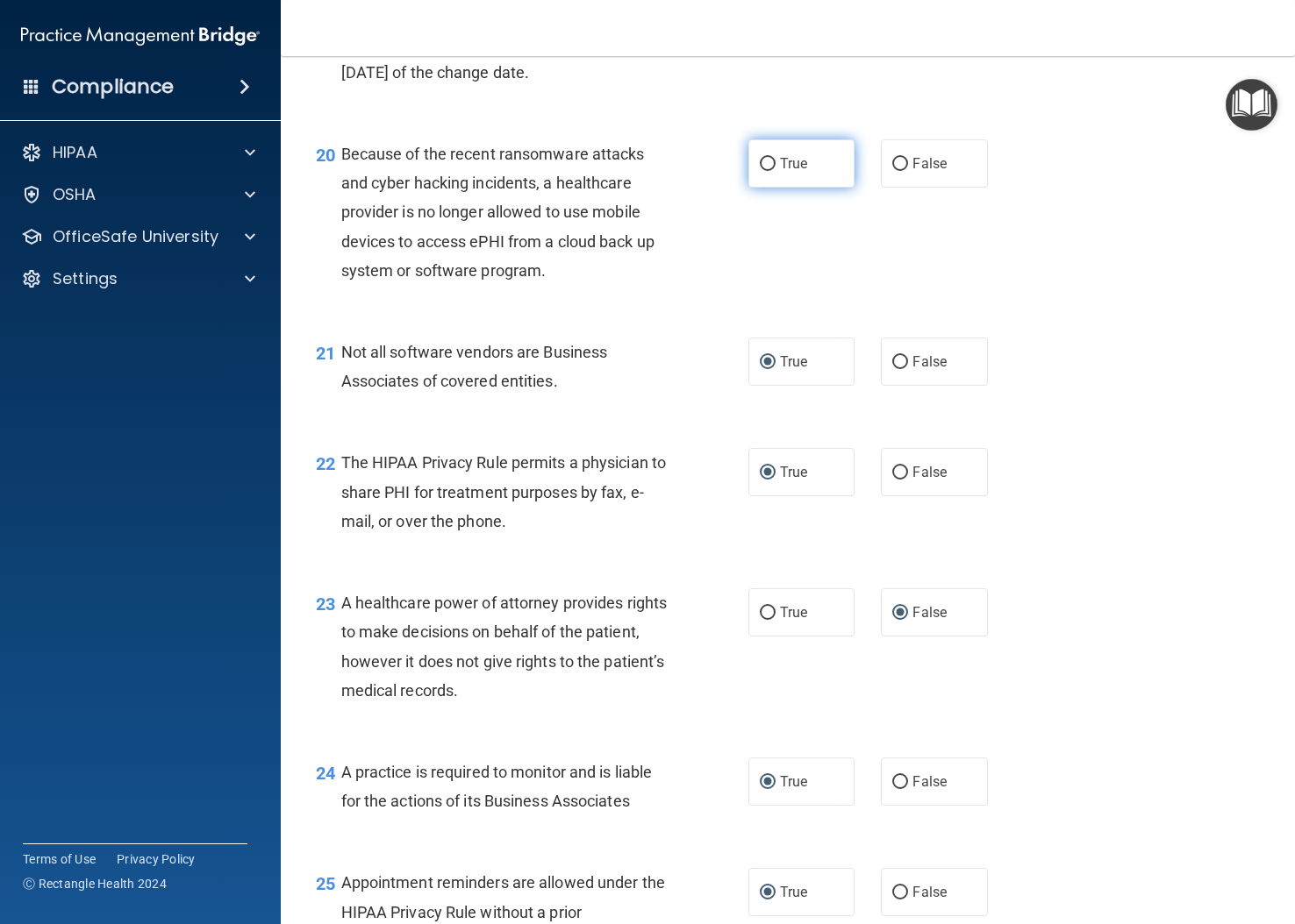
click at [760, 171] on input "True" at bounding box center [768, 164] width 16 height 13
radio input "true"
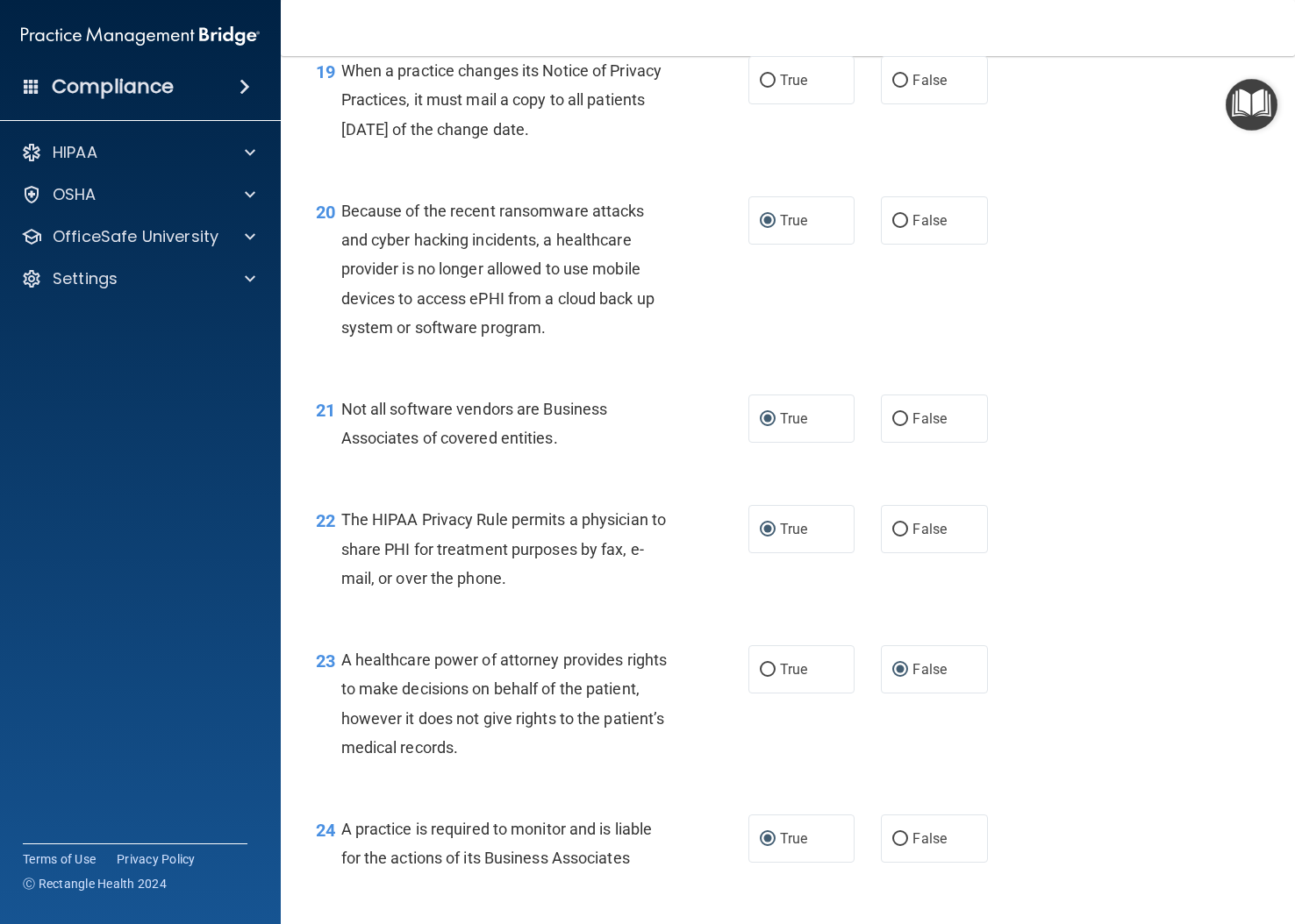
scroll to position [2892, 0]
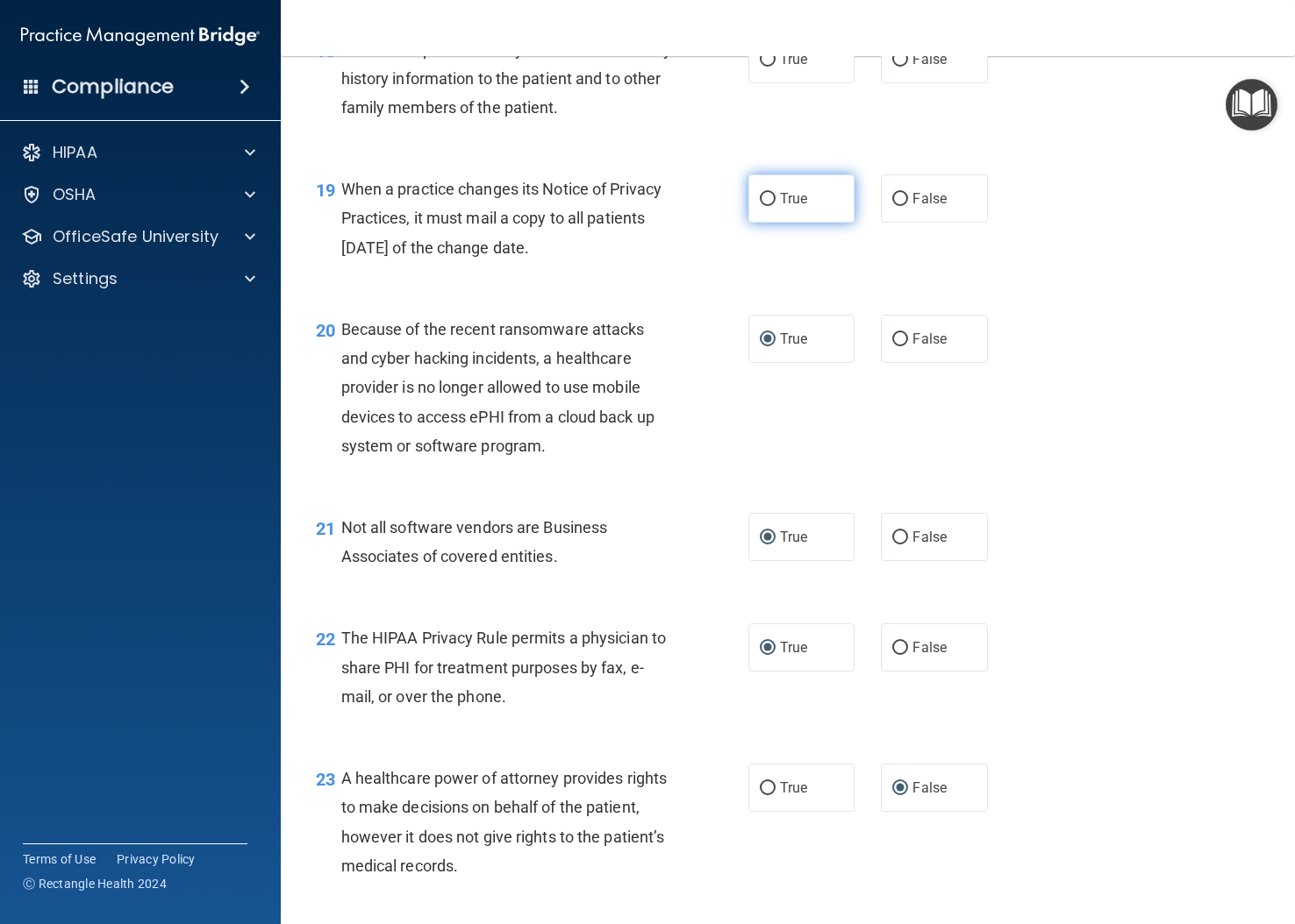
click at [765, 206] on input "True" at bounding box center [768, 199] width 16 height 13
radio input "true"
click at [894, 67] on input "False" at bounding box center [899, 60] width 16 height 13
radio input "true"
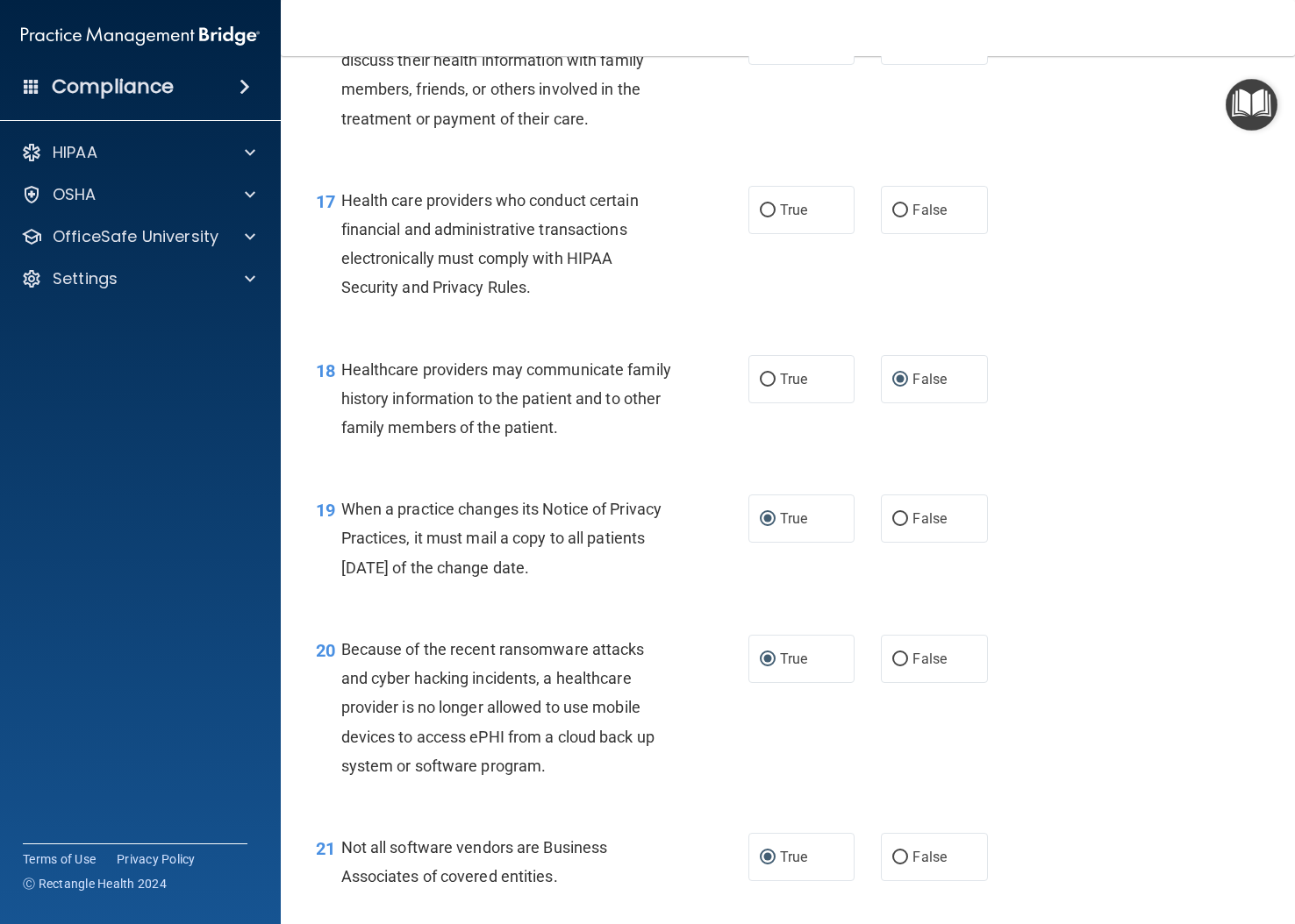
scroll to position [2542, 0]
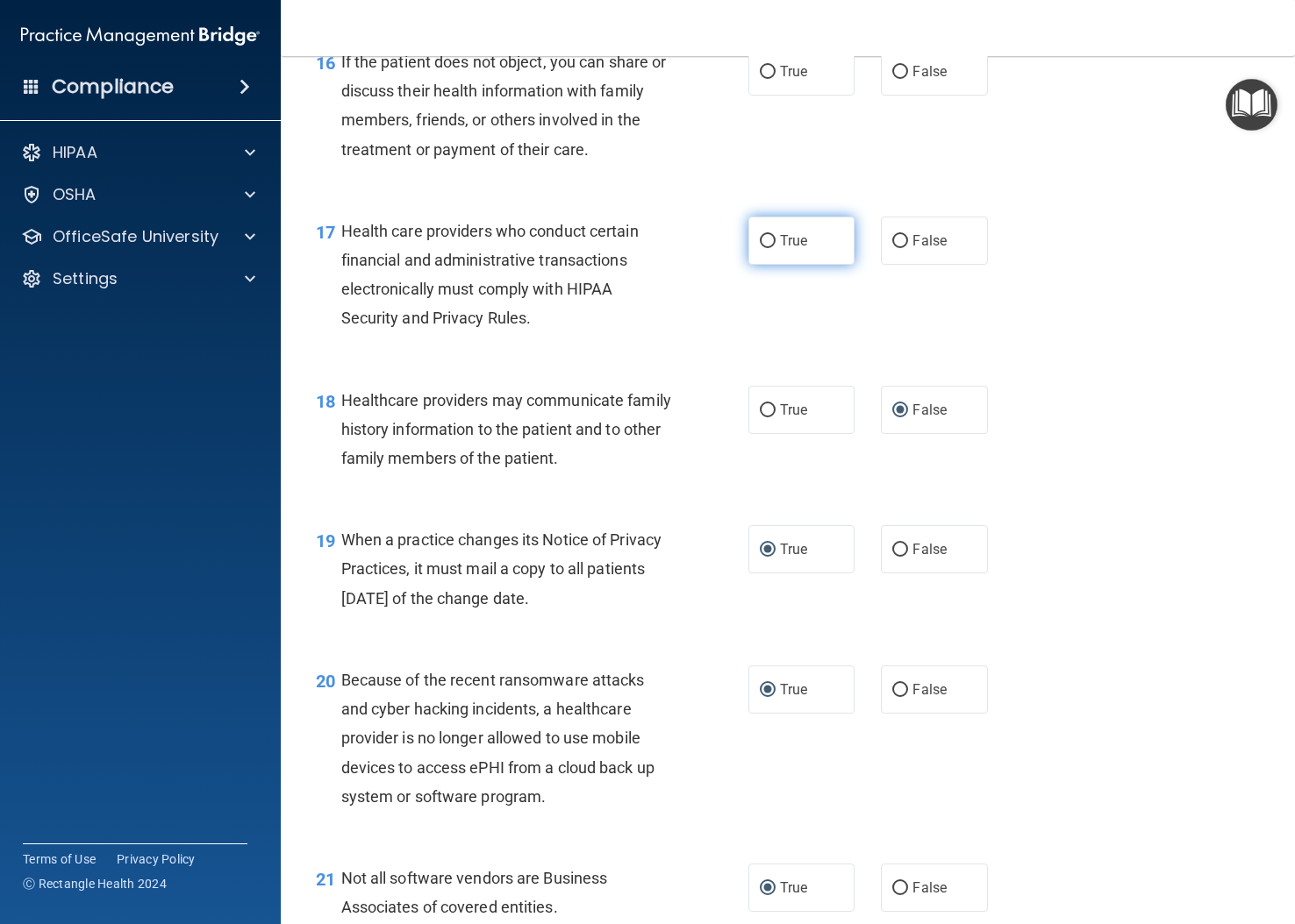
click at [760, 248] on input "True" at bounding box center [768, 242] width 16 height 13
radio input "true"
click at [895, 79] on input "False" at bounding box center [899, 72] width 16 height 13
radio input "true"
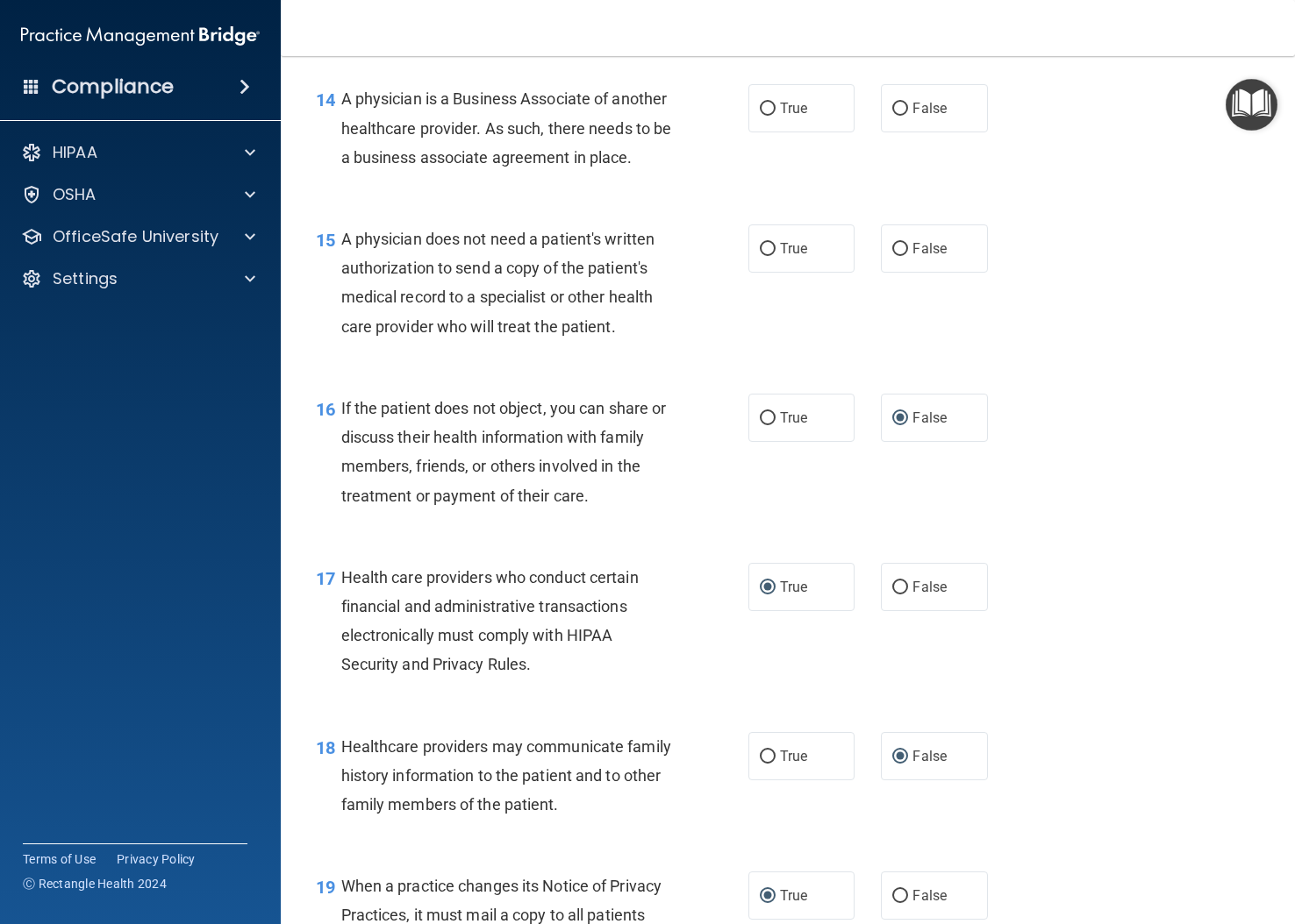
scroll to position [2191, 0]
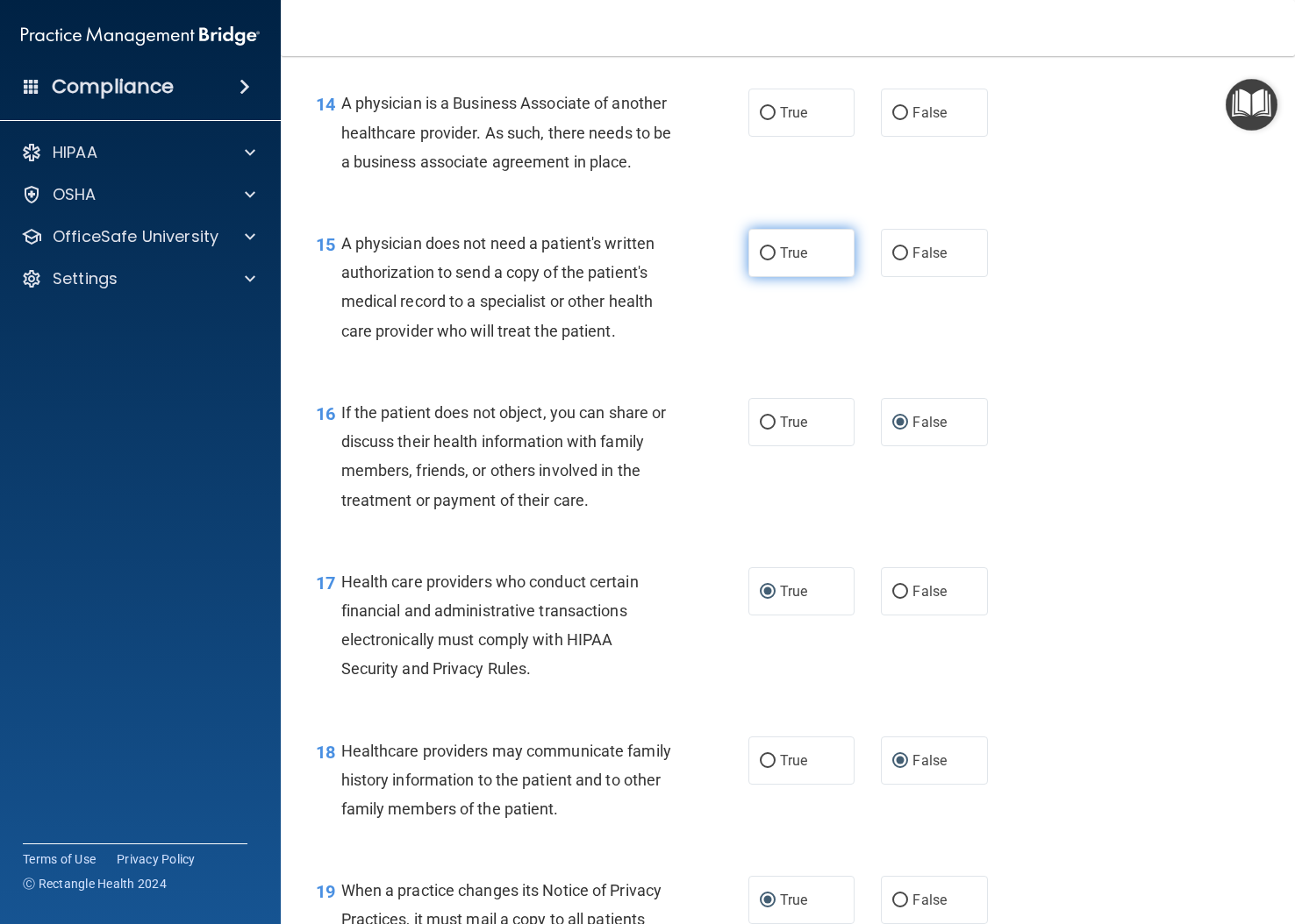
click at [764, 260] on input "True" at bounding box center [768, 254] width 16 height 13
radio input "true"
click at [760, 120] on input "True" at bounding box center [768, 113] width 16 height 13
radio input "true"
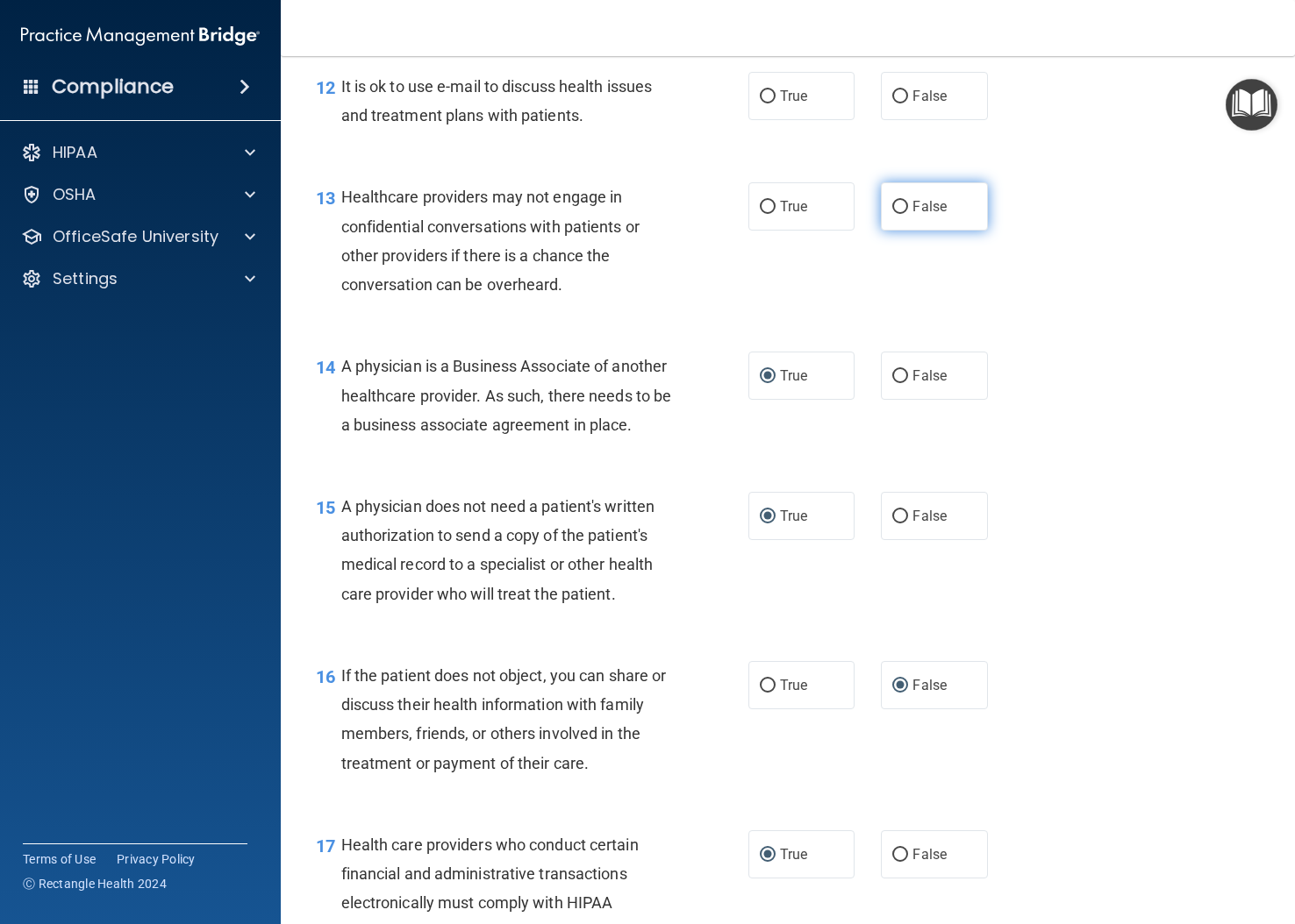
click at [892, 214] on input "False" at bounding box center [899, 208] width 16 height 13
radio input "true"
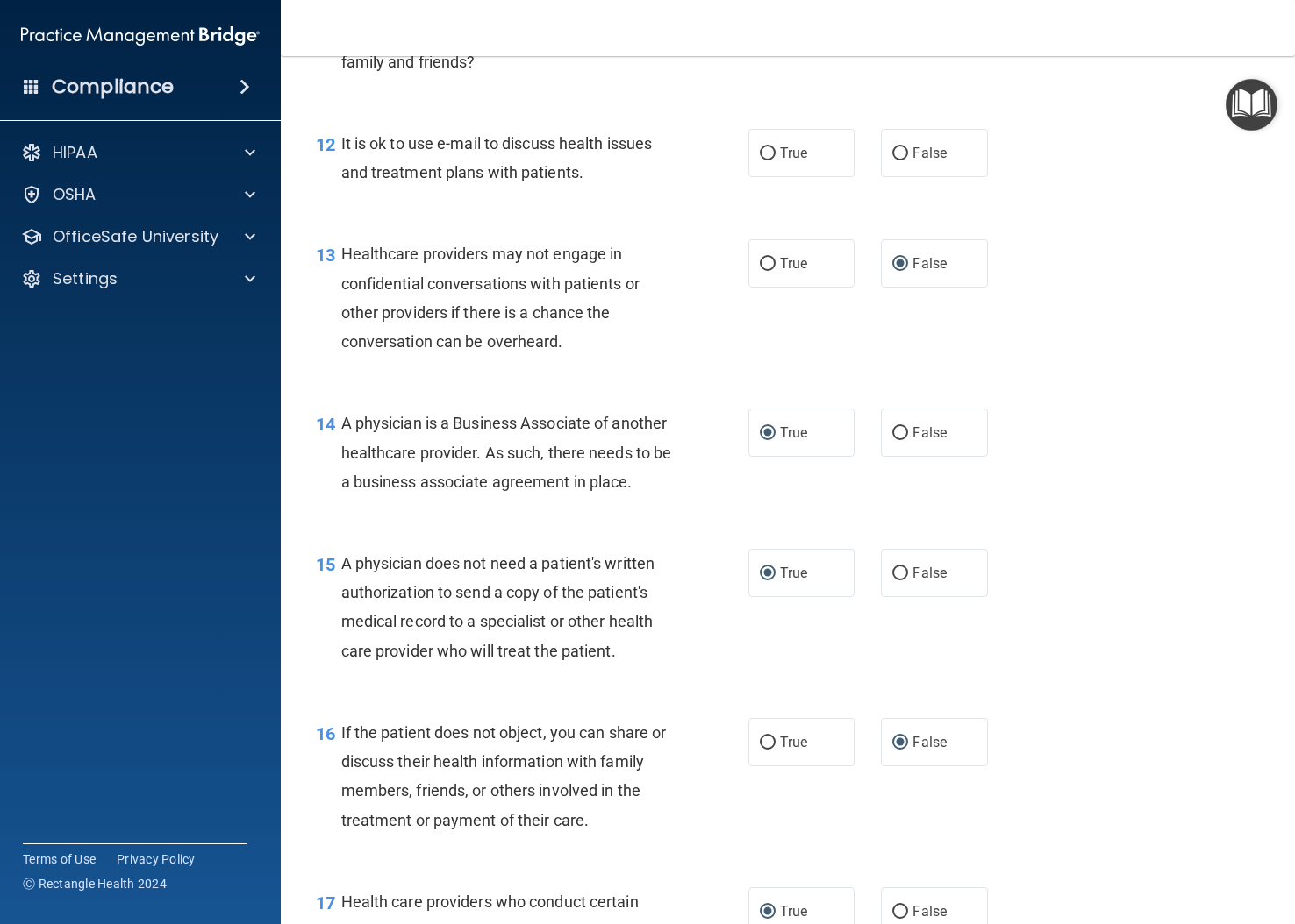
scroll to position [1840, 0]
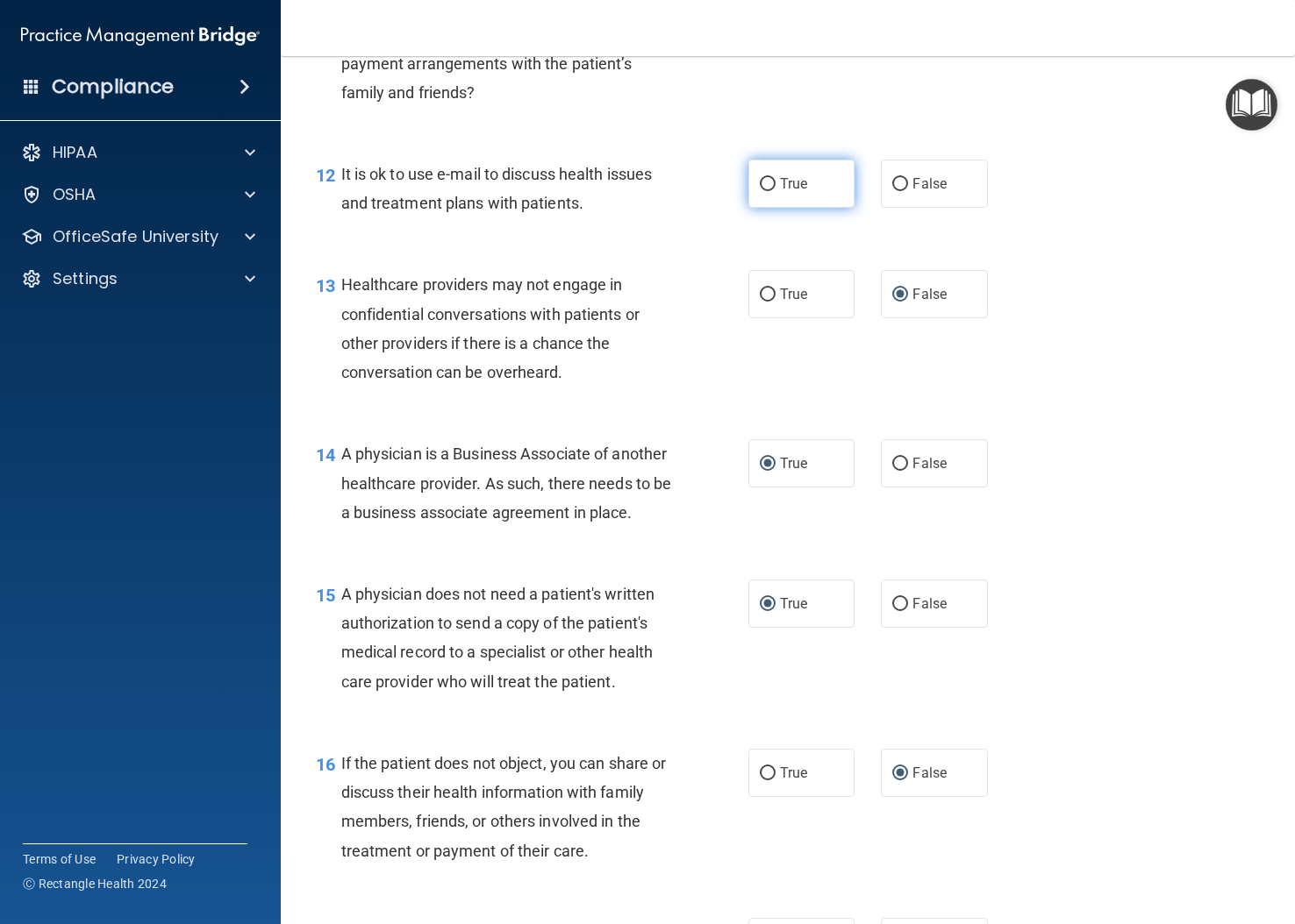
click at [761, 191] on input "True" at bounding box center [768, 184] width 16 height 13
radio input "true"
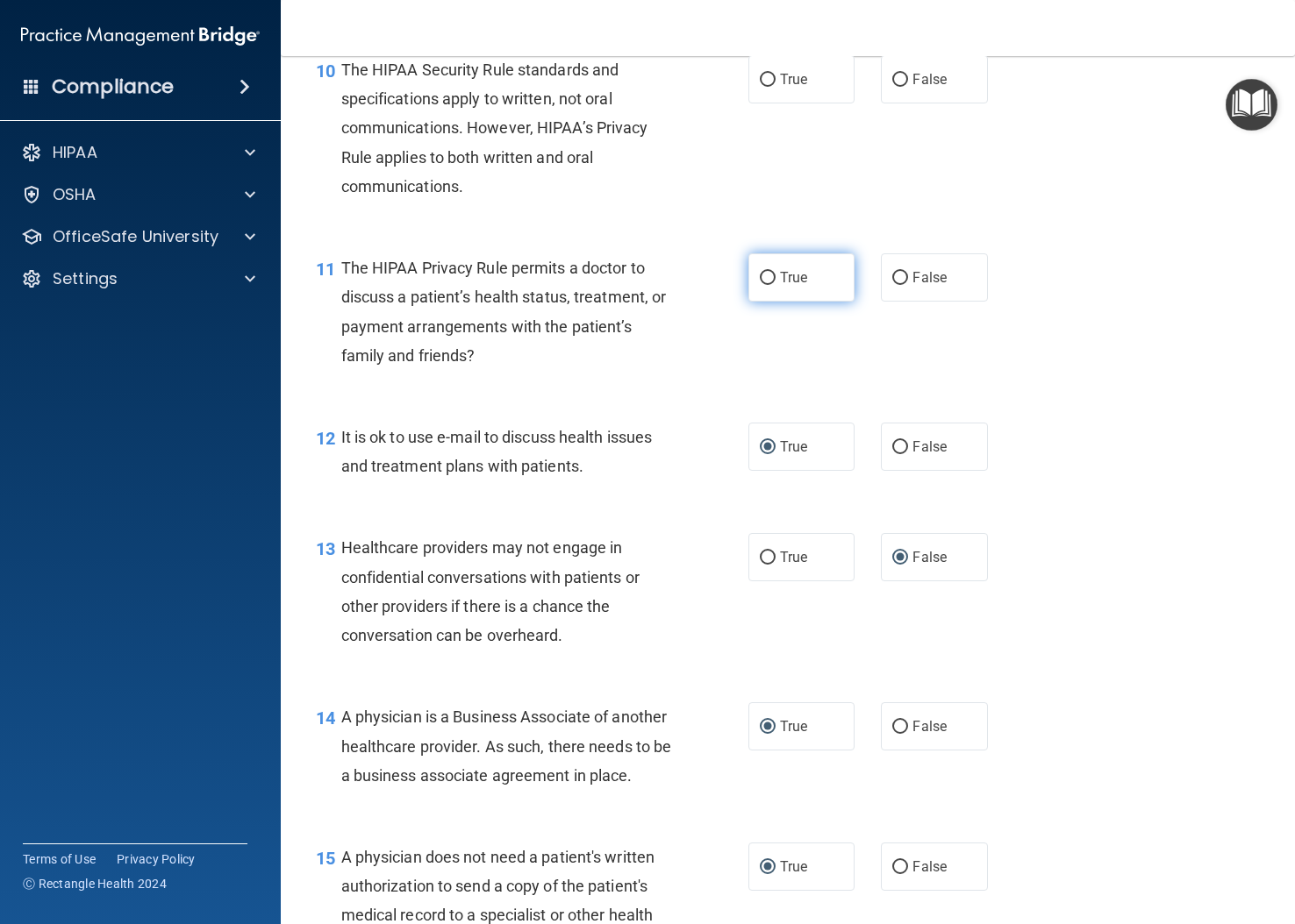
drag, startPoint x: 755, startPoint y: 308, endPoint x: 766, endPoint y: 310, distance: 11.2
click at [760, 285] on input "True" at bounding box center [768, 278] width 16 height 13
radio input "true"
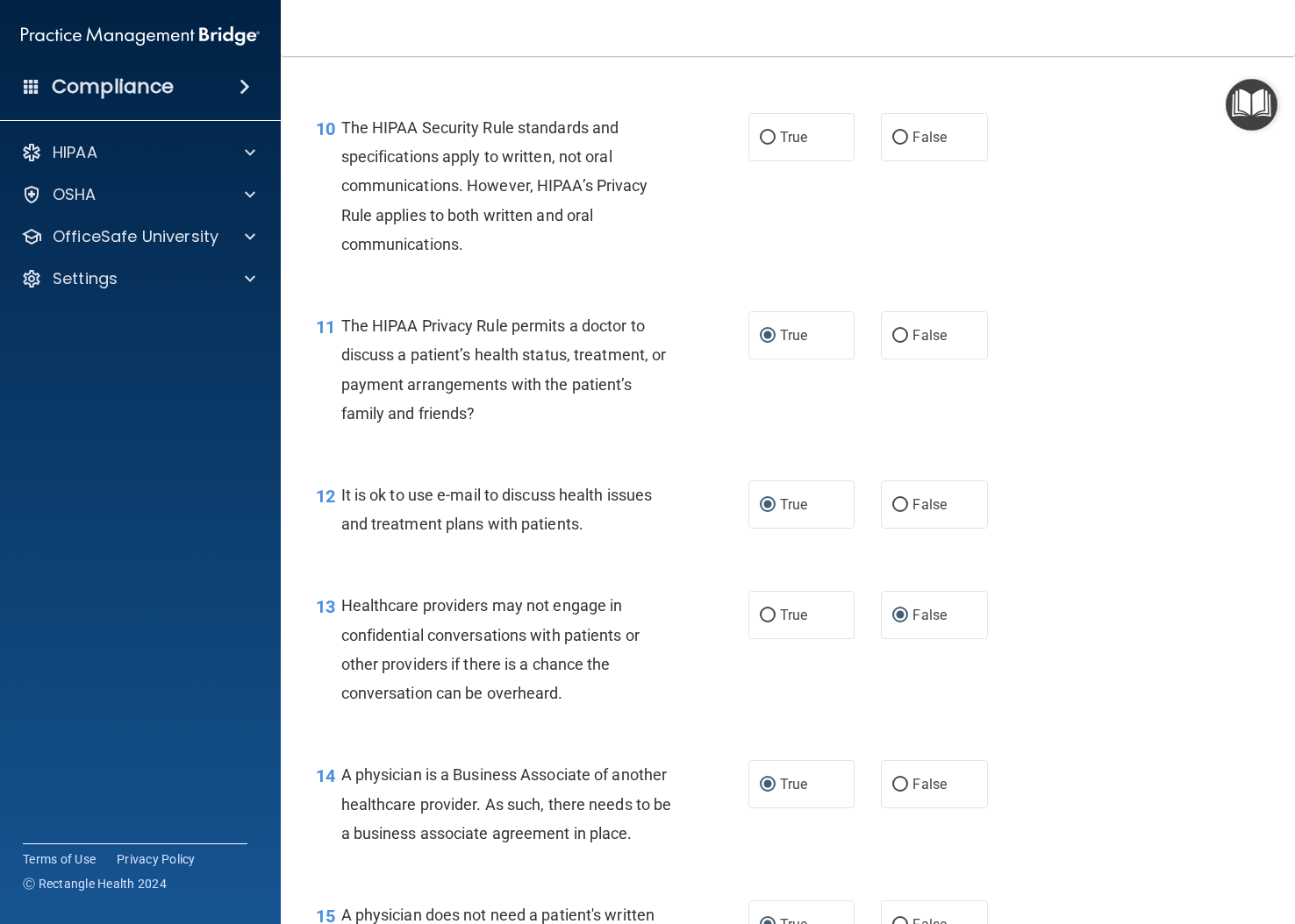
scroll to position [1489, 0]
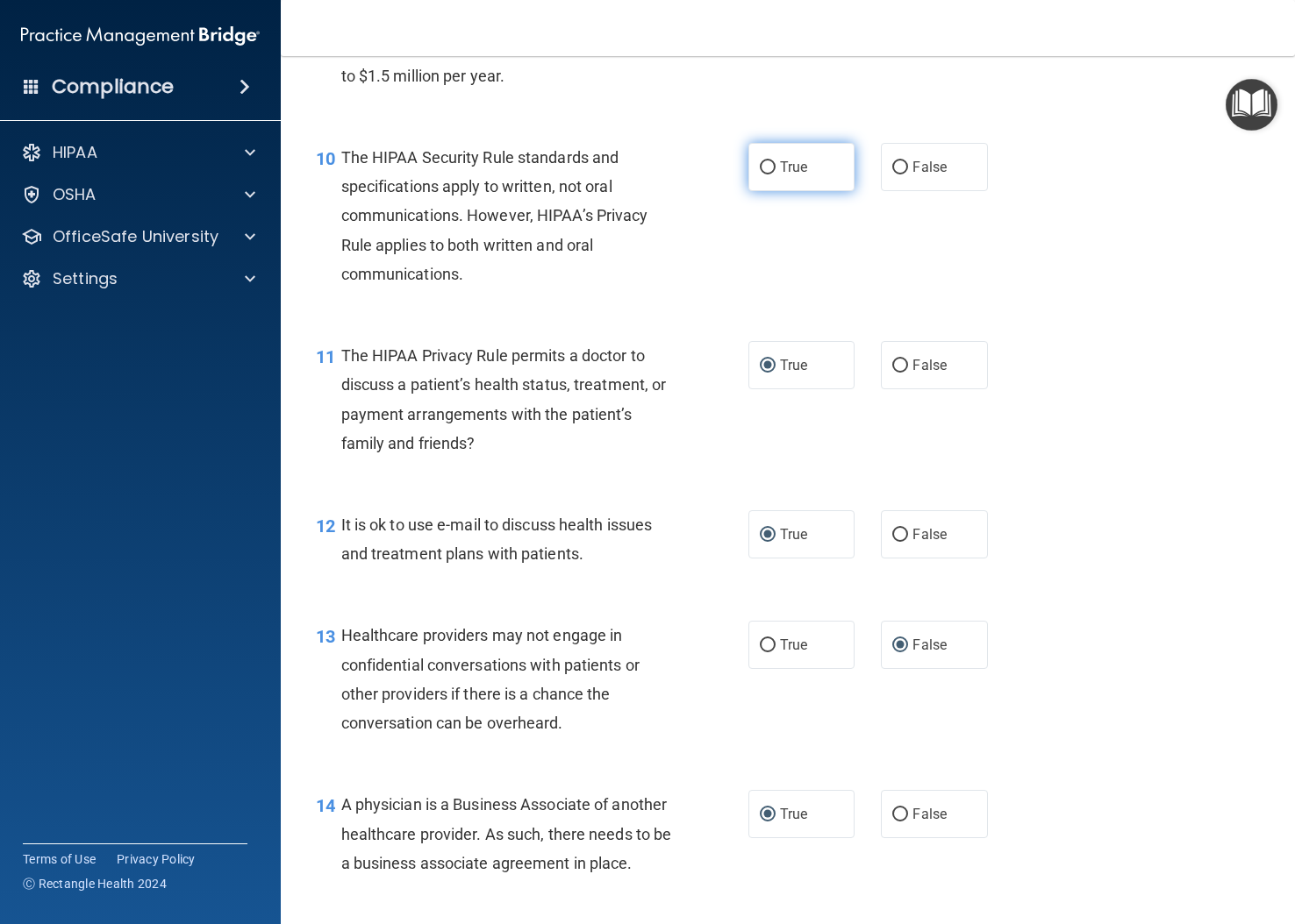
click at [763, 174] on input "True" at bounding box center [768, 168] width 16 height 13
radio input "true"
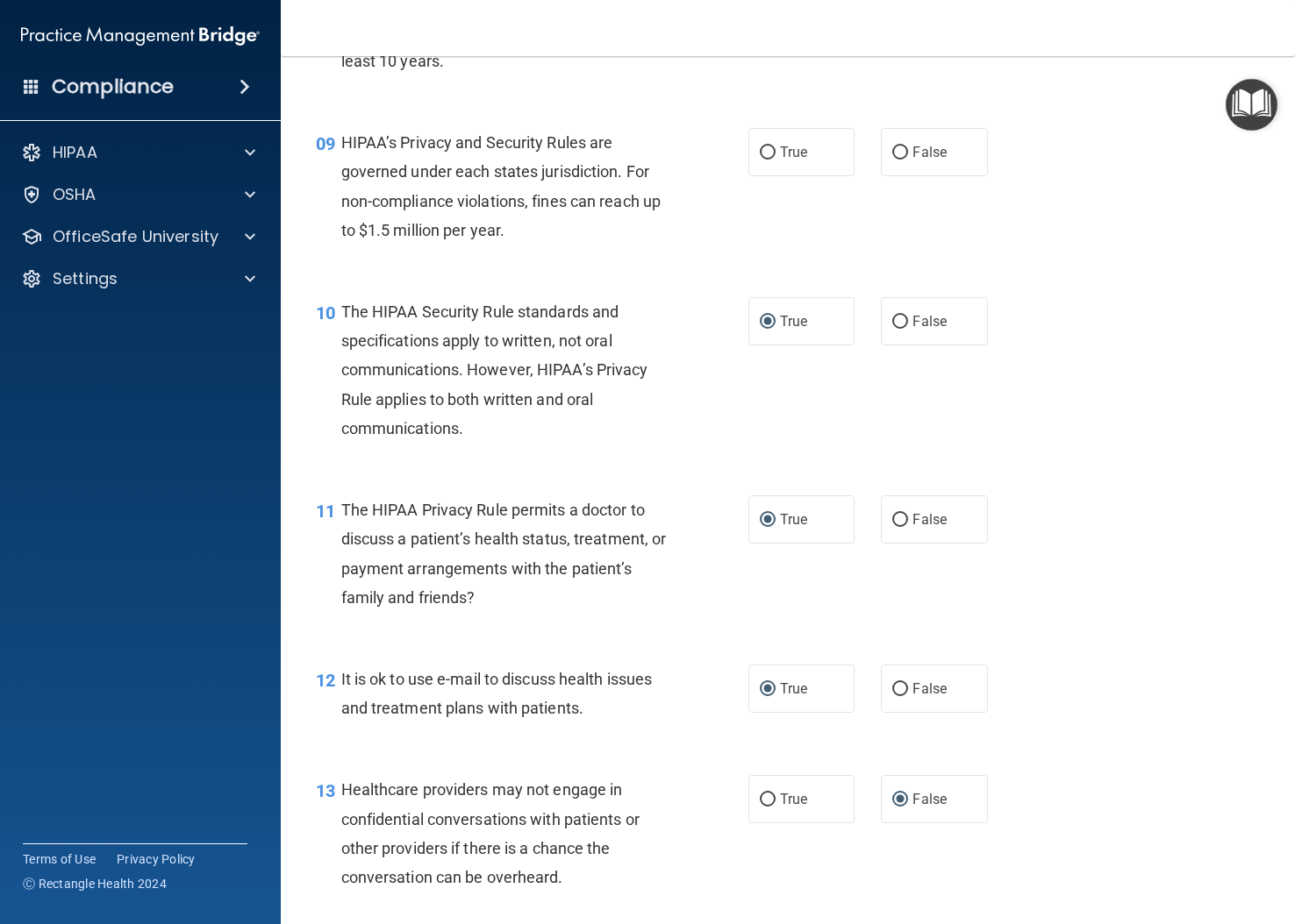
scroll to position [1314, 0]
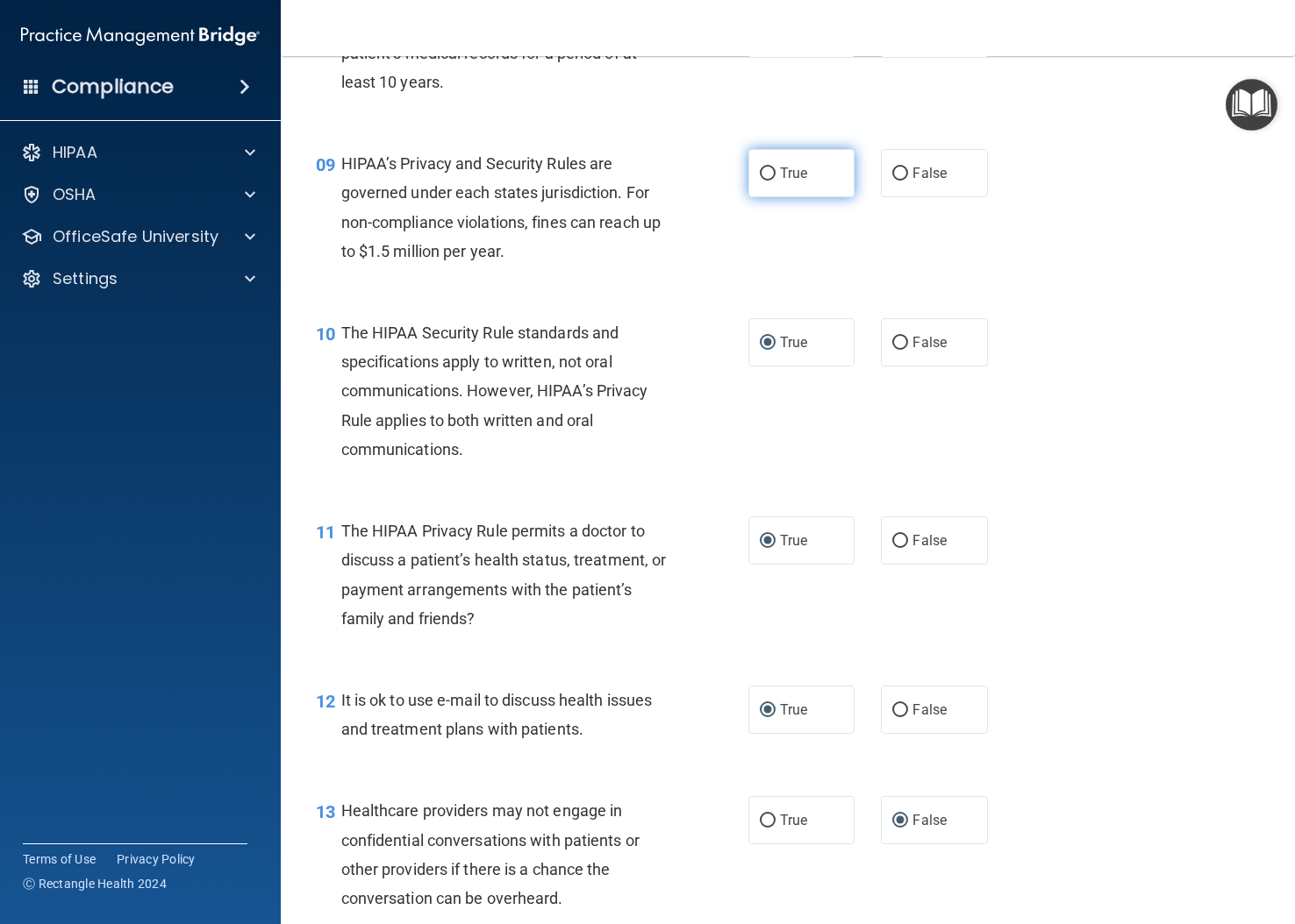
click at [762, 181] on input "True" at bounding box center [768, 174] width 16 height 13
radio input "true"
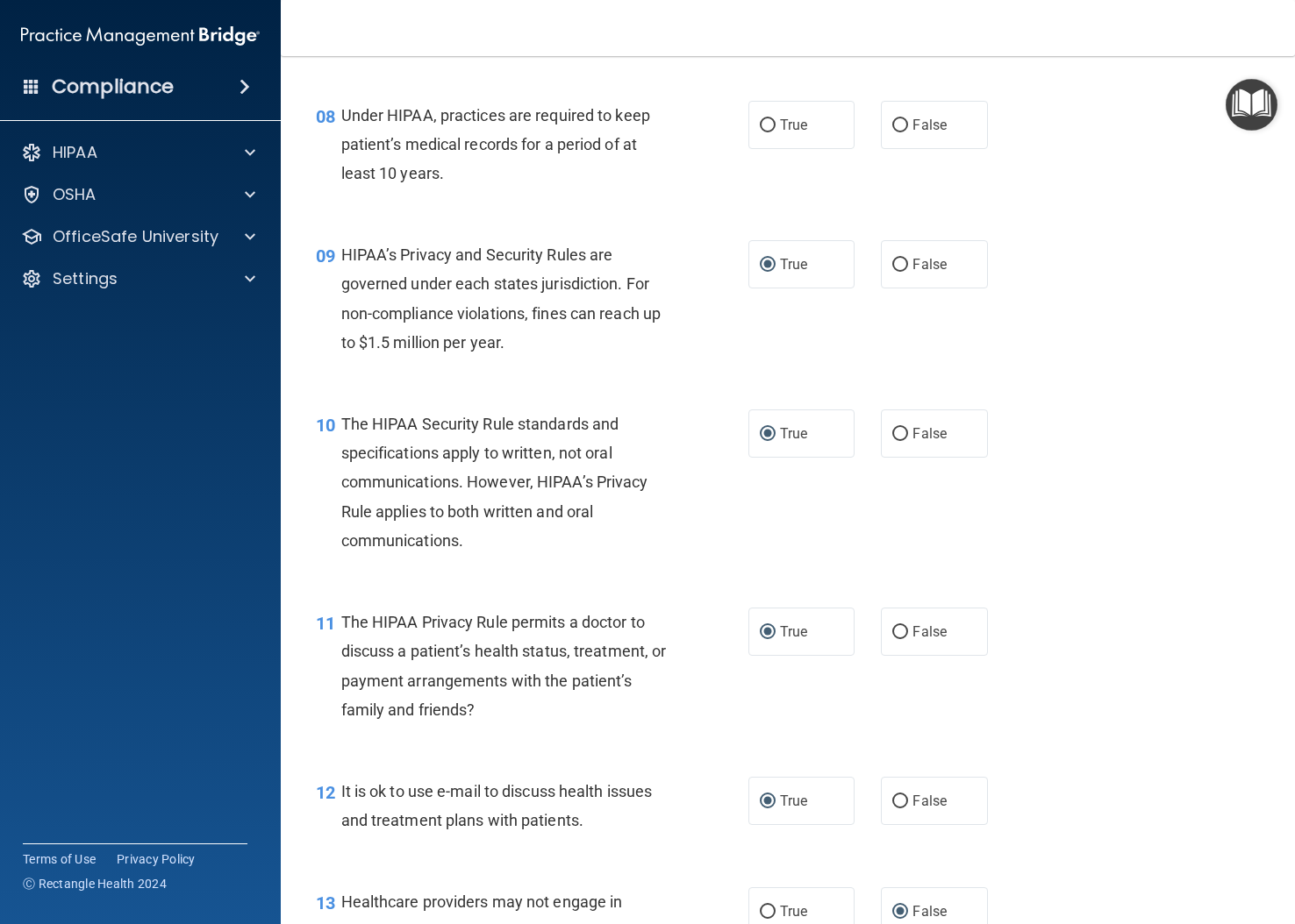
scroll to position [1138, 0]
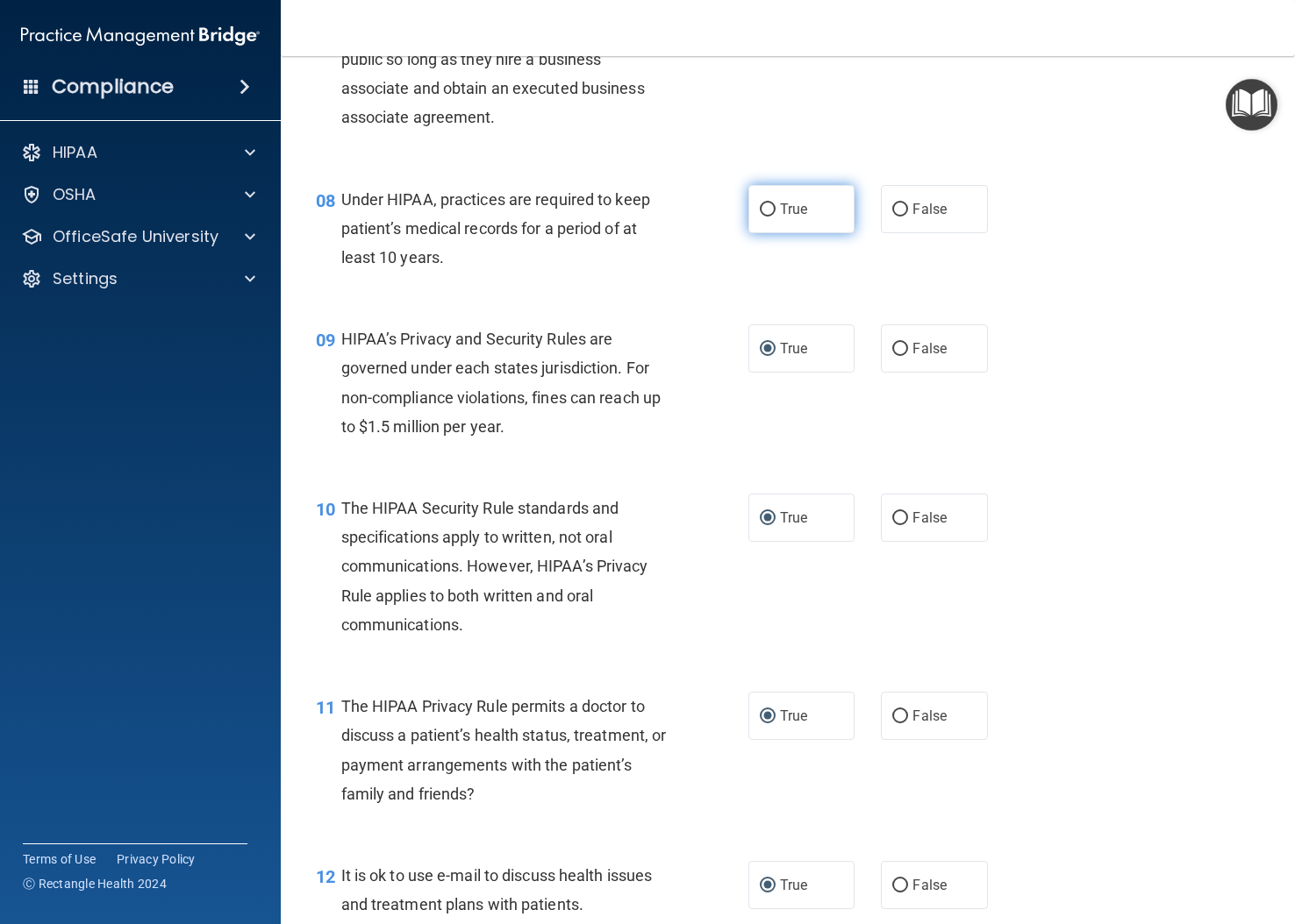
click at [765, 217] on input "True" at bounding box center [768, 210] width 16 height 13
radio input "true"
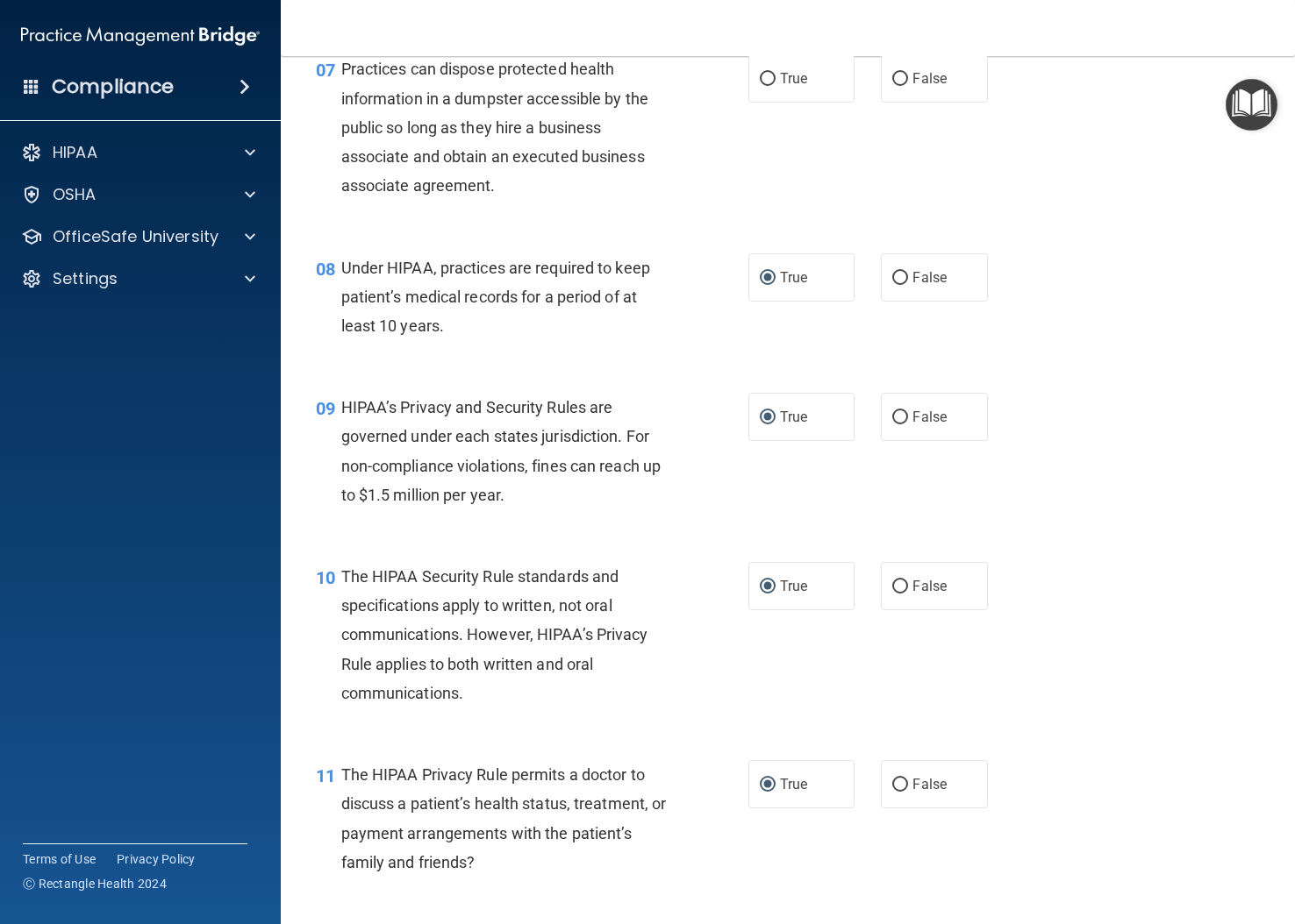
scroll to position [875, 0]
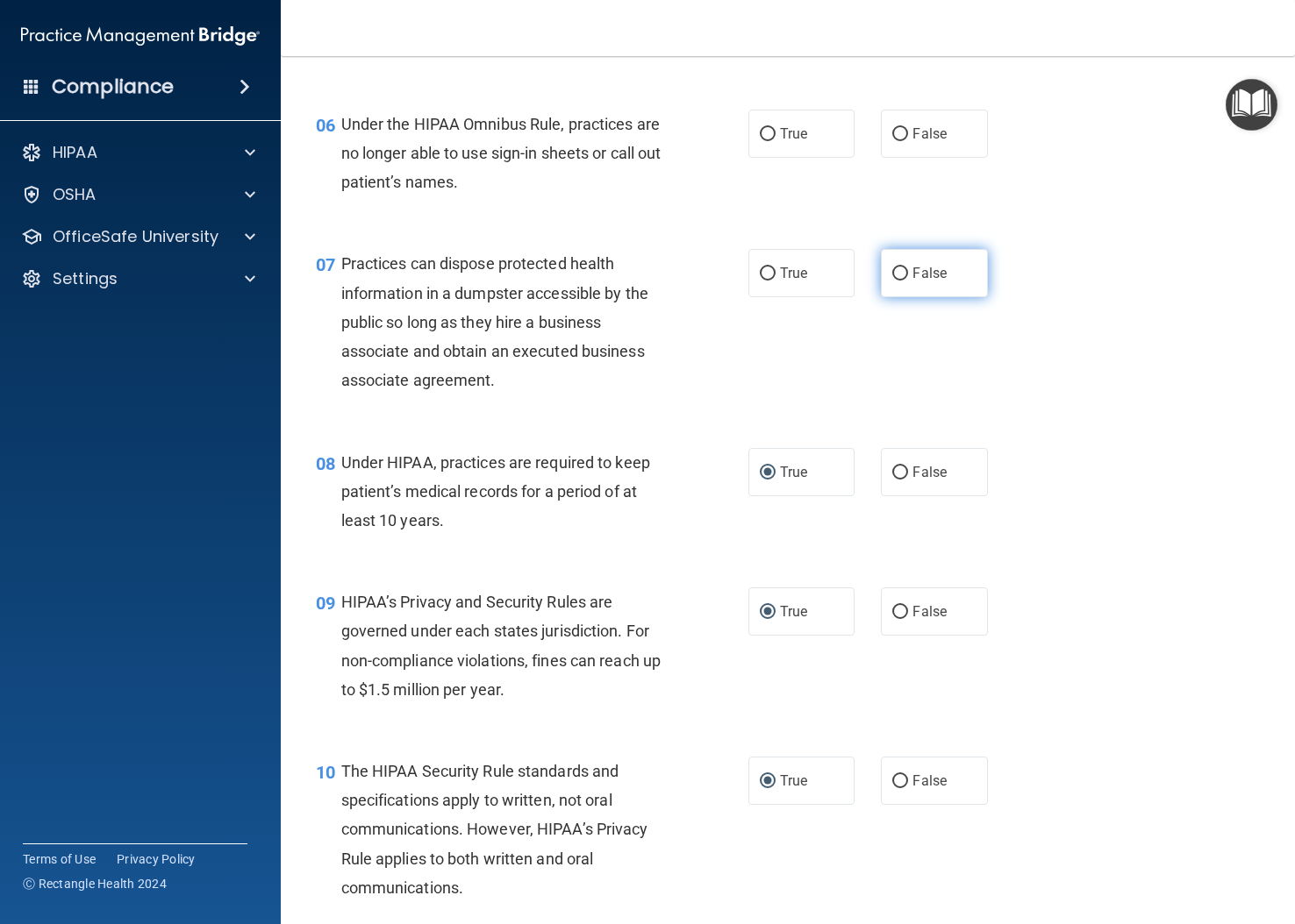
click at [897, 281] on input "False" at bounding box center [899, 274] width 16 height 13
radio input "true"
click at [763, 141] on input "True" at bounding box center [768, 134] width 16 height 13
radio input "true"
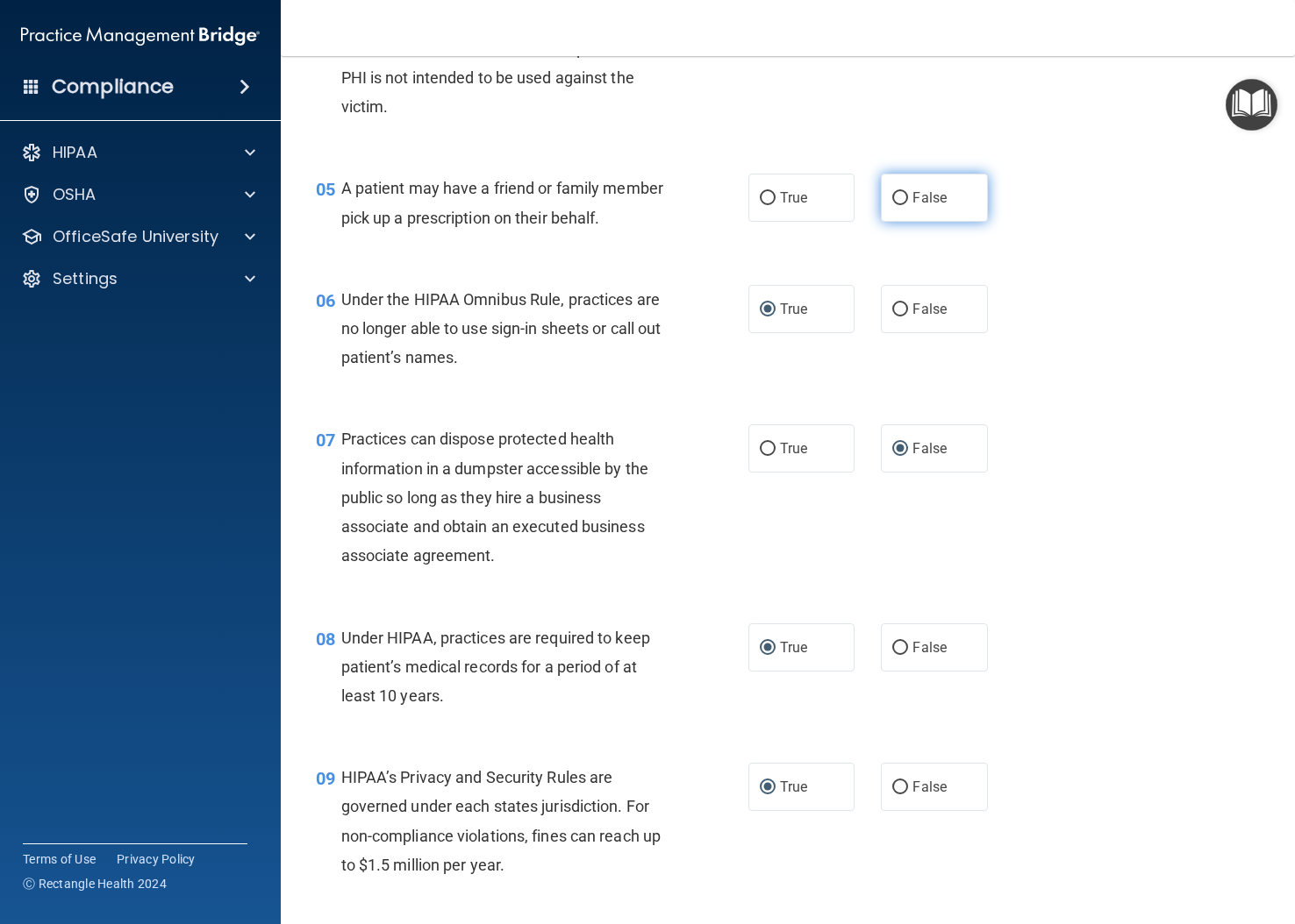
click at [895, 205] on input "False" at bounding box center [899, 198] width 16 height 13
radio input "true"
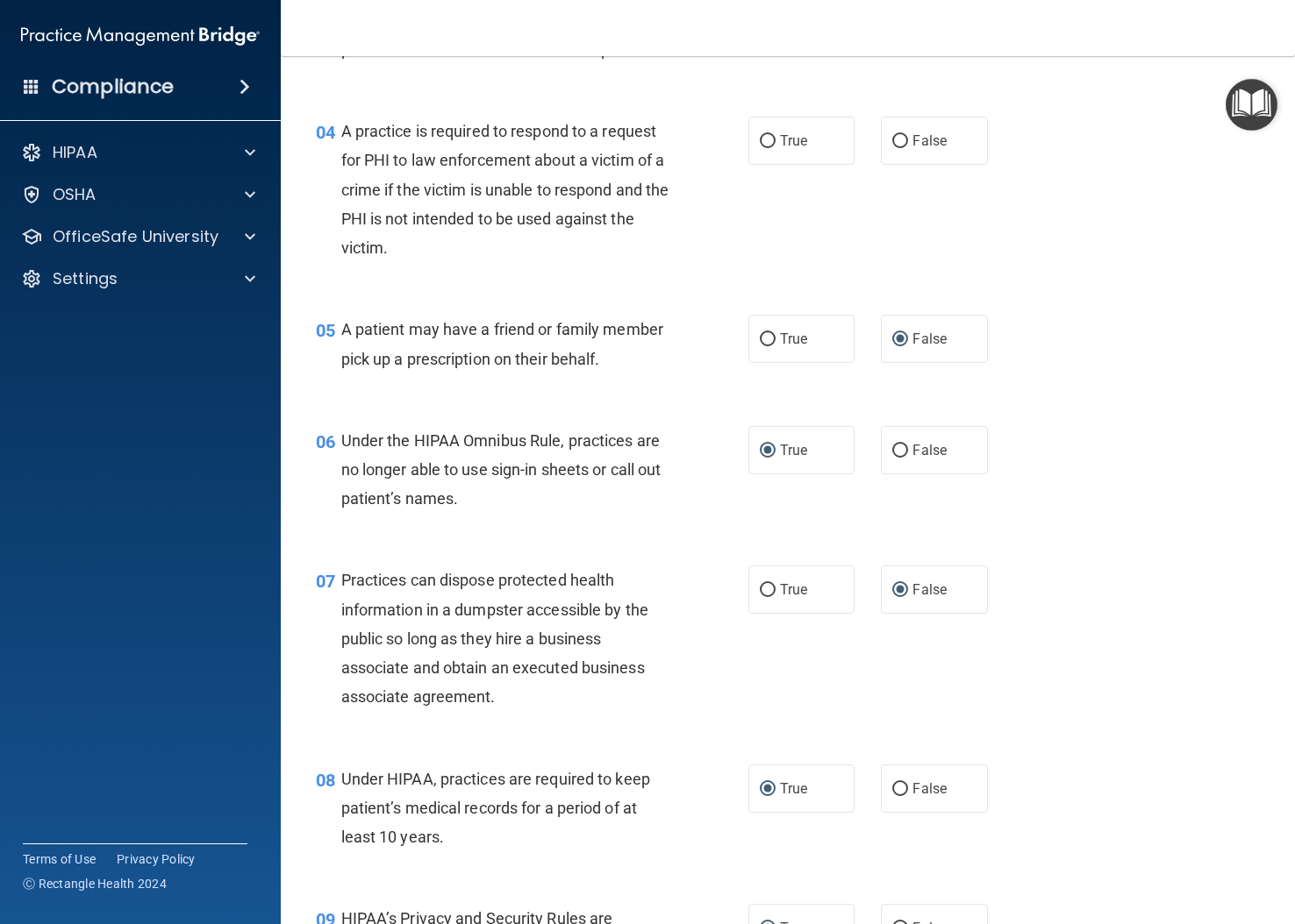
scroll to position [525, 0]
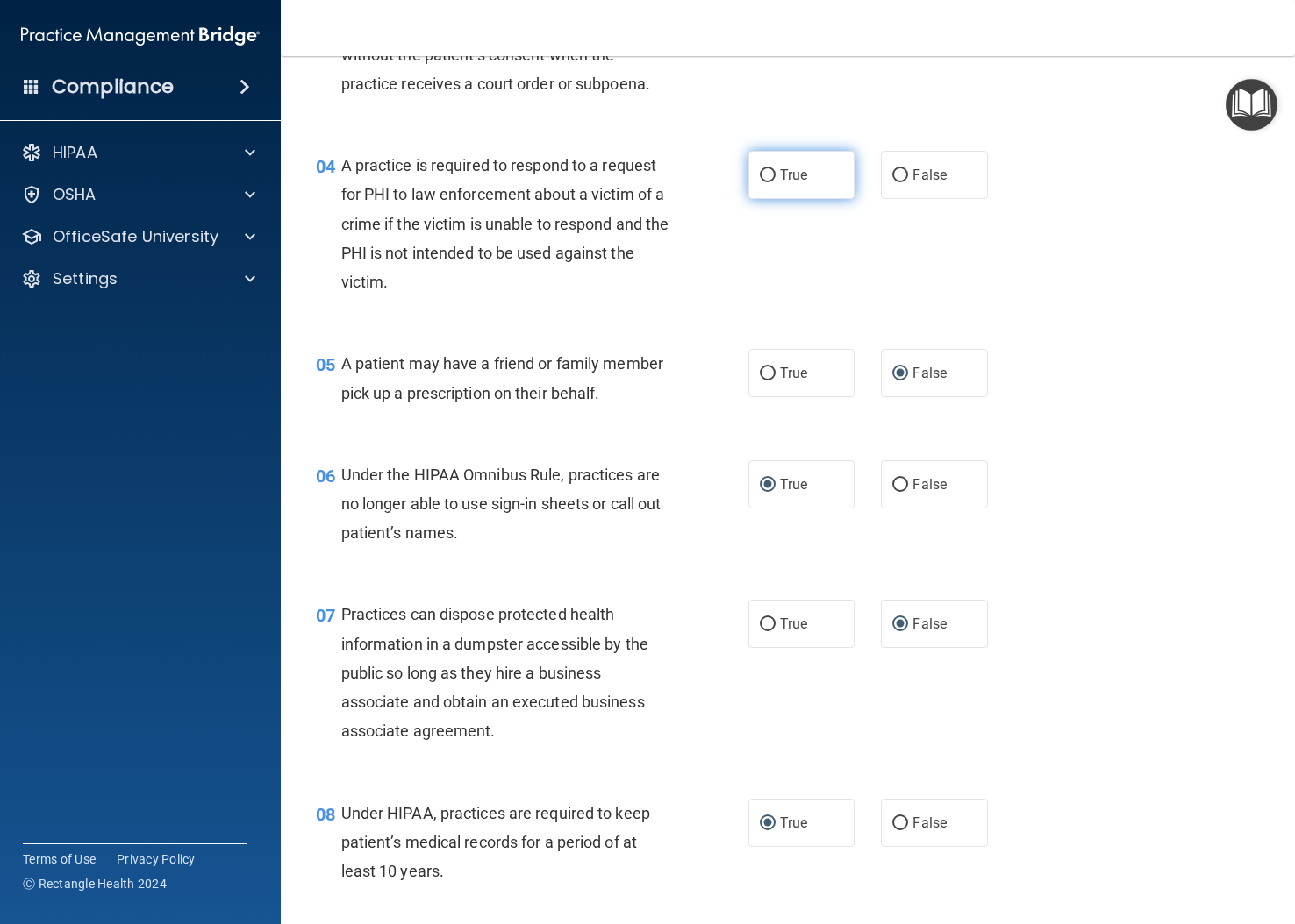
click at [765, 183] on input "True" at bounding box center [768, 176] width 16 height 13
radio input "true"
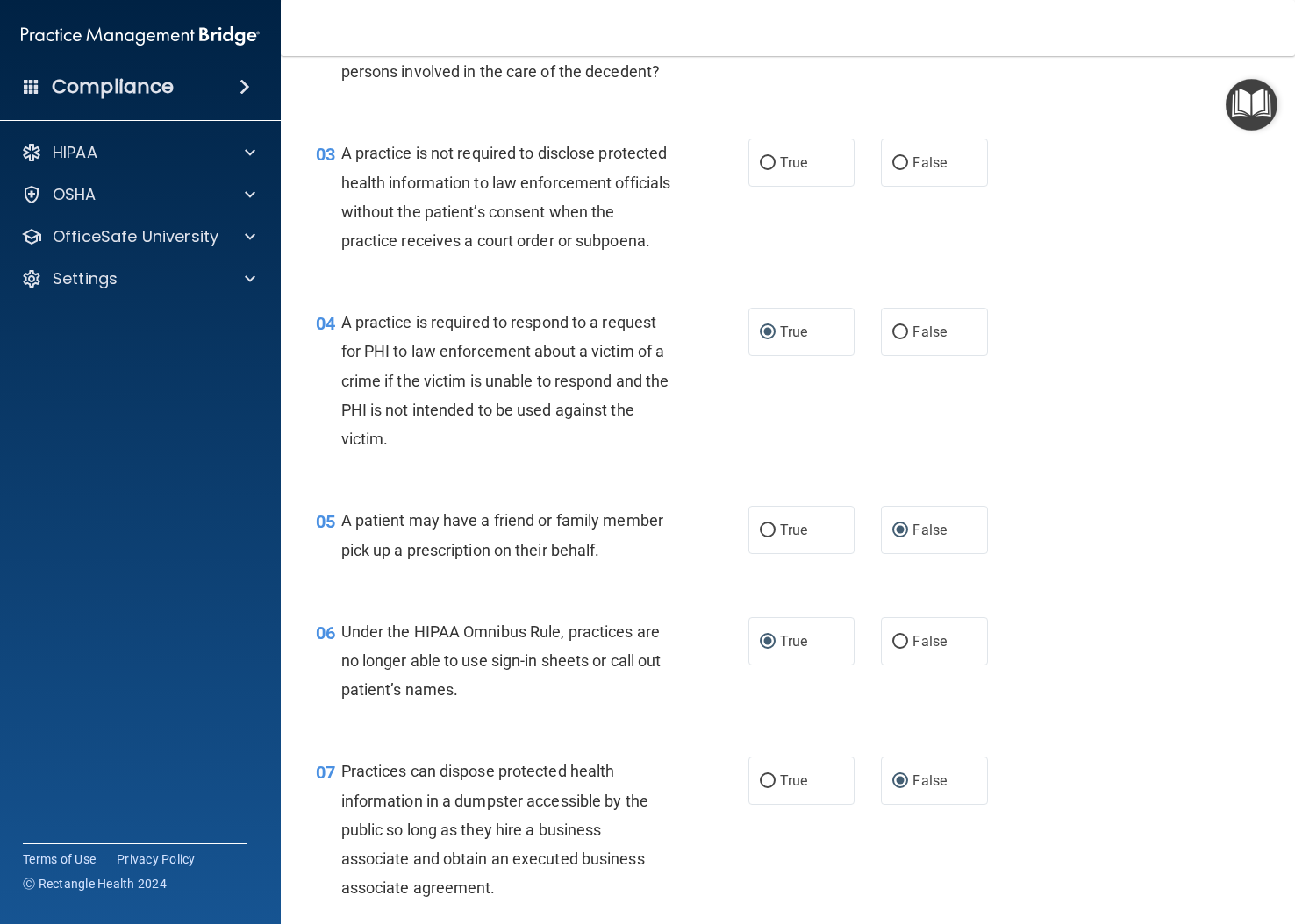
scroll to position [349, 0]
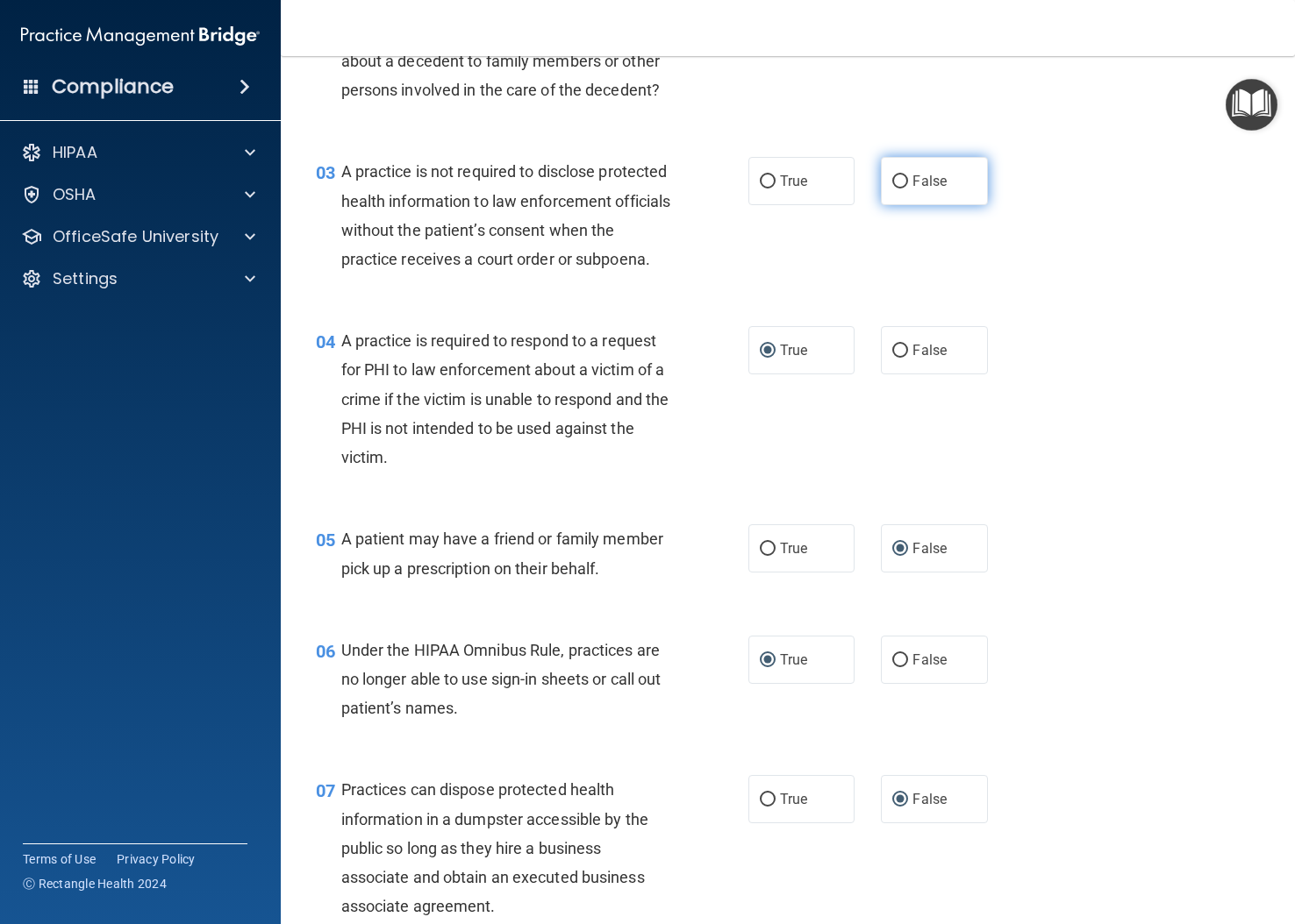
click at [896, 183] on input "False" at bounding box center [899, 182] width 16 height 13
radio input "true"
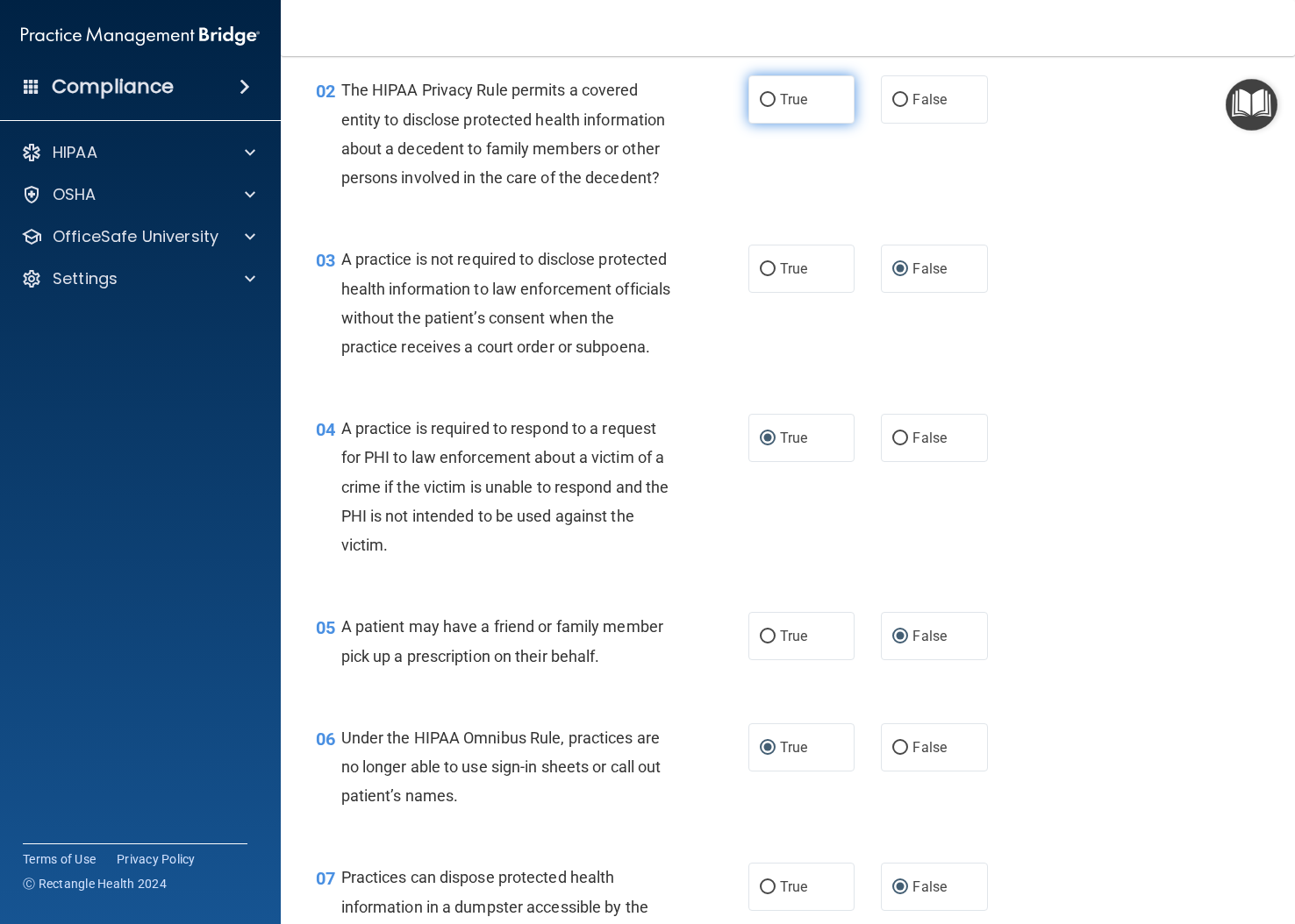
click at [768, 101] on label "True" at bounding box center [801, 99] width 107 height 48
click at [768, 101] on input "True" at bounding box center [768, 100] width 16 height 13
radio input "true"
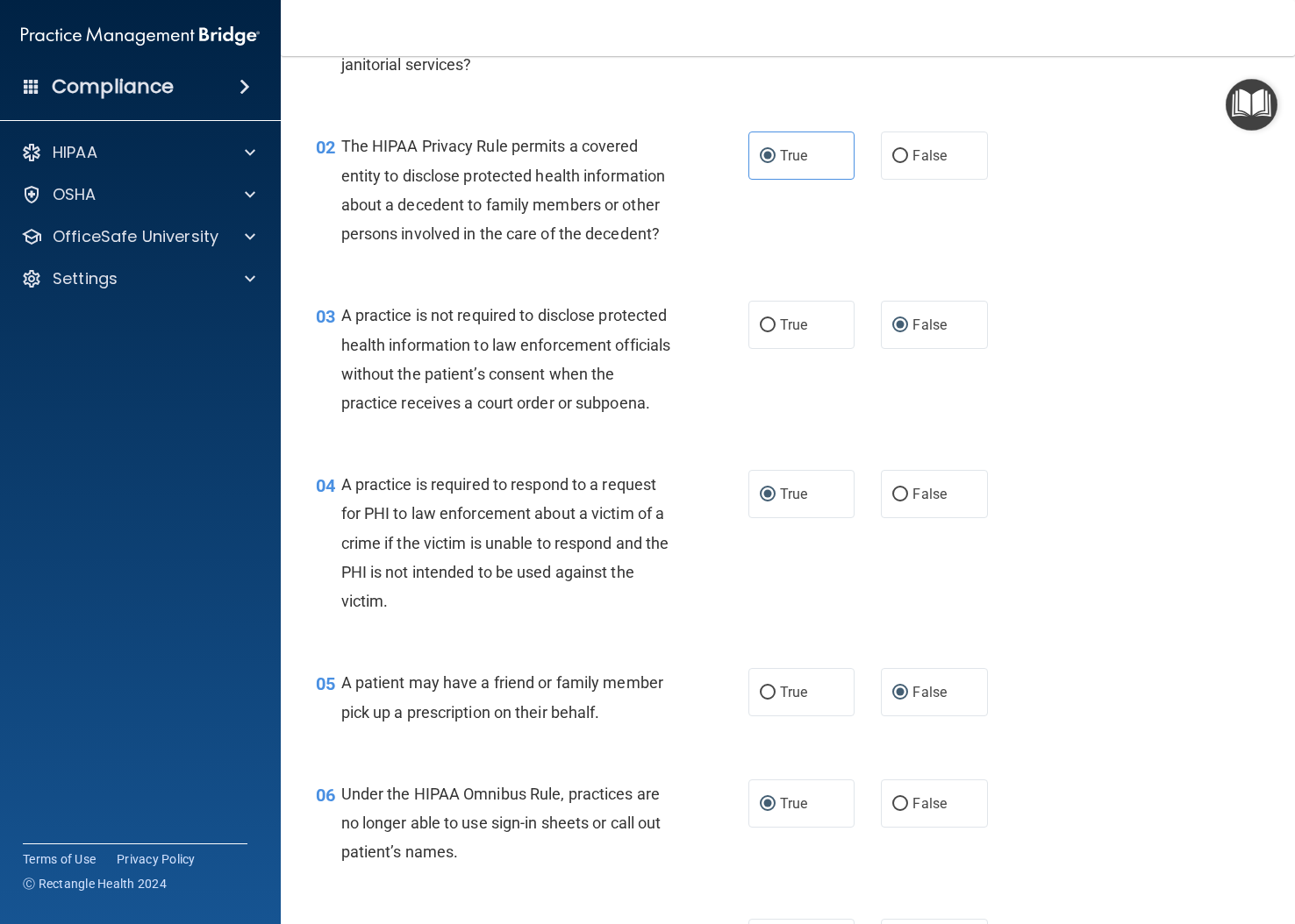
scroll to position [0, 0]
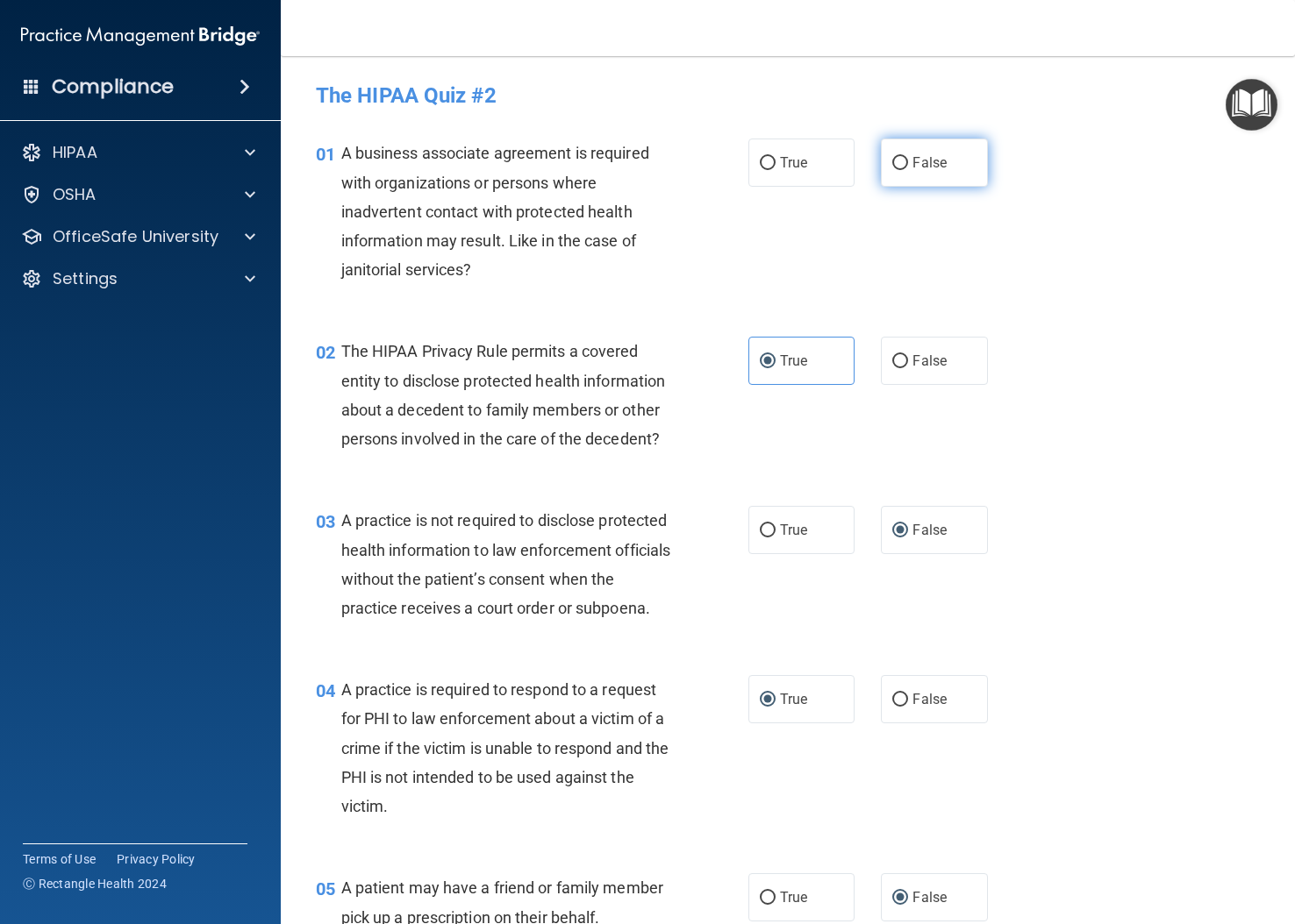
click at [892, 162] on input "False" at bounding box center [899, 163] width 16 height 13
radio input "true"
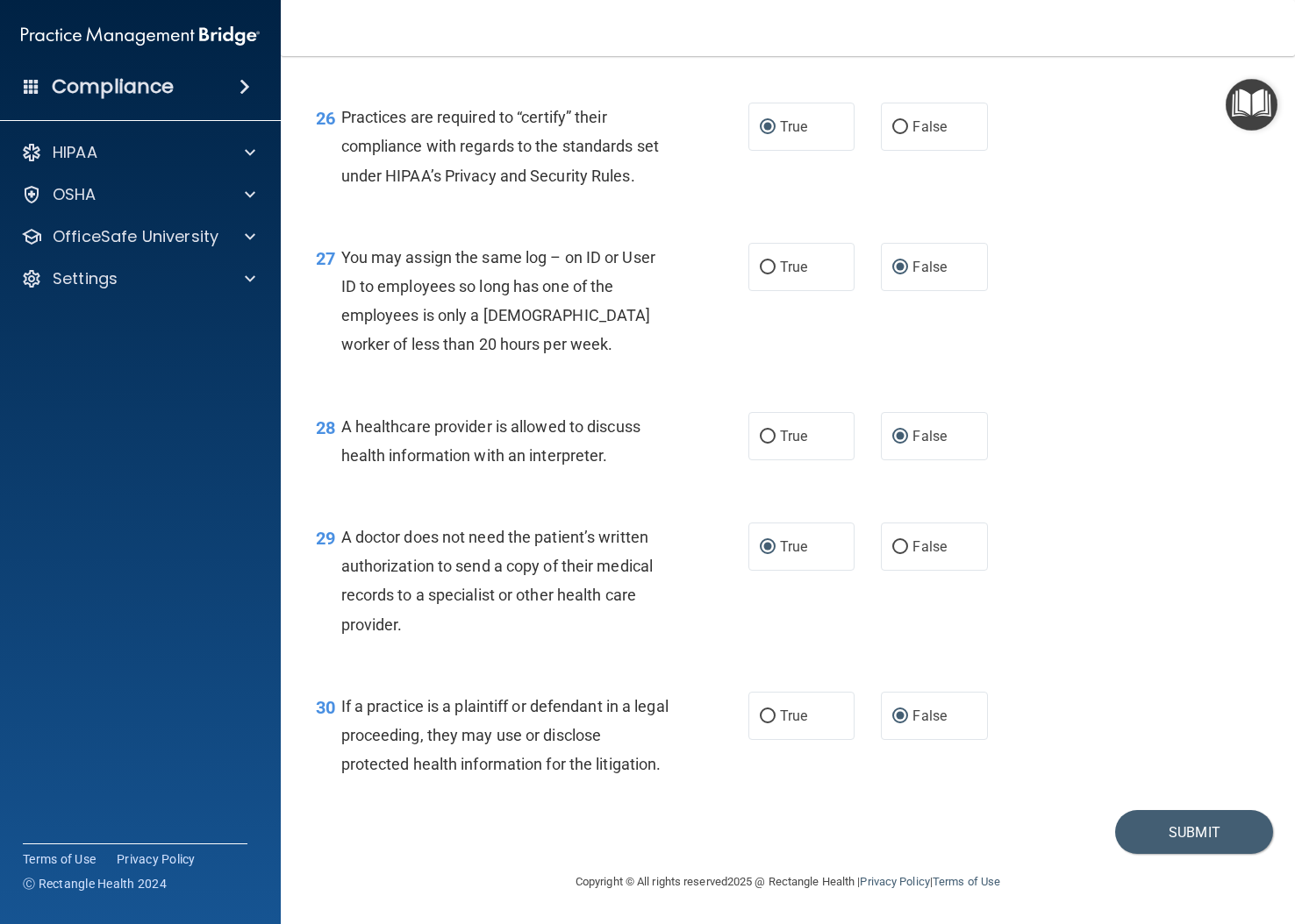
scroll to position [4032, 0]
click at [958, 822] on button "Submit" at bounding box center [1194, 832] width 158 height 44
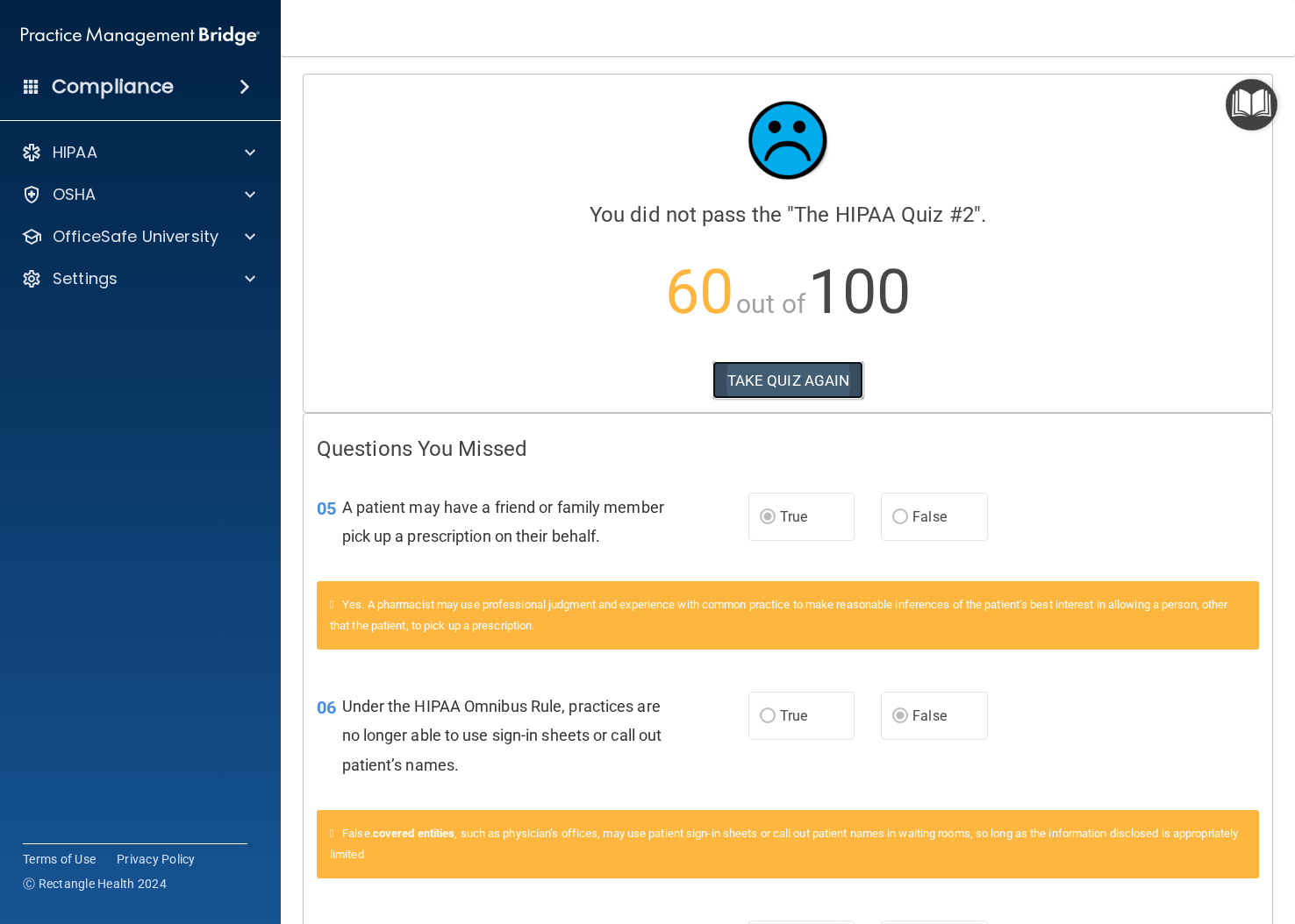
click at [782, 381] on button "TAKE QUIZ AGAIN" at bounding box center [788, 381] width 152 height 39
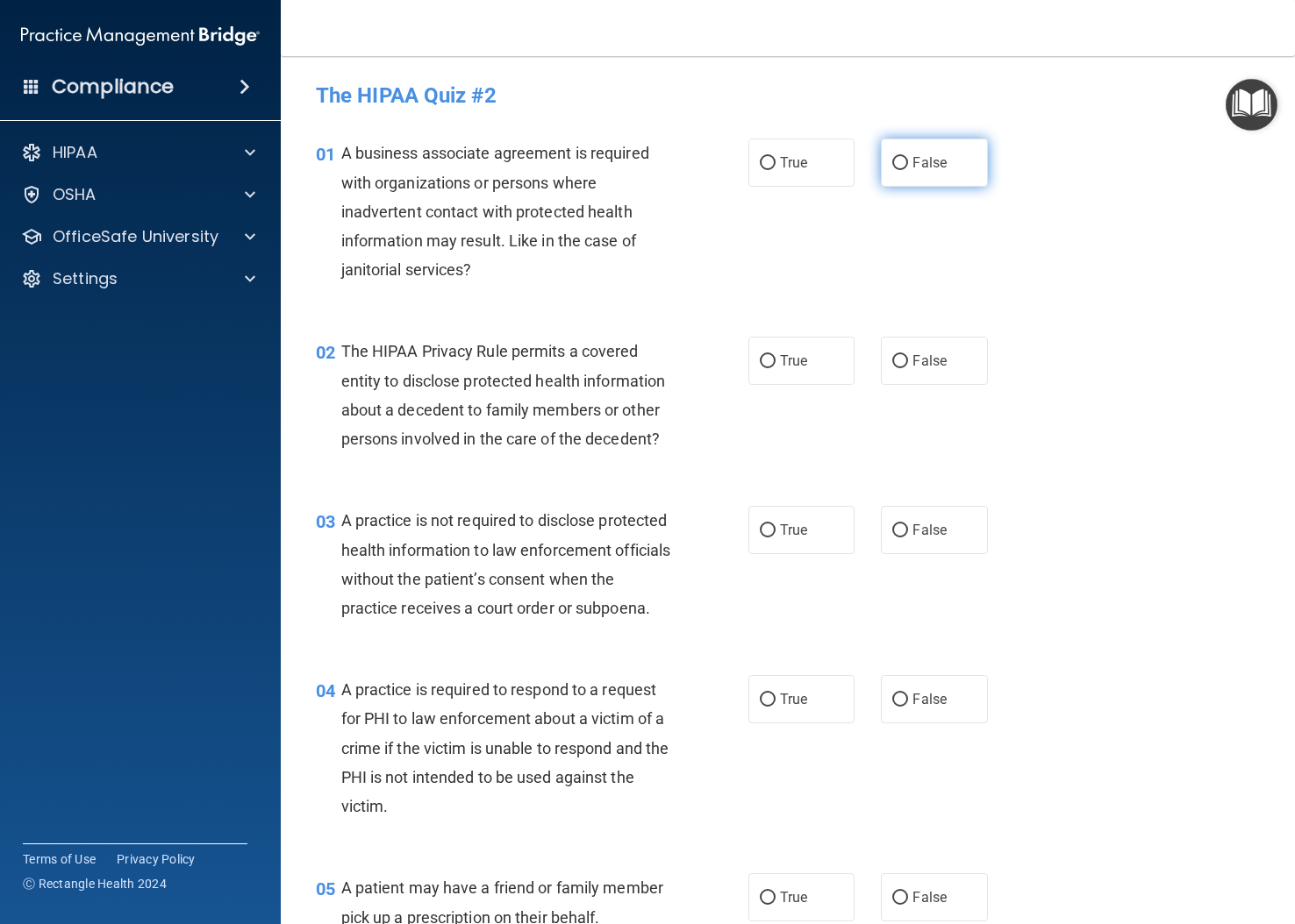
click at [892, 169] on input "False" at bounding box center [899, 163] width 16 height 13
radio input "true"
click at [761, 356] on input "True" at bounding box center [768, 361] width 16 height 13
radio input "true"
click at [892, 534] on input "False" at bounding box center [899, 531] width 16 height 13
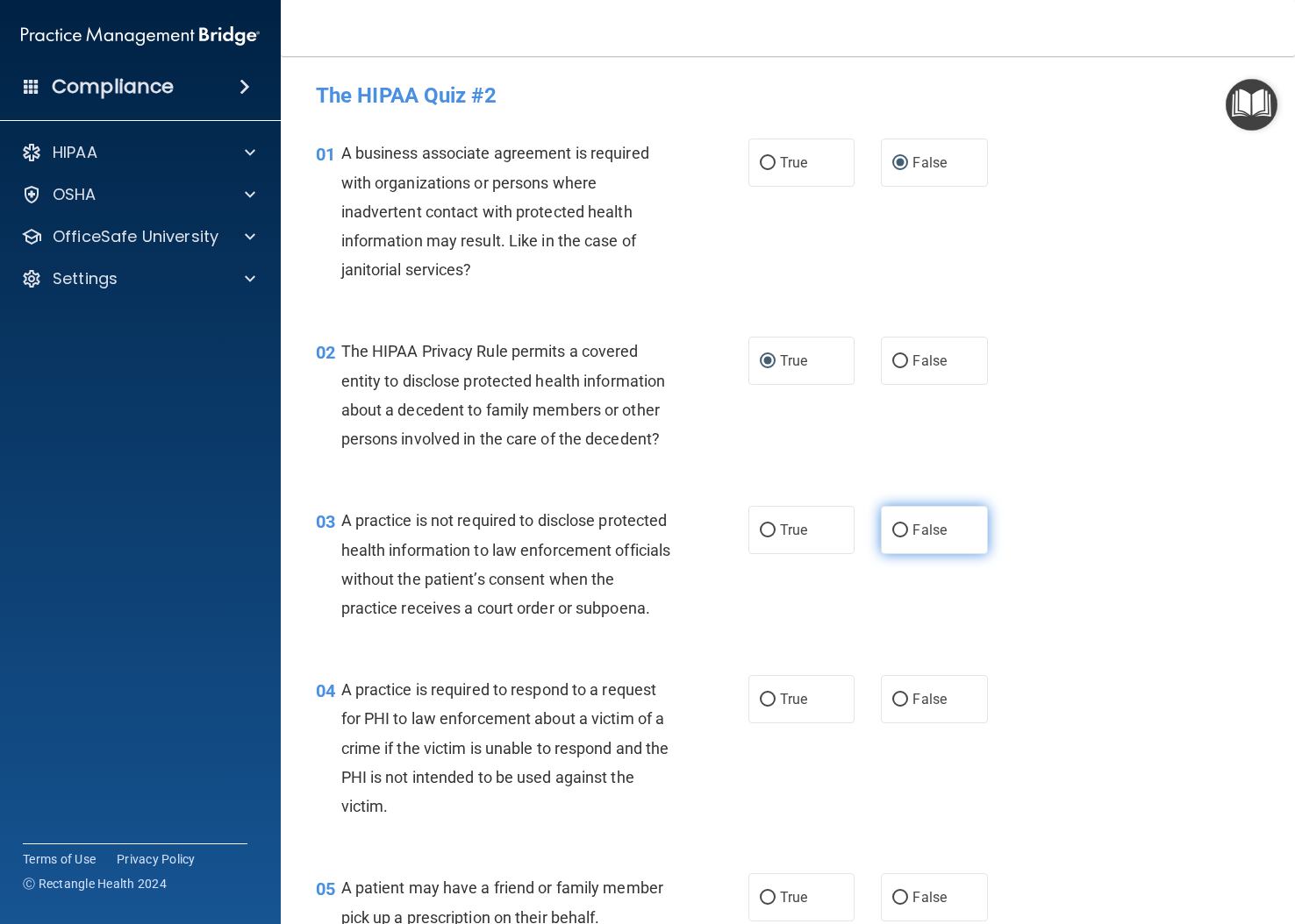
radio input "true"
click at [760, 707] on input "True" at bounding box center [768, 701] width 16 height 13
radio input "true"
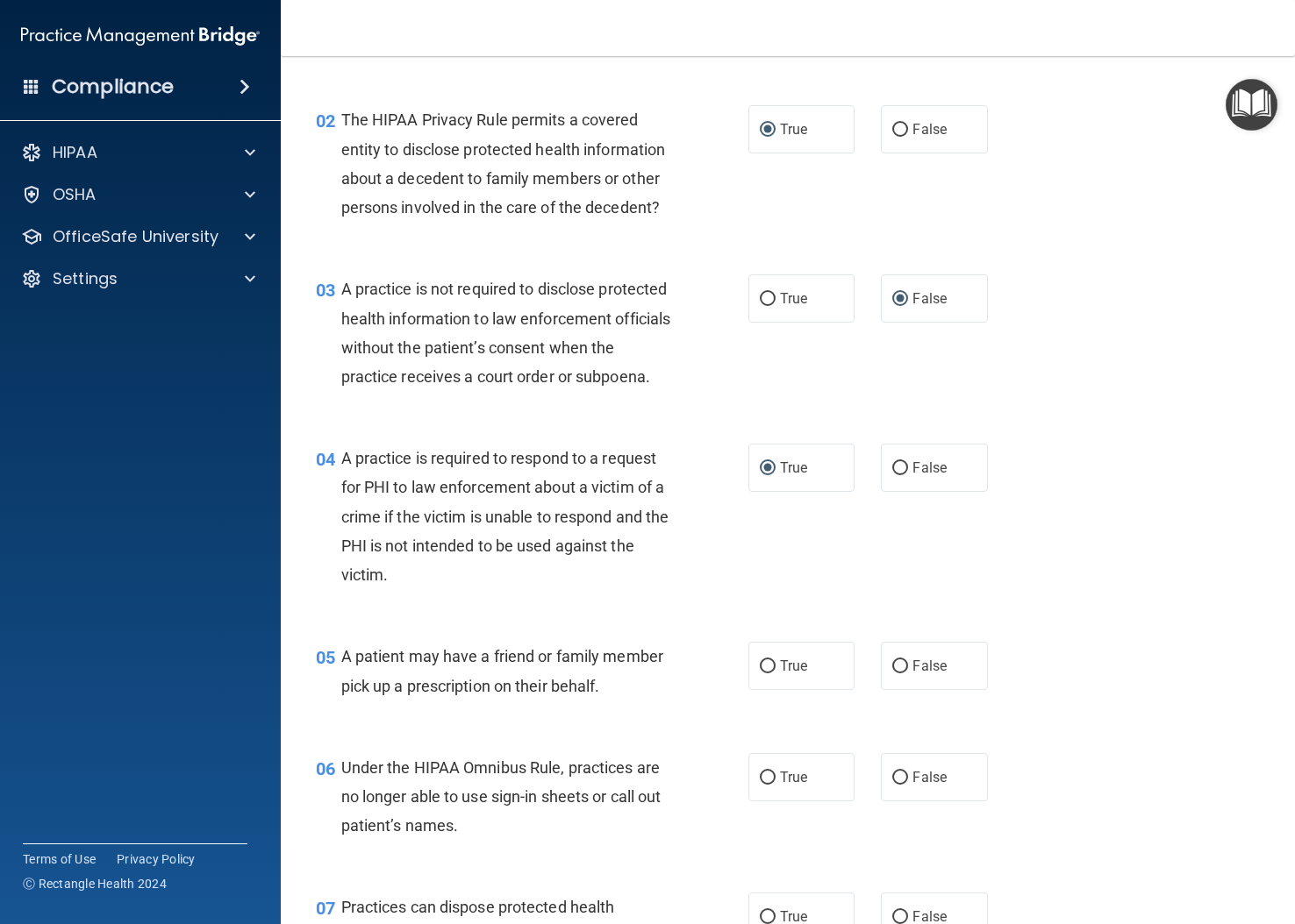
scroll to position [263, 0]
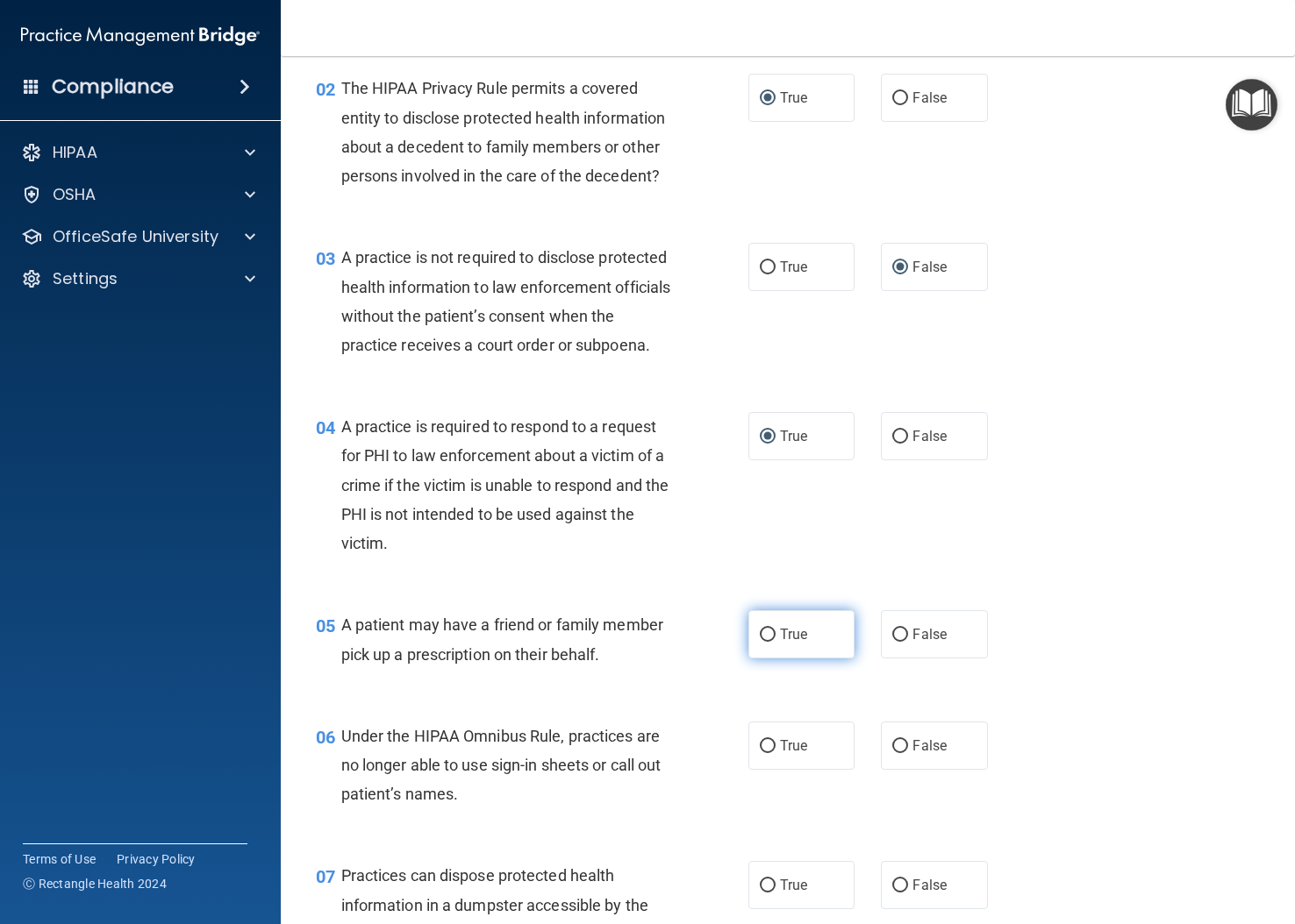
click at [760, 642] on input "True" at bounding box center [768, 636] width 16 height 13
radio input "true"
click at [892, 753] on input "False" at bounding box center [899, 747] width 16 height 13
radio input "true"
click at [896, 892] on input "False" at bounding box center [899, 886] width 16 height 13
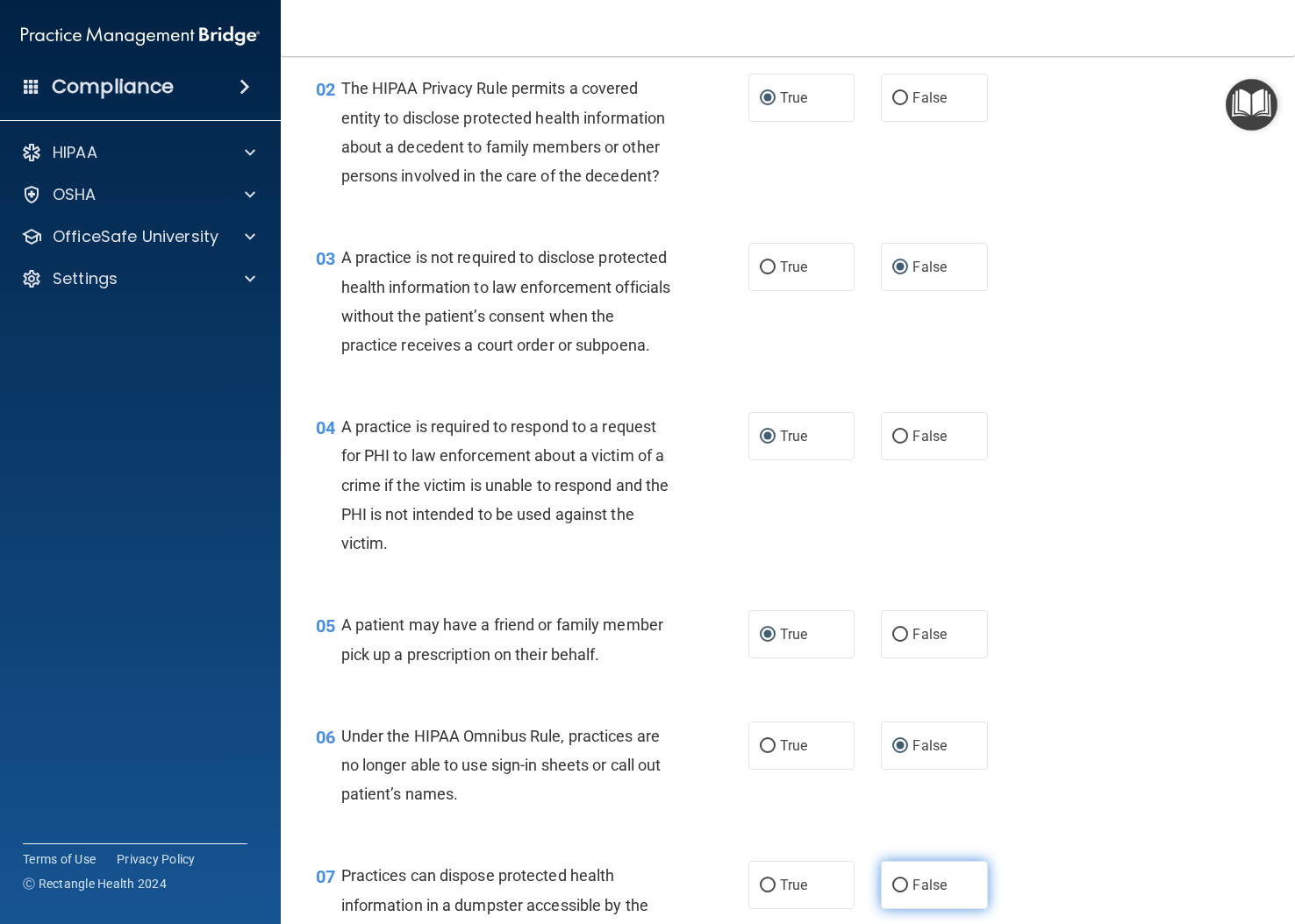
radio input "true"
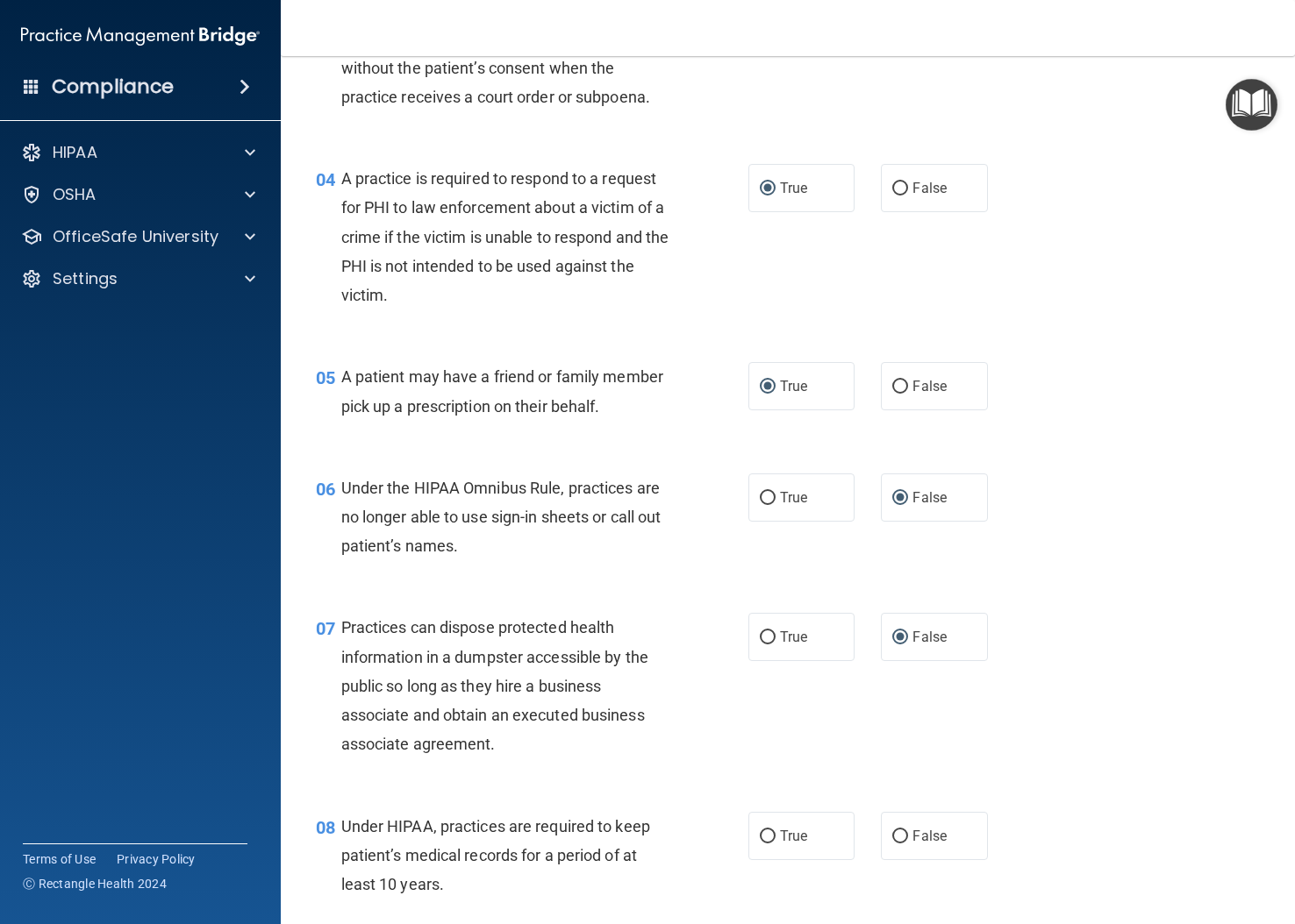
scroll to position [526, 0]
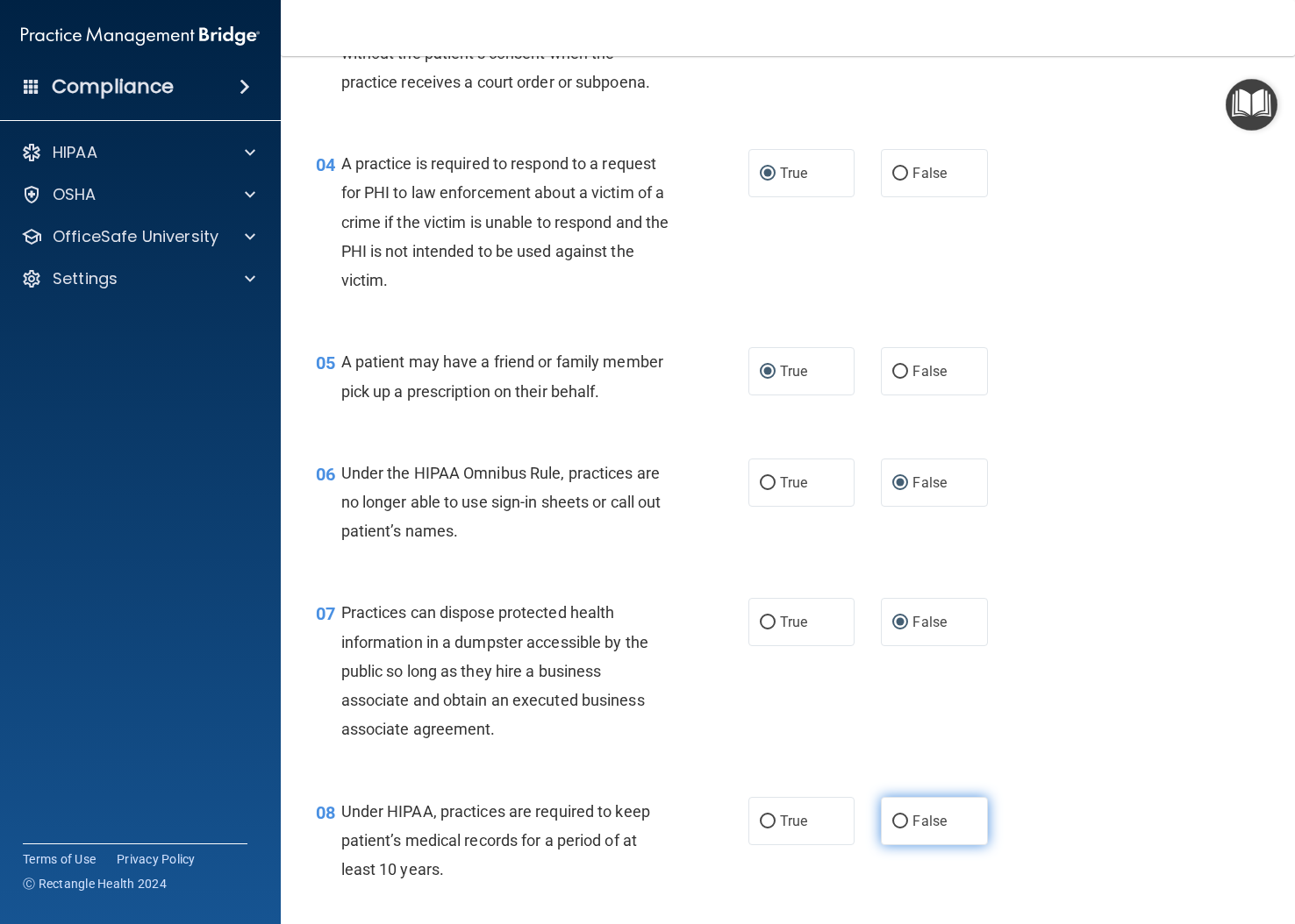
click at [892, 829] on input "False" at bounding box center [899, 822] width 16 height 13
radio input "true"
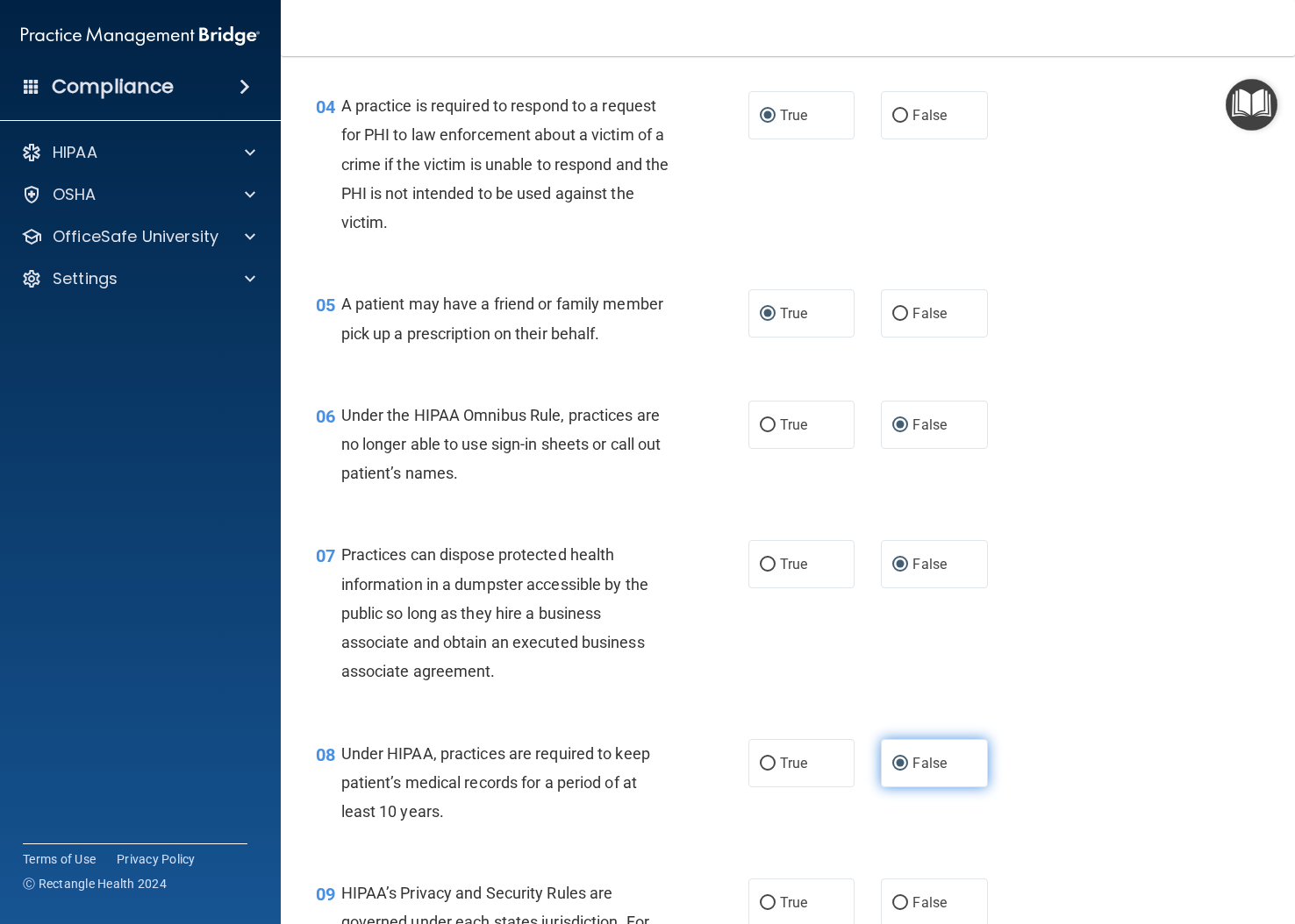
scroll to position [702, 0]
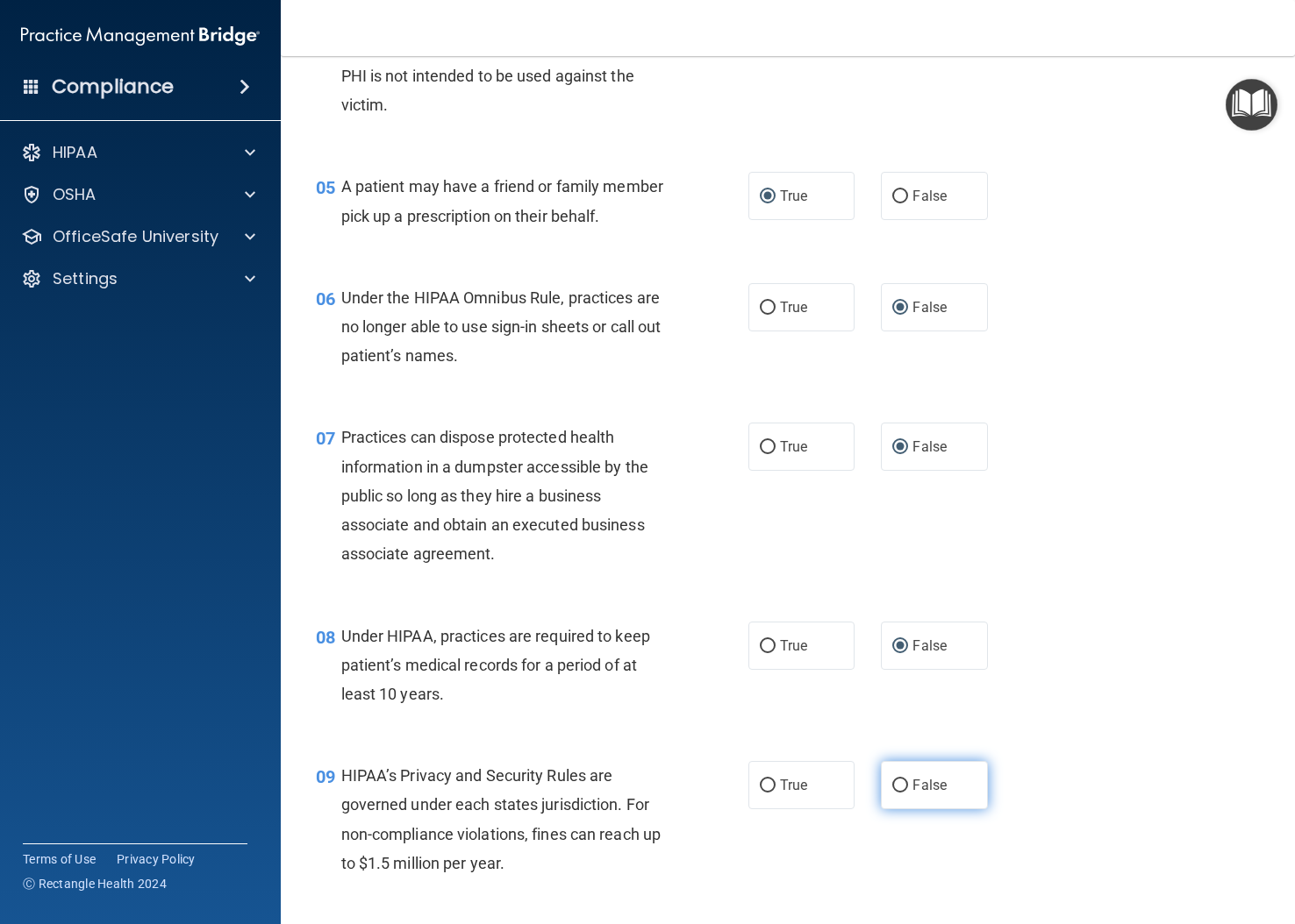
click at [900, 809] on label "False" at bounding box center [933, 785] width 107 height 48
click at [900, 793] on input "False" at bounding box center [899, 786] width 16 height 13
radio input "true"
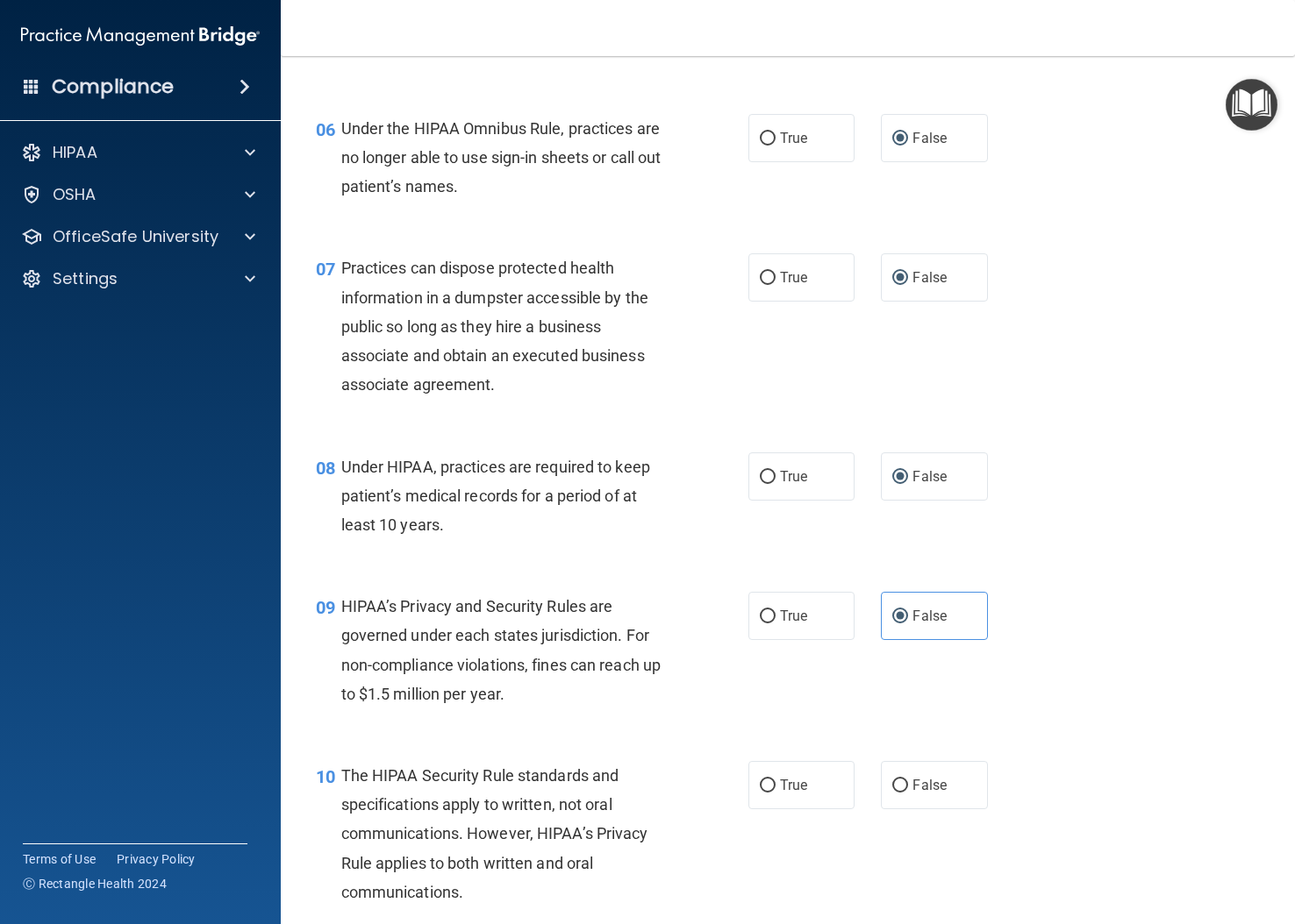
scroll to position [877, 0]
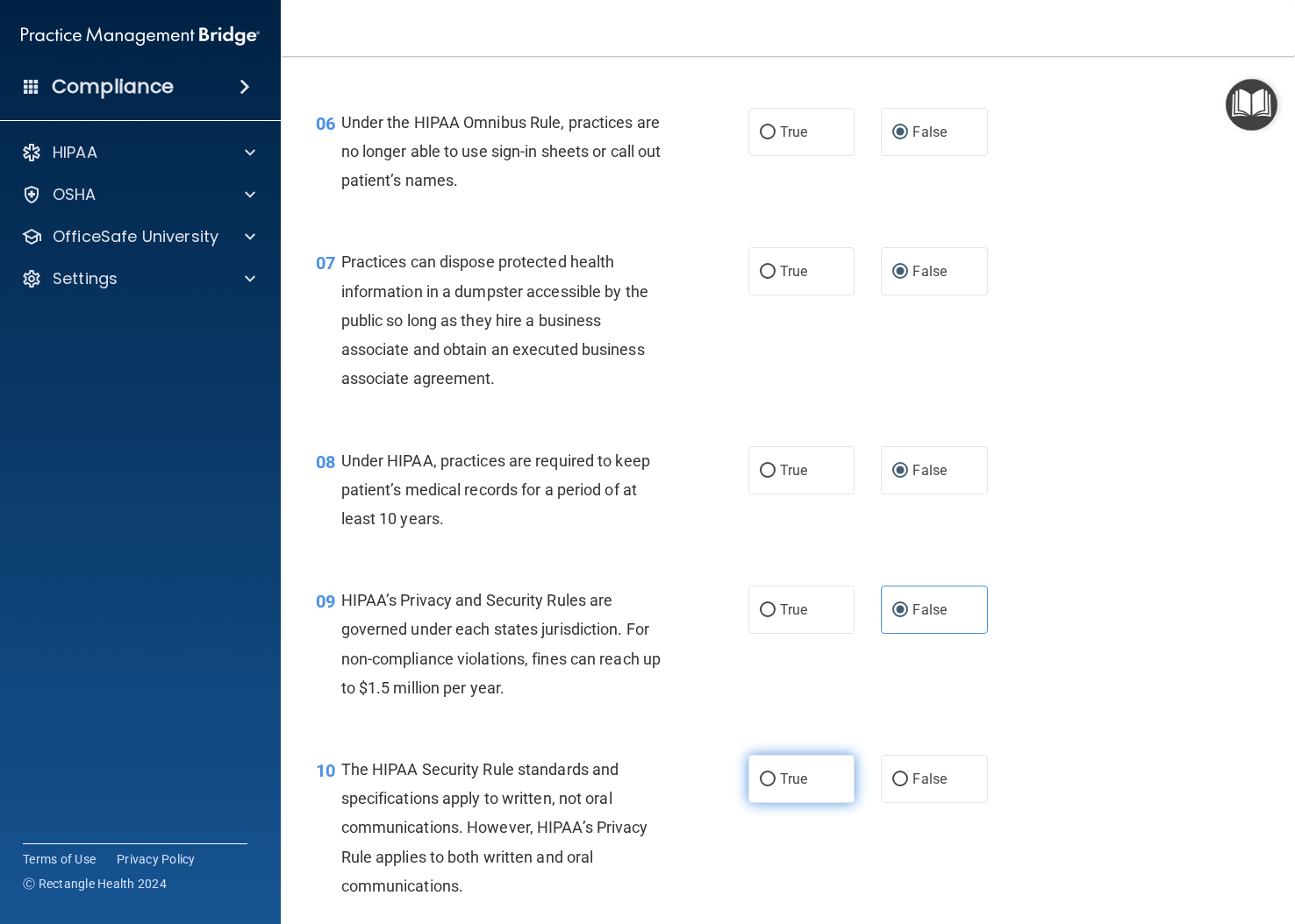
click at [770, 804] on label "True" at bounding box center [801, 779] width 107 height 48
click at [770, 787] on input "True" at bounding box center [768, 780] width 16 height 13
radio input "true"
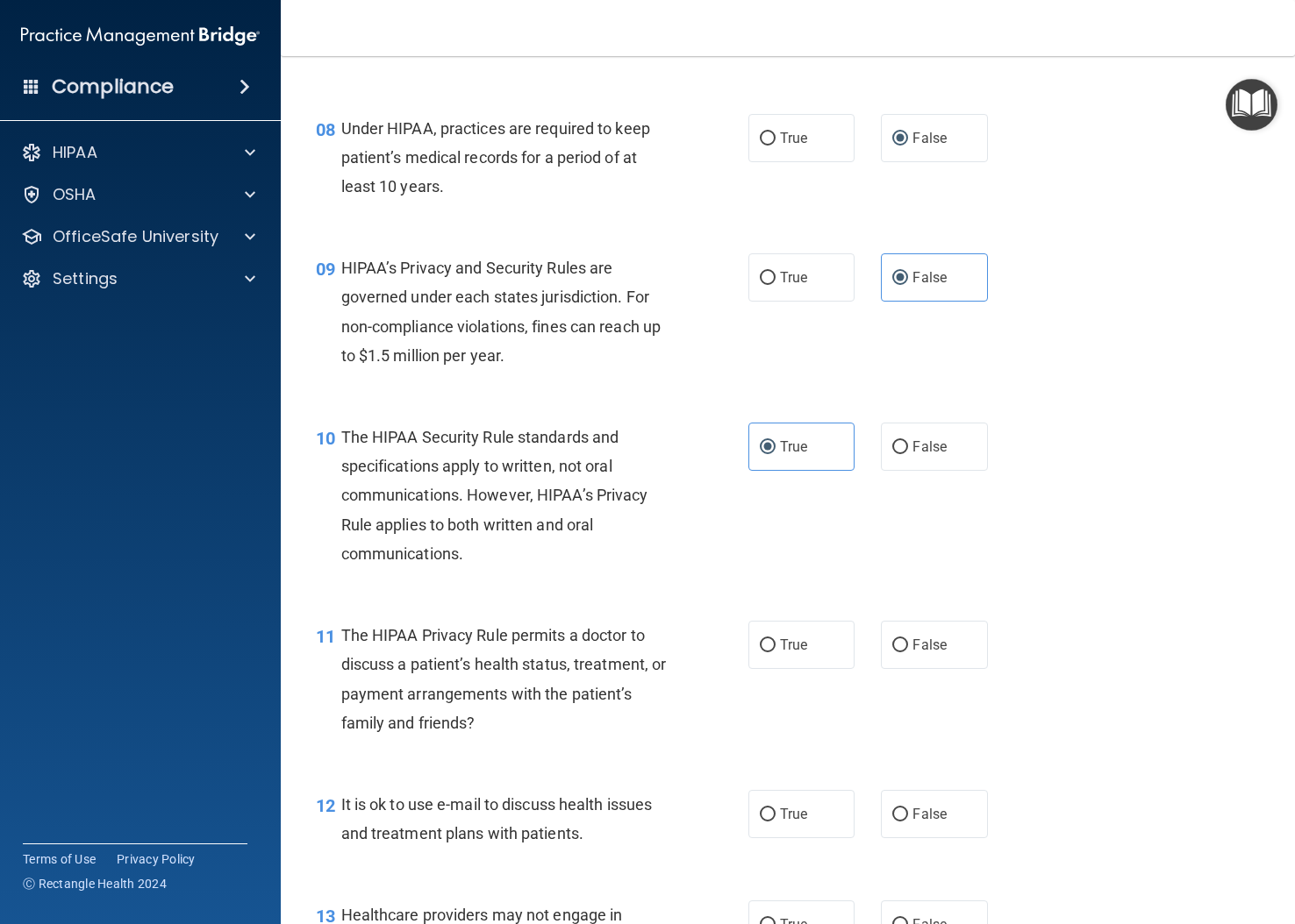
scroll to position [1228, 0]
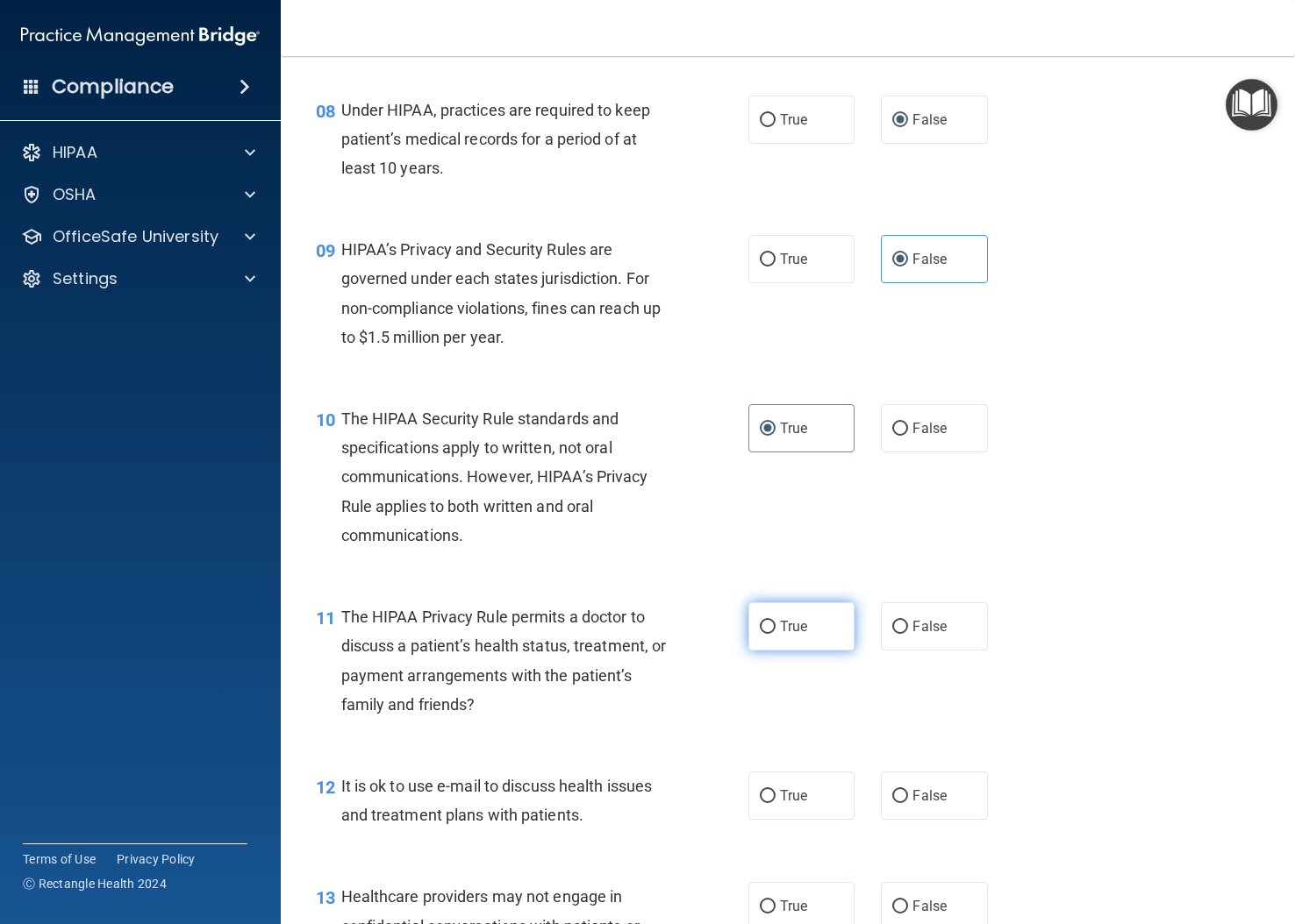
click at [765, 634] on input "True" at bounding box center [768, 627] width 16 height 13
radio input "true"
click at [762, 804] on input "True" at bounding box center [768, 797] width 16 height 13
radio input "true"
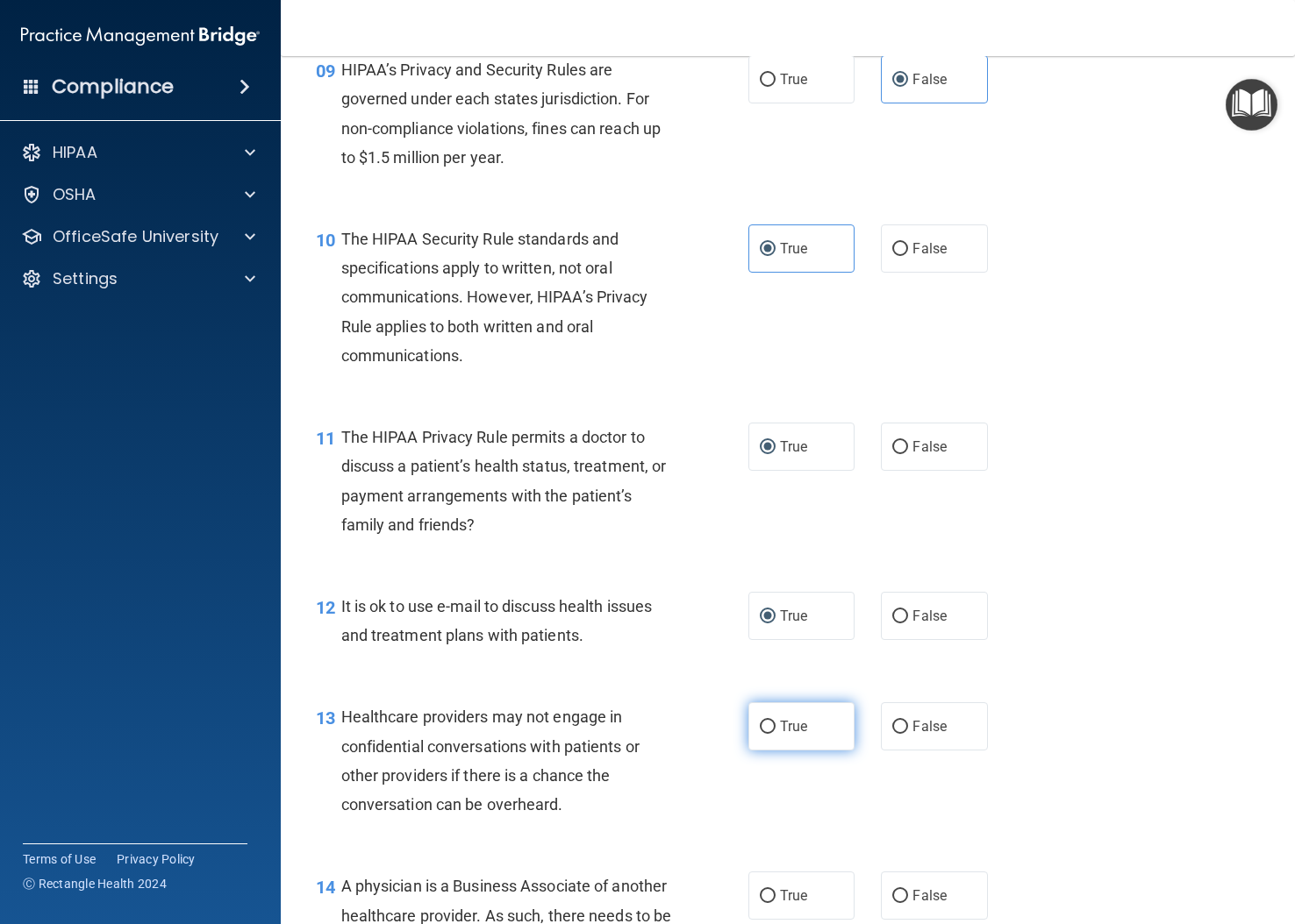
scroll to position [1491, 0]
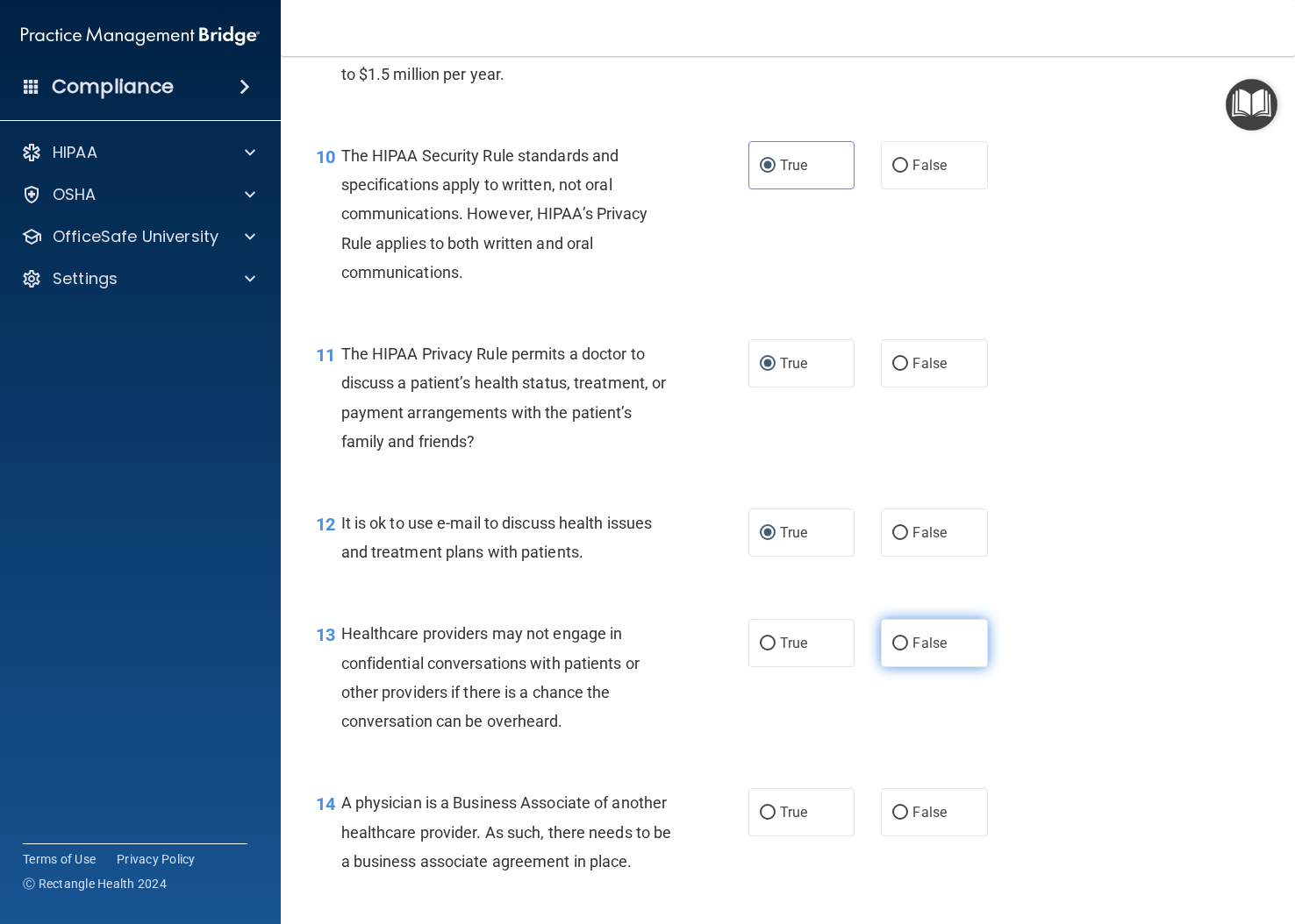
click at [892, 651] on input "False" at bounding box center [899, 644] width 16 height 13
radio input "true"
click at [893, 820] on input "False" at bounding box center [899, 814] width 16 height 13
radio input "true"
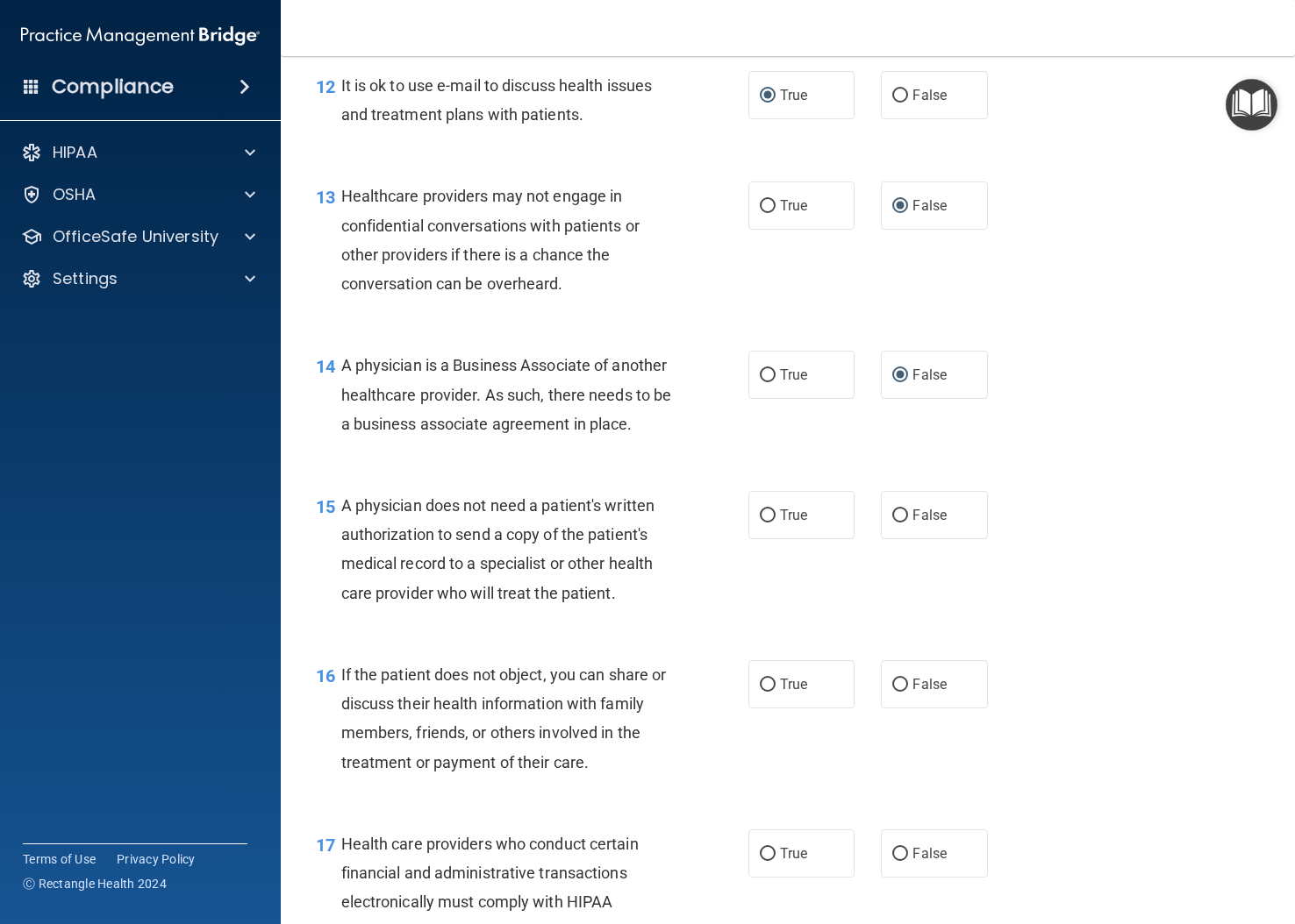
scroll to position [1930, 0]
click at [764, 538] on label "True" at bounding box center [801, 514] width 107 height 48
click at [761, 691] on input "True" at bounding box center [768, 685] width 16 height 13
radio input "true"
click at [763, 860] on input "True" at bounding box center [768, 854] width 16 height 13
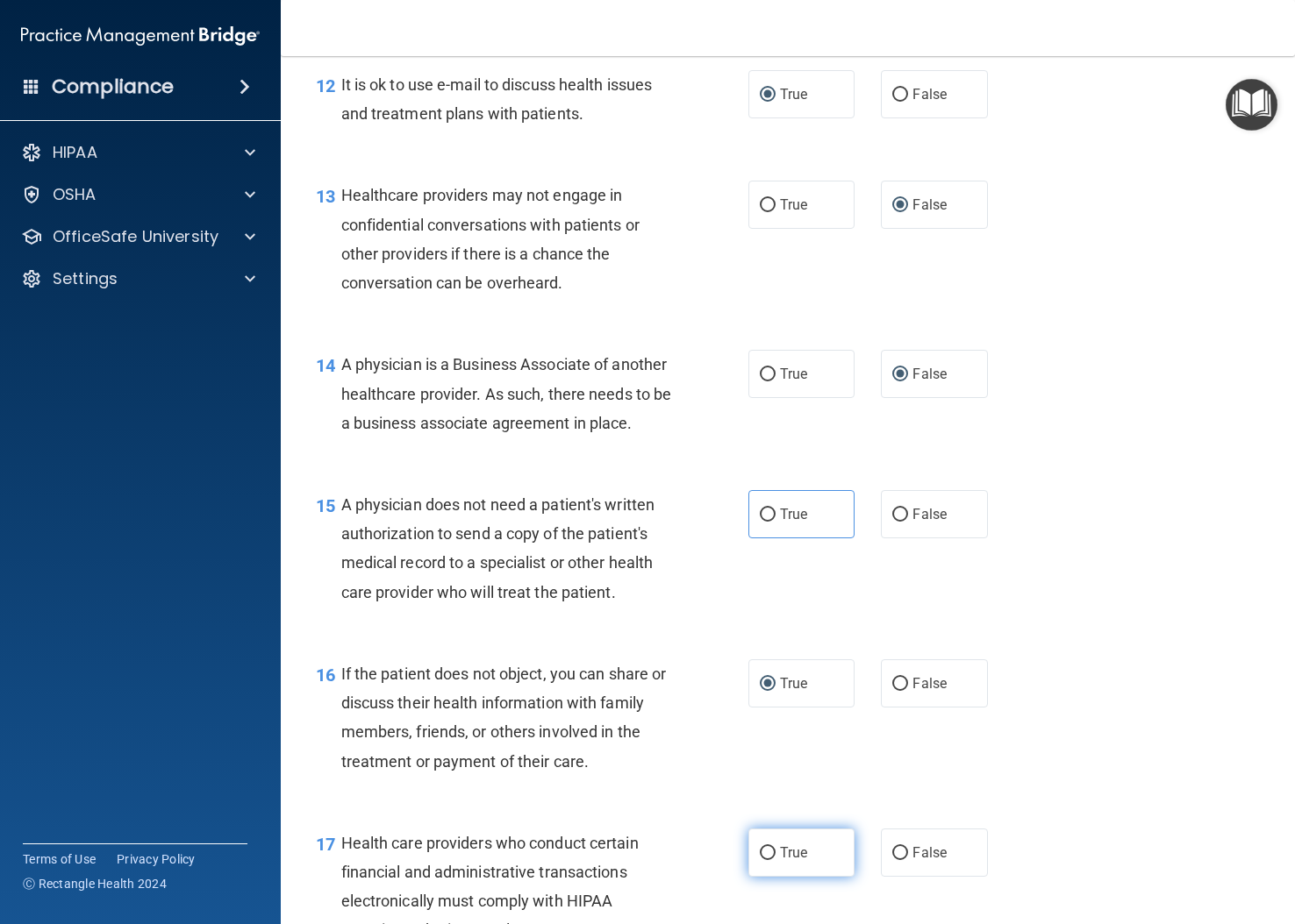
radio input "true"
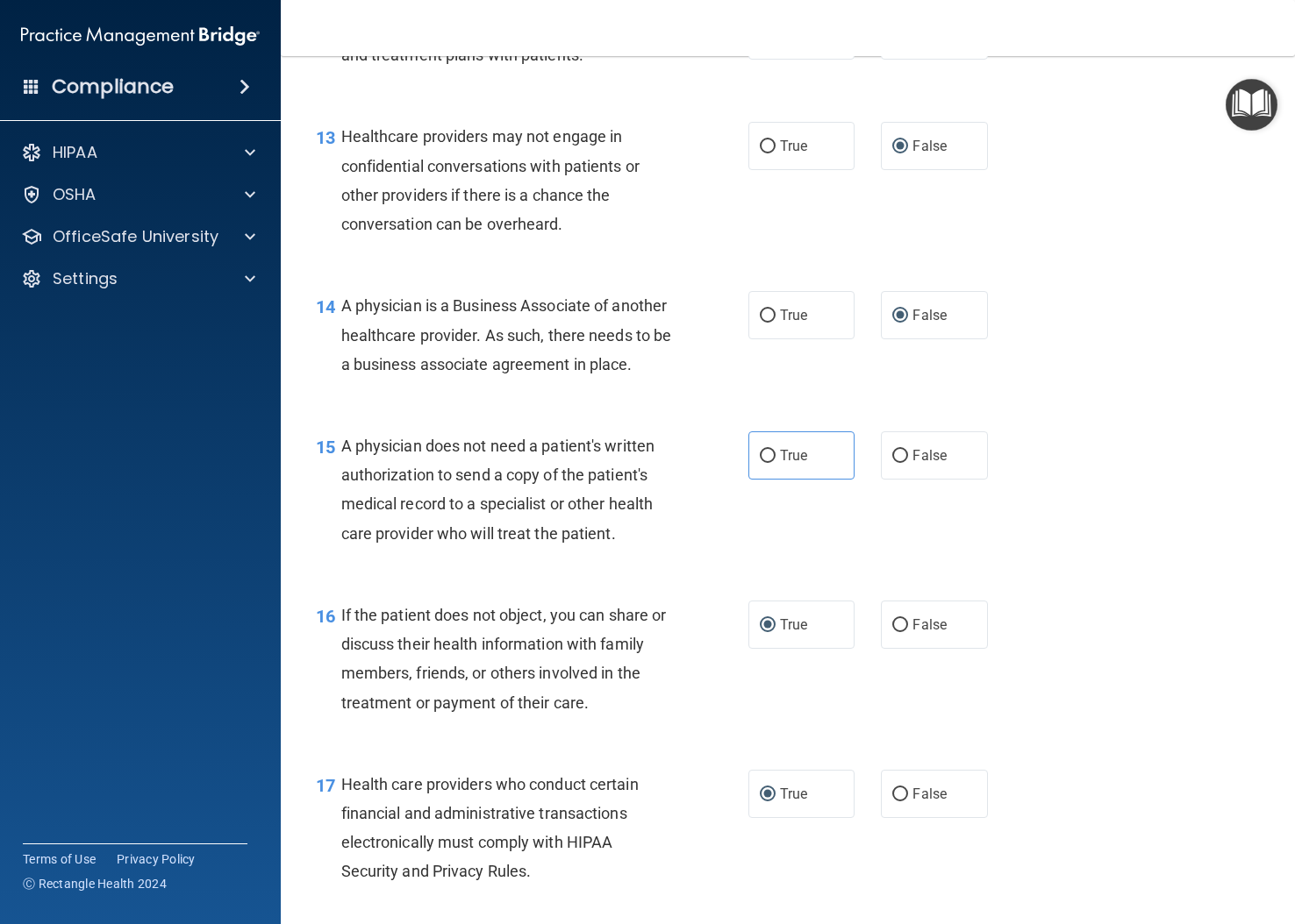
scroll to position [2105, 0]
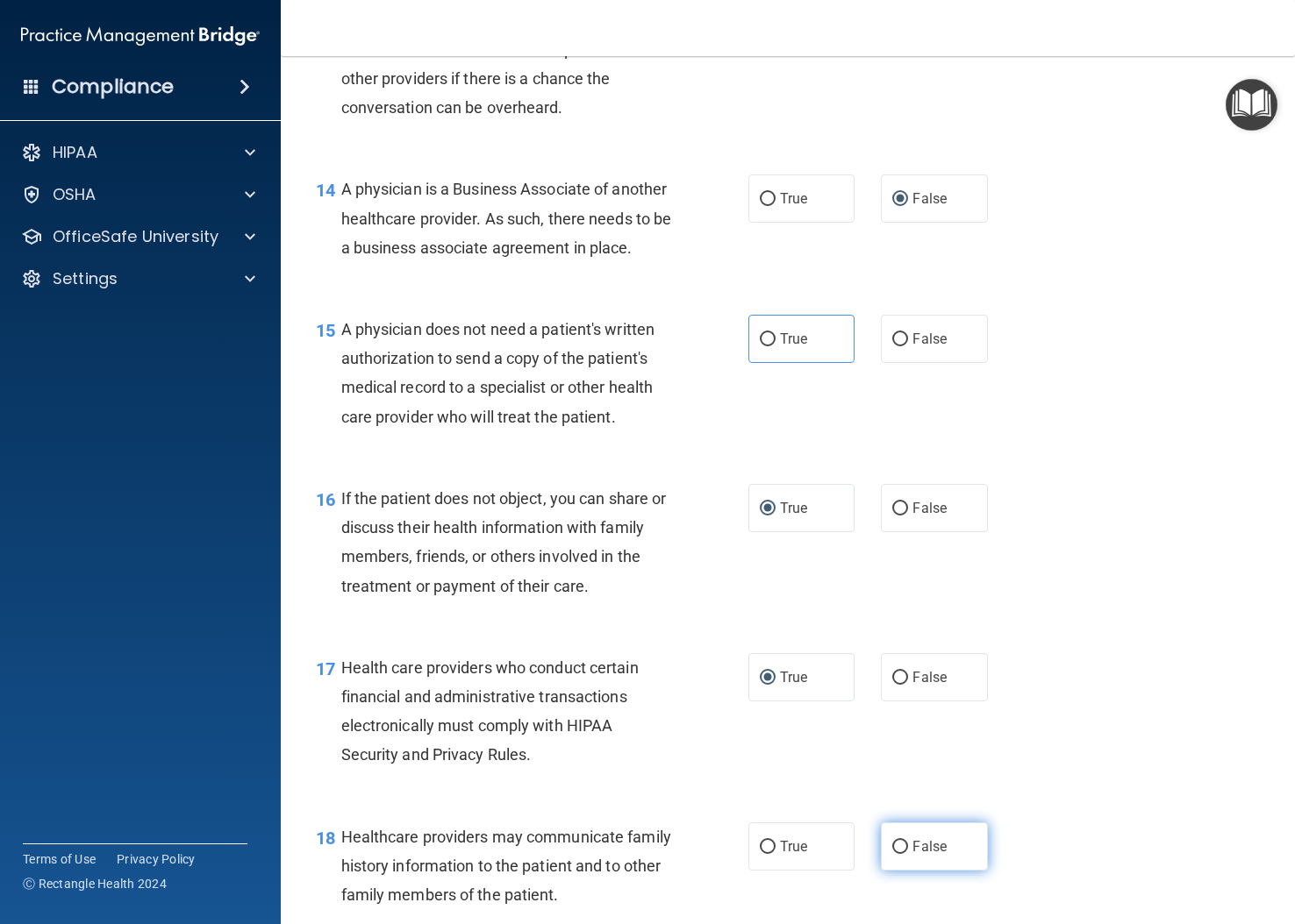
click at [892, 854] on input "False" at bounding box center [899, 848] width 16 height 13
radio input "true"
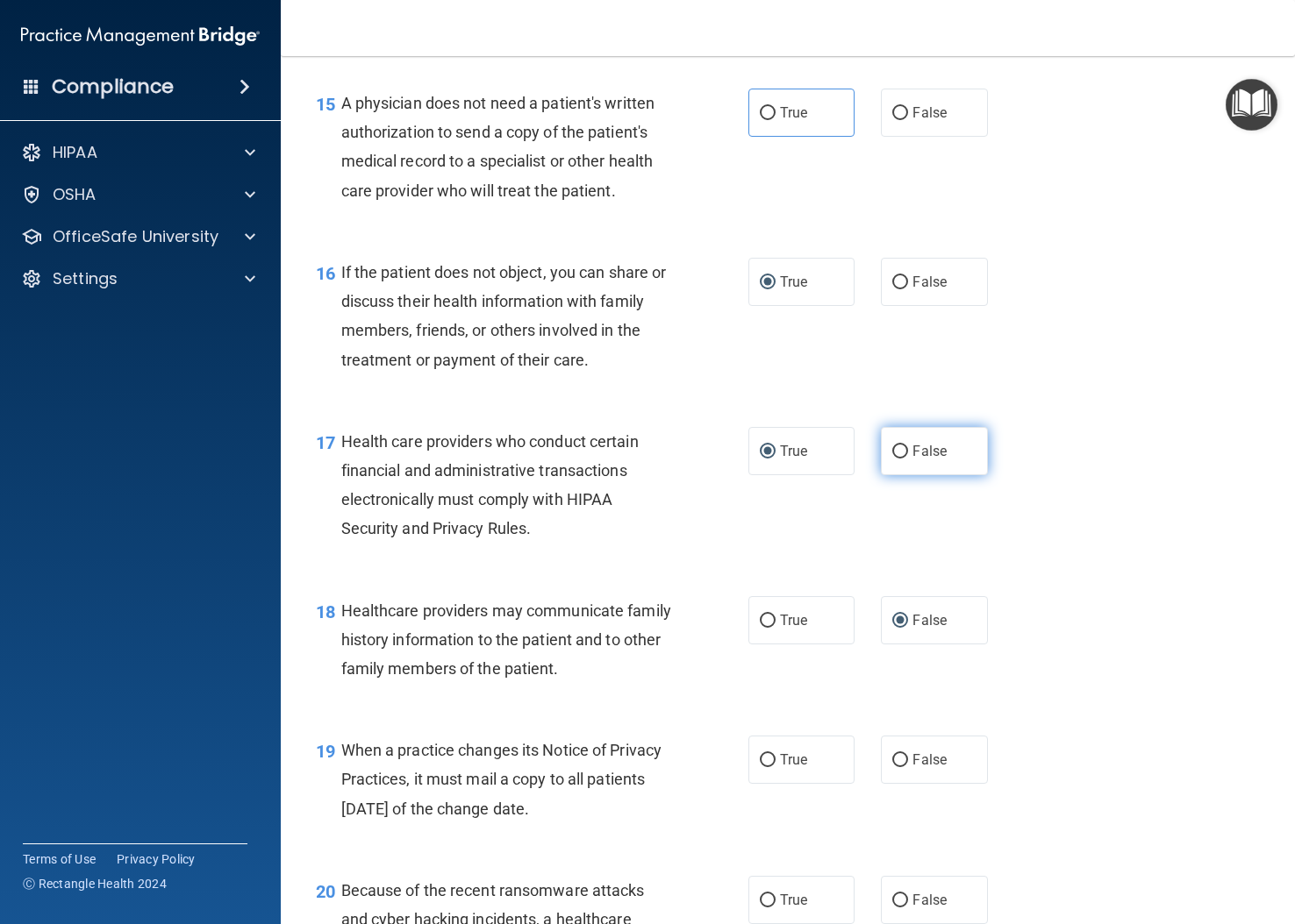
scroll to position [2368, 0]
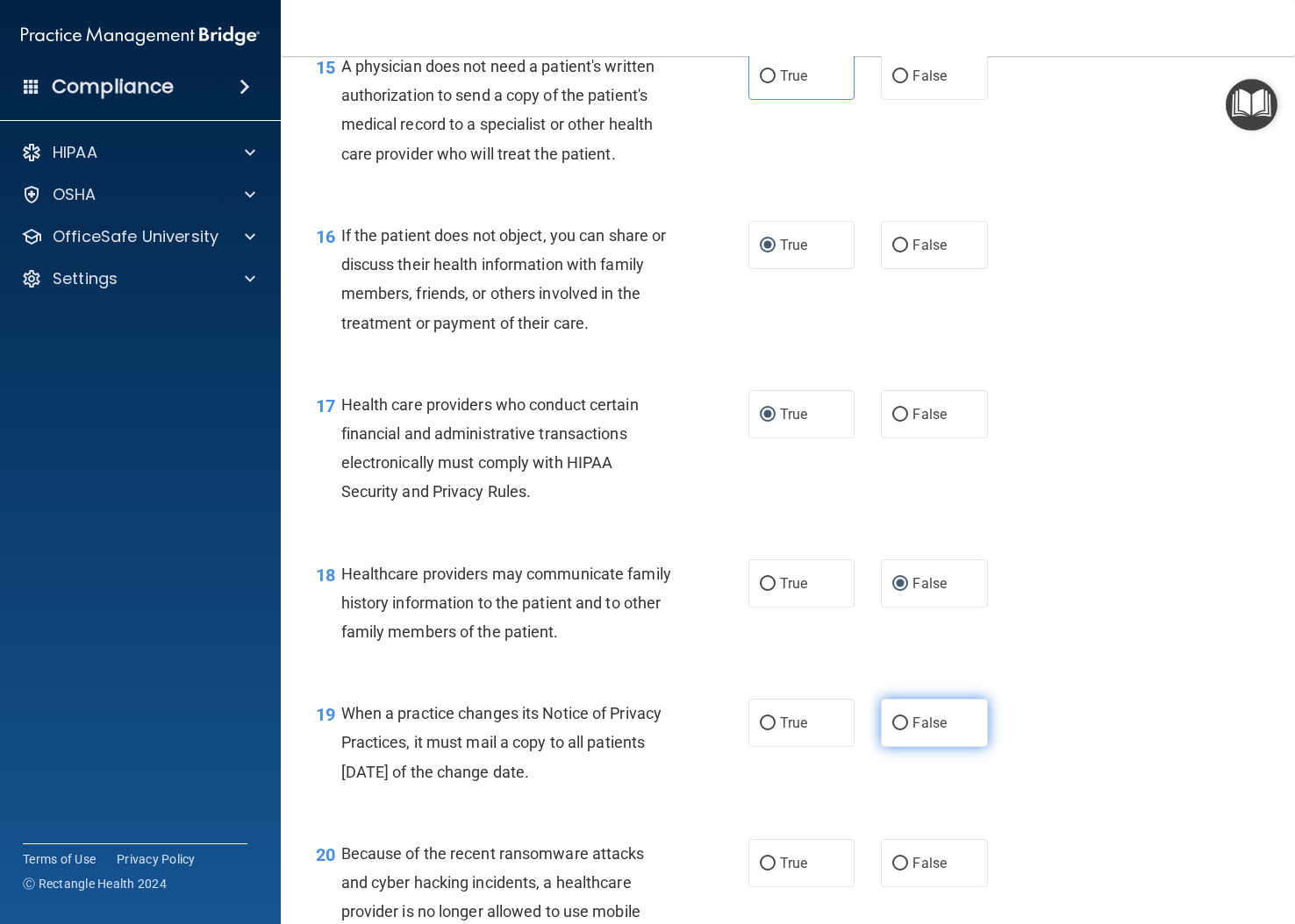
click at [892, 730] on input "False" at bounding box center [899, 724] width 16 height 13
radio input "true"
drag, startPoint x: 901, startPoint y: 918, endPoint x: 928, endPoint y: 891, distance: 38.2
click at [900, 888] on label "False" at bounding box center [933, 864] width 107 height 48
click at [900, 871] on input "False" at bounding box center [899, 865] width 16 height 13
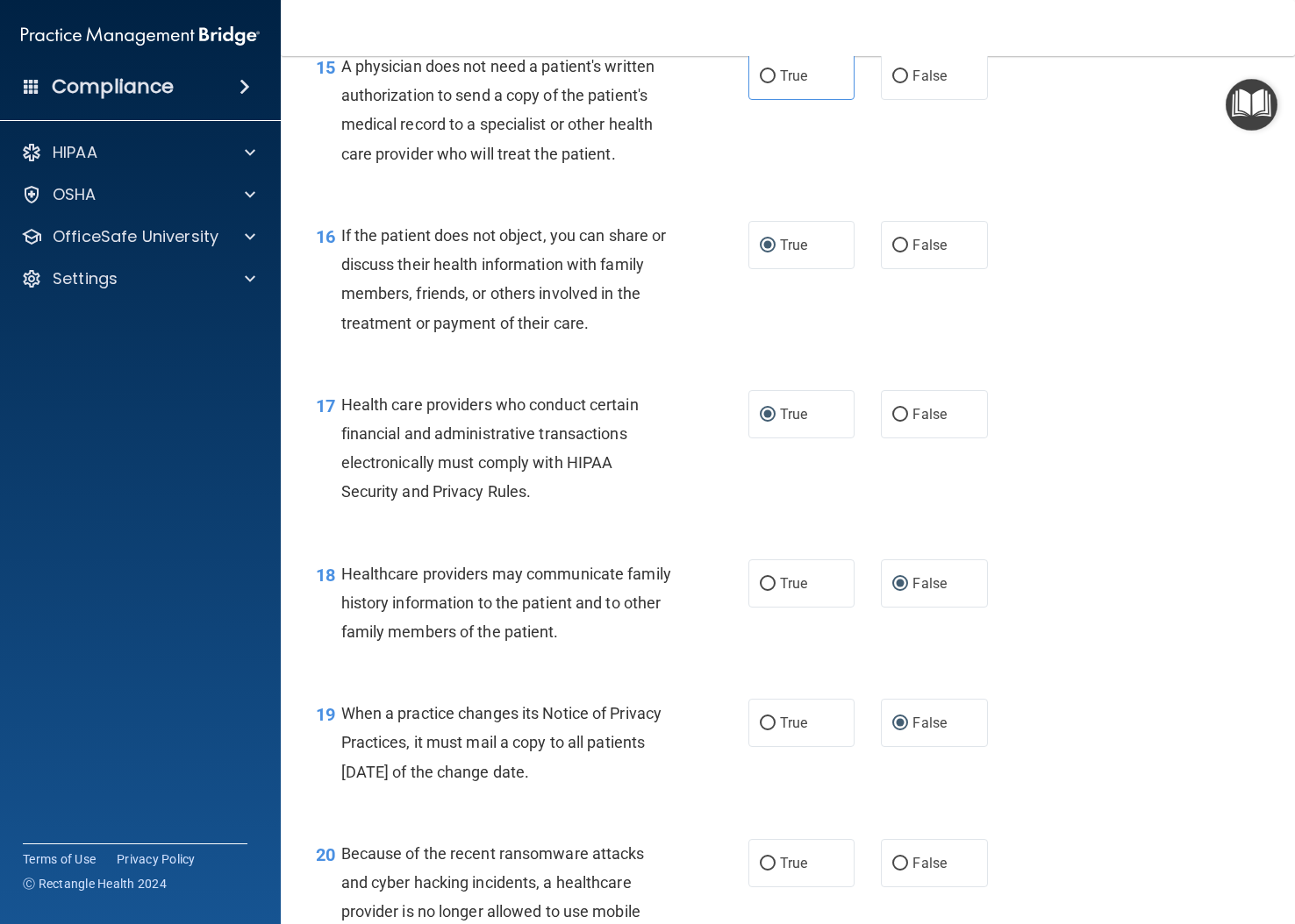
radio input "true"
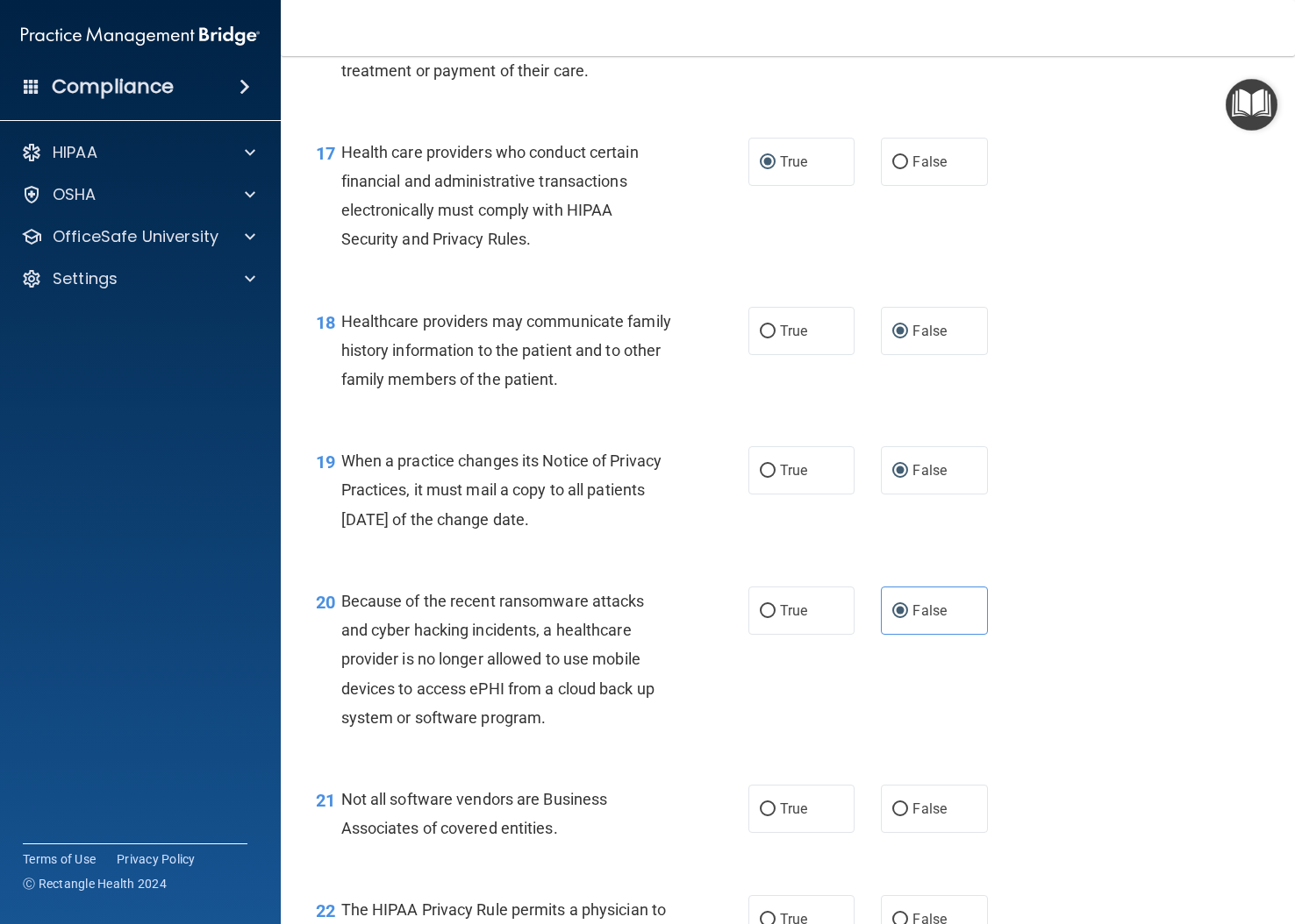
scroll to position [2636, 0]
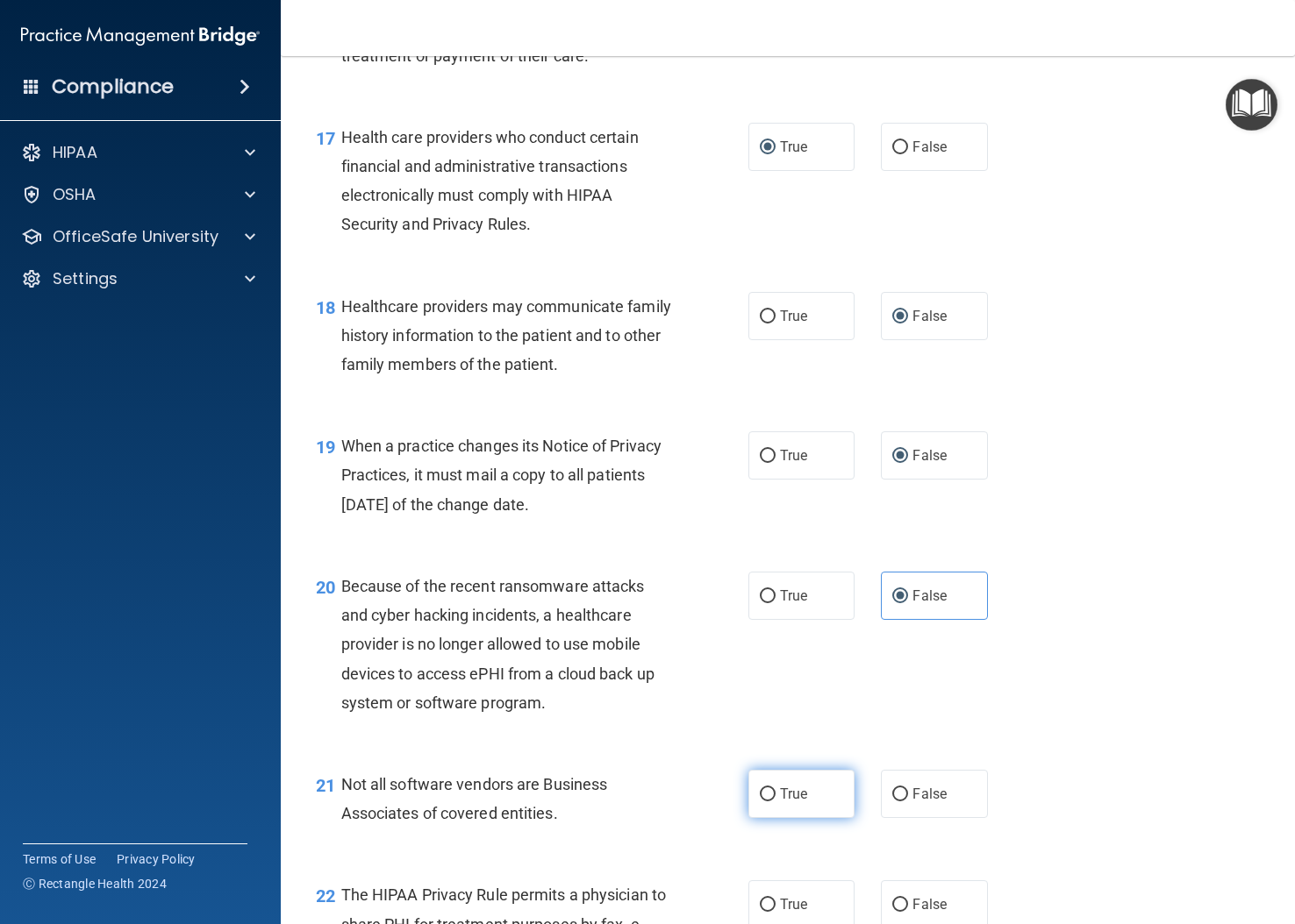
click at [771, 818] on label "True" at bounding box center [801, 794] width 107 height 48
click at [771, 802] on input "True" at bounding box center [768, 795] width 16 height 13
radio input "true"
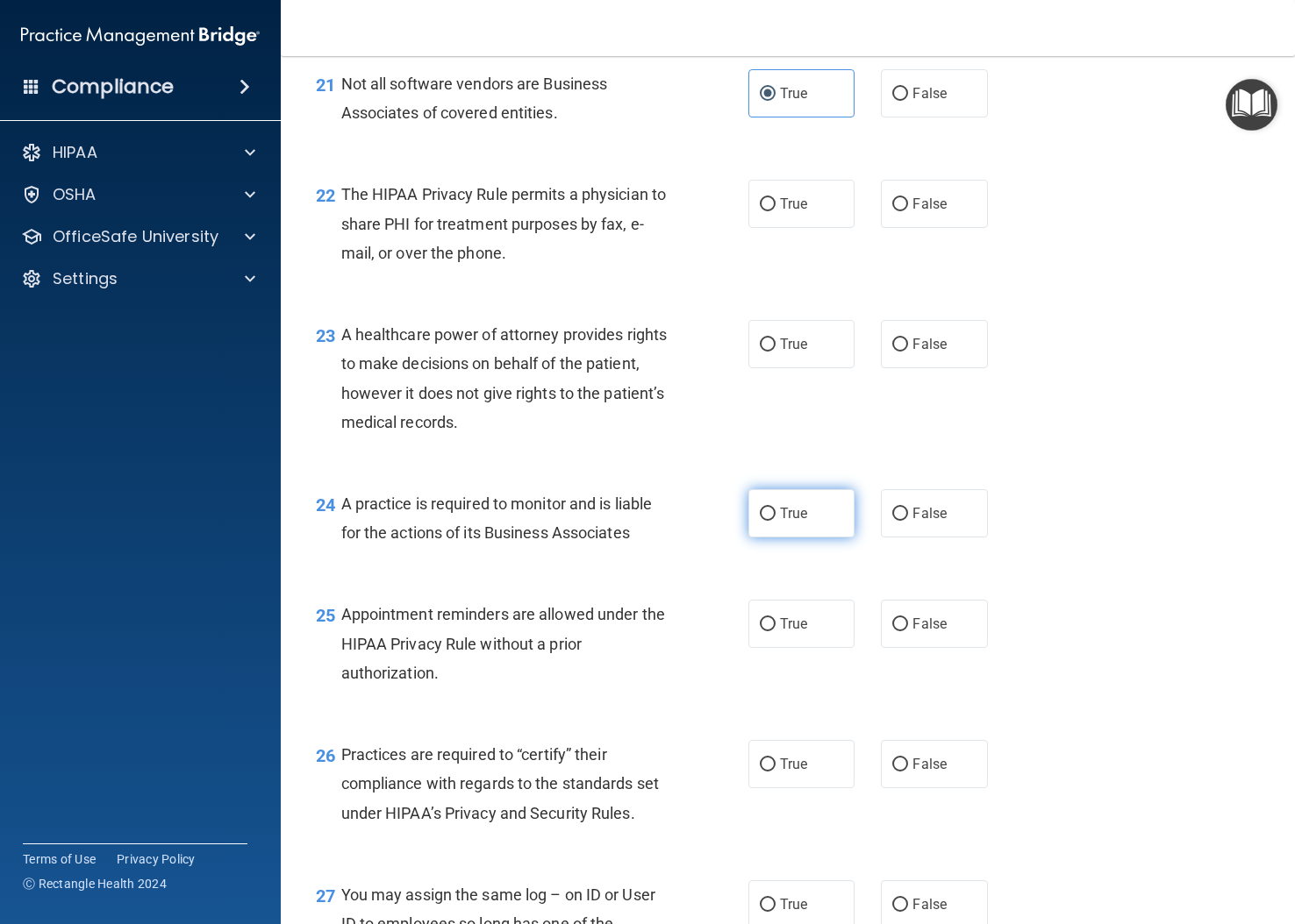
scroll to position [3337, 0]
click at [767, 210] on input "True" at bounding box center [768, 204] width 16 height 13
radio input "true"
click at [892, 351] on input "False" at bounding box center [899, 344] width 16 height 13
radio input "true"
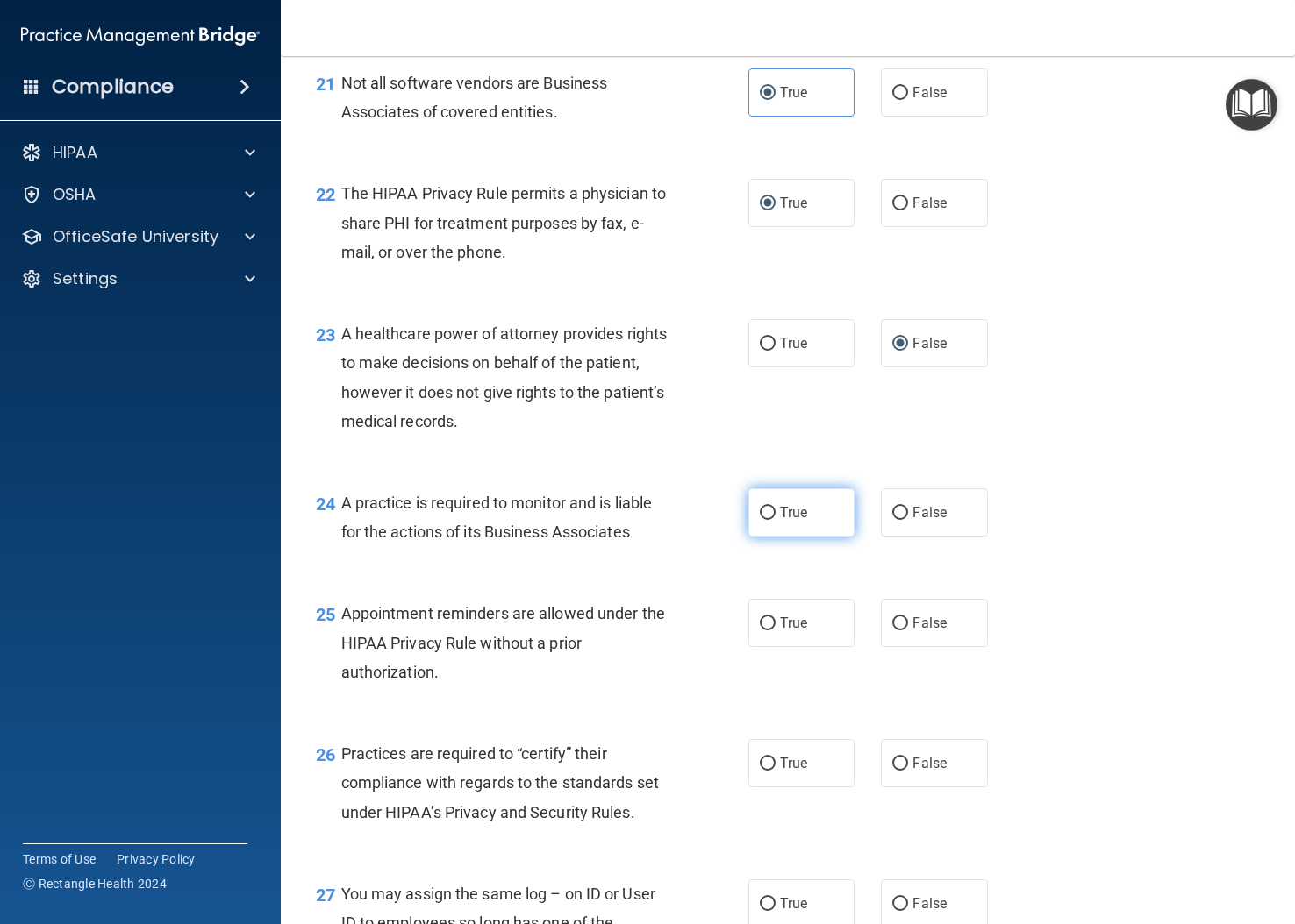
click at [760, 520] on input "True" at bounding box center [768, 513] width 16 height 13
radio input "true"
click at [760, 630] on input "True" at bounding box center [768, 624] width 16 height 13
radio input "true"
click at [894, 771] on input "False" at bounding box center [899, 765] width 16 height 13
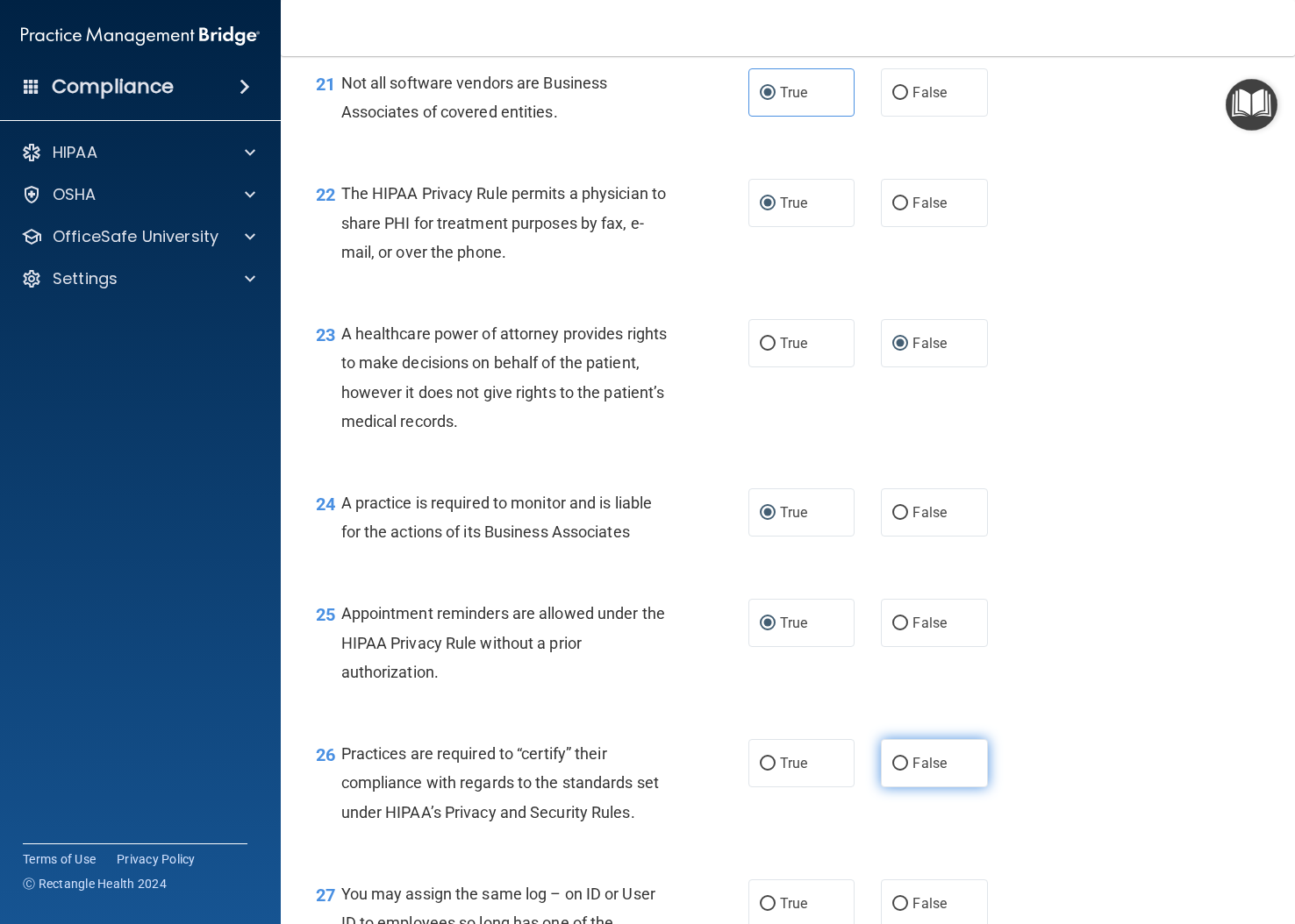
radio input "true"
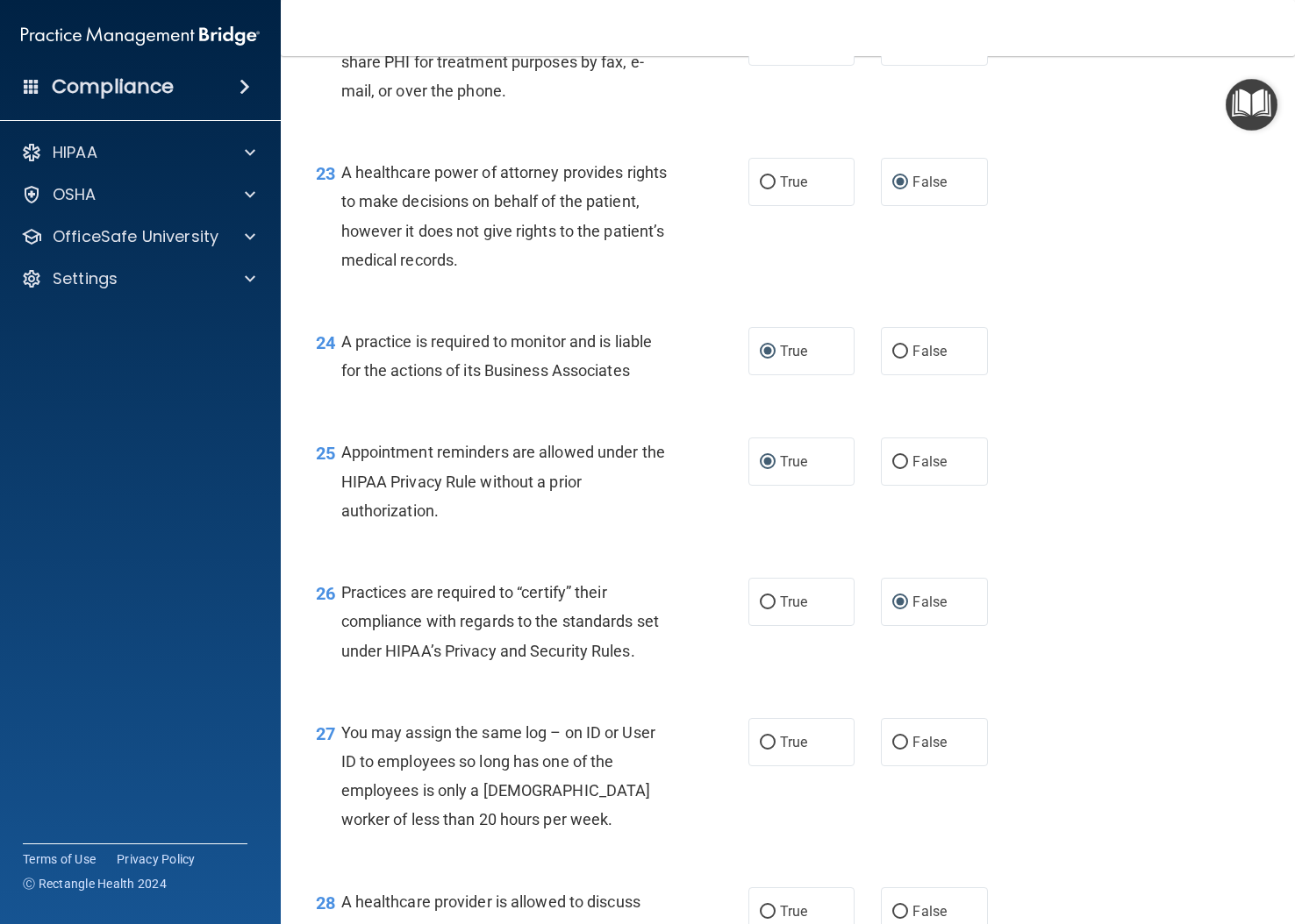
scroll to position [3512, 0]
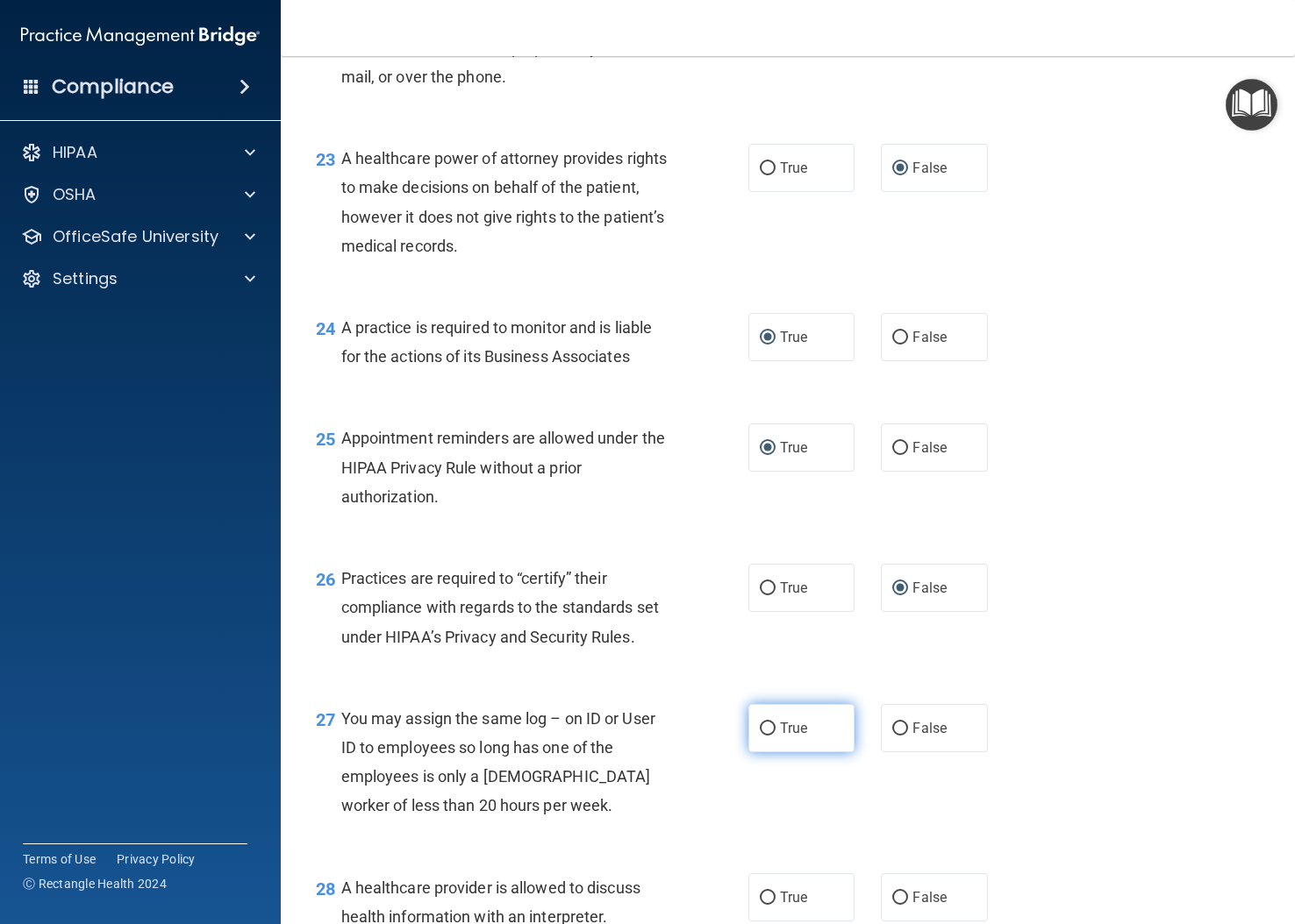
click at [766, 753] on label "True" at bounding box center [801, 728] width 107 height 48
click at [766, 736] on input "True" at bounding box center [768, 729] width 16 height 13
radio input "true"
click at [892, 736] on input "False" at bounding box center [899, 729] width 16 height 13
radio input "true"
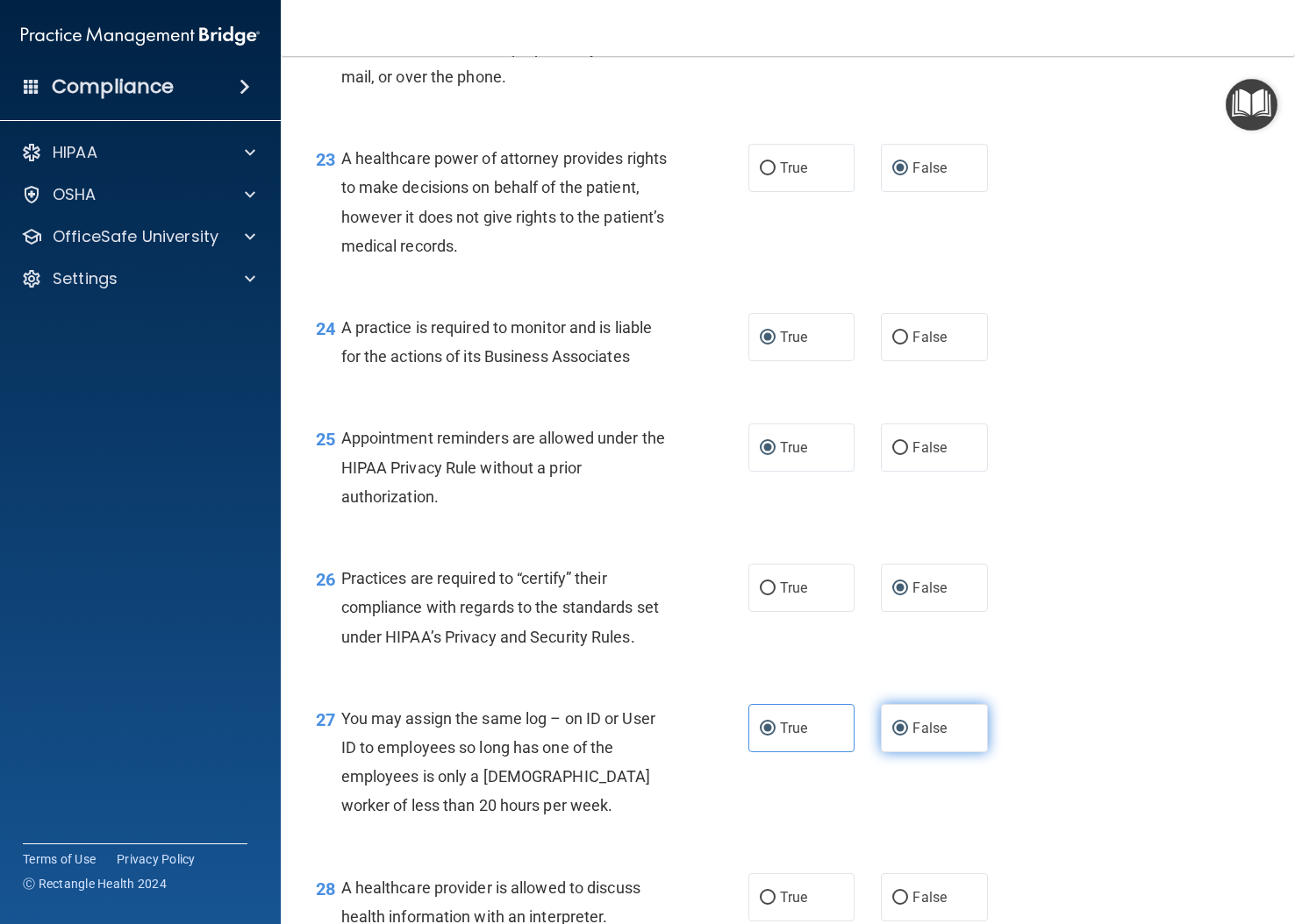
radio input "false"
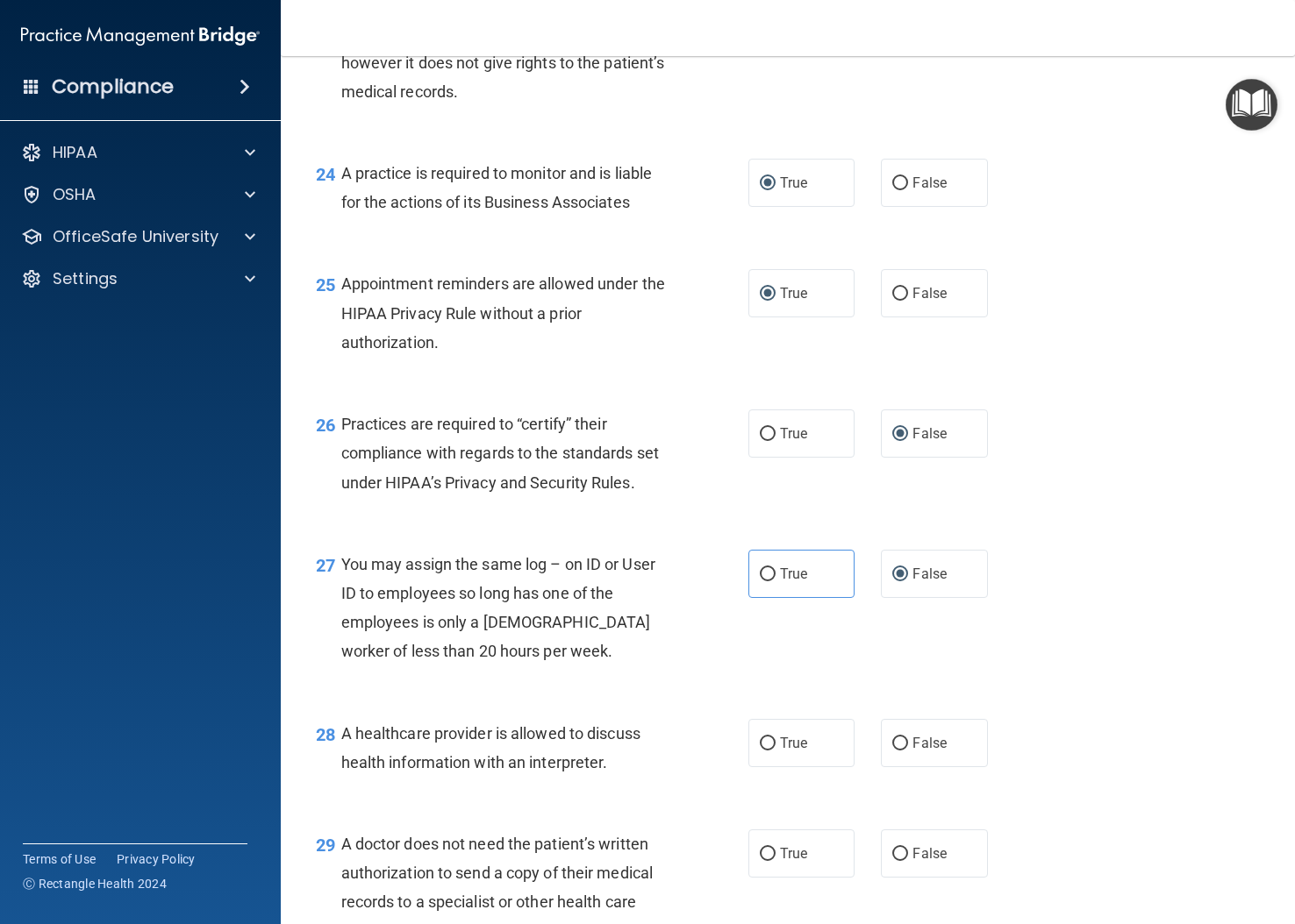
scroll to position [3951, 0]
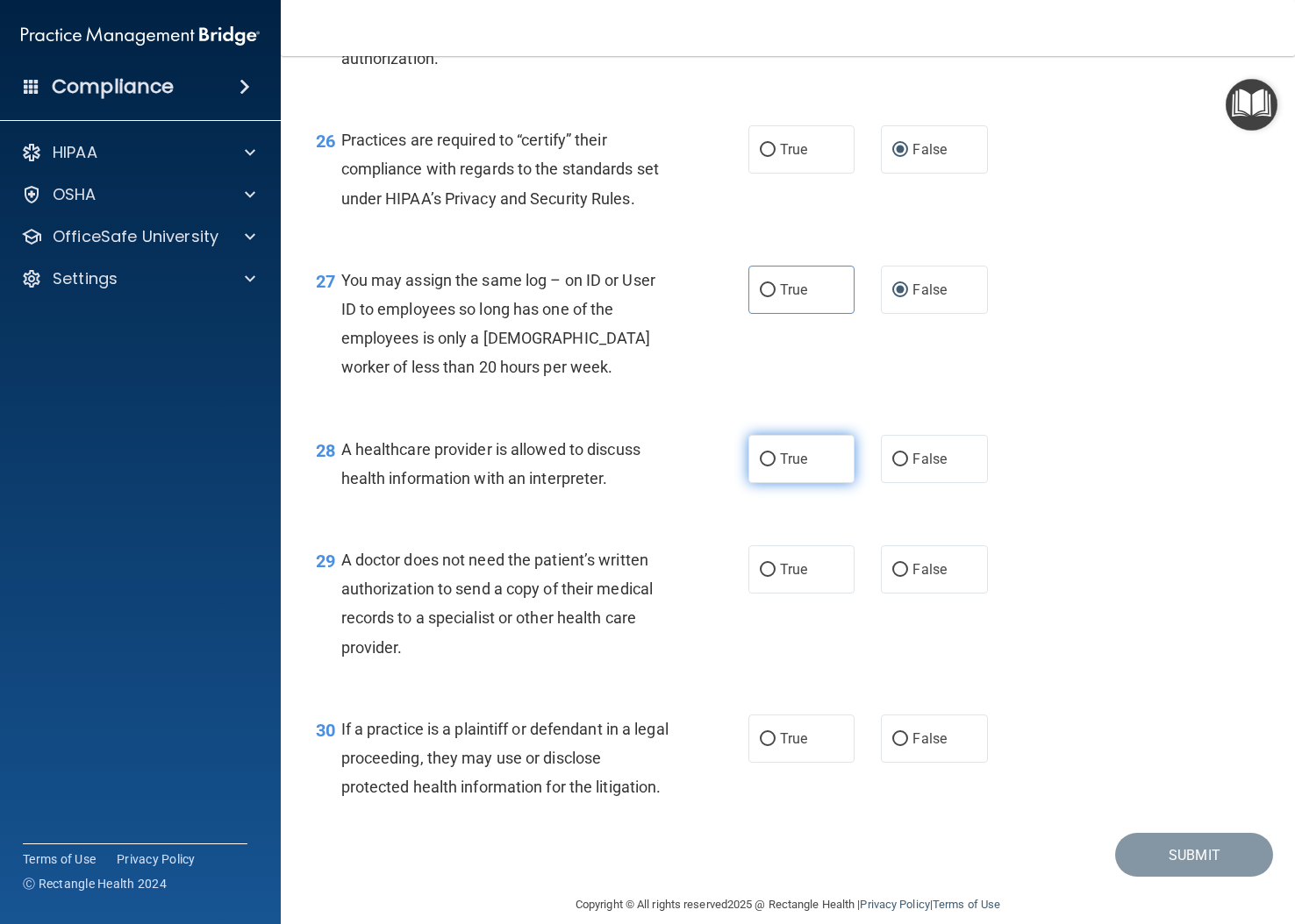
click at [765, 466] on input "True" at bounding box center [768, 460] width 16 height 13
radio input "true"
click at [764, 577] on input "True" at bounding box center [768, 571] width 16 height 13
radio input "true"
click at [760, 746] on input "True" at bounding box center [768, 740] width 16 height 13
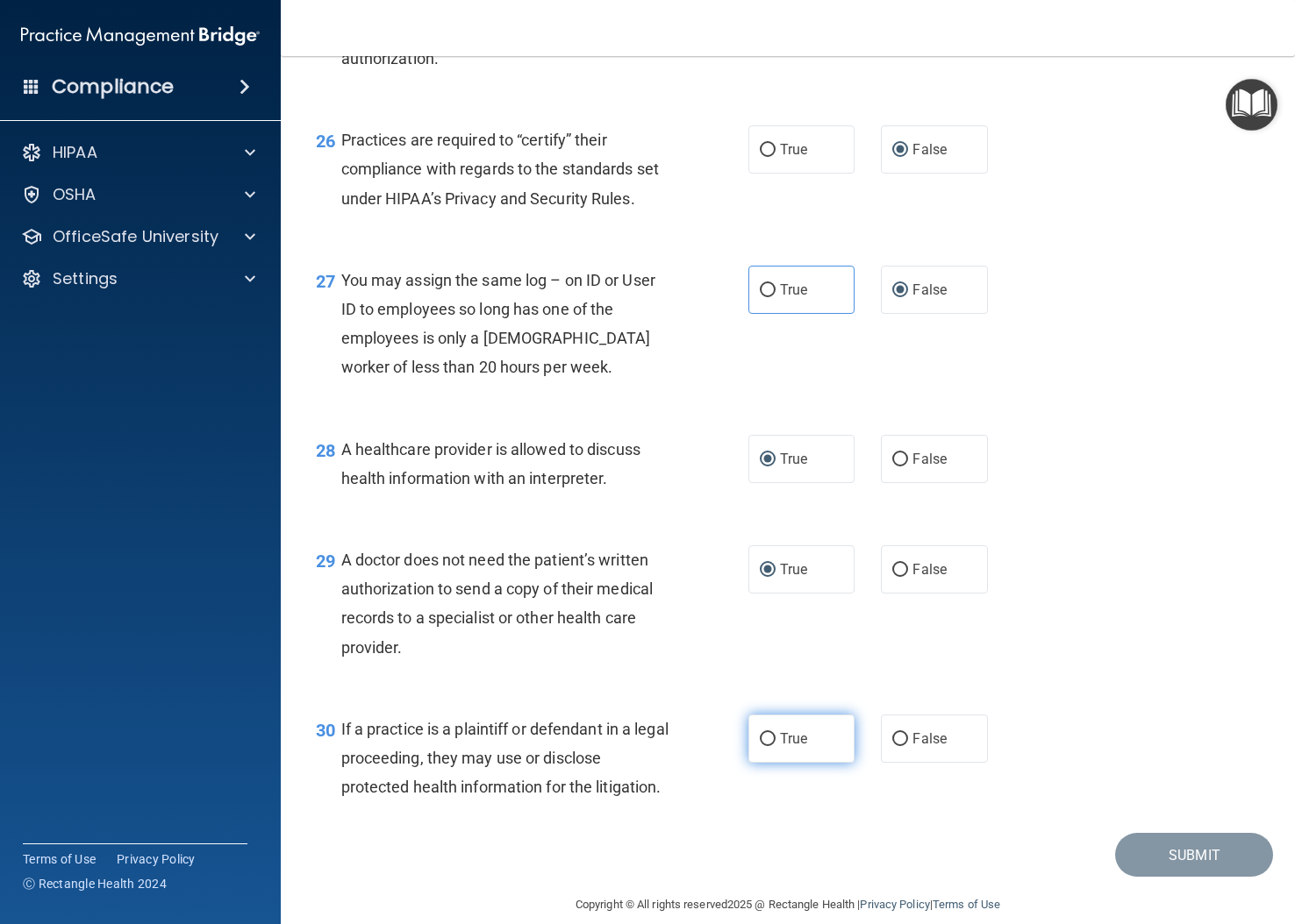
radio input "true"
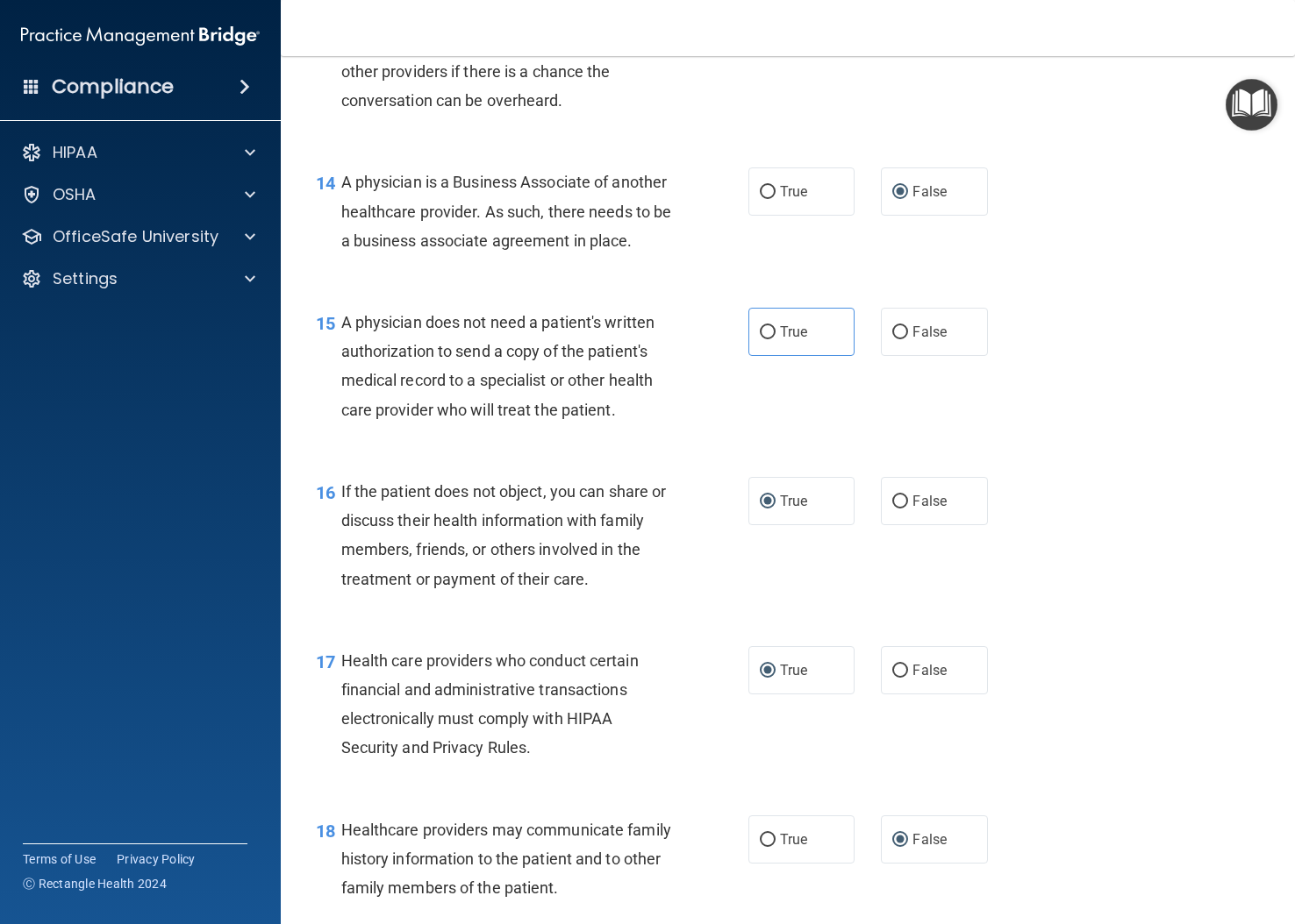
scroll to position [2103, 0]
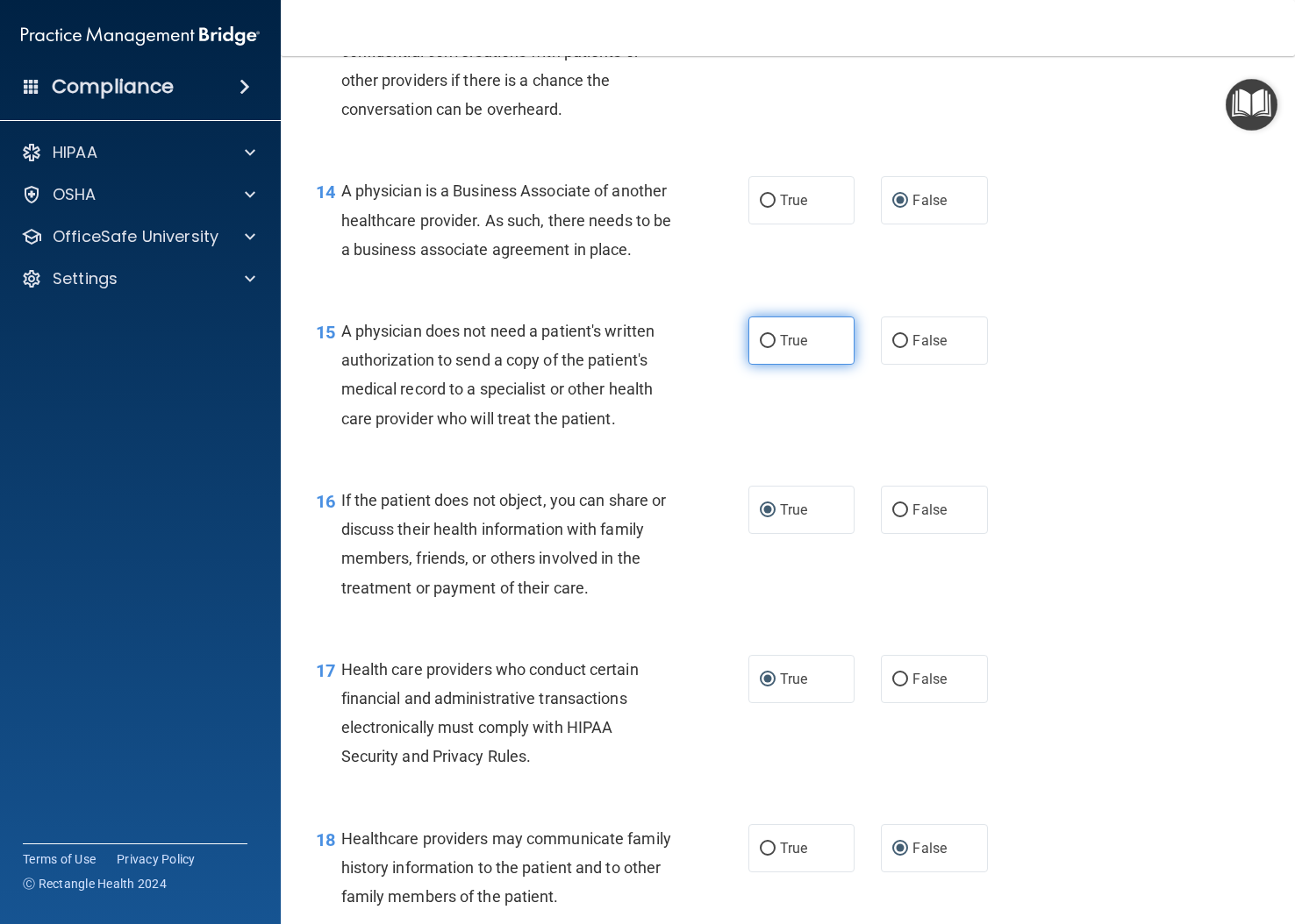
click at [760, 348] on input "True" at bounding box center [768, 342] width 16 height 13
radio input "true"
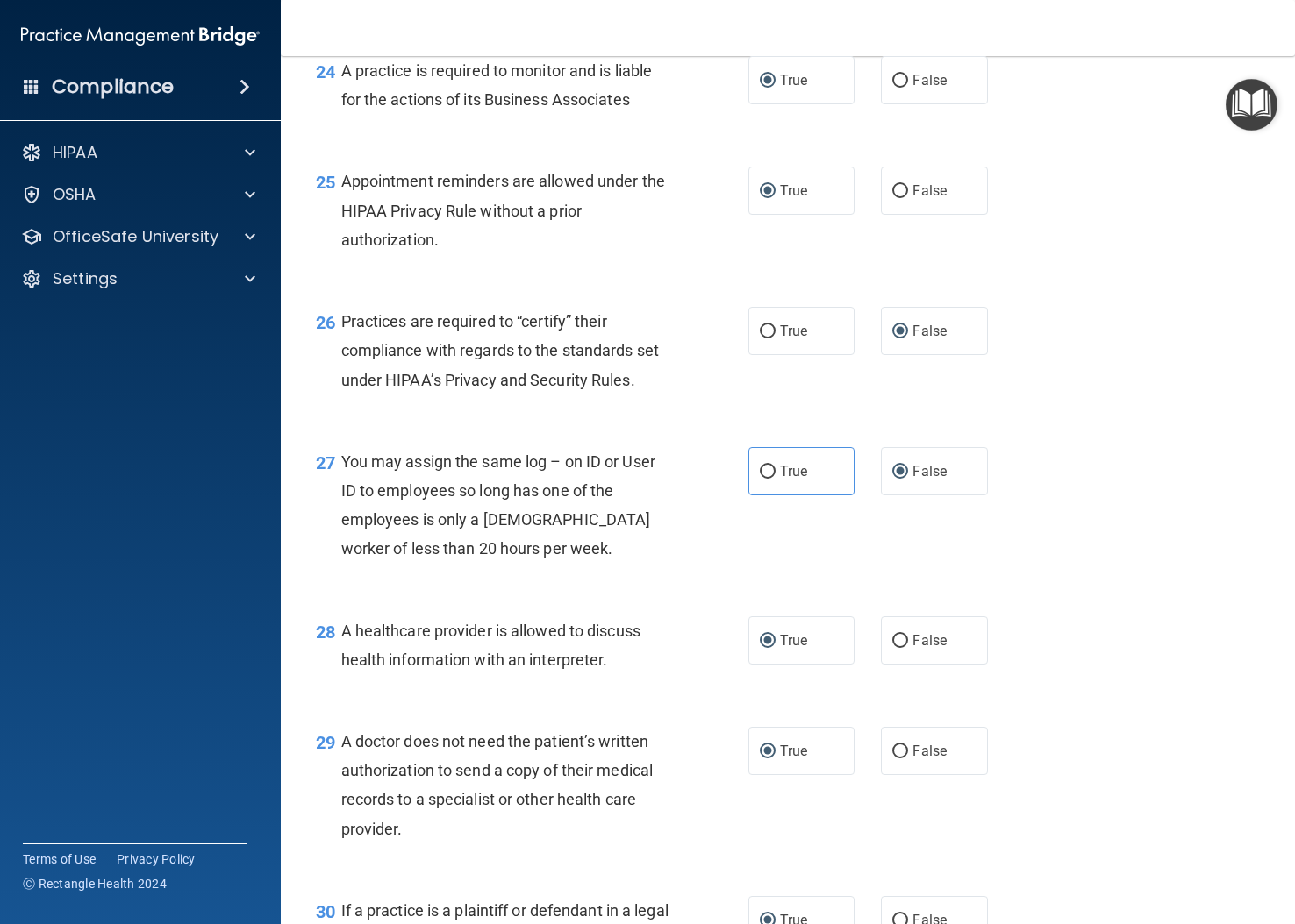
scroll to position [4032, 0]
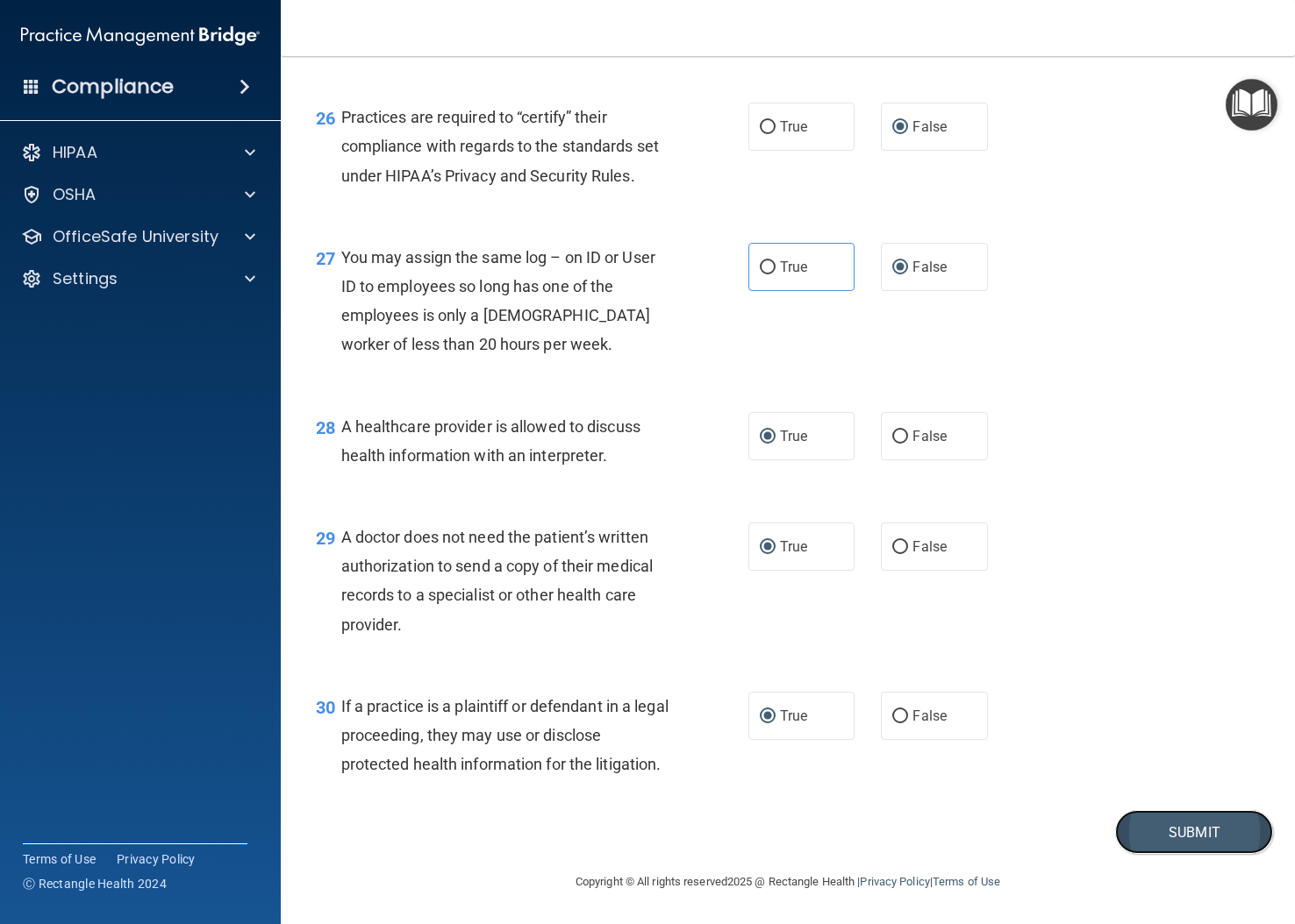
click at [958, 842] on button "Submit" at bounding box center [1194, 832] width 158 height 44
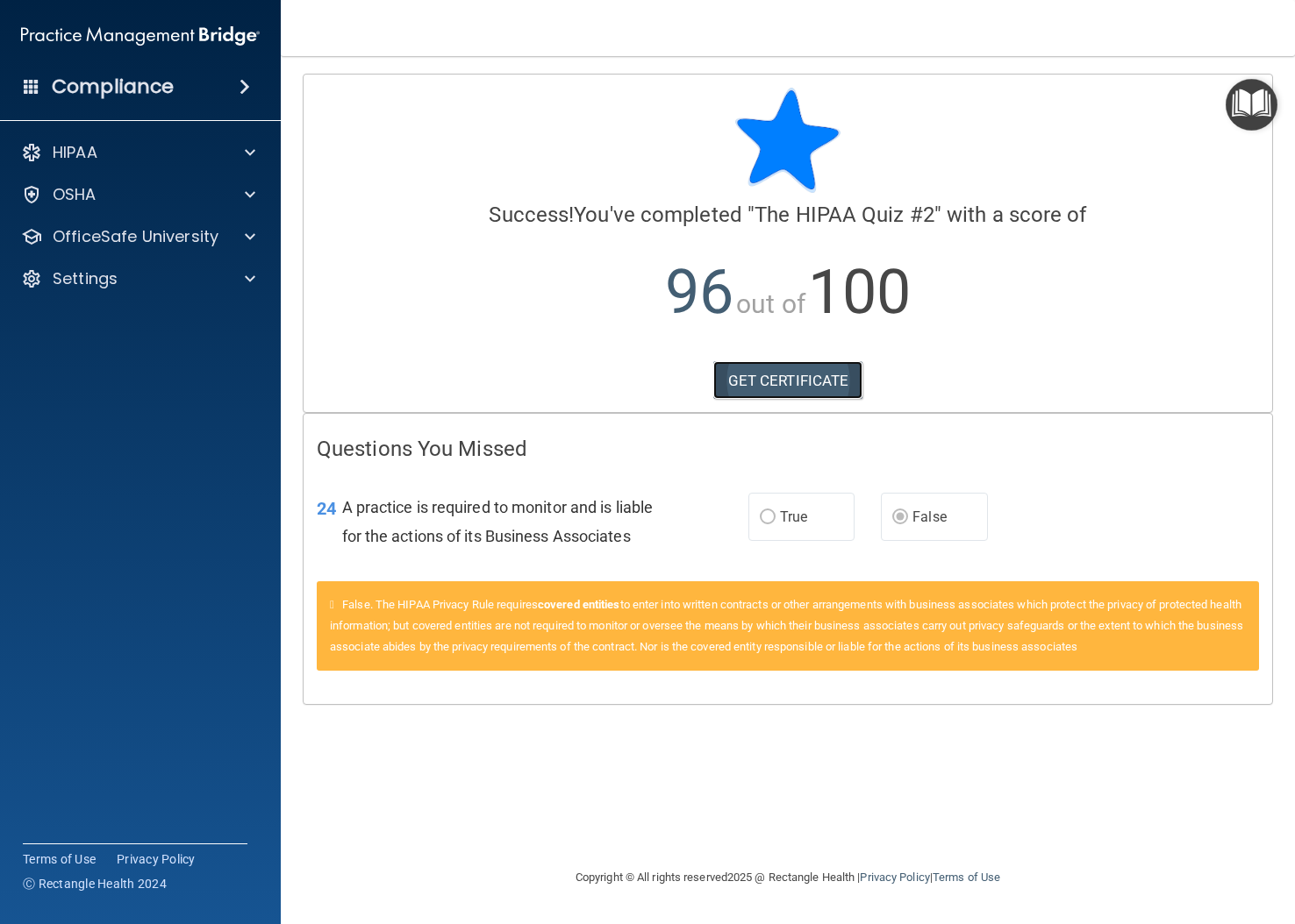
click at [779, 380] on link "GET CERTIFICATE" at bounding box center [788, 381] width 150 height 39
click at [242, 240] on div at bounding box center [247, 236] width 44 height 21
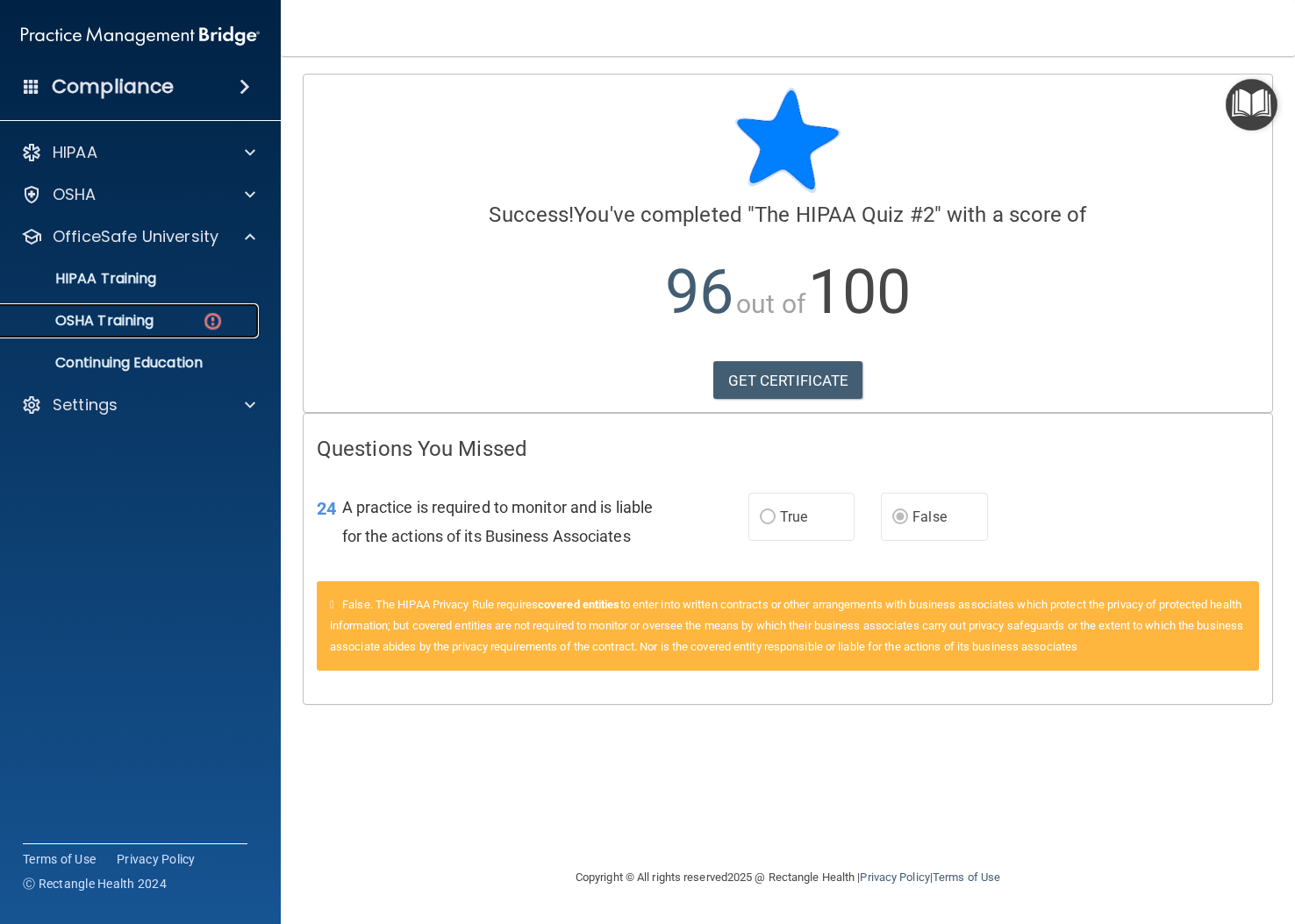
click at [197, 308] on link "OSHA Training" at bounding box center [121, 321] width 276 height 35
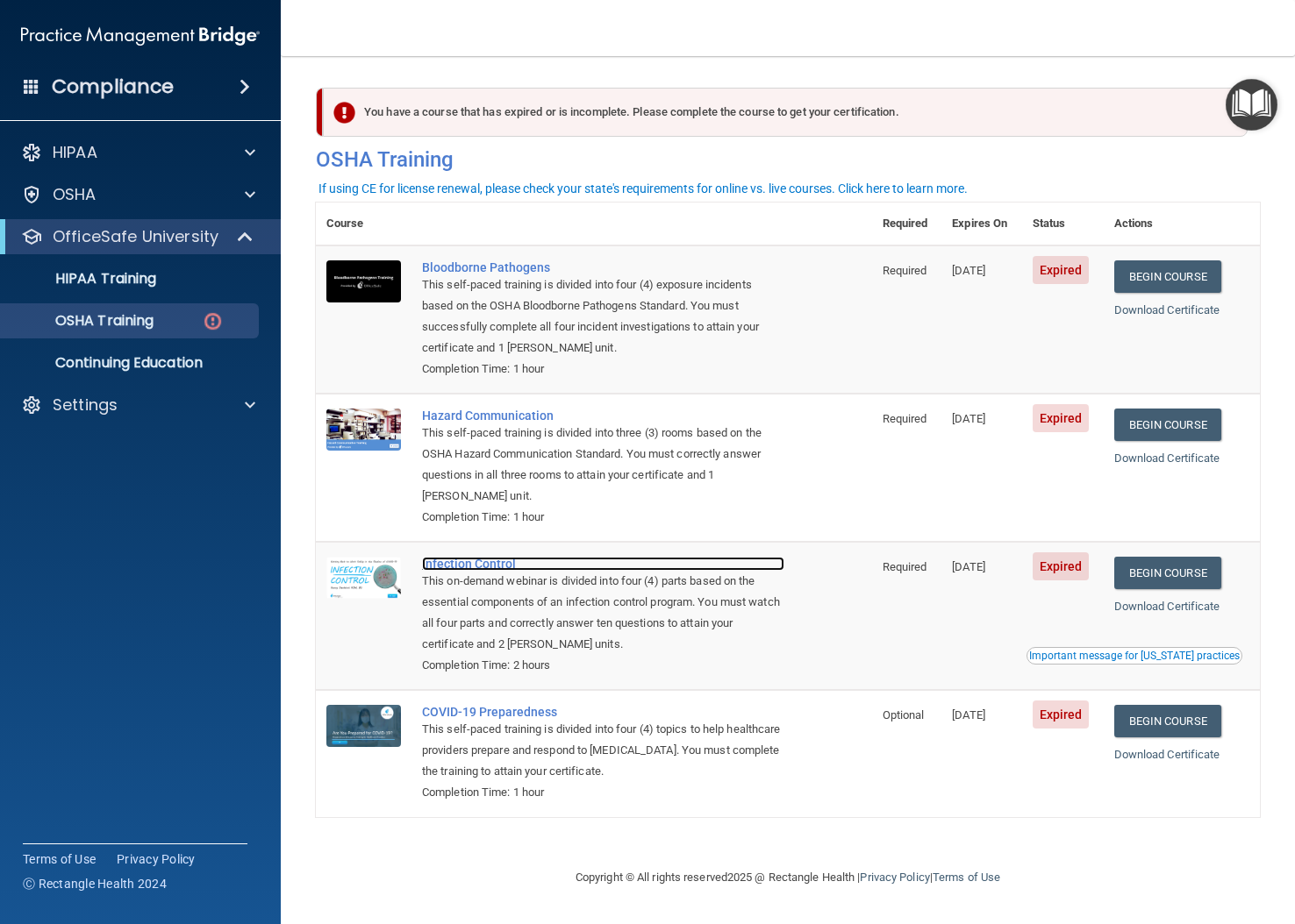
click at [453, 557] on div "Infection Control" at bounding box center [603, 563] width 362 height 14
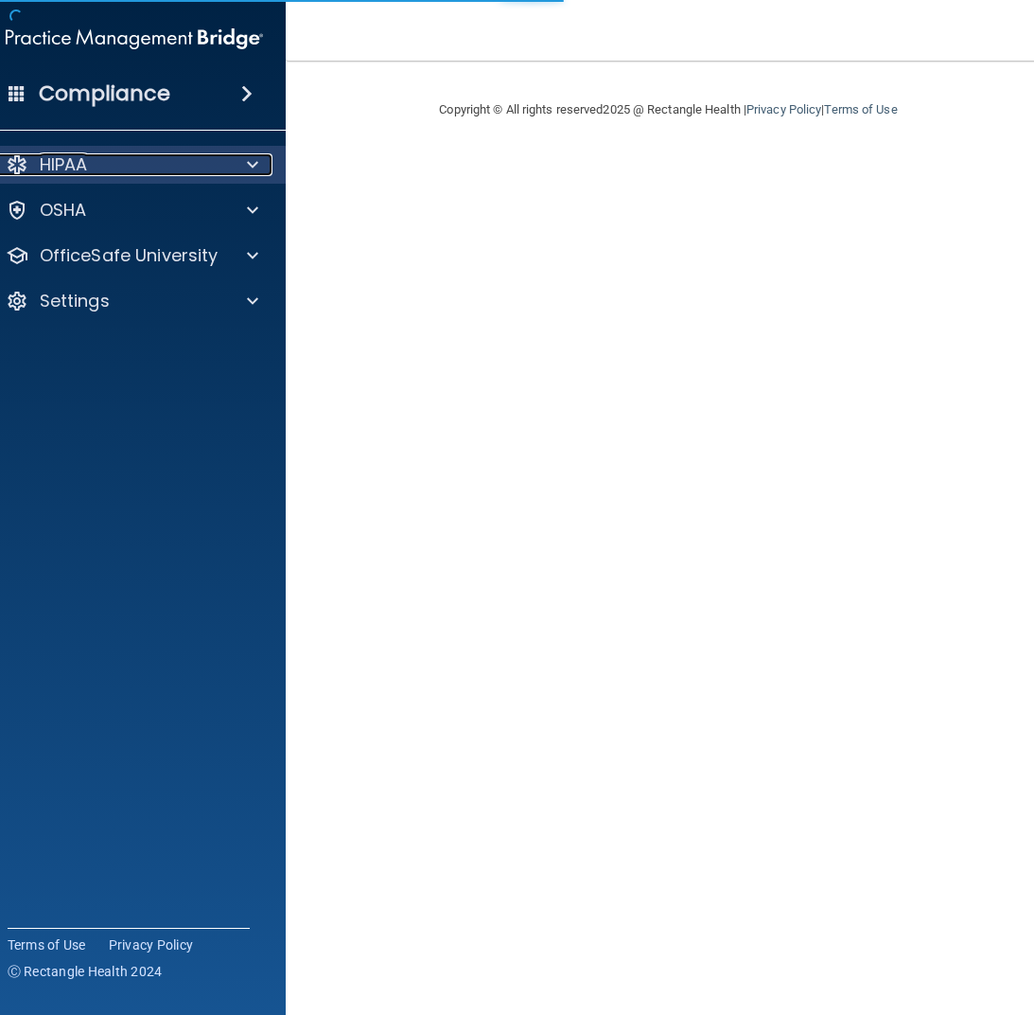
click at [253, 160] on span at bounding box center [252, 164] width 11 height 23
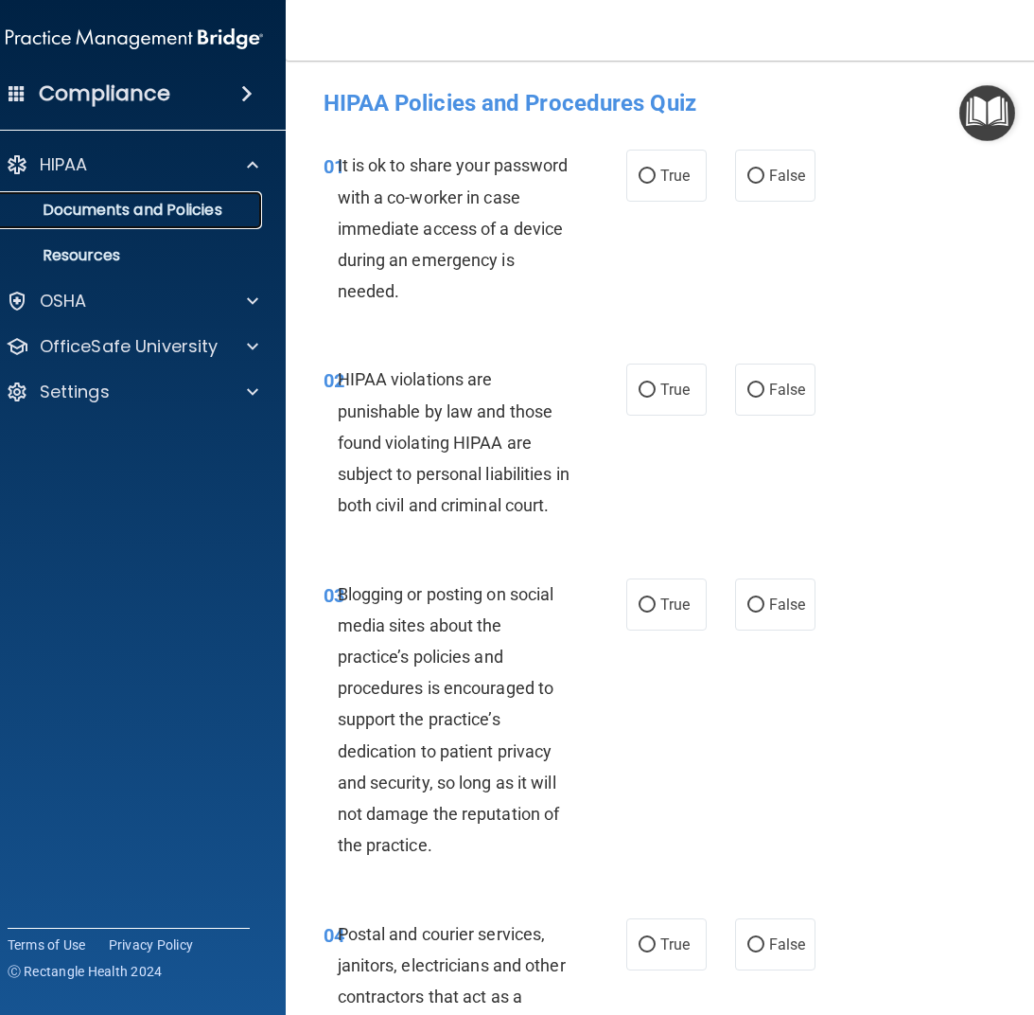
click at [155, 210] on p "Documents and Policies" at bounding box center [124, 210] width 258 height 19
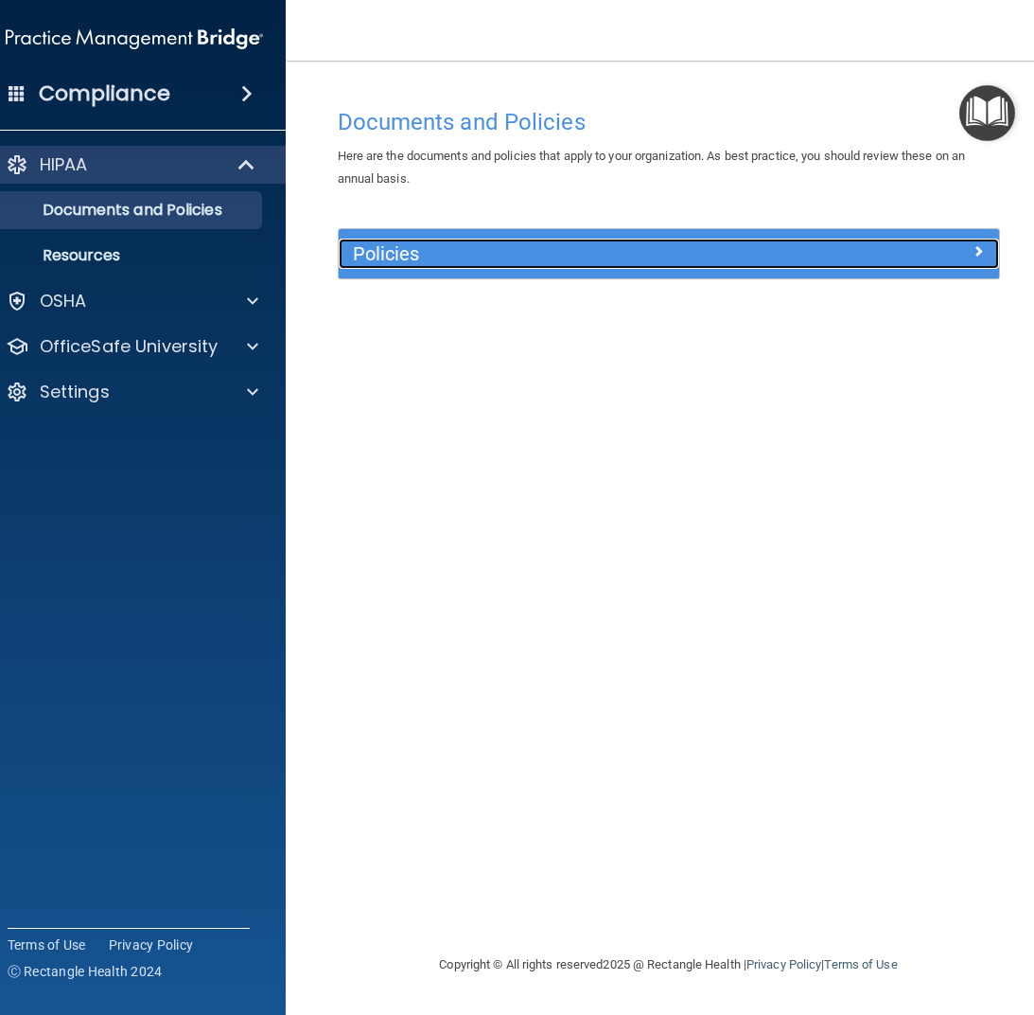
click at [982, 250] on span at bounding box center [978, 250] width 11 height 23
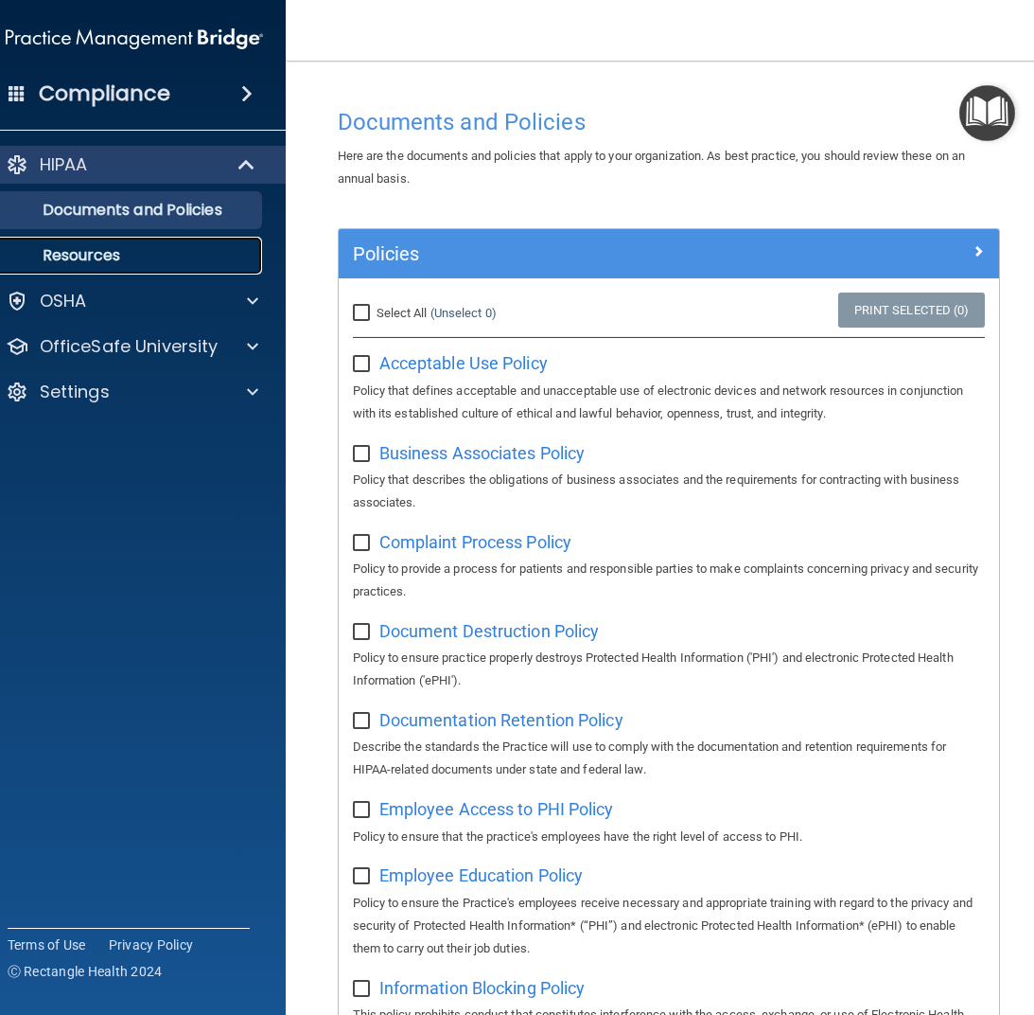
click at [85, 246] on p "Resources" at bounding box center [124, 255] width 258 height 19
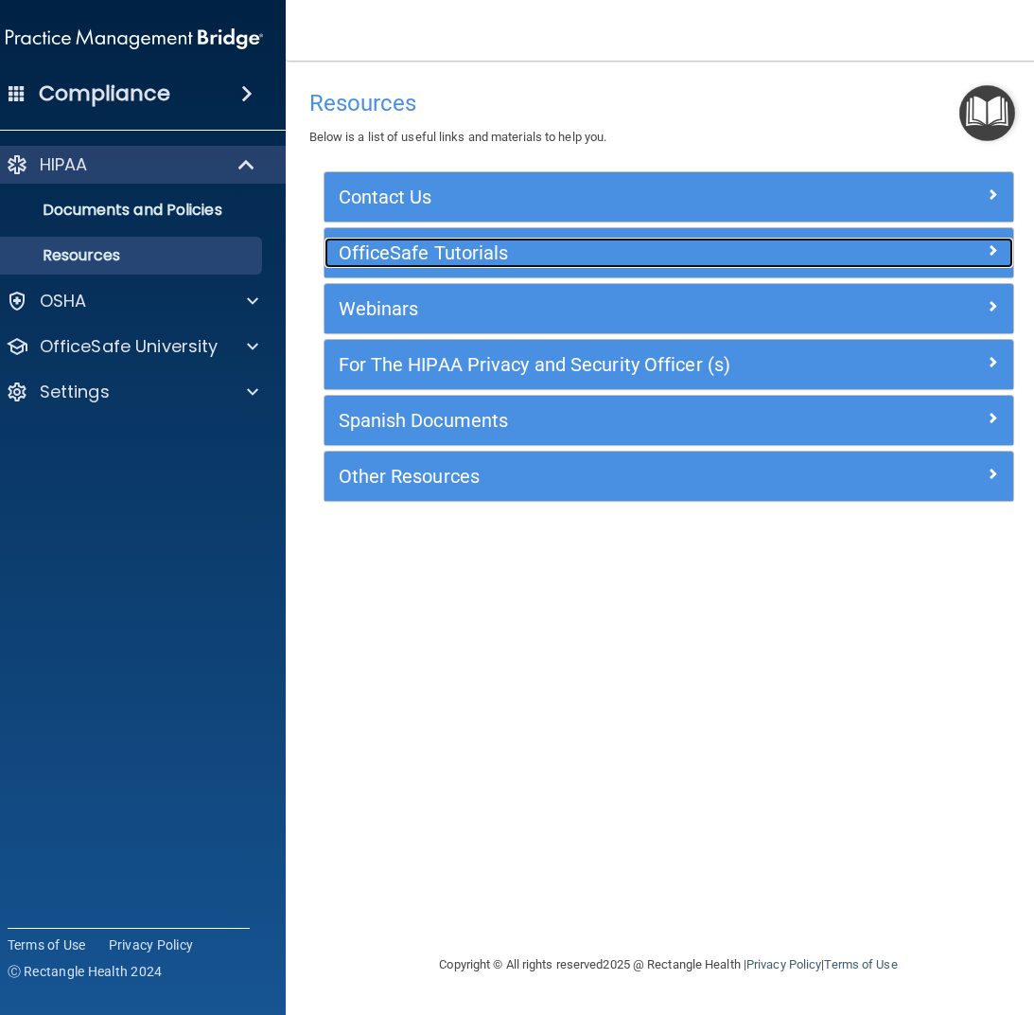
click at [469, 253] on h5 "OfficeSafe Tutorials" at bounding box center [583, 252] width 488 height 21
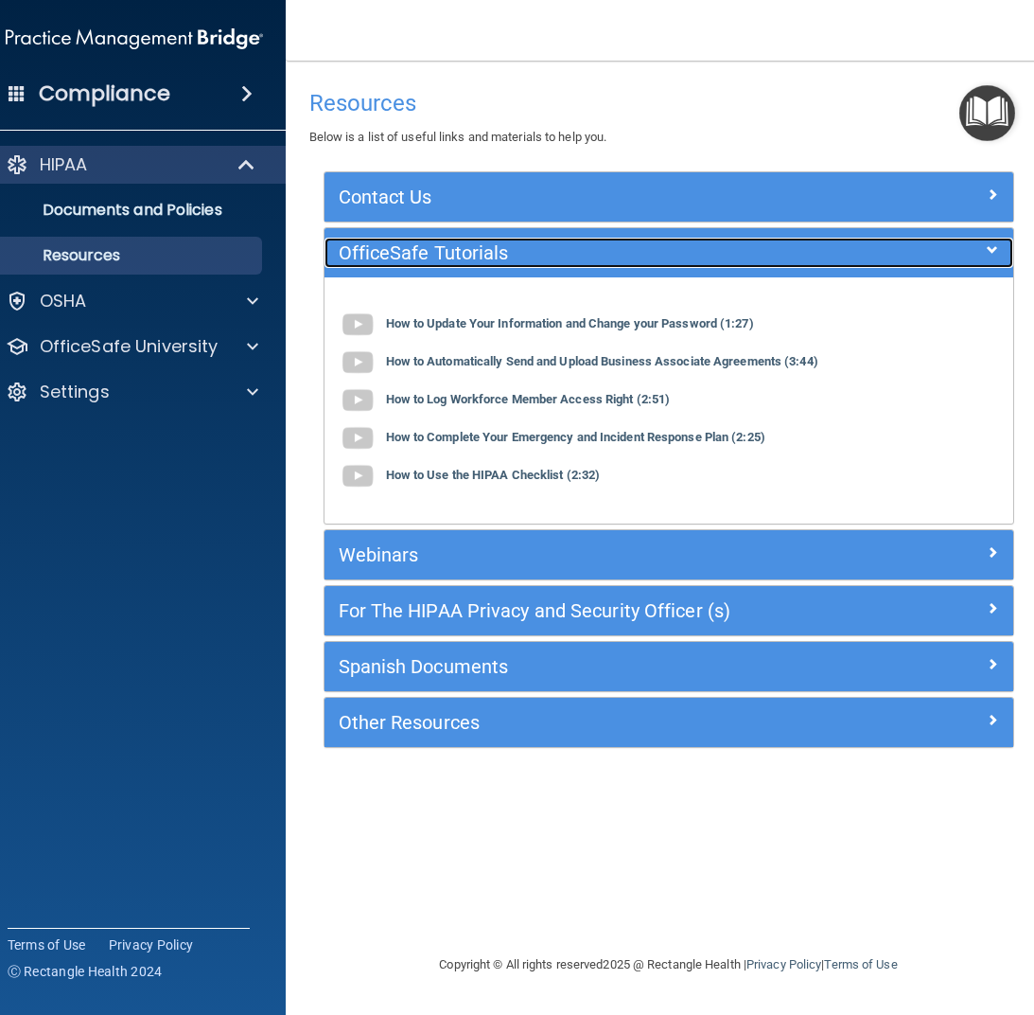
click at [469, 253] on h5 "OfficeSafe Tutorials" at bounding box center [583, 252] width 488 height 21
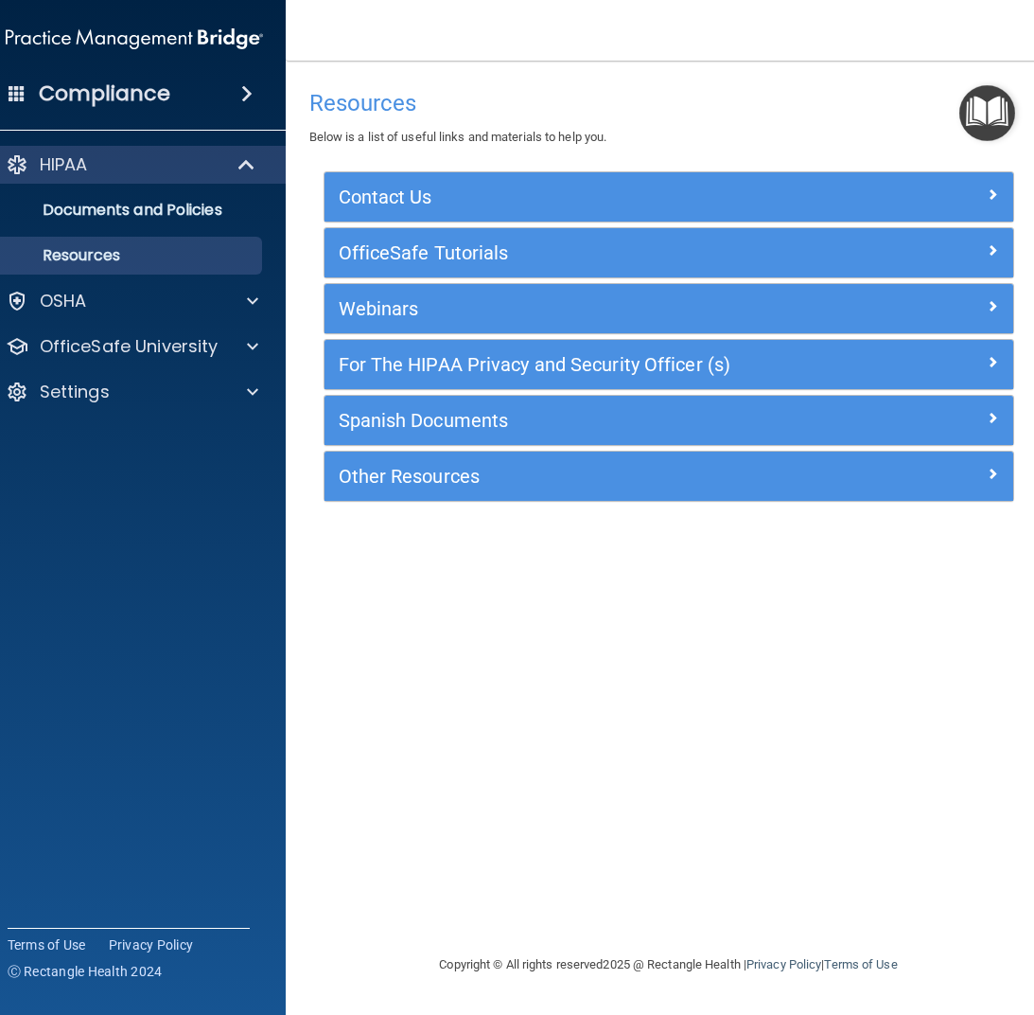
click at [86, 99] on h4 "Compliance" at bounding box center [105, 93] width 132 height 26
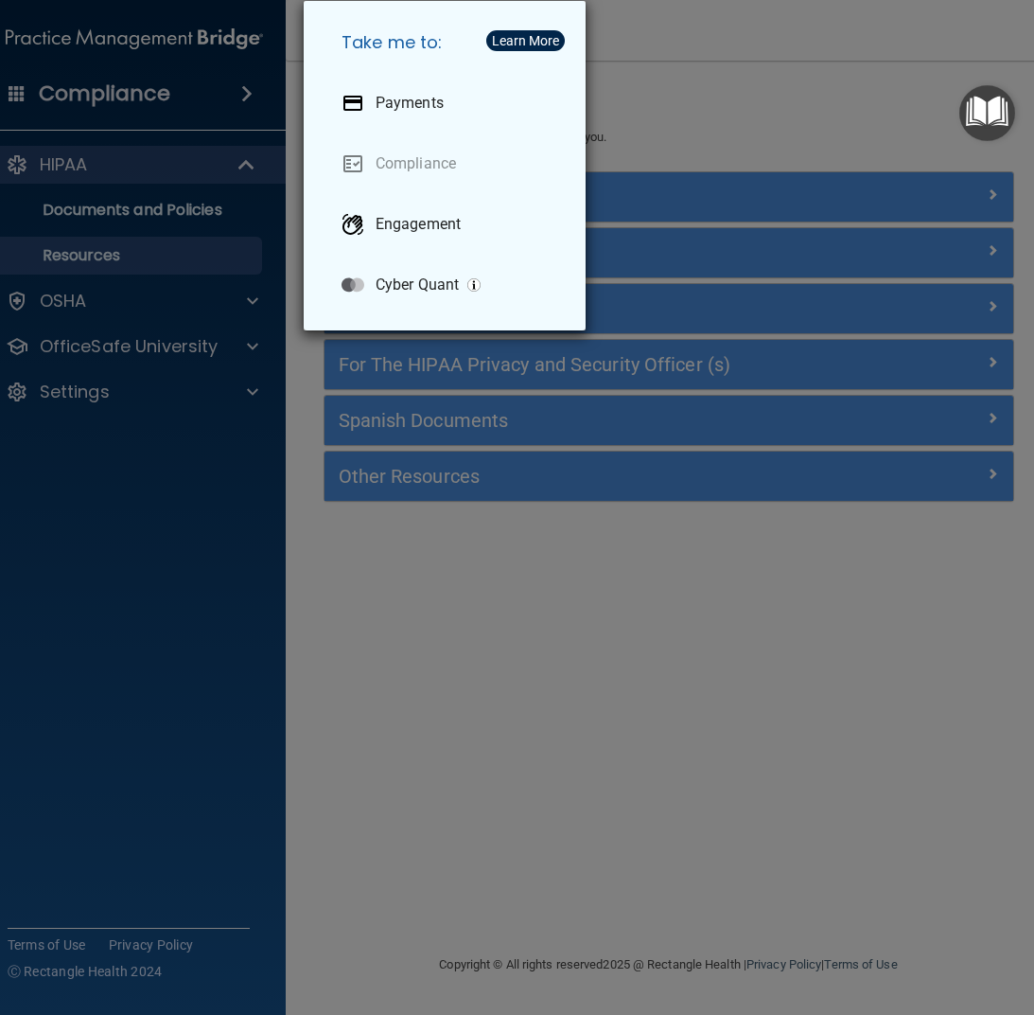
click at [87, 100] on div "Take me to: Payments Compliance Engagement Cyber Quant" at bounding box center [517, 507] width 1034 height 1015
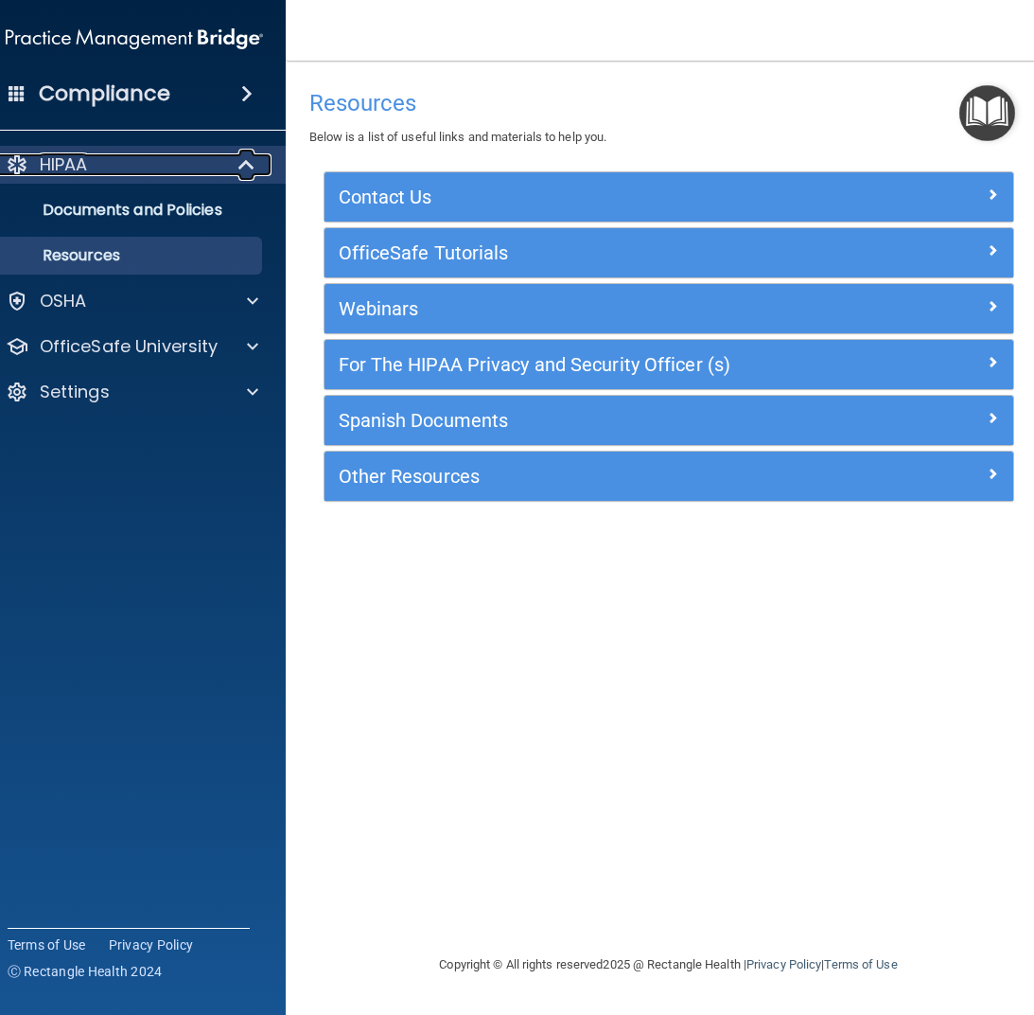
click at [85, 161] on p "HIPAA" at bounding box center [64, 164] width 48 height 23
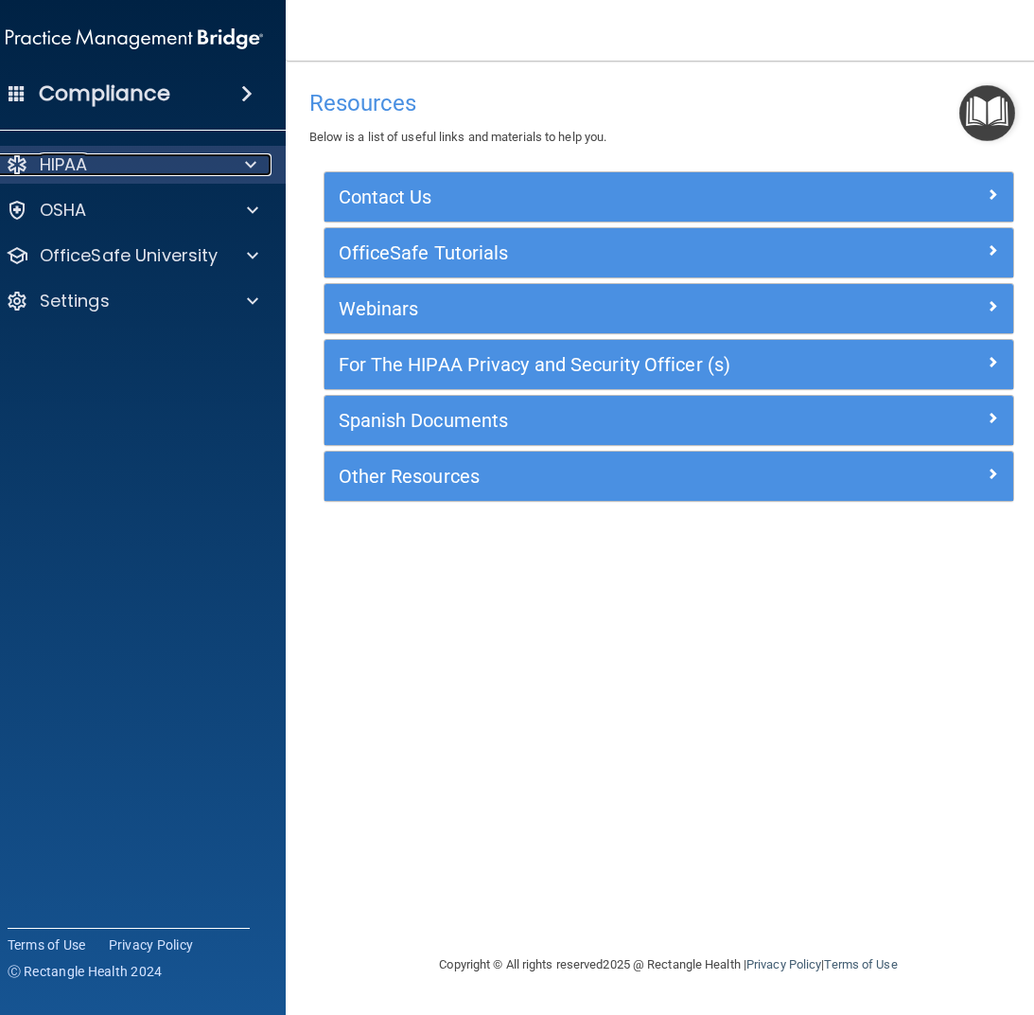
click at [249, 158] on span at bounding box center [250, 164] width 11 height 23
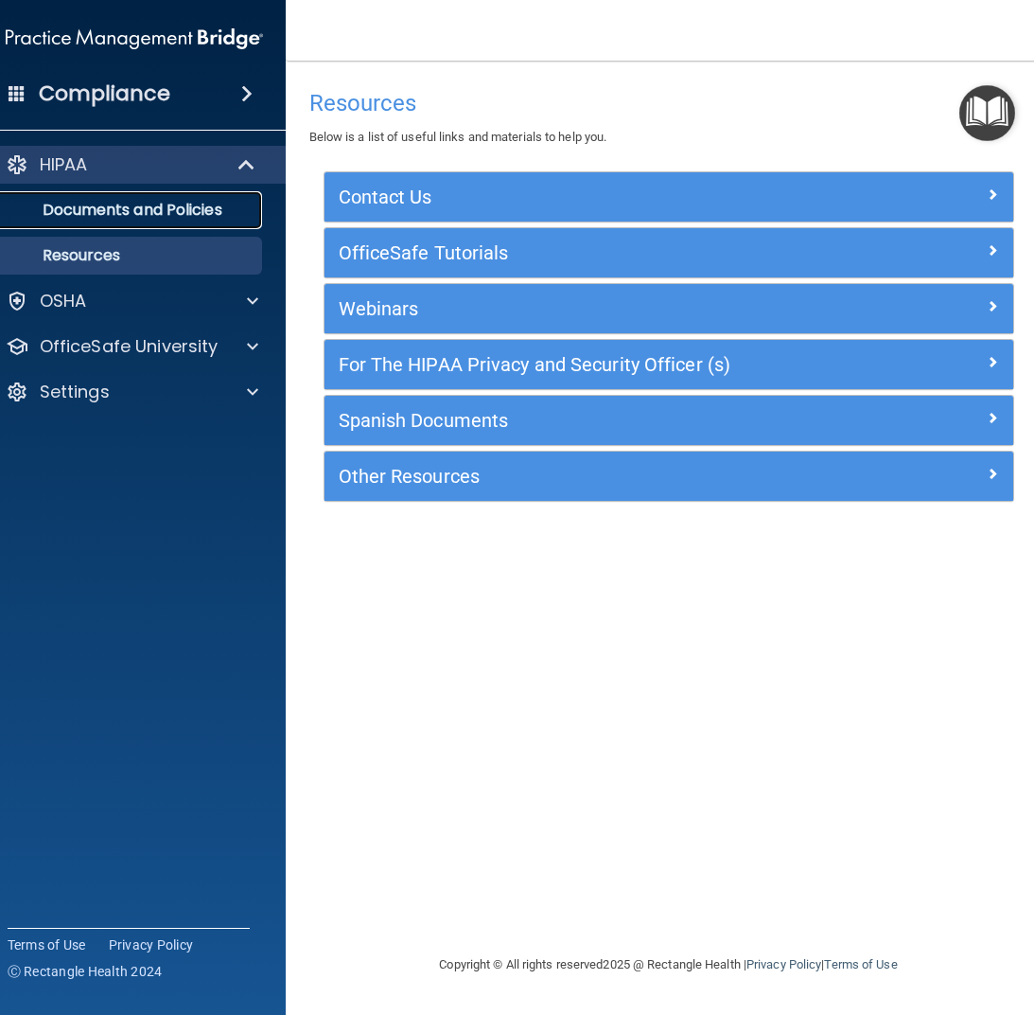
click at [183, 203] on p "Documents and Policies" at bounding box center [124, 210] width 258 height 19
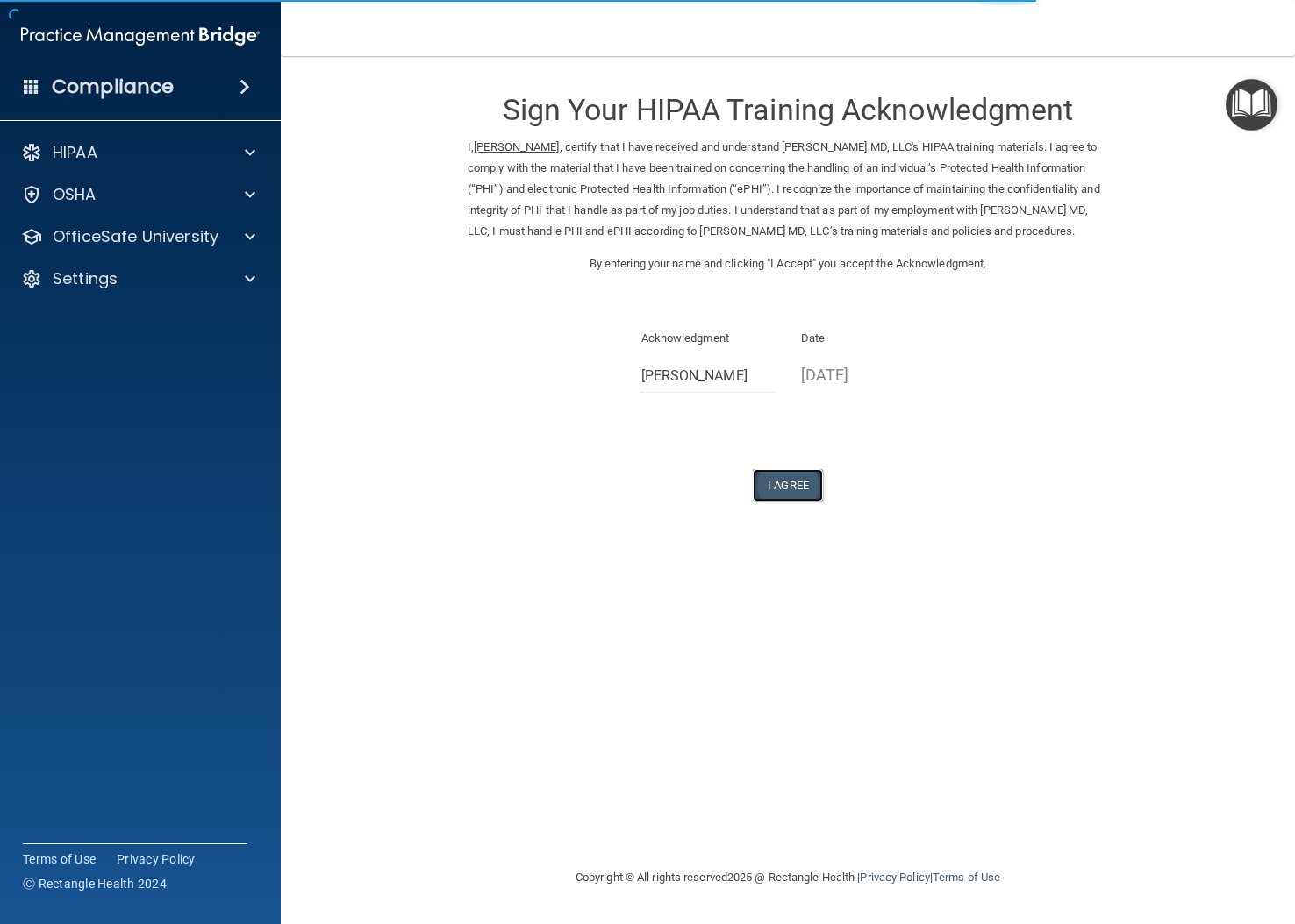
click at [794, 487] on button "I Agree" at bounding box center [788, 485] width 70 height 32
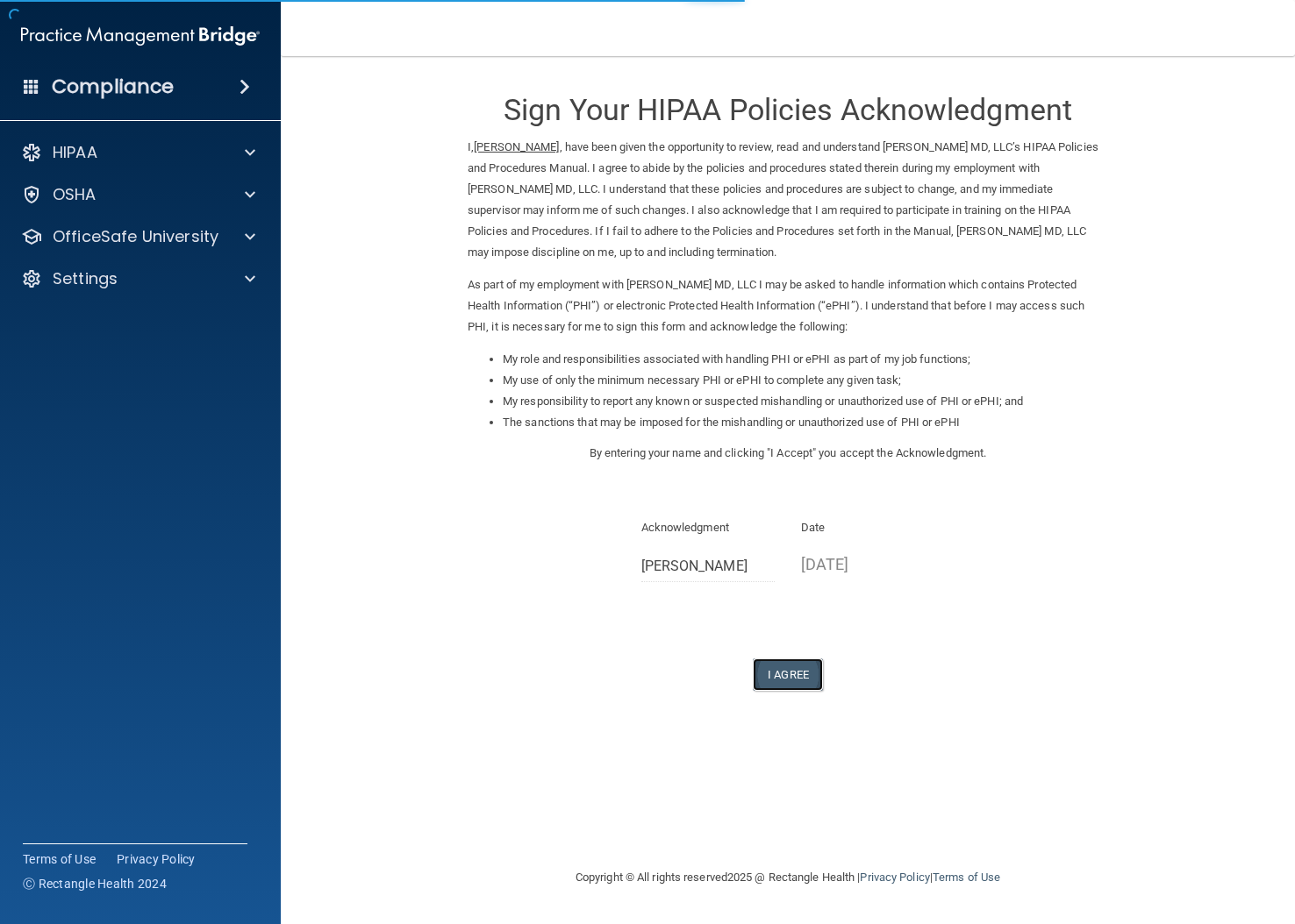
click at [788, 665] on button "I Agree" at bounding box center [788, 675] width 70 height 32
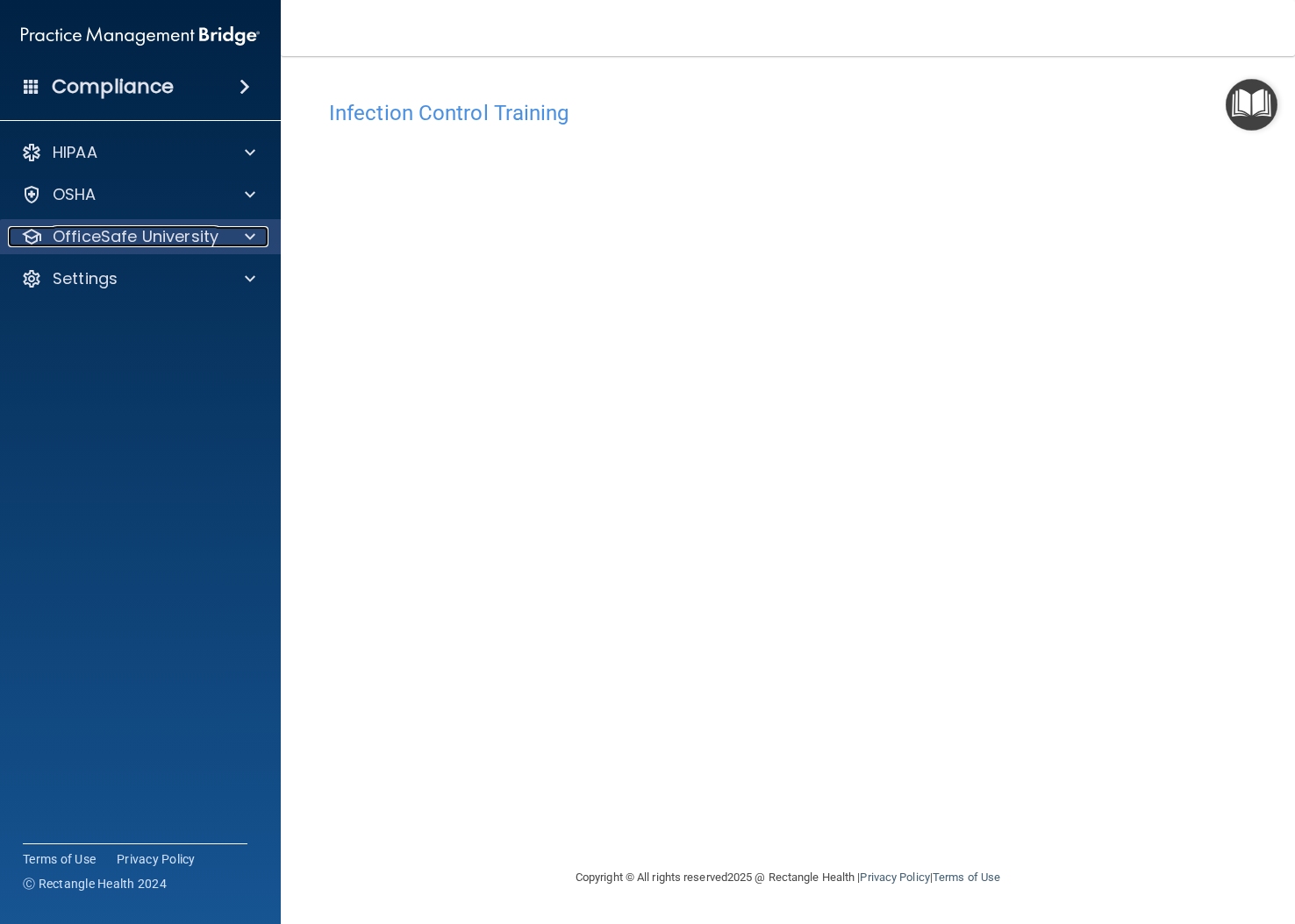
click at [248, 236] on span at bounding box center [249, 236] width 10 height 21
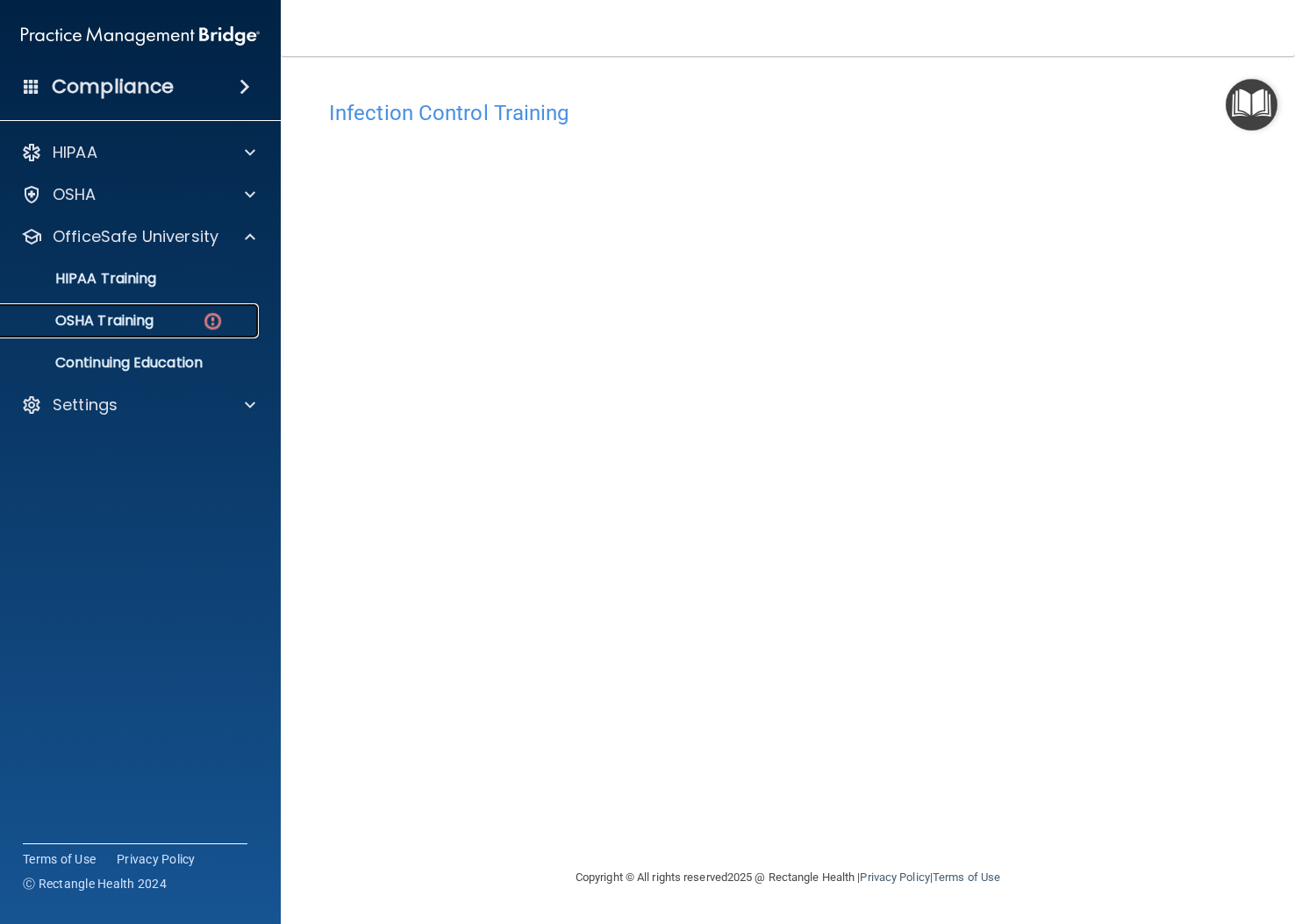
click at [204, 318] on img at bounding box center [213, 322] width 22 height 22
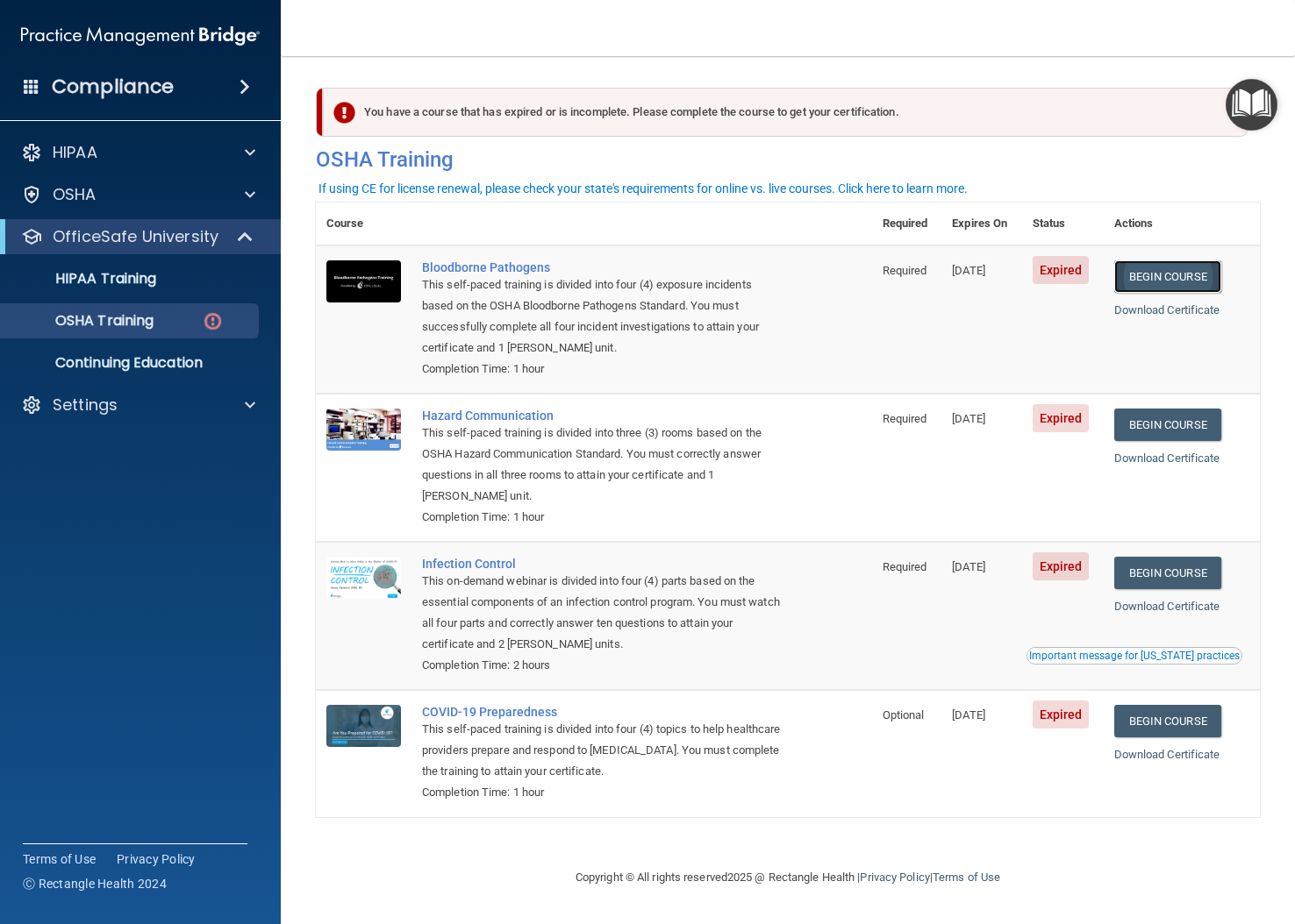
click at [1171, 272] on link "Begin Course" at bounding box center [1167, 276] width 107 height 32
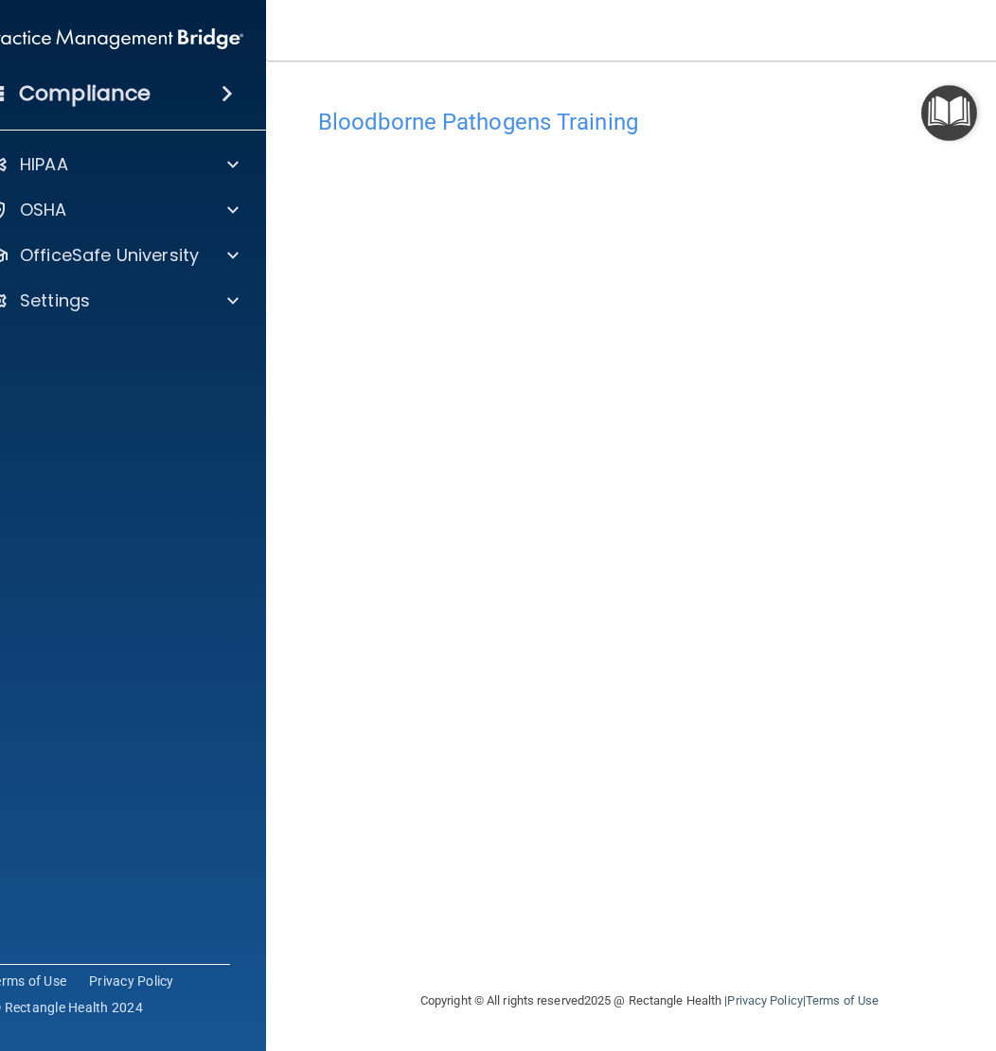
click at [598, 145] on div "Bloodborne Pathogens Training" at bounding box center [649, 121] width 691 height 46
click at [91, 543] on accordion "HIPAA Documents and Policies Report an Incident Business Associates Emergency P…" at bounding box center [115, 472] width 304 height 668
click at [78, 453] on accordion "HIPAA Documents and Policies Report an Incident Business Associates Emergency P…" at bounding box center [115, 472] width 304 height 668
click at [360, 756] on div "Bloodborne Pathogens Training This course doesn’t expire until [DATE]. Are you …" at bounding box center [649, 543] width 691 height 891
